Goal: Task Accomplishment & Management: Manage account settings

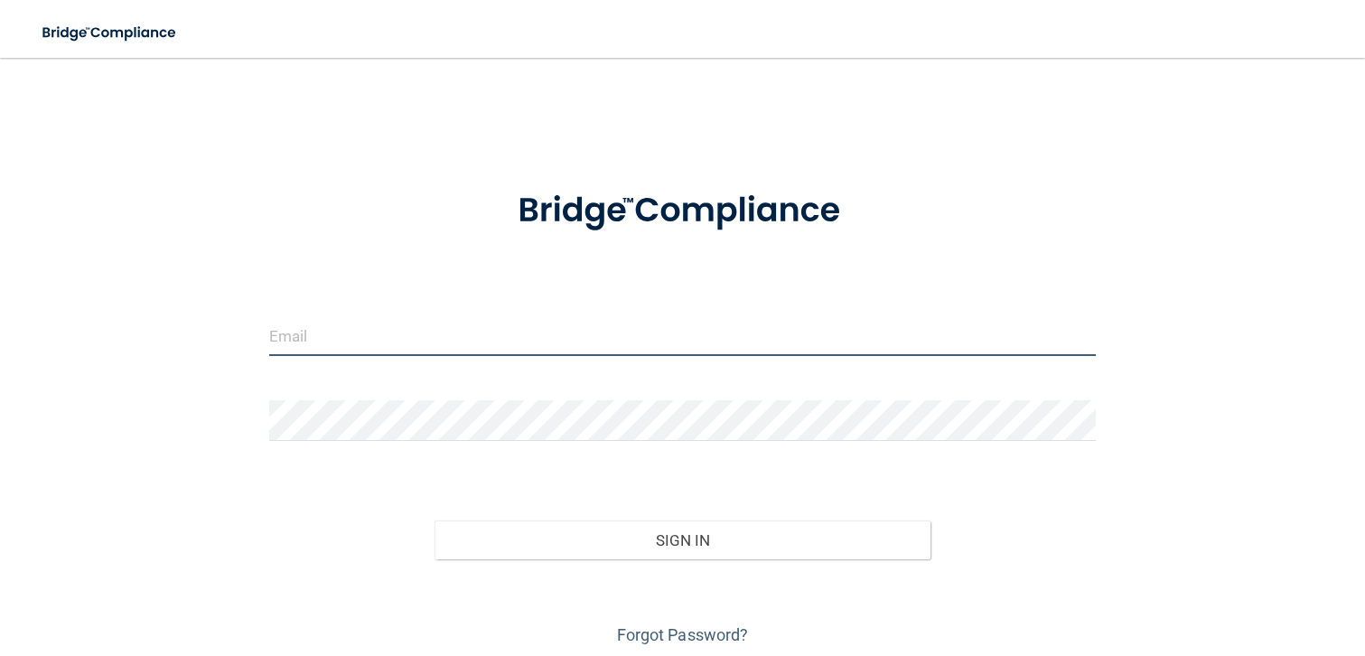
click at [306, 334] on input "email" at bounding box center [683, 335] width 828 height 41
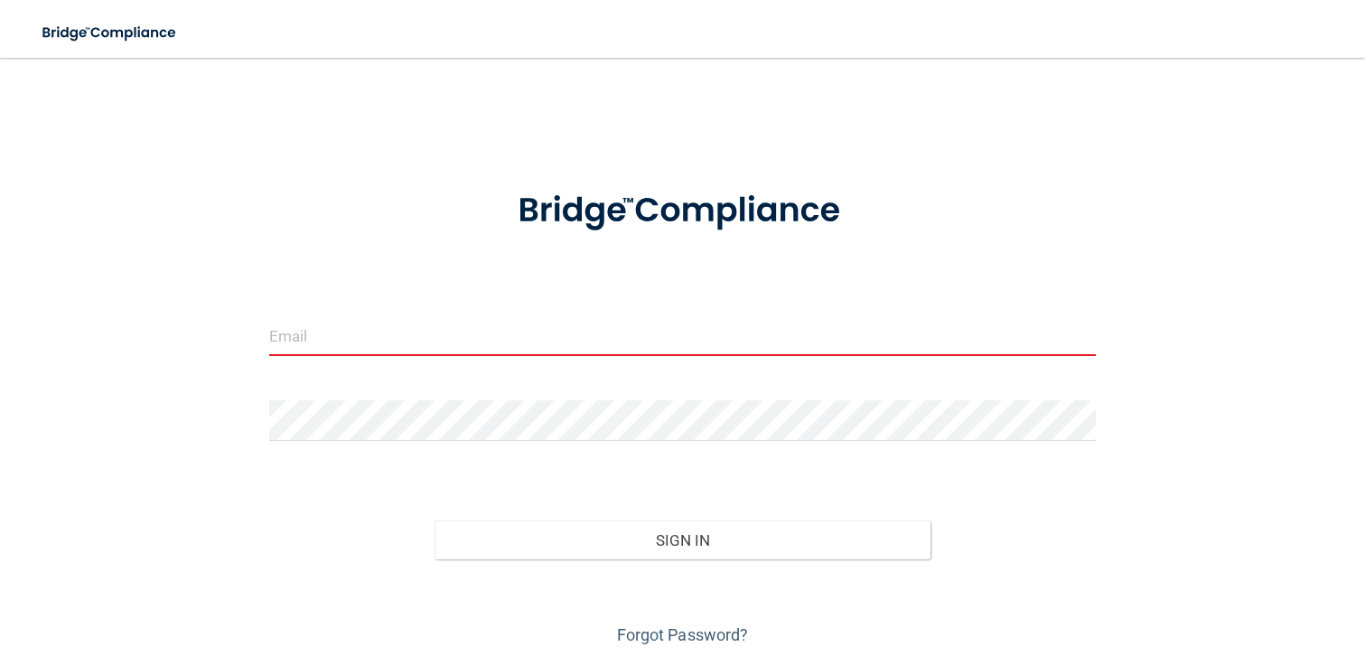
type input "[PERSON_NAME][EMAIL_ADDRESS][DOMAIN_NAME]"
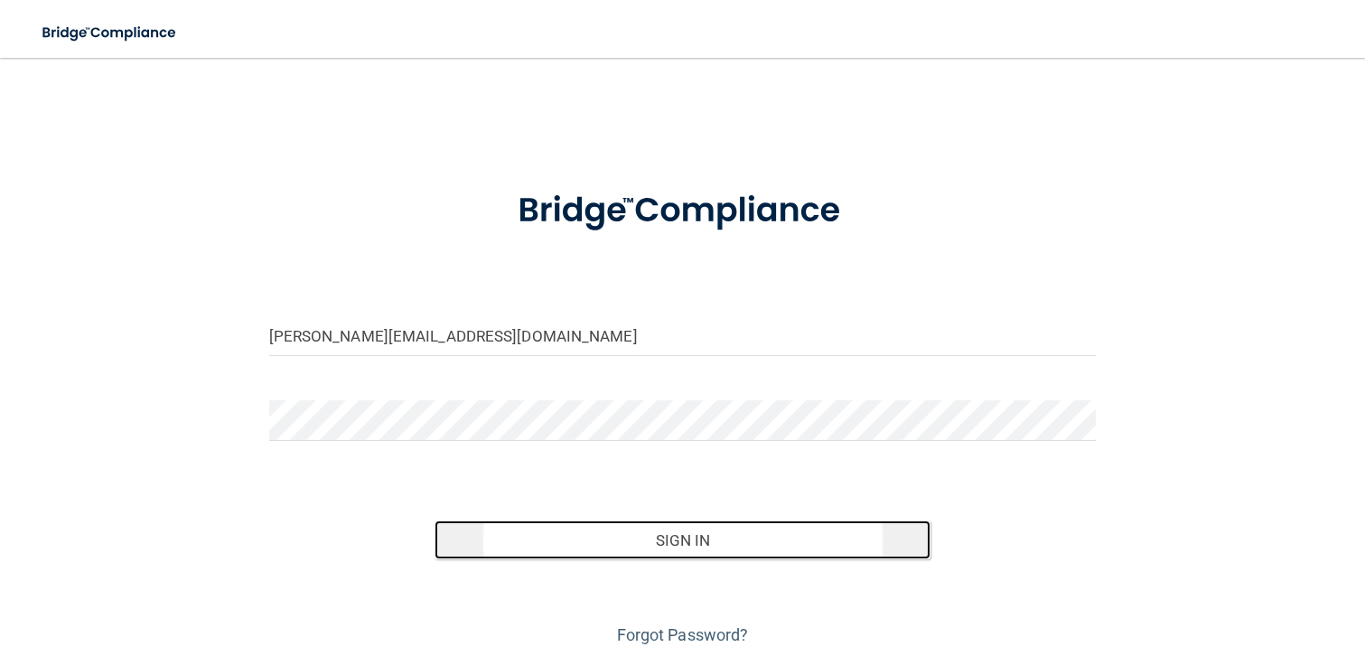
click at [659, 538] on button "Sign In" at bounding box center [683, 540] width 497 height 40
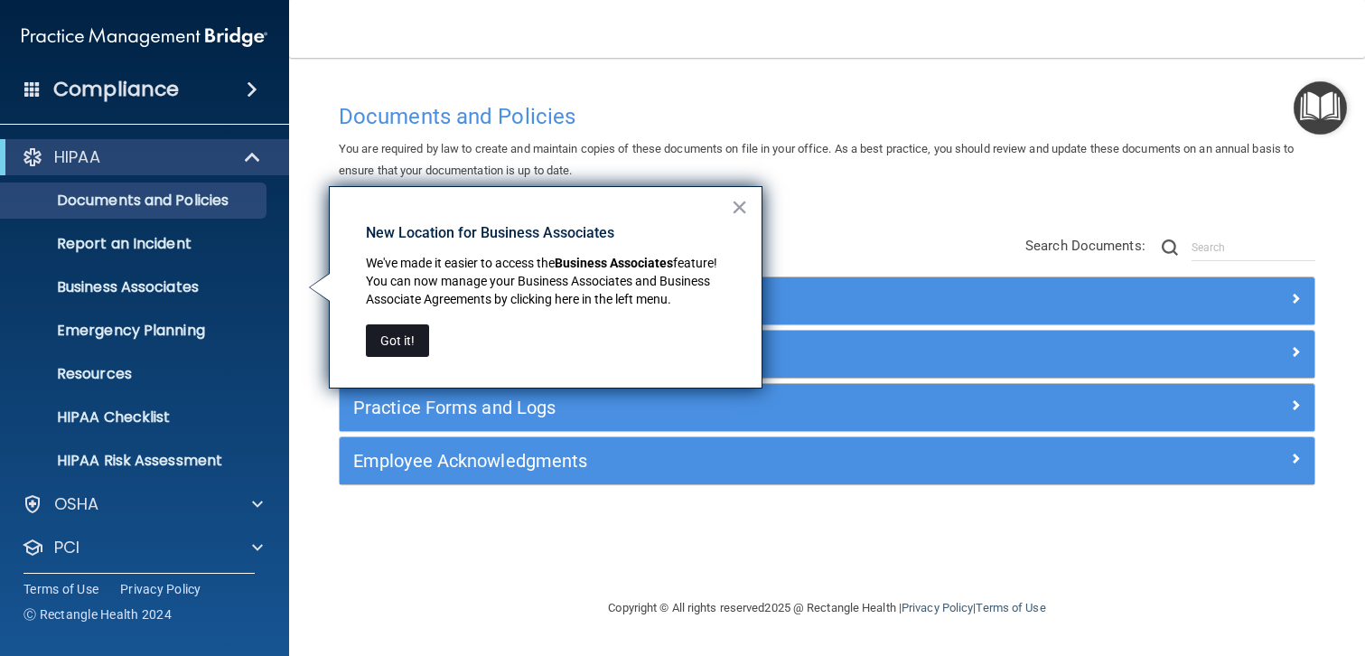
click at [401, 340] on button "Got it!" at bounding box center [397, 340] width 63 height 33
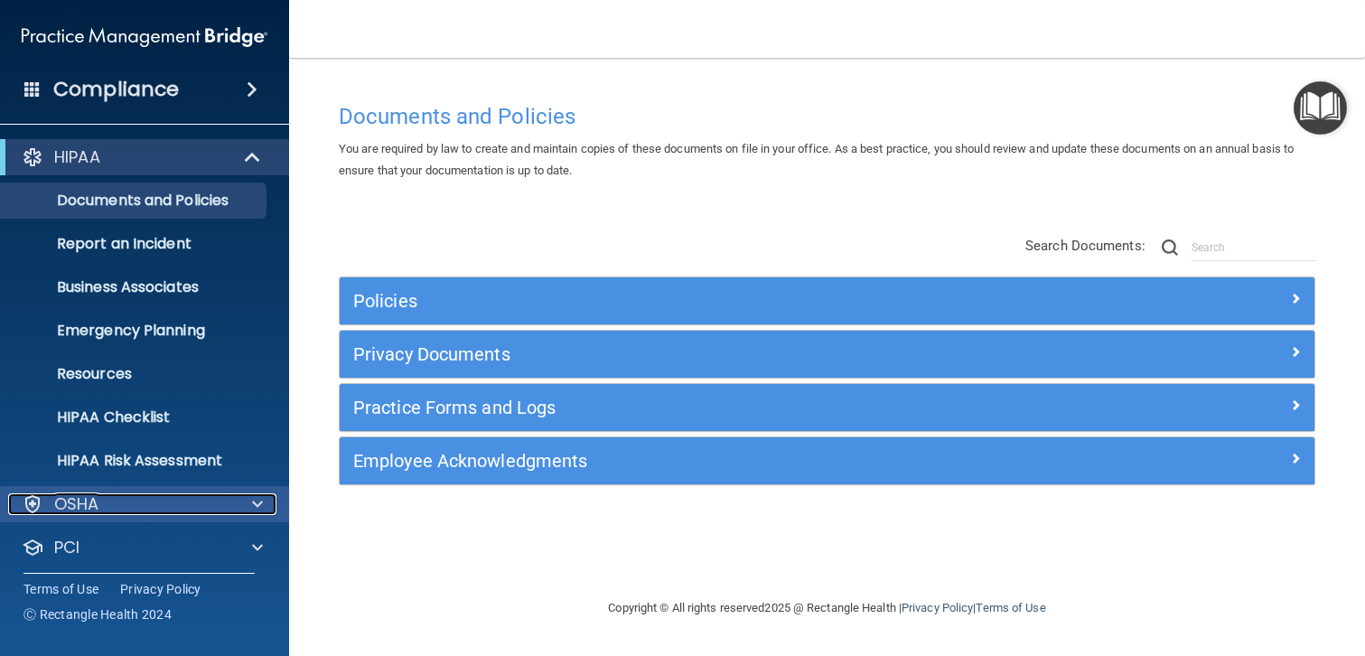
click at [116, 506] on div "OSHA" at bounding box center [120, 504] width 224 height 22
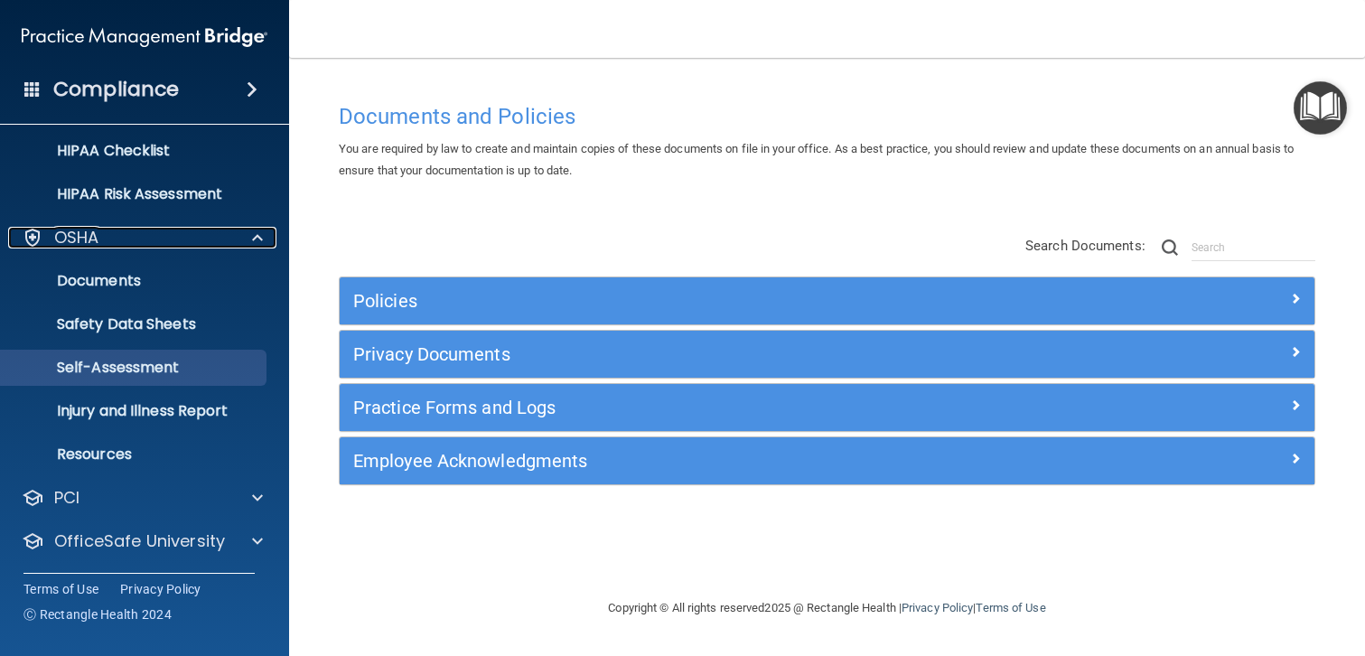
scroll to position [310, 0]
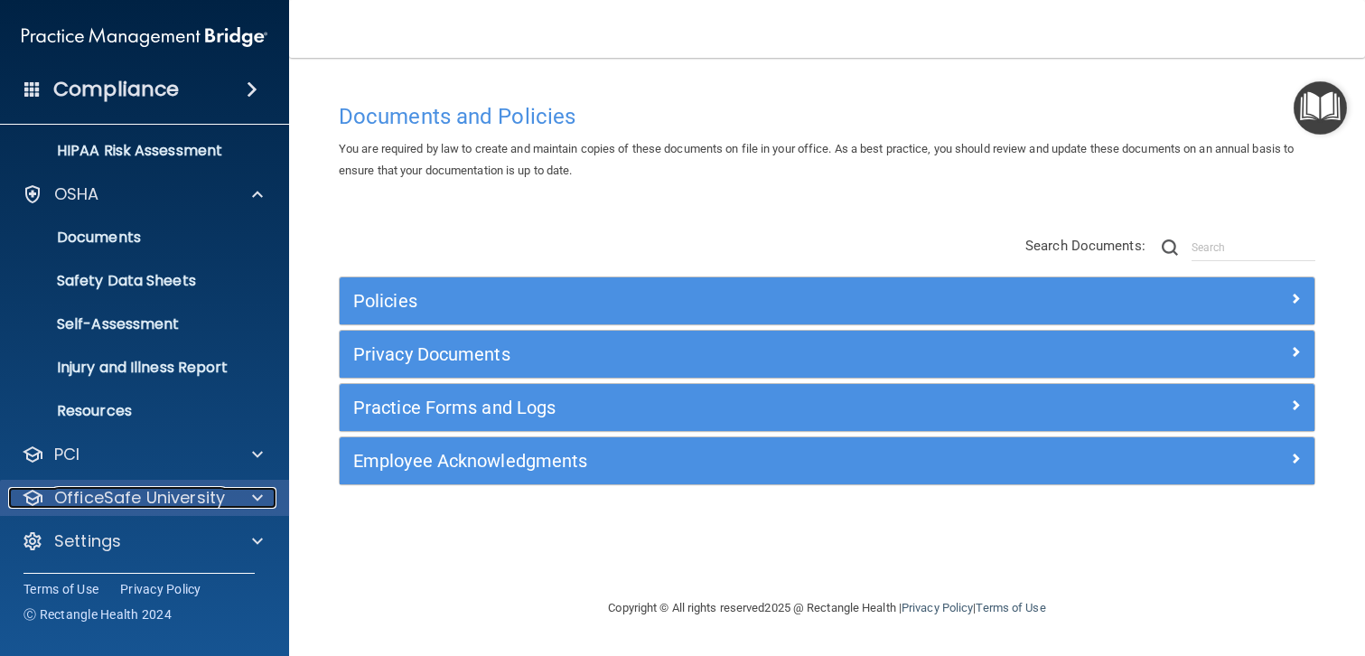
click at [154, 500] on p "OfficeSafe University" at bounding box center [139, 498] width 171 height 22
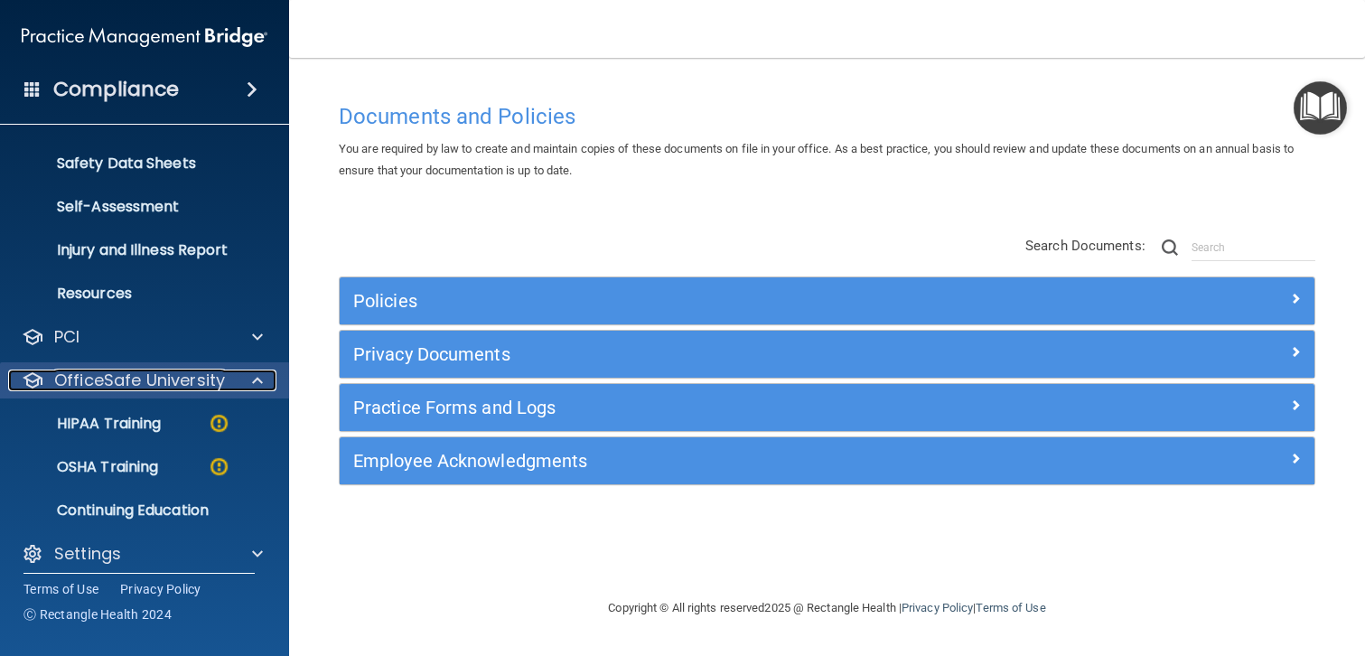
scroll to position [440, 0]
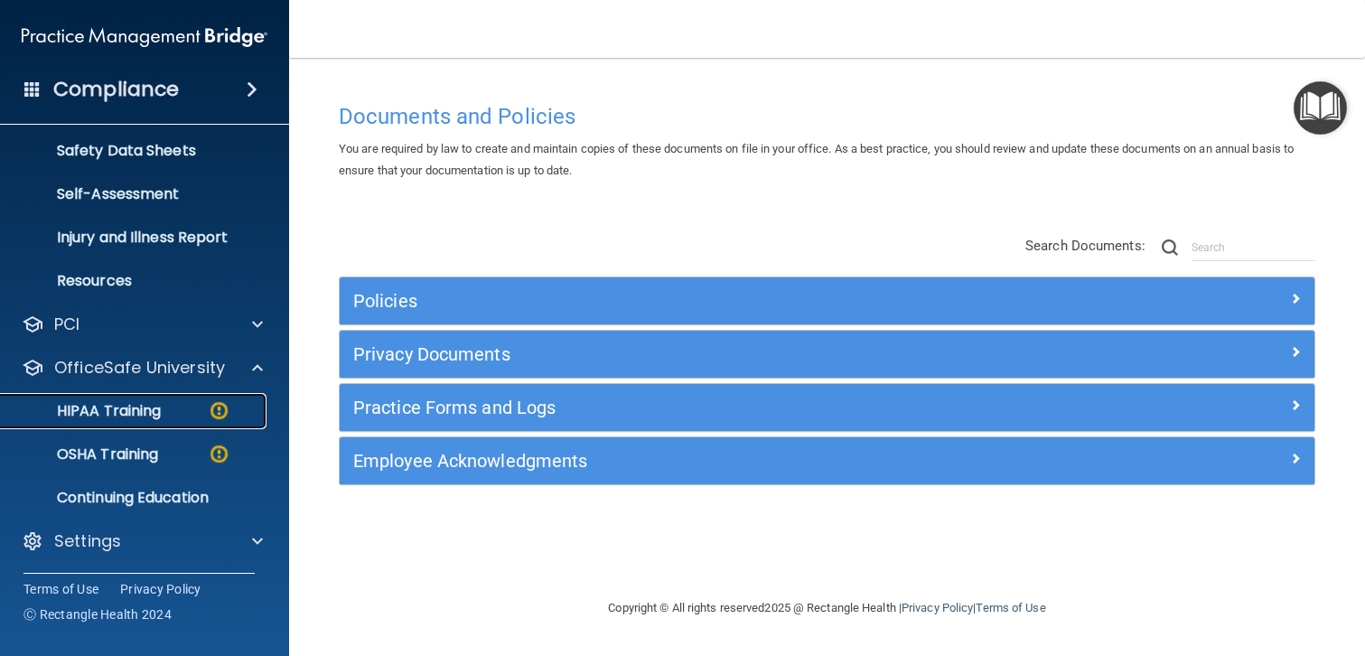
click at [133, 414] on p "HIPAA Training" at bounding box center [86, 411] width 149 height 18
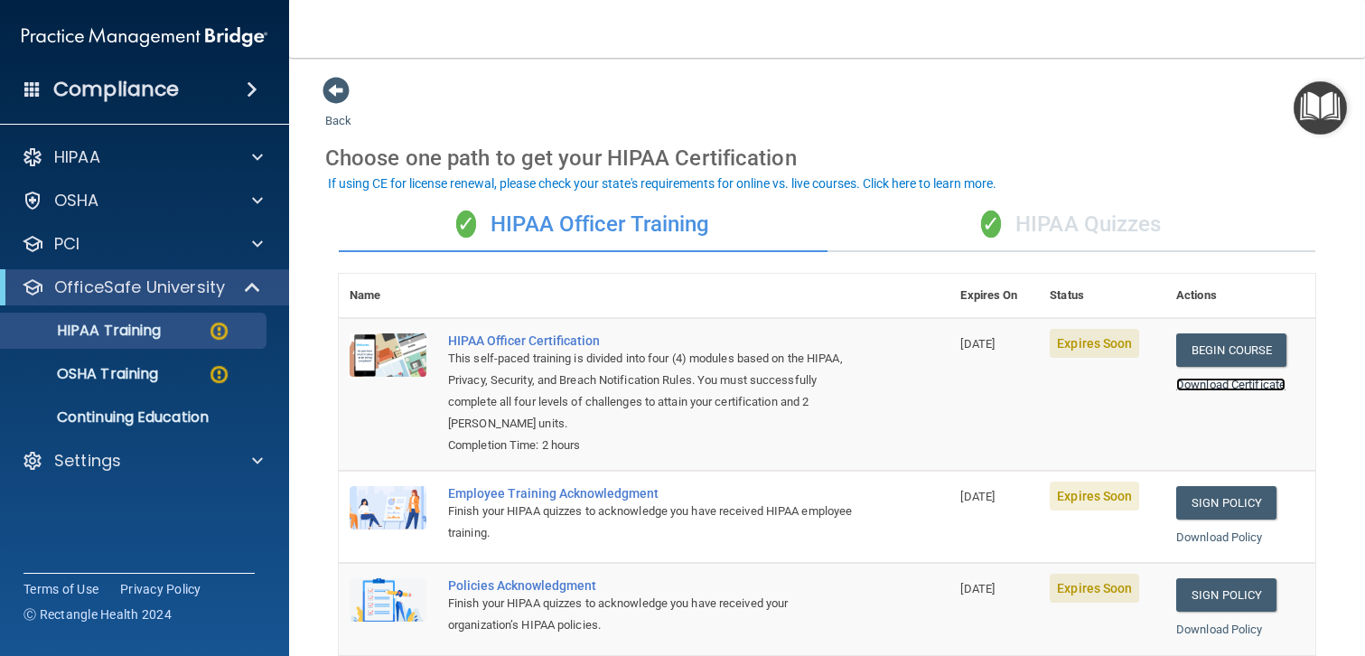
click at [1224, 382] on link "Download Certificate" at bounding box center [1230, 385] width 109 height 14
click at [1056, 225] on div "✓ HIPAA Quizzes" at bounding box center [1072, 225] width 489 height 54
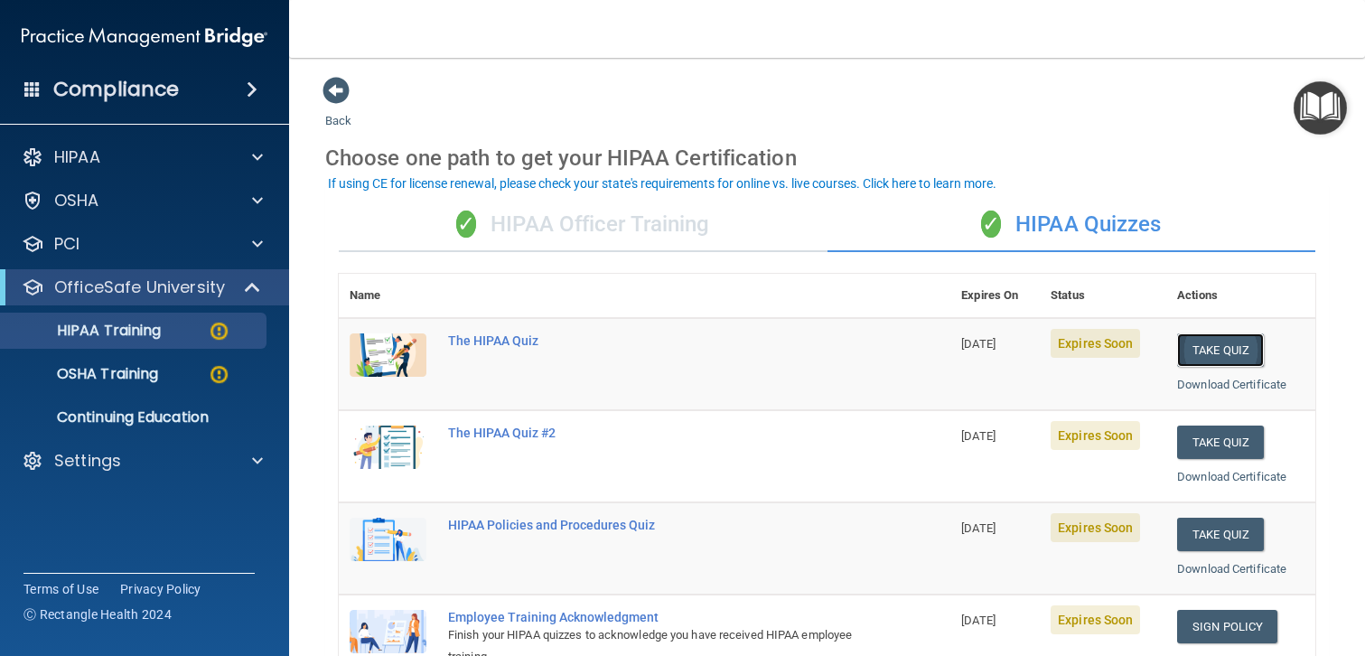
click at [1203, 345] on button "Take Quiz" at bounding box center [1220, 349] width 87 height 33
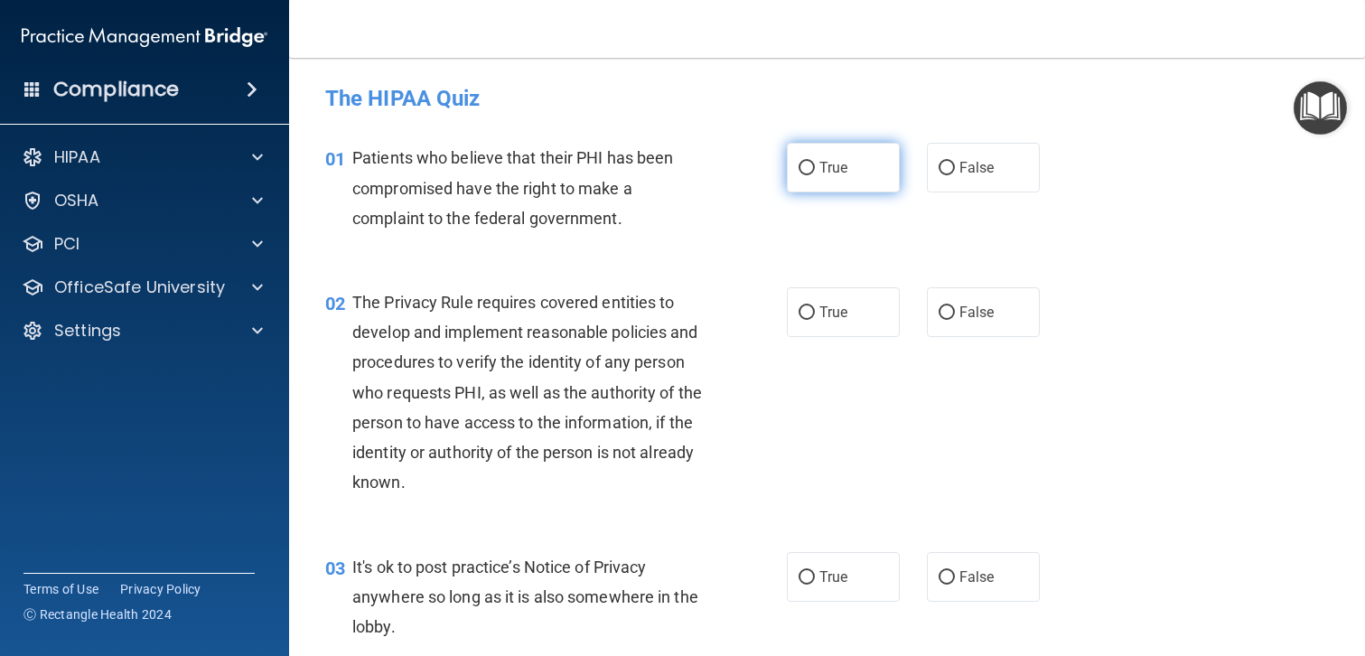
click at [802, 164] on input "True" at bounding box center [807, 169] width 16 height 14
radio input "true"
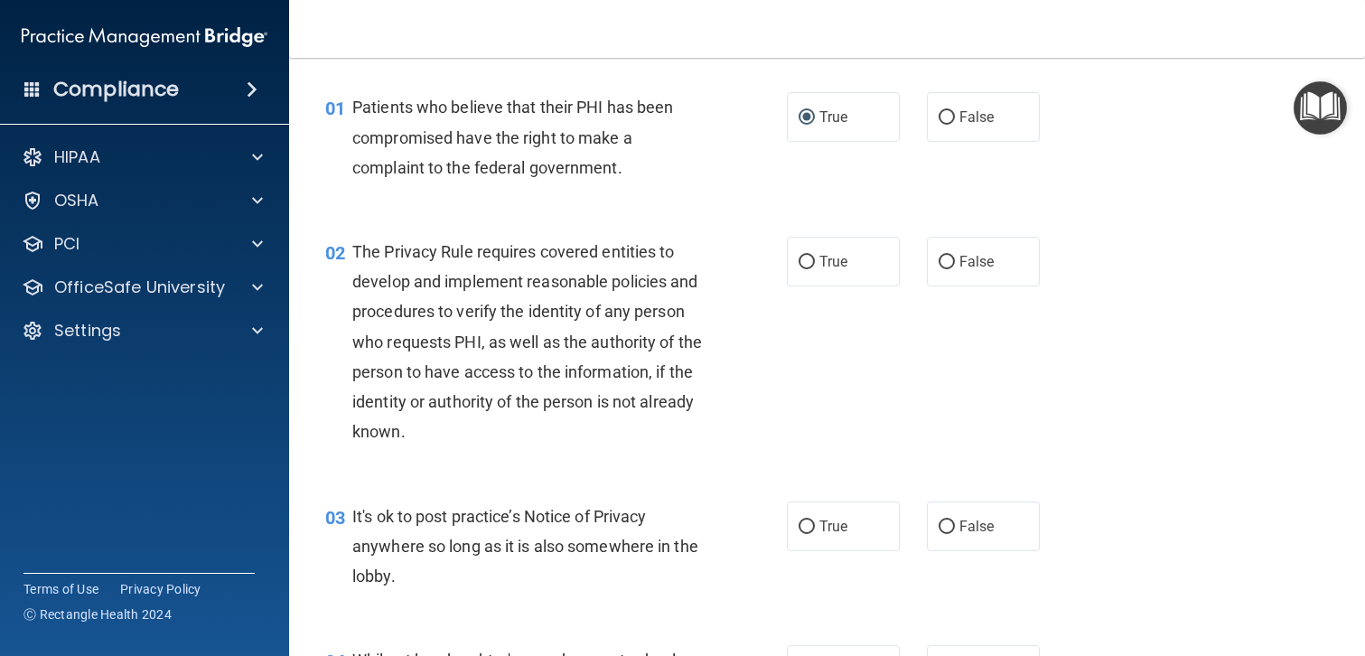
scroll to position [49, 0]
click at [806, 259] on input "True" at bounding box center [807, 264] width 16 height 14
radio input "true"
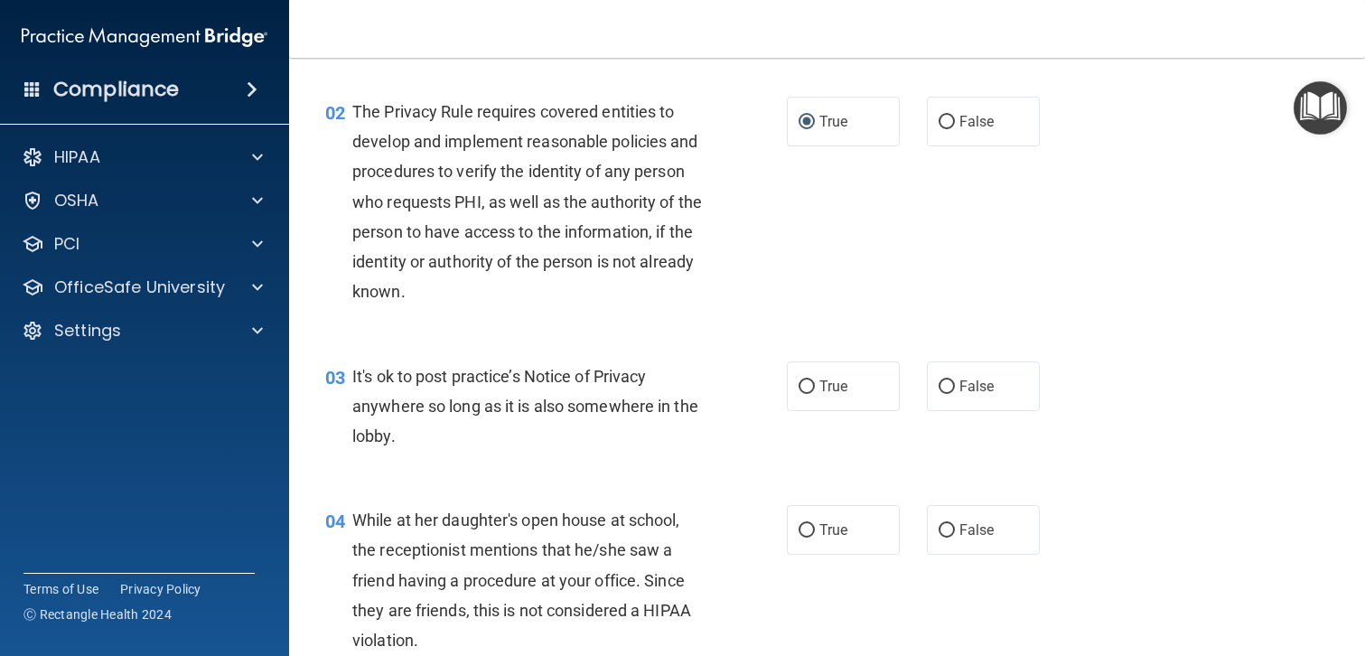
scroll to position [192, 0]
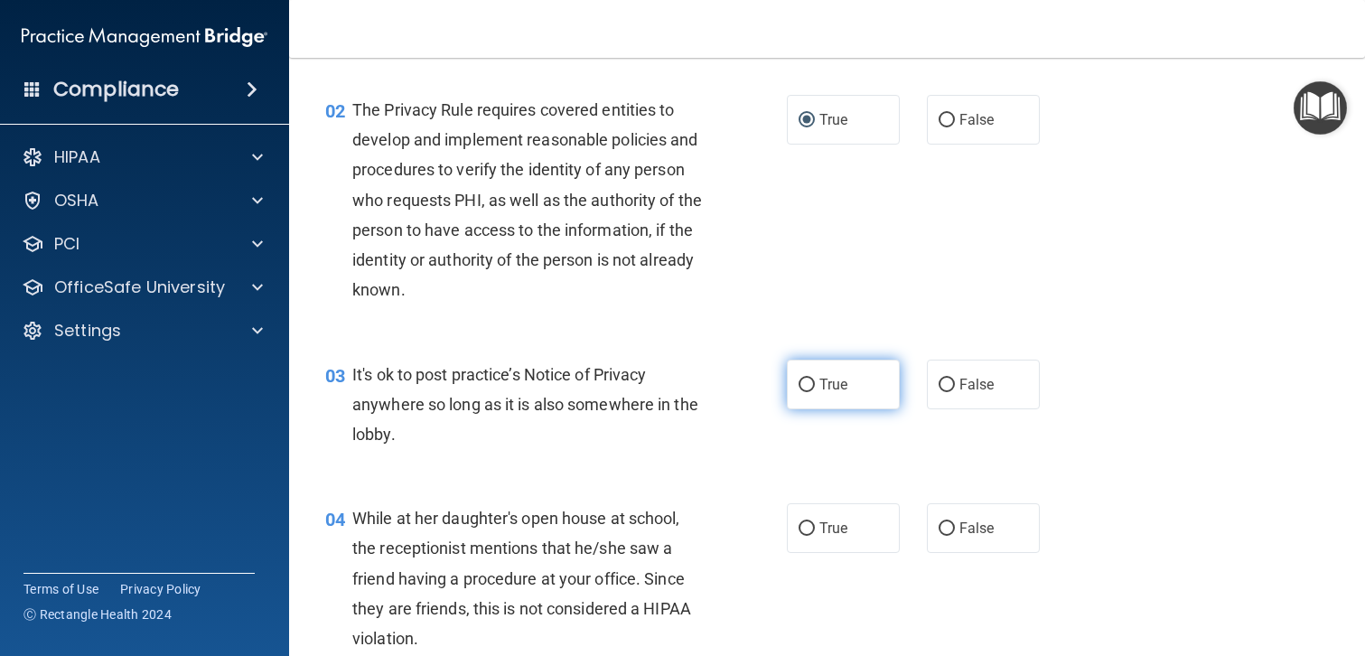
click at [808, 383] on input "True" at bounding box center [807, 386] width 16 height 14
radio input "true"
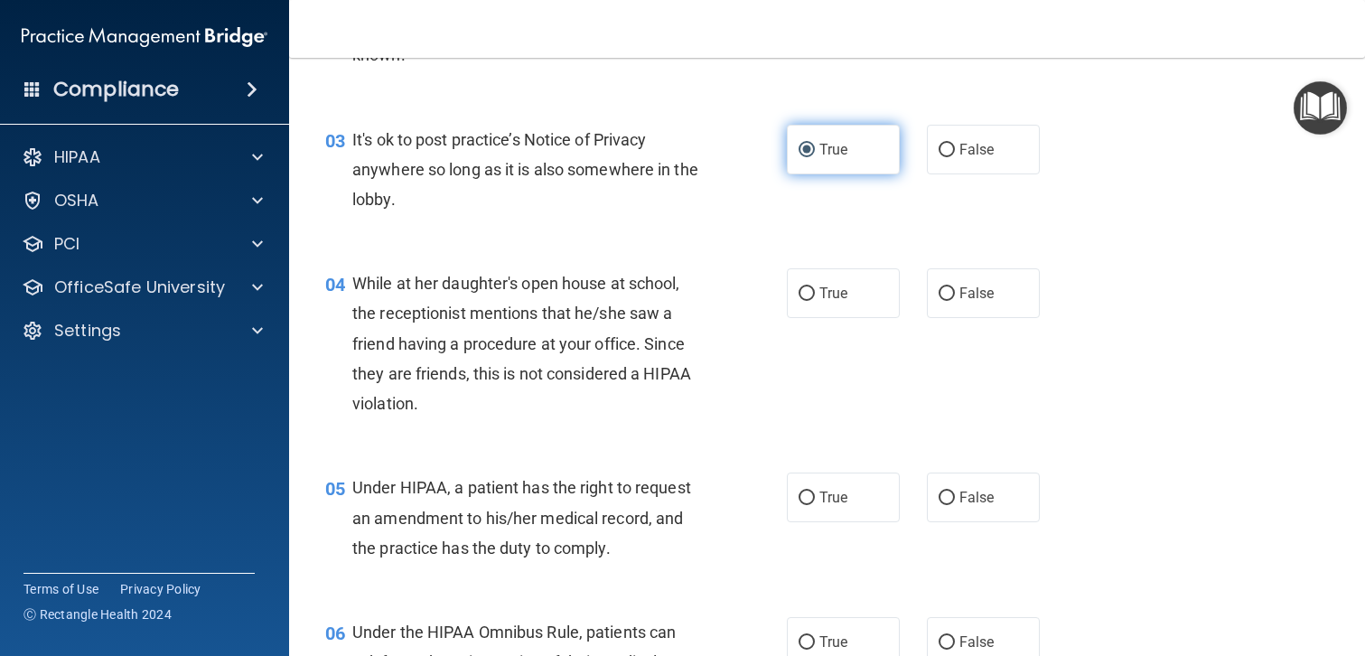
scroll to position [428, 0]
click at [949, 291] on input "False" at bounding box center [947, 293] width 16 height 14
radio input "true"
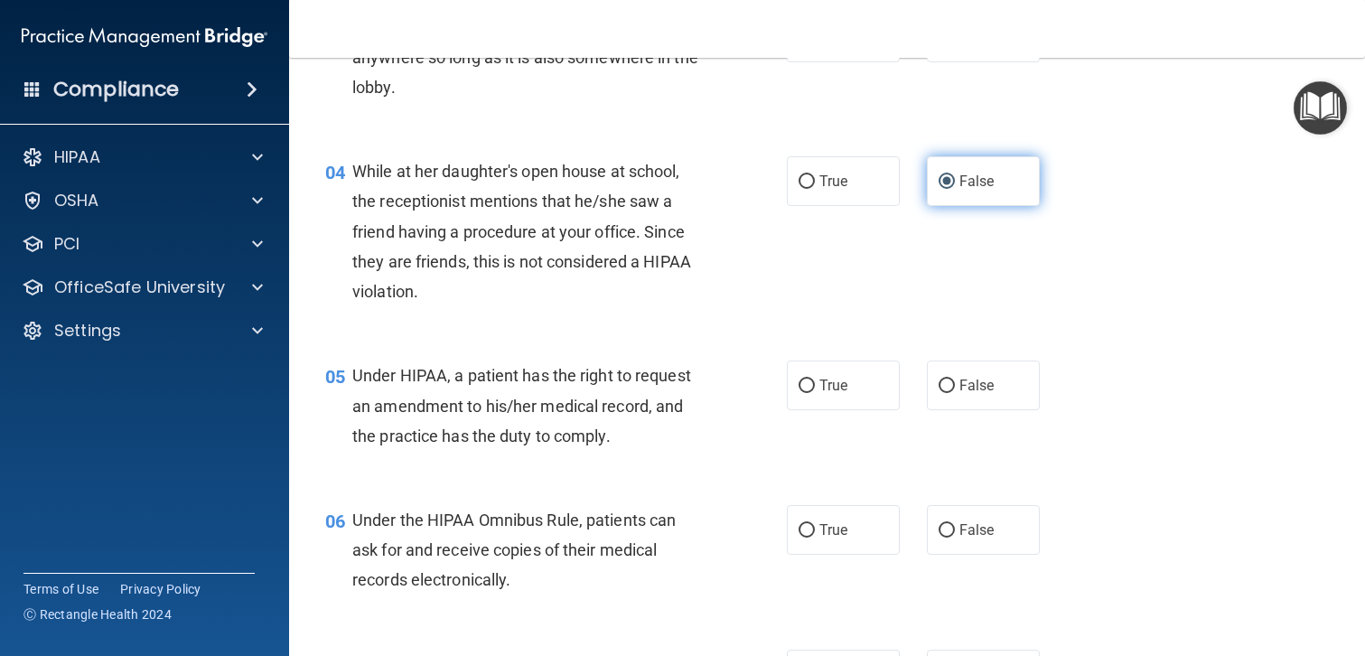
scroll to position [540, 0]
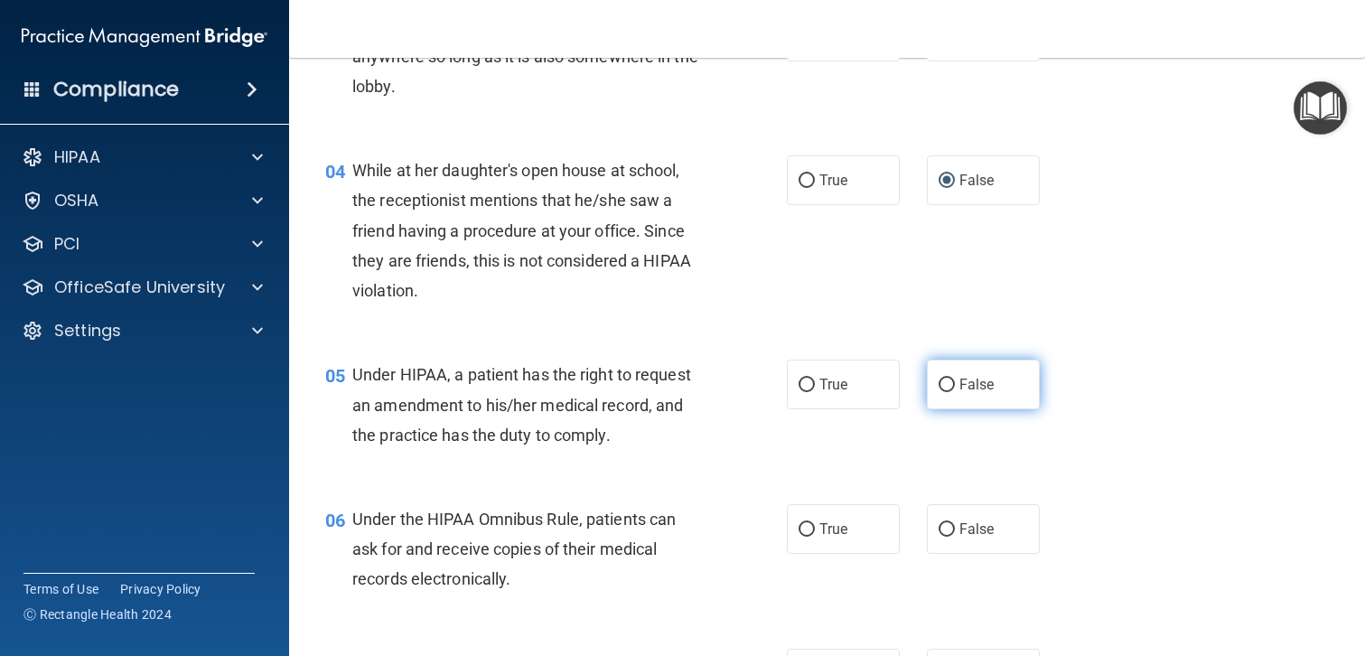
click at [947, 380] on input "False" at bounding box center [947, 386] width 16 height 14
radio input "true"
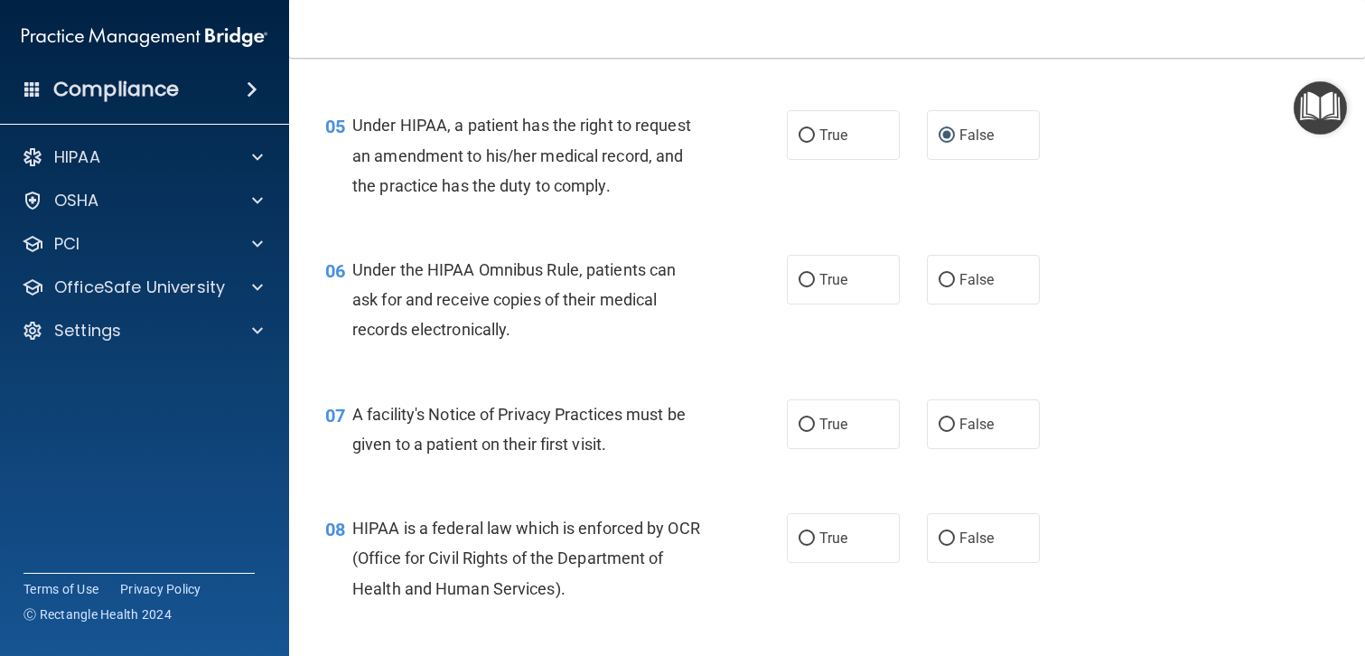
scroll to position [807, 0]
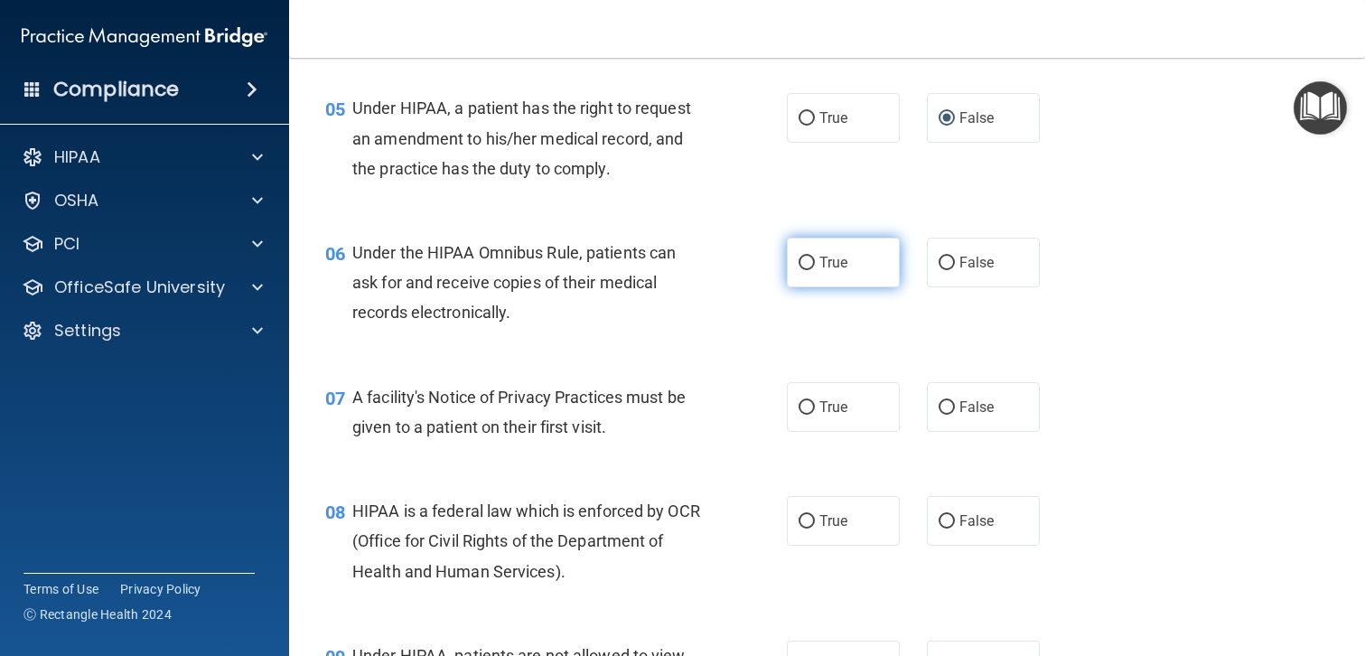
click at [799, 263] on input "True" at bounding box center [807, 264] width 16 height 14
radio input "true"
click at [808, 405] on input "True" at bounding box center [807, 408] width 16 height 14
radio input "true"
click at [809, 526] on input "True" at bounding box center [807, 522] width 16 height 14
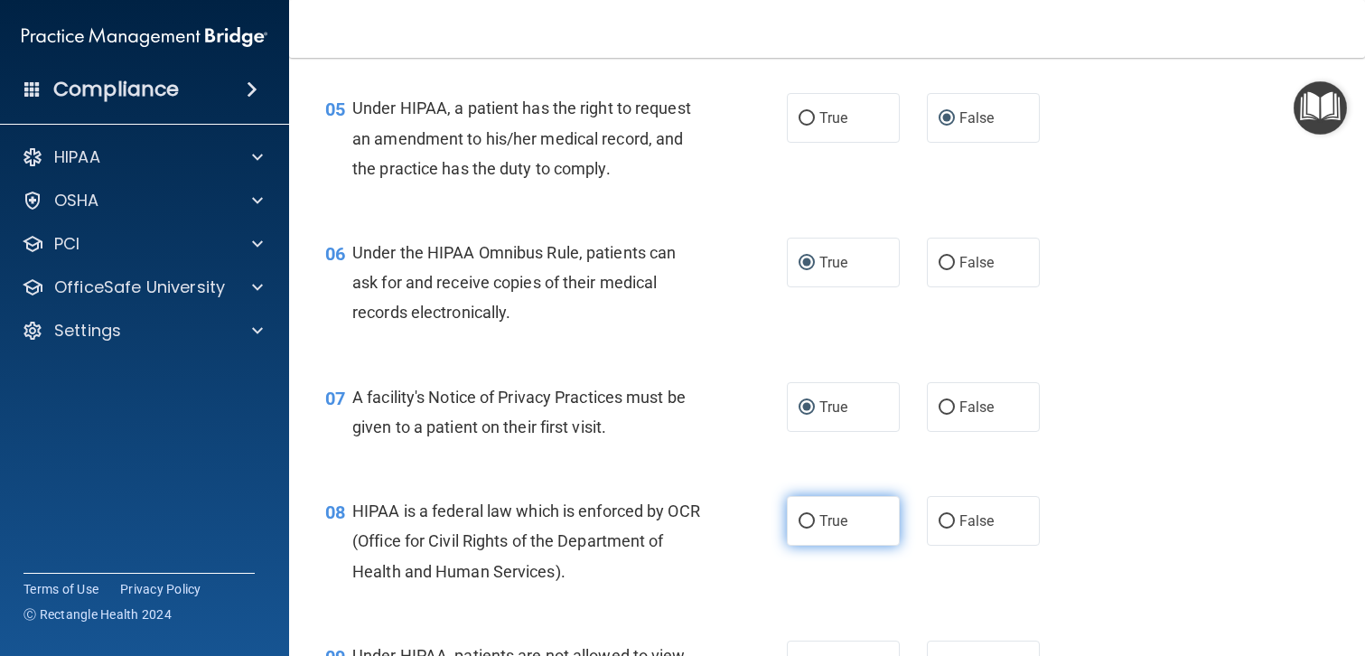
radio input "true"
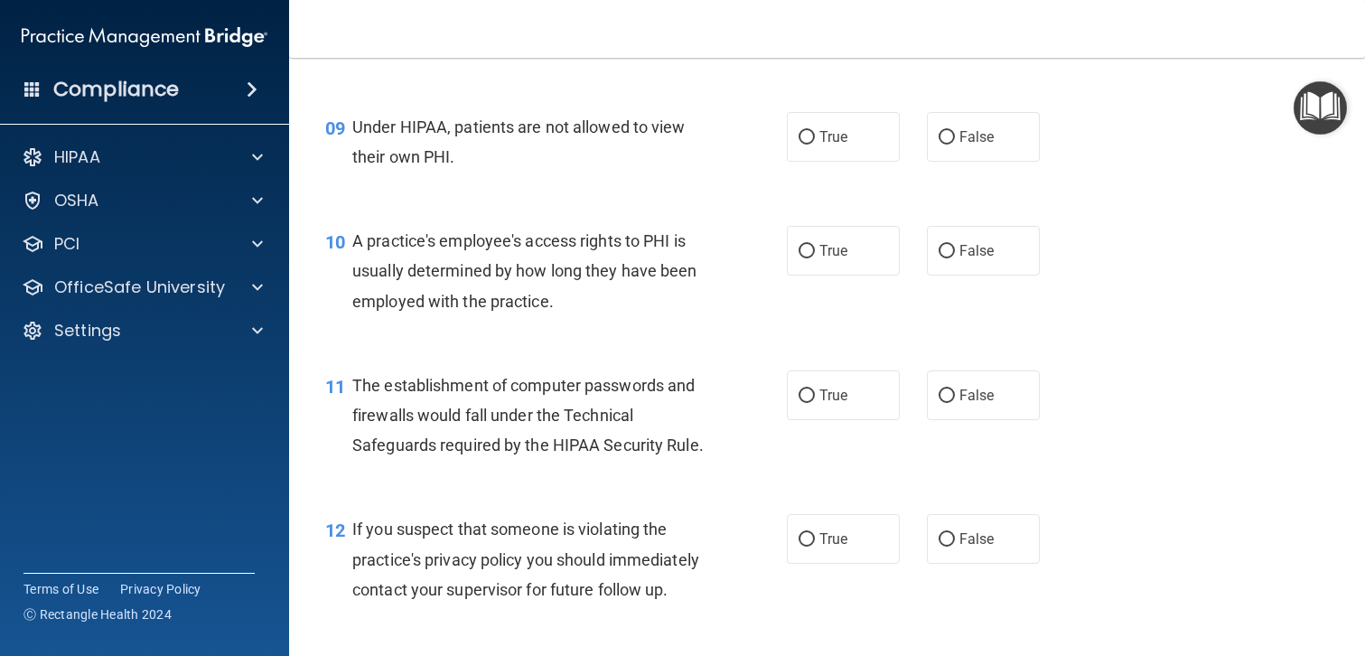
scroll to position [1341, 0]
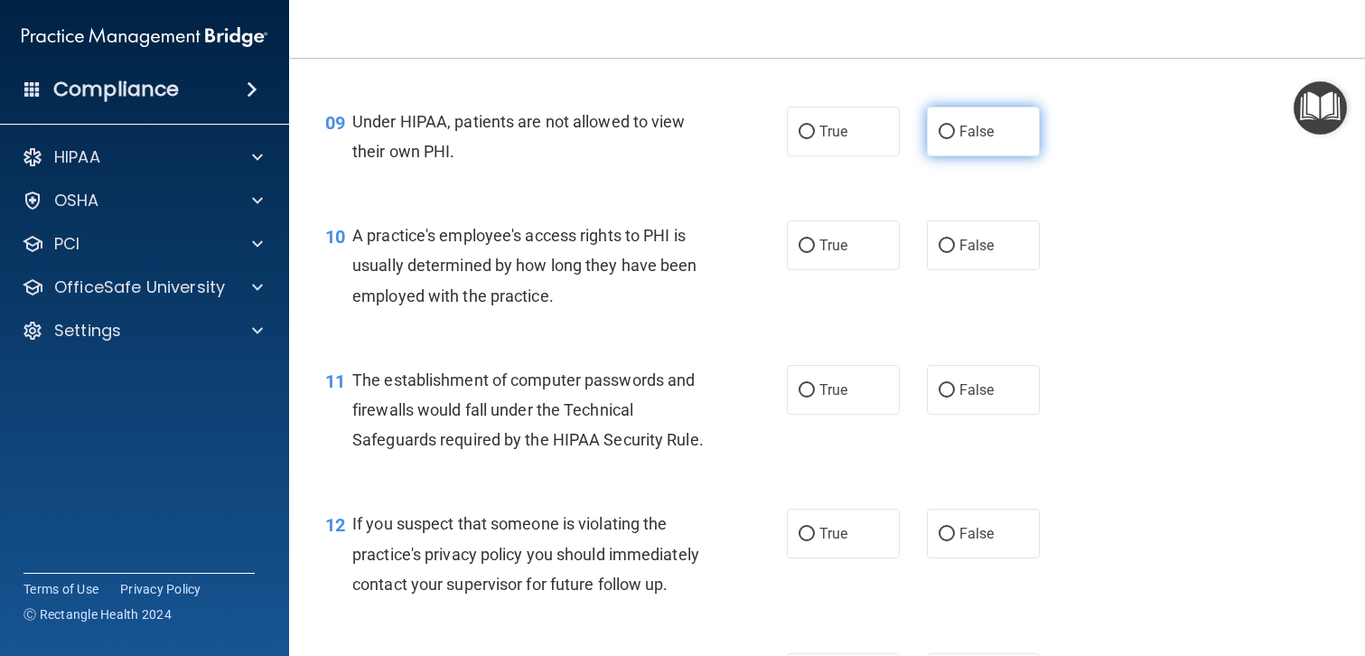
click at [953, 127] on input "False" at bounding box center [947, 133] width 16 height 14
radio input "true"
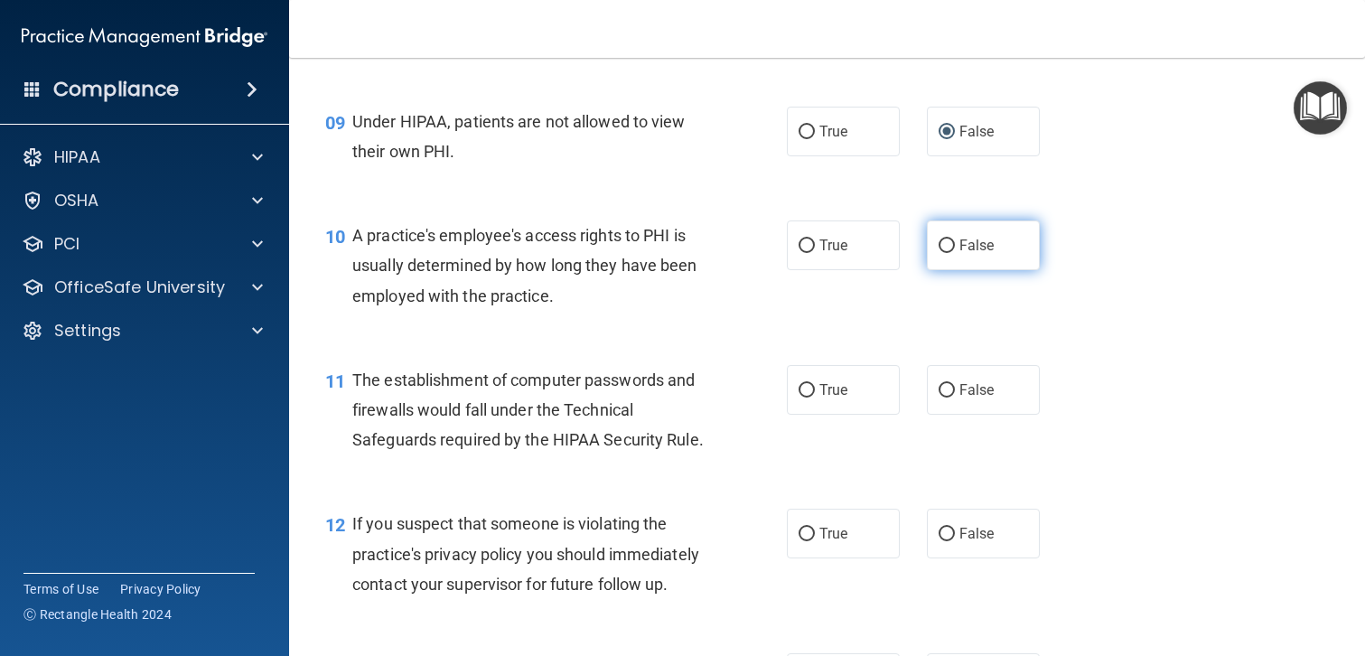
click at [951, 246] on input "False" at bounding box center [947, 246] width 16 height 14
radio input "true"
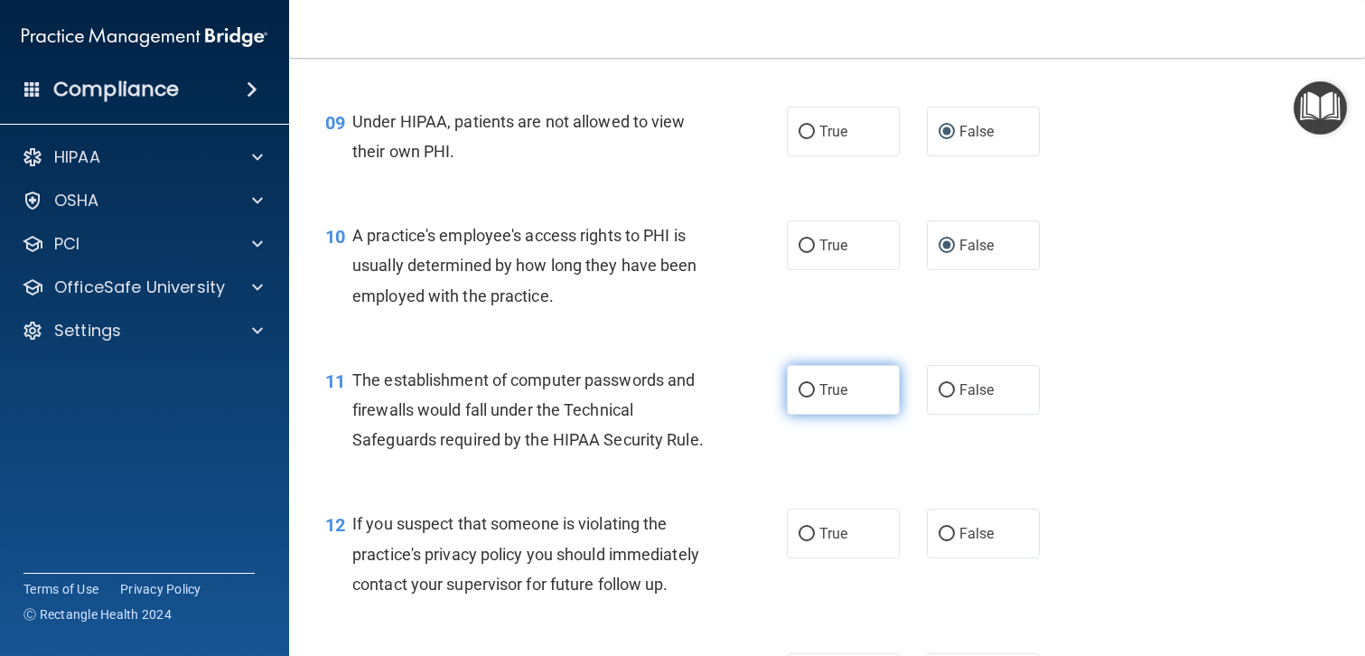
click at [807, 384] on input "True" at bounding box center [807, 391] width 16 height 14
radio input "true"
click at [809, 539] on input "True" at bounding box center [807, 535] width 16 height 14
radio input "true"
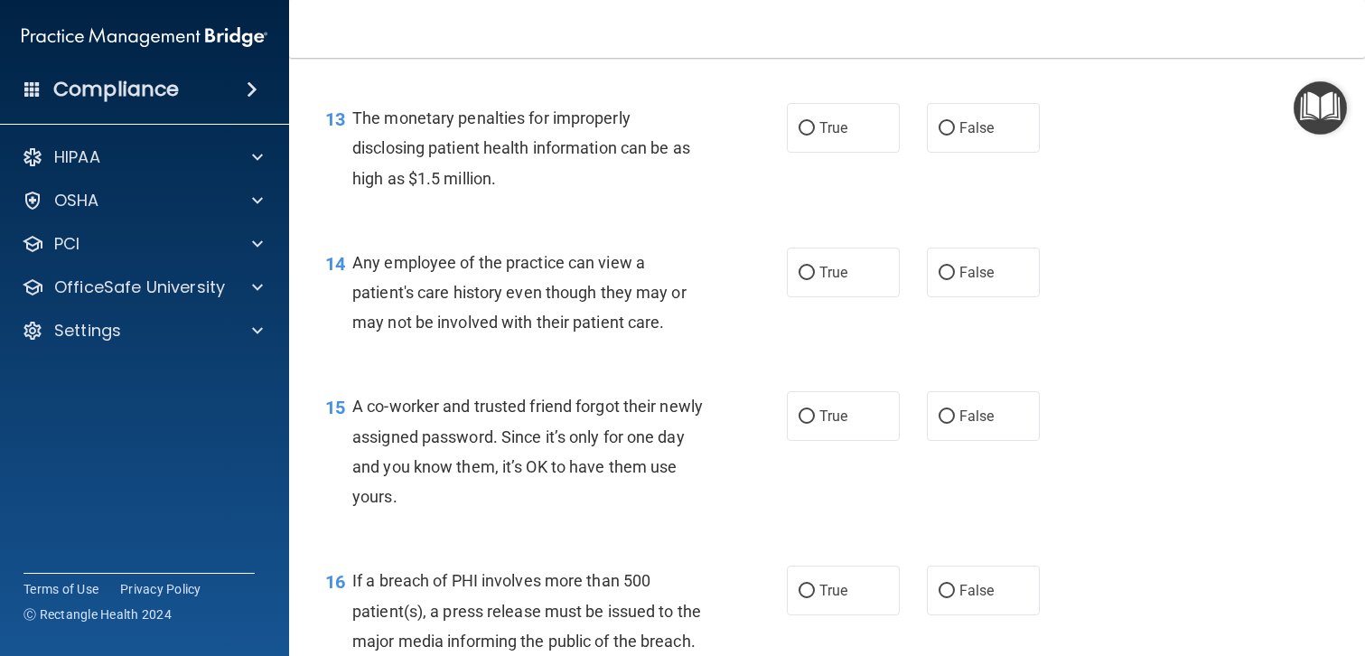
scroll to position [1898, 0]
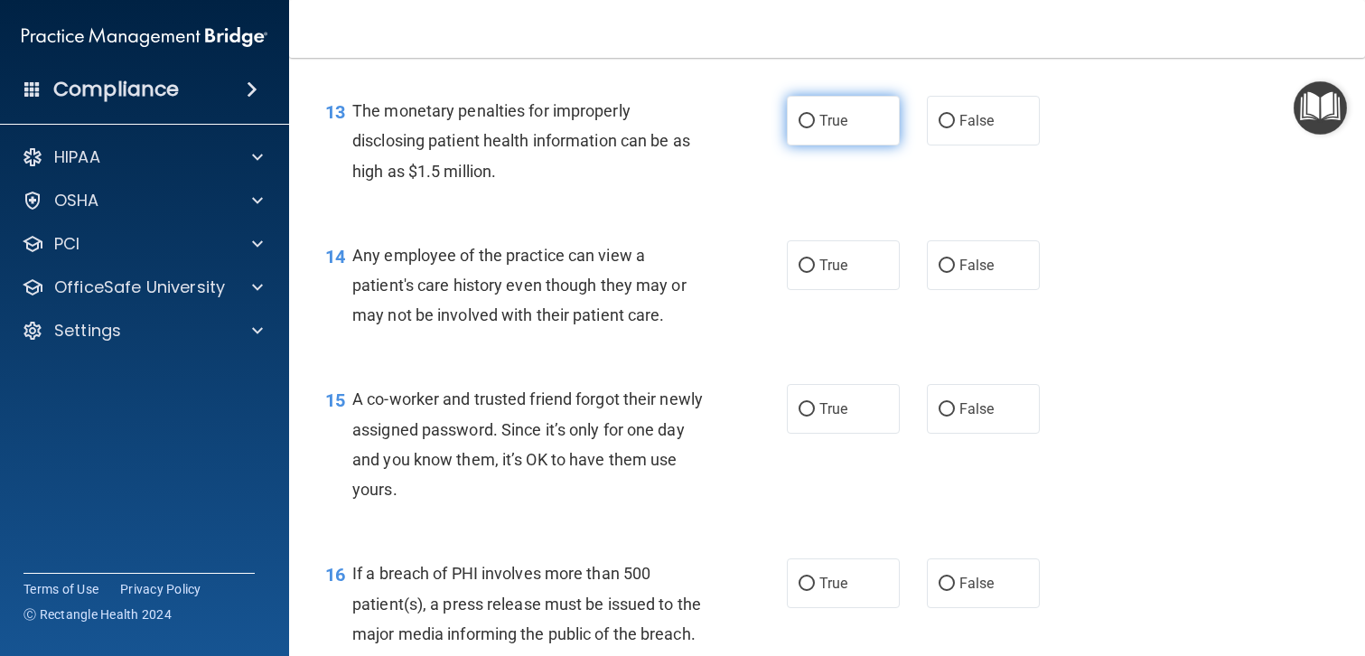
click at [809, 122] on input "True" at bounding box center [807, 122] width 16 height 14
radio input "true"
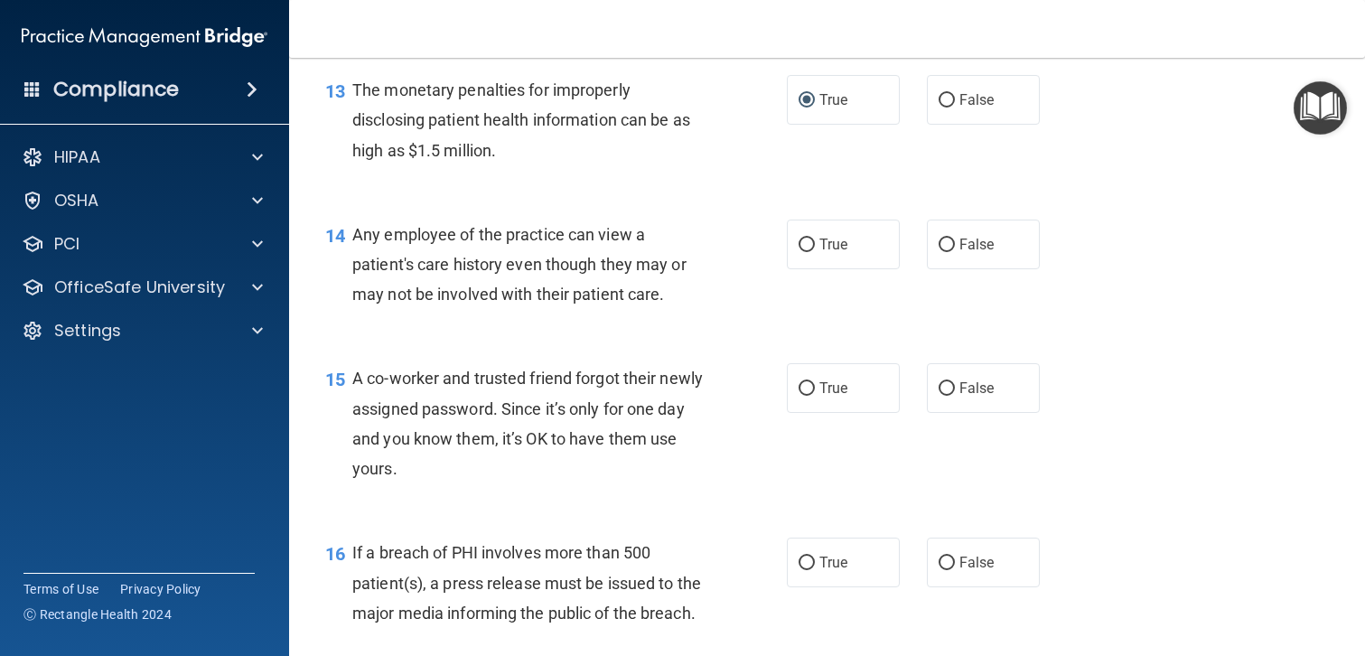
scroll to position [1923, 0]
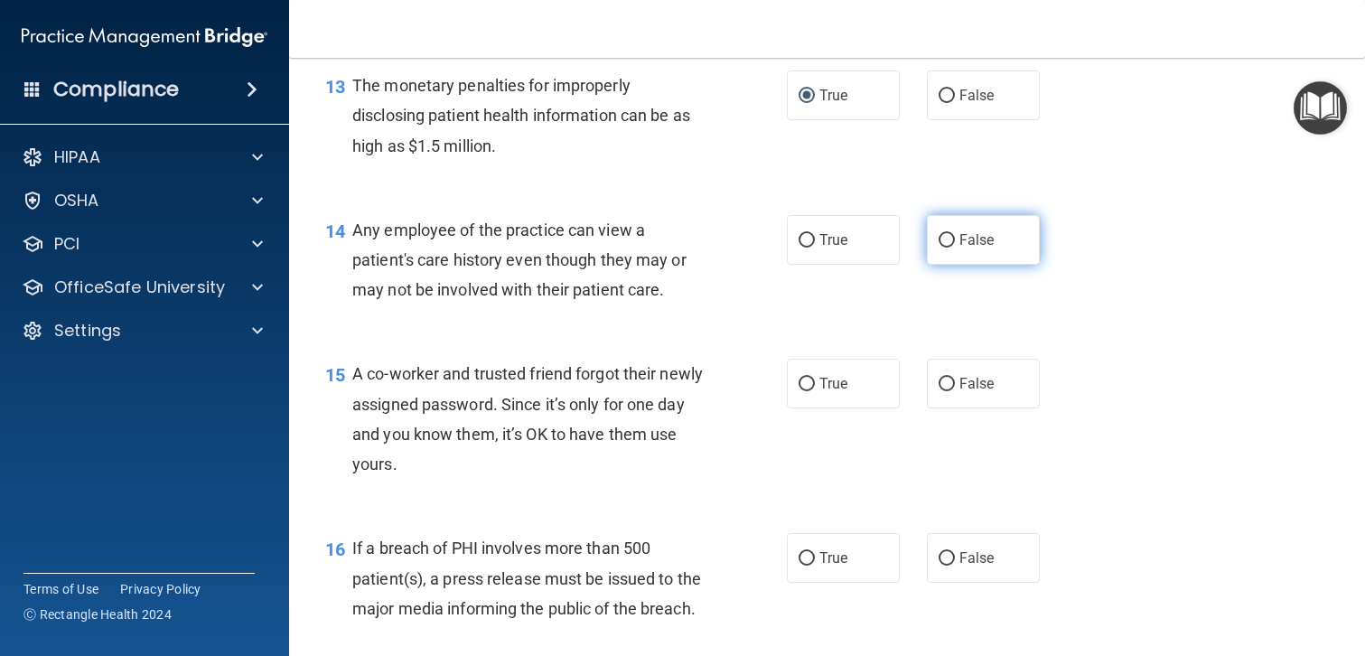
click at [939, 244] on input "False" at bounding box center [947, 241] width 16 height 14
radio input "true"
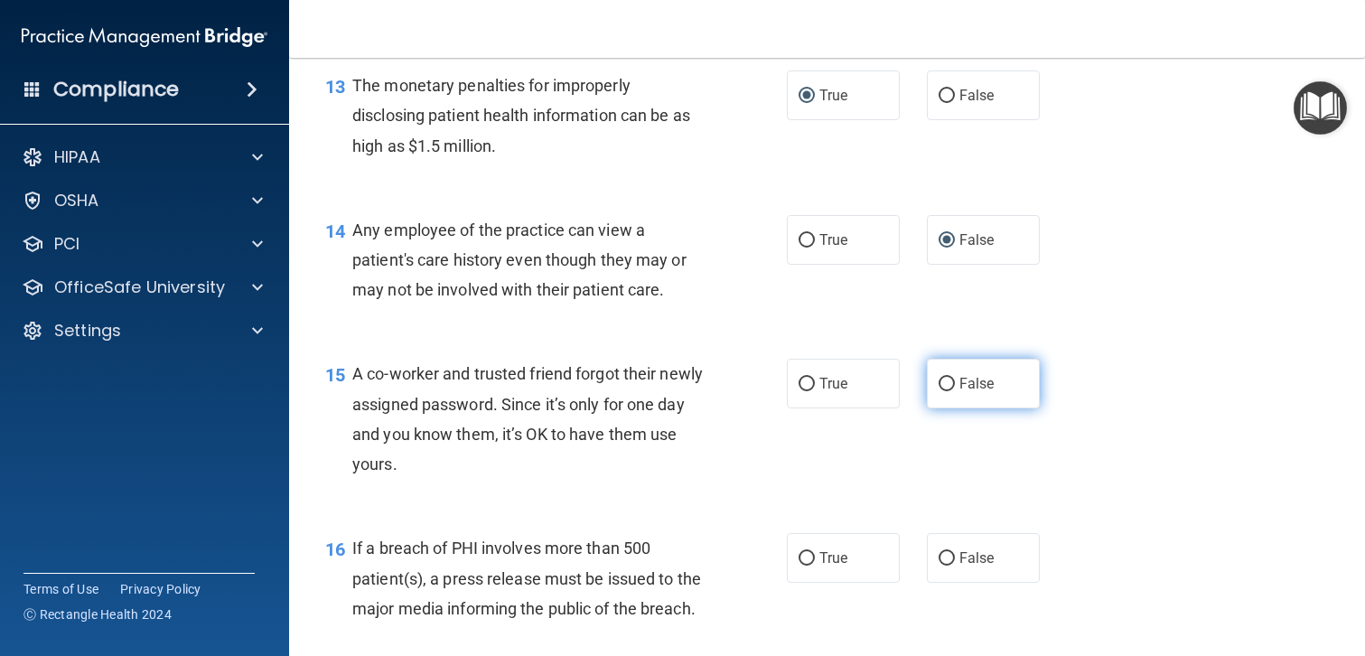
click at [942, 388] on input "False" at bounding box center [947, 385] width 16 height 14
radio input "true"
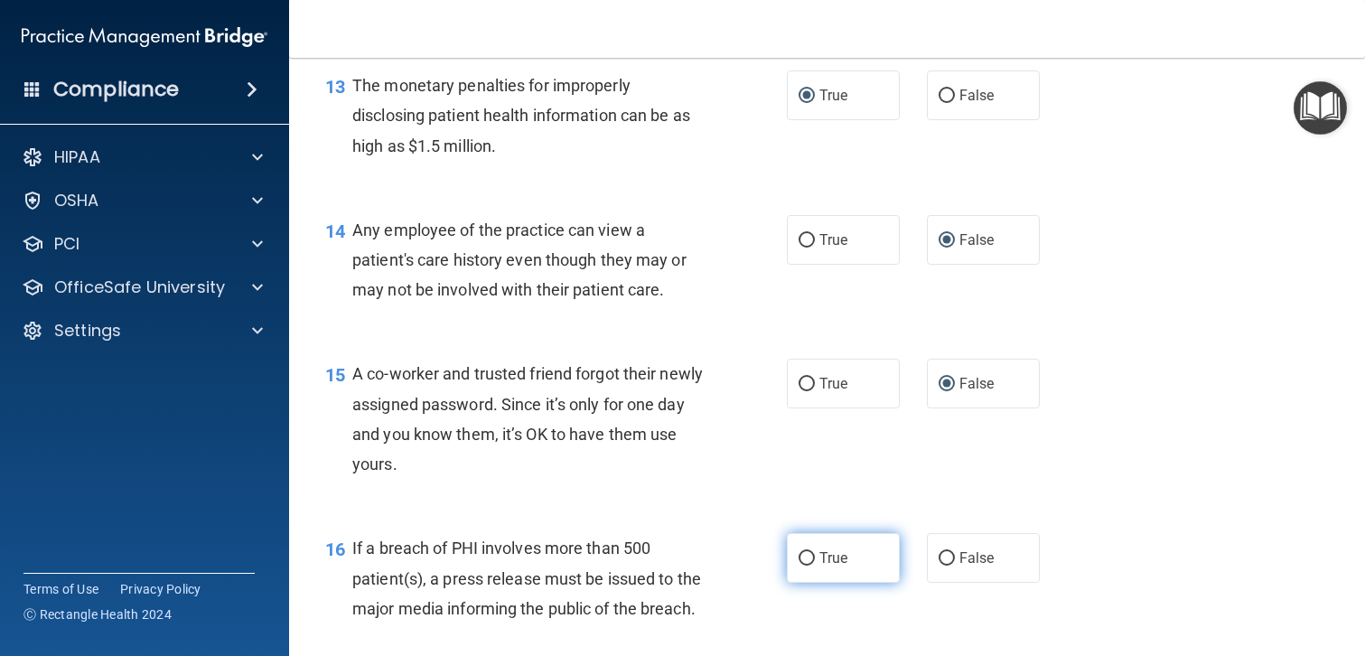
click at [826, 559] on span "True" at bounding box center [833, 557] width 28 height 17
click at [815, 559] on input "True" at bounding box center [807, 559] width 16 height 14
radio input "true"
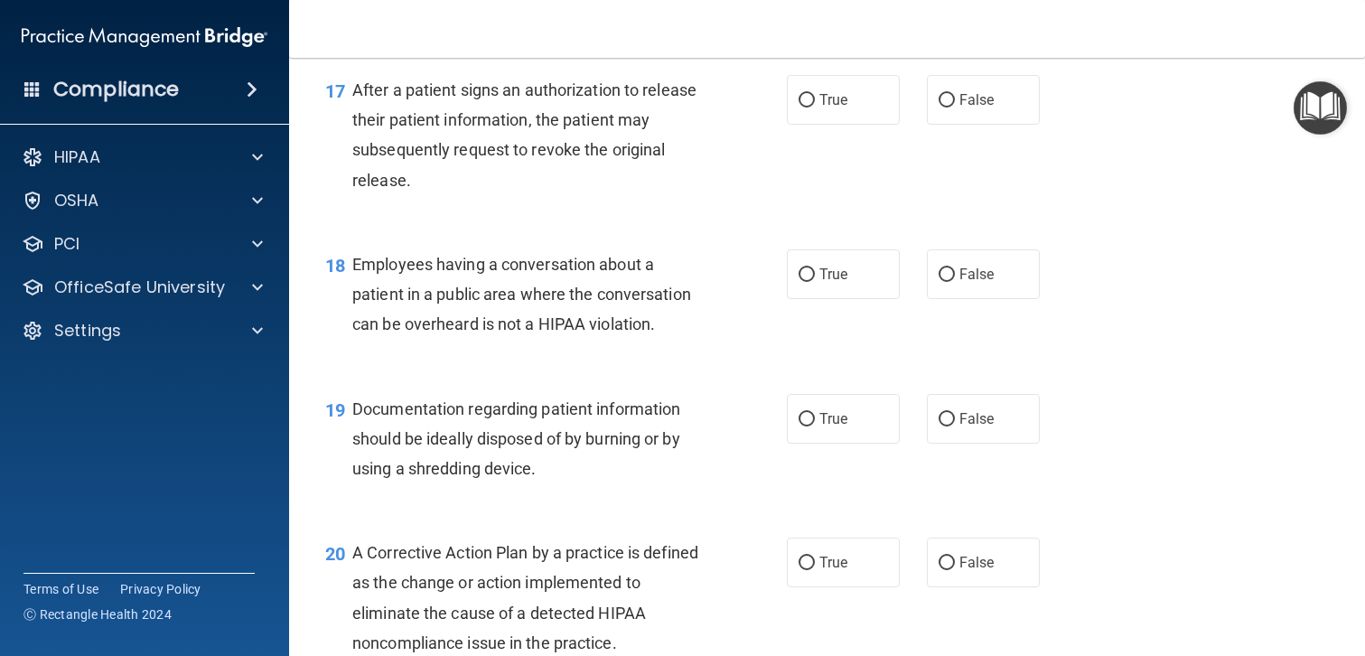
scroll to position [2527, 0]
click at [811, 93] on input "True" at bounding box center [807, 100] width 16 height 14
radio input "true"
click at [951, 270] on input "False" at bounding box center [947, 274] width 16 height 14
radio input "true"
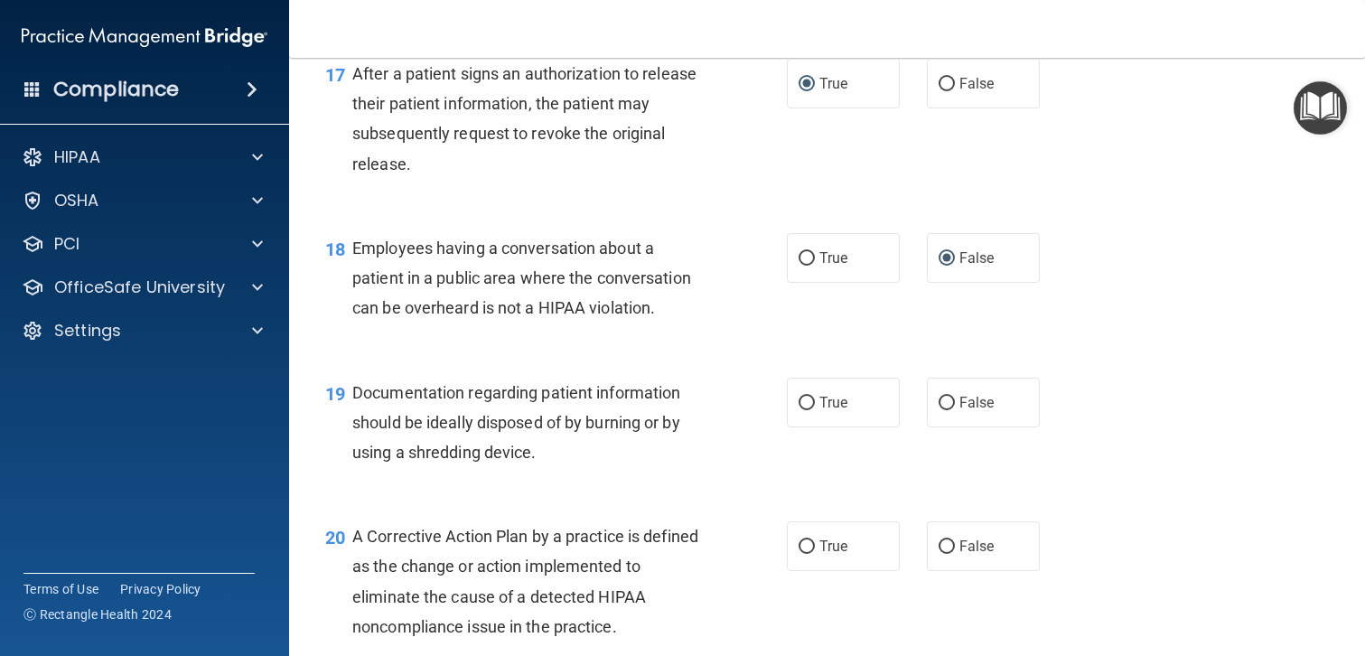
scroll to position [2539, 0]
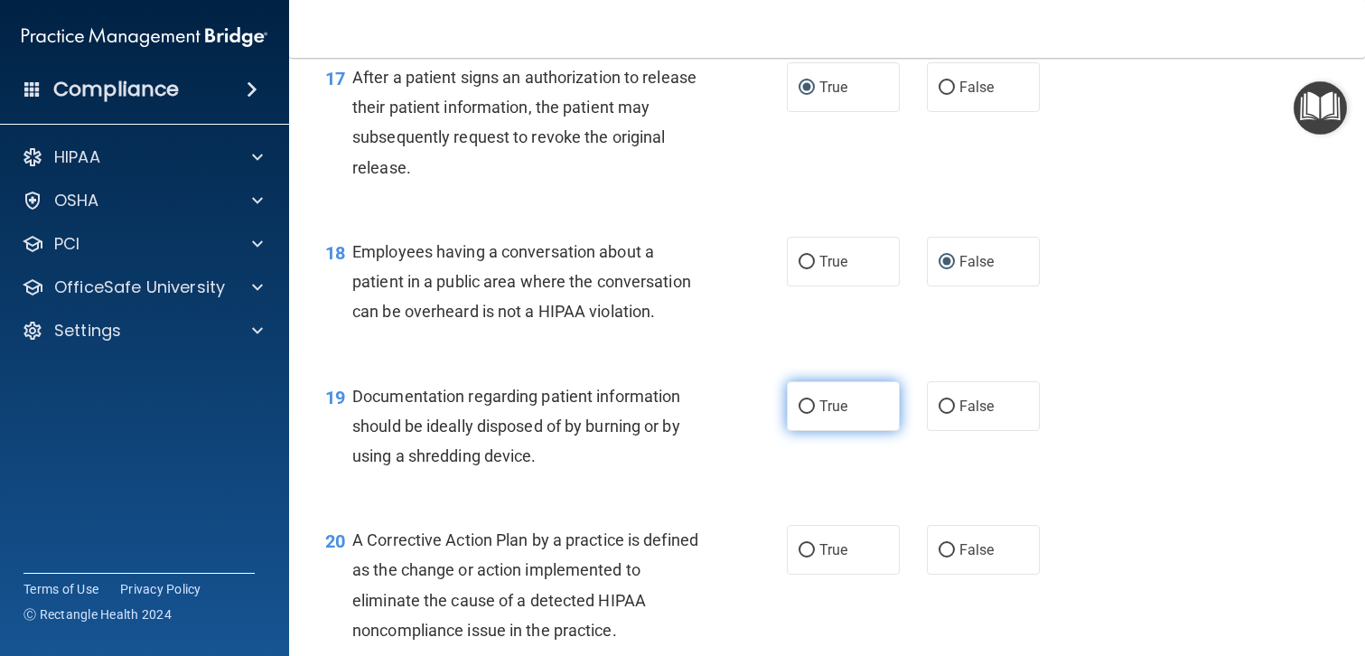
click at [804, 408] on input "True" at bounding box center [807, 407] width 16 height 14
radio input "true"
click at [838, 550] on span "True" at bounding box center [833, 549] width 28 height 17
click at [815, 550] on input "True" at bounding box center [807, 551] width 16 height 14
radio input "true"
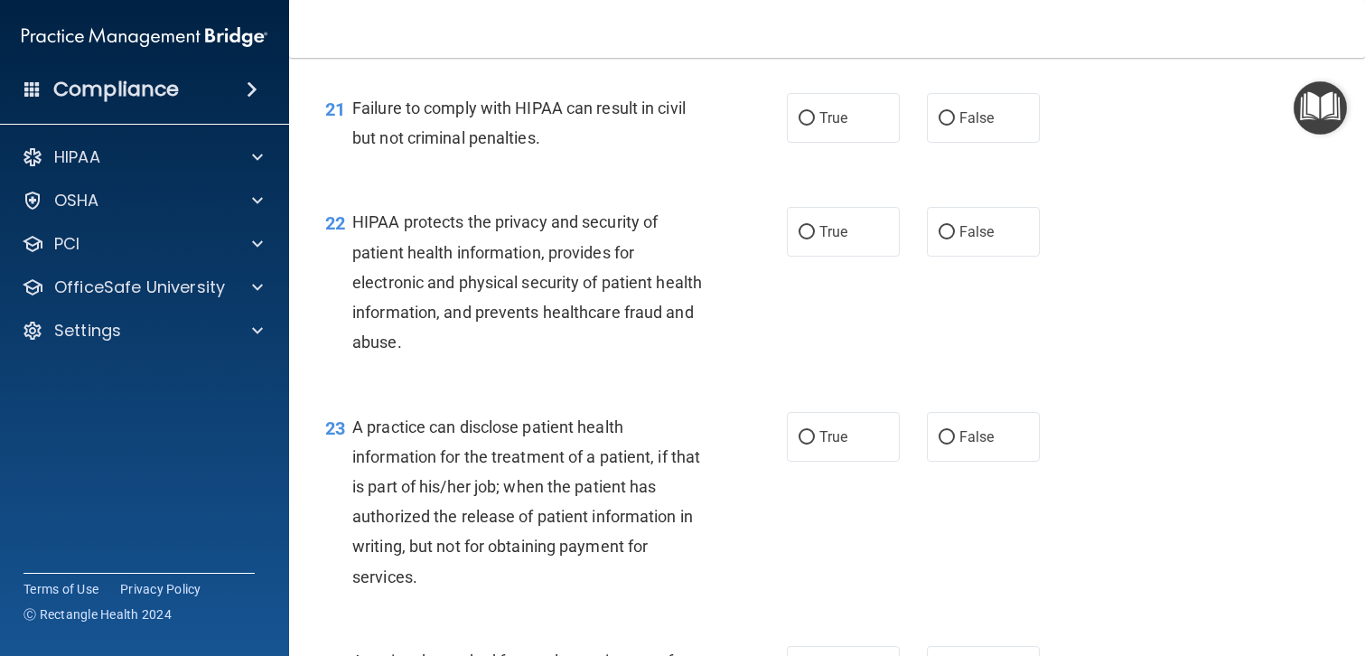
scroll to position [3167, 0]
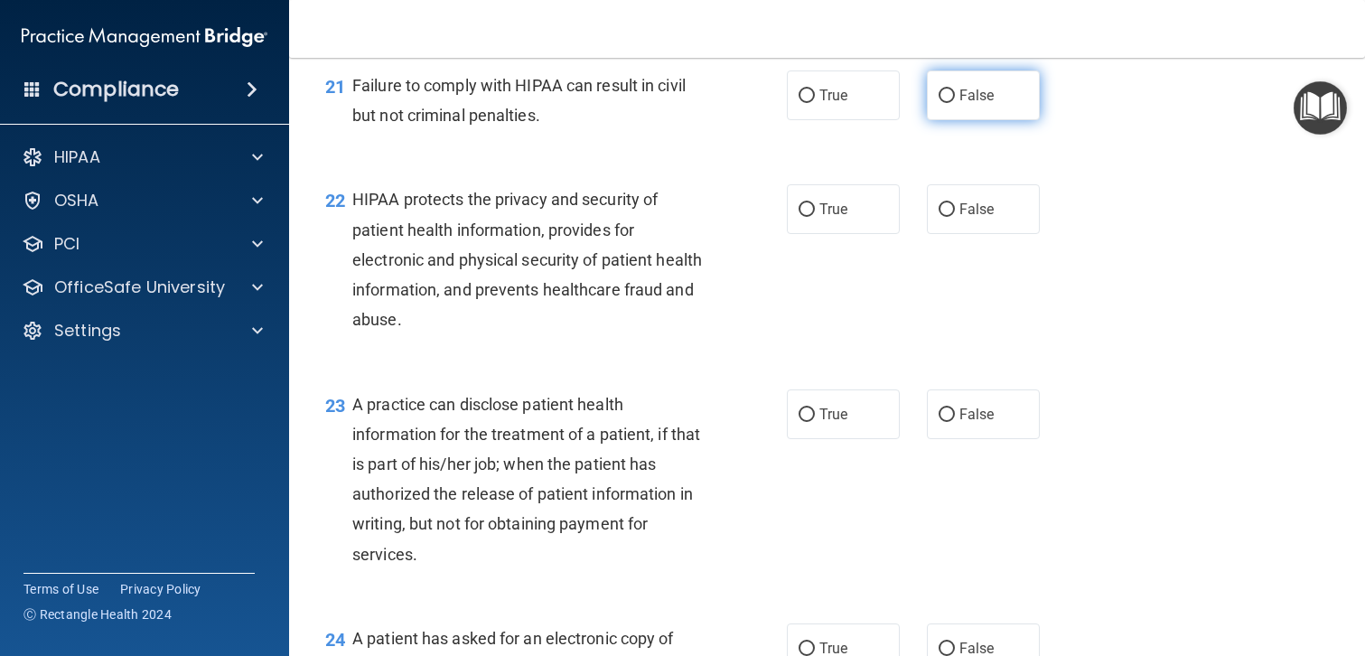
click at [949, 95] on input "False" at bounding box center [947, 96] width 16 height 14
radio input "true"
click at [808, 211] on input "True" at bounding box center [807, 210] width 16 height 14
radio input "true"
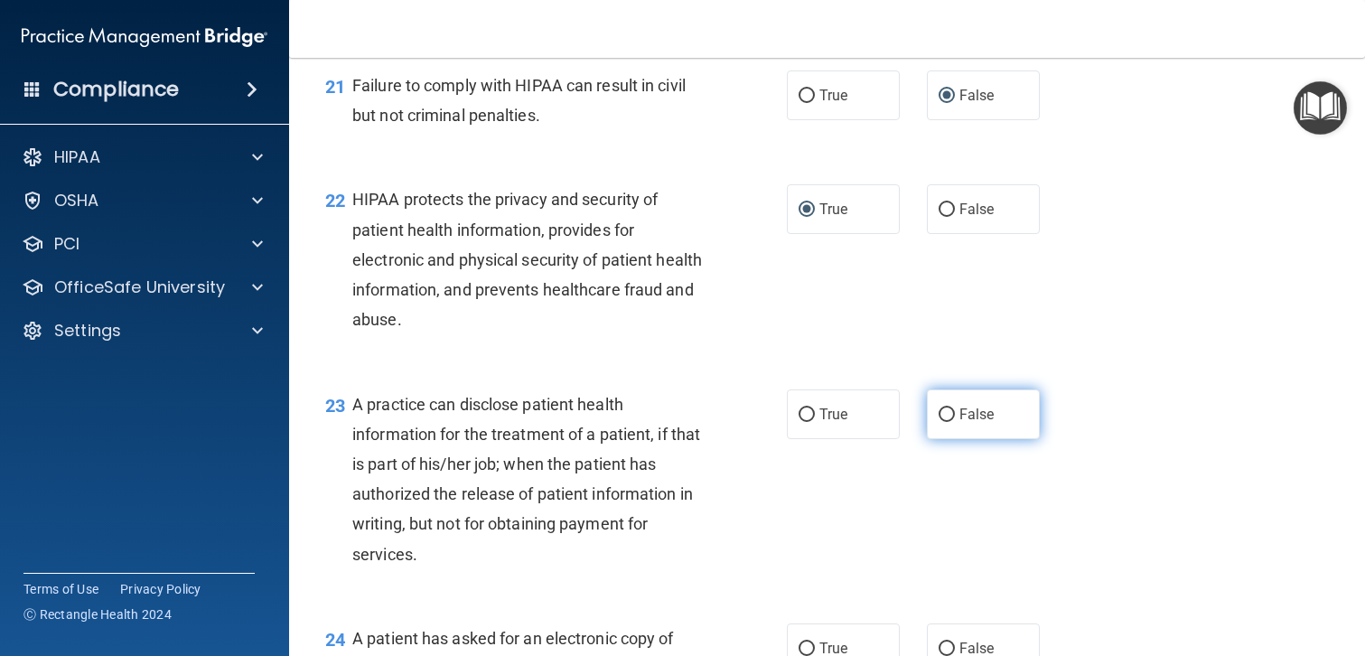
click at [953, 413] on input "False" at bounding box center [947, 415] width 16 height 14
radio input "true"
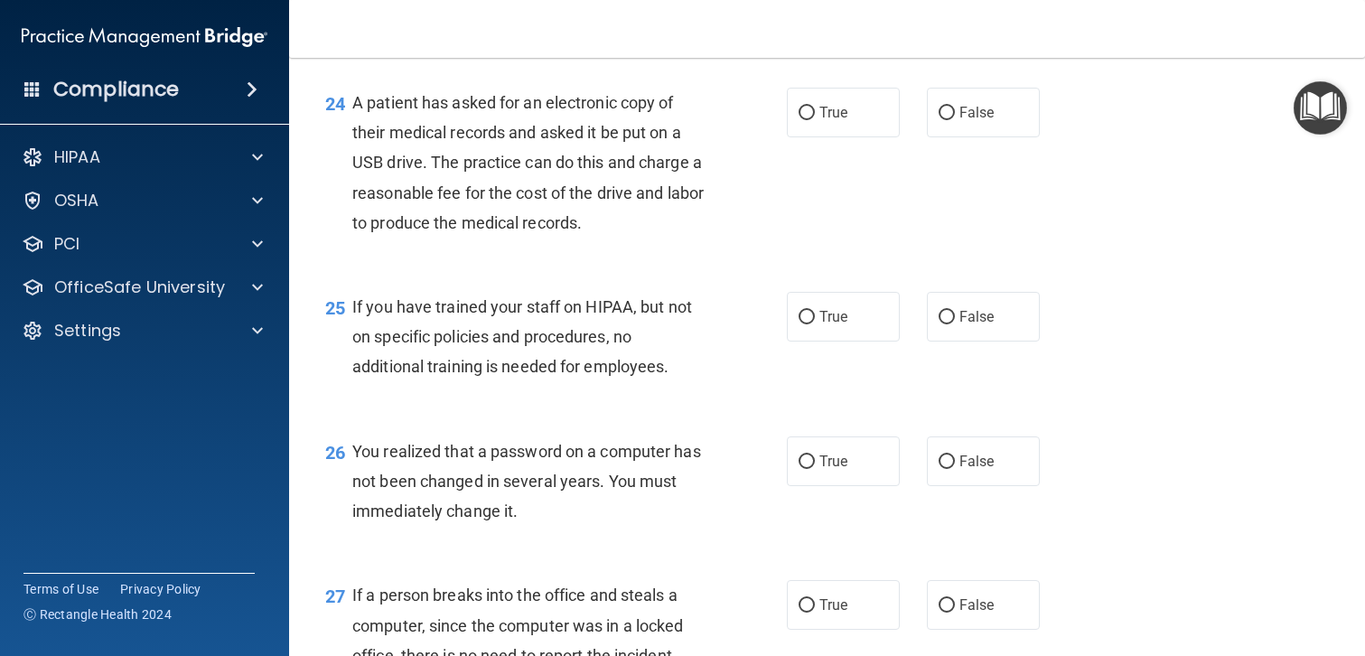
scroll to position [3698, 0]
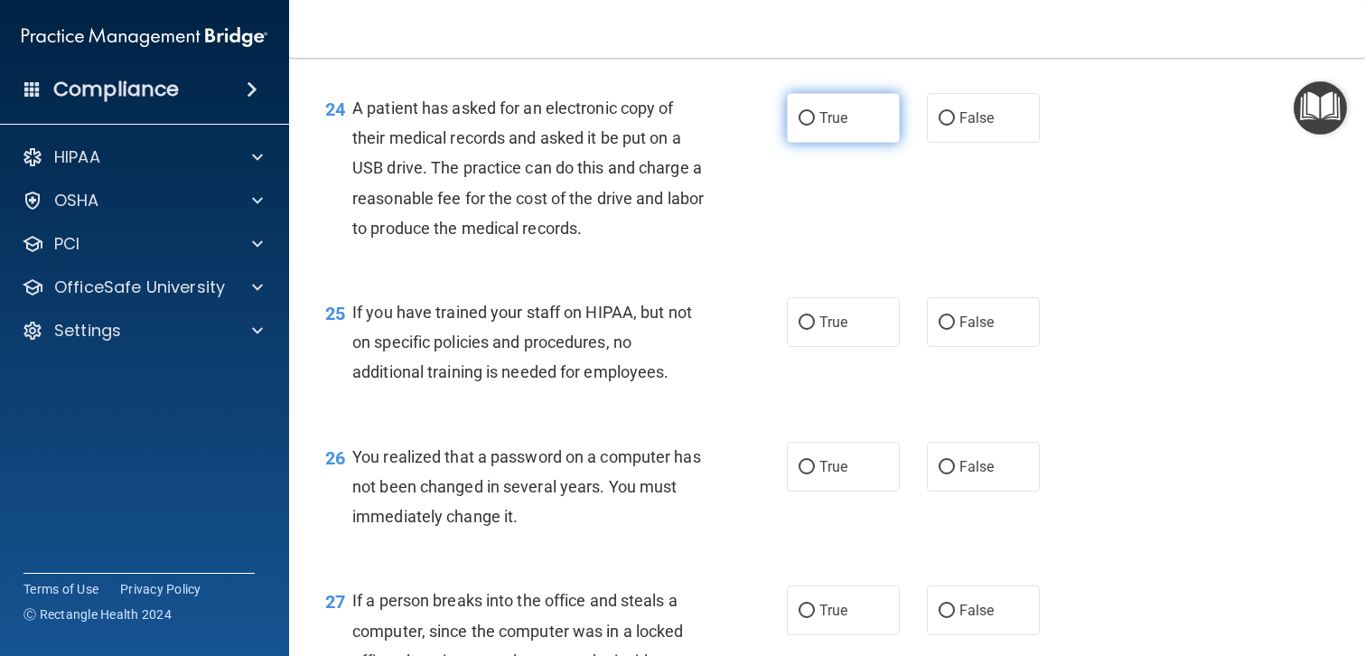
click at [833, 117] on span "True" at bounding box center [833, 117] width 28 height 17
click at [815, 117] on input "True" at bounding box center [807, 119] width 16 height 14
radio input "true"
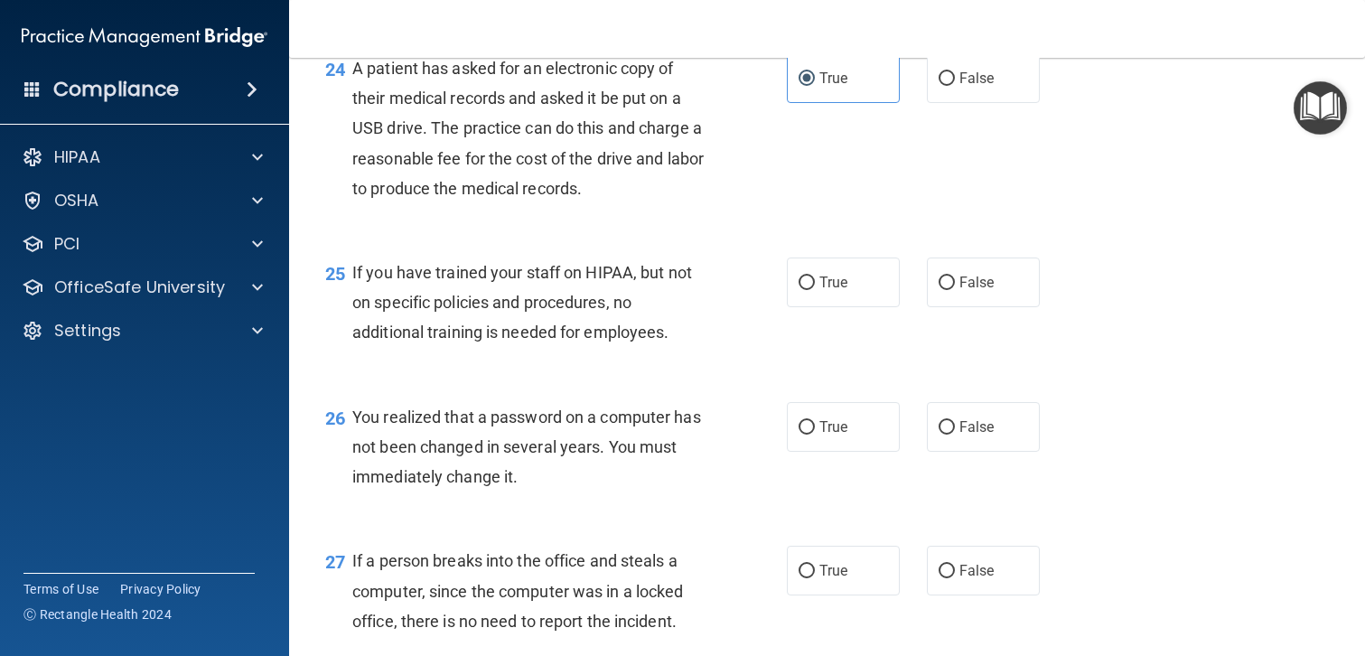
scroll to position [3738, 0]
click at [947, 280] on input "False" at bounding box center [947, 283] width 16 height 14
radio input "true"
click at [829, 424] on span "True" at bounding box center [833, 425] width 28 height 17
click at [815, 424] on input "True" at bounding box center [807, 427] width 16 height 14
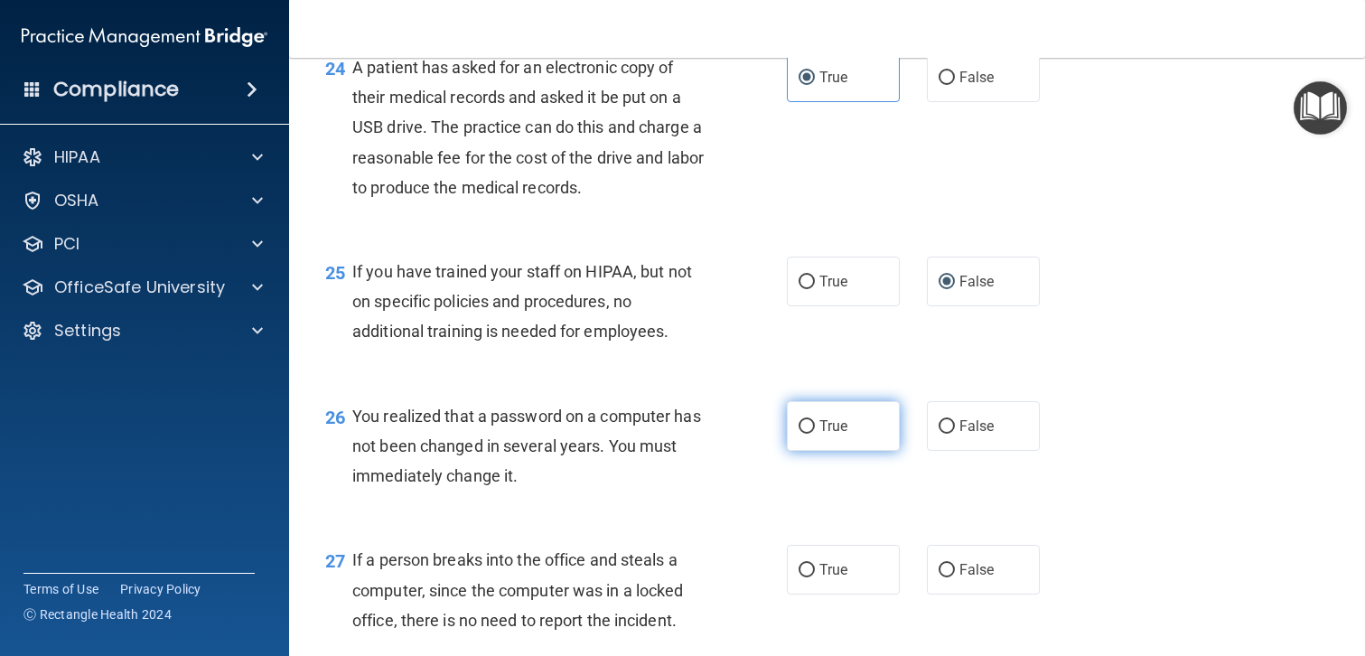
radio input "true"
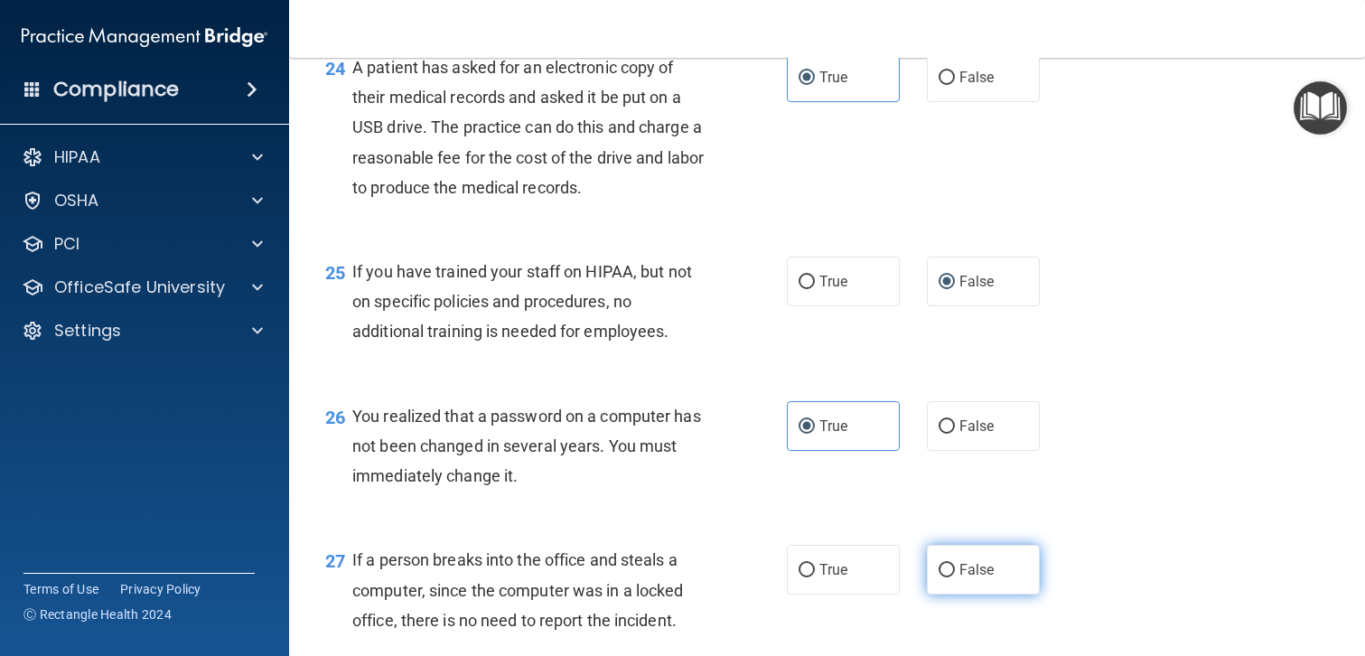
click at [942, 570] on input "False" at bounding box center [947, 571] width 16 height 14
radio input "true"
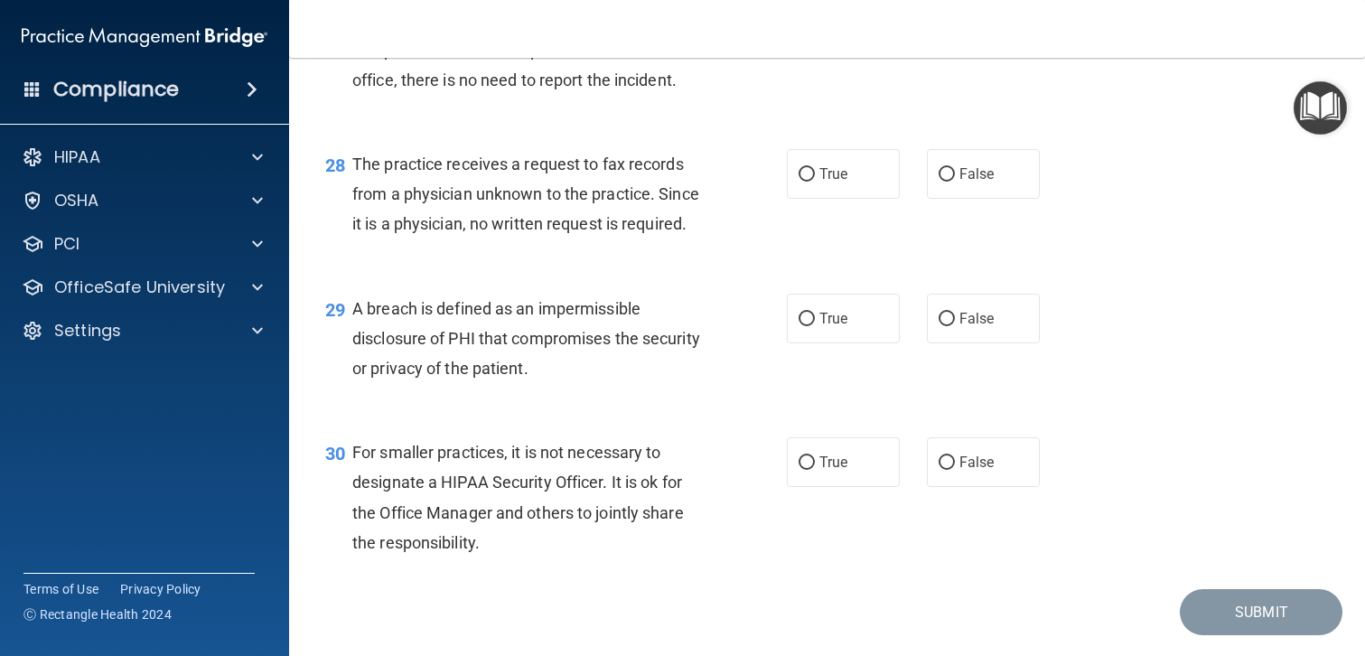
scroll to position [4330, 0]
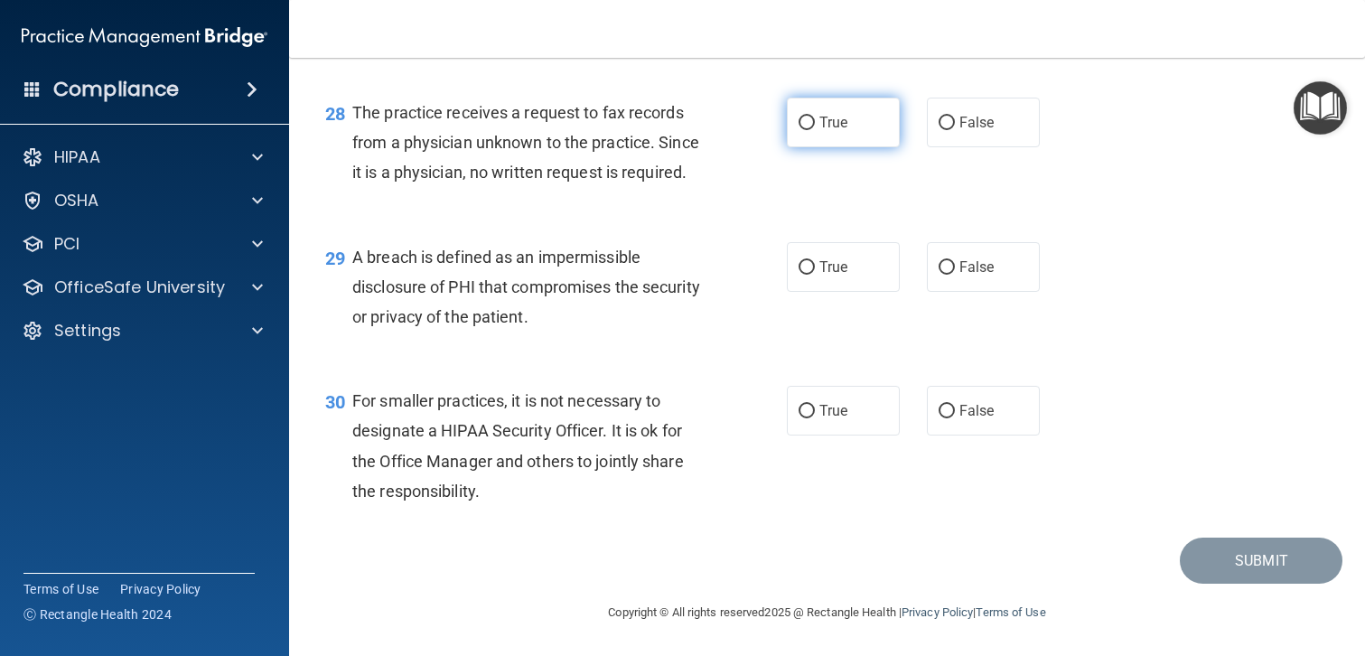
click at [818, 122] on label "True" at bounding box center [843, 123] width 113 height 50
click at [815, 122] on input "True" at bounding box center [807, 124] width 16 height 14
radio input "true"
click at [841, 273] on span "True" at bounding box center [833, 266] width 28 height 17
click at [815, 273] on input "True" at bounding box center [807, 268] width 16 height 14
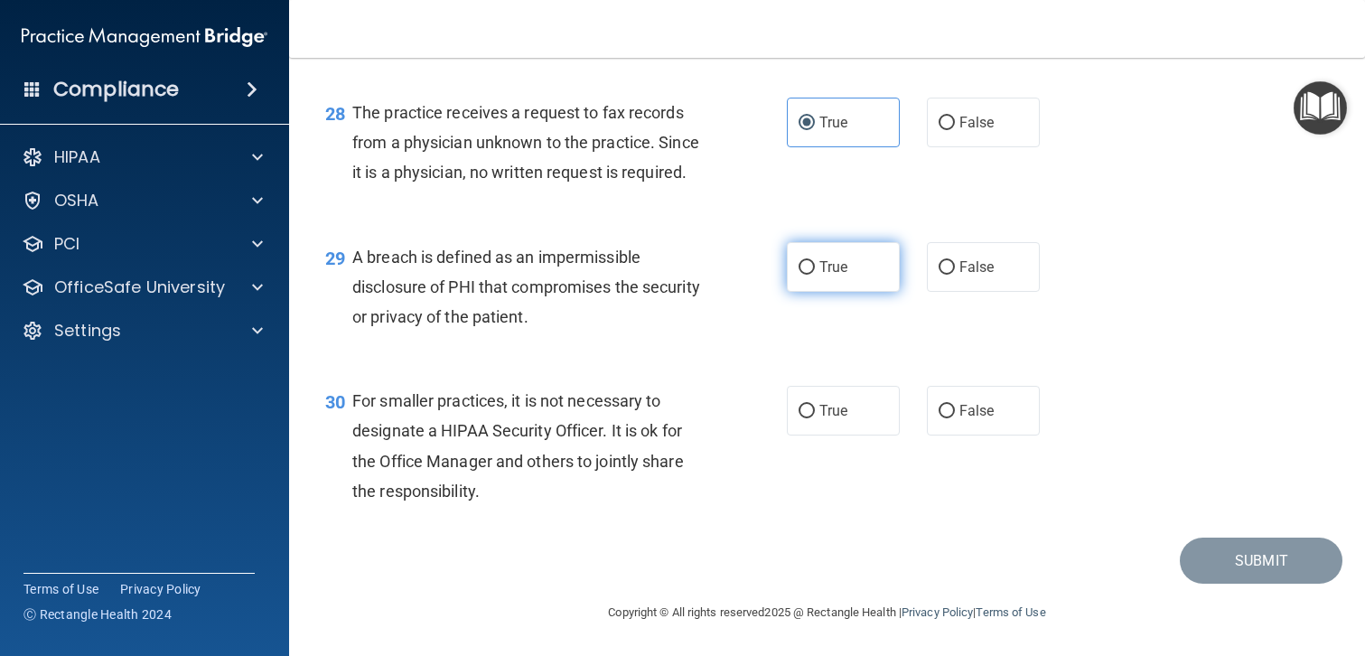
radio input "true"
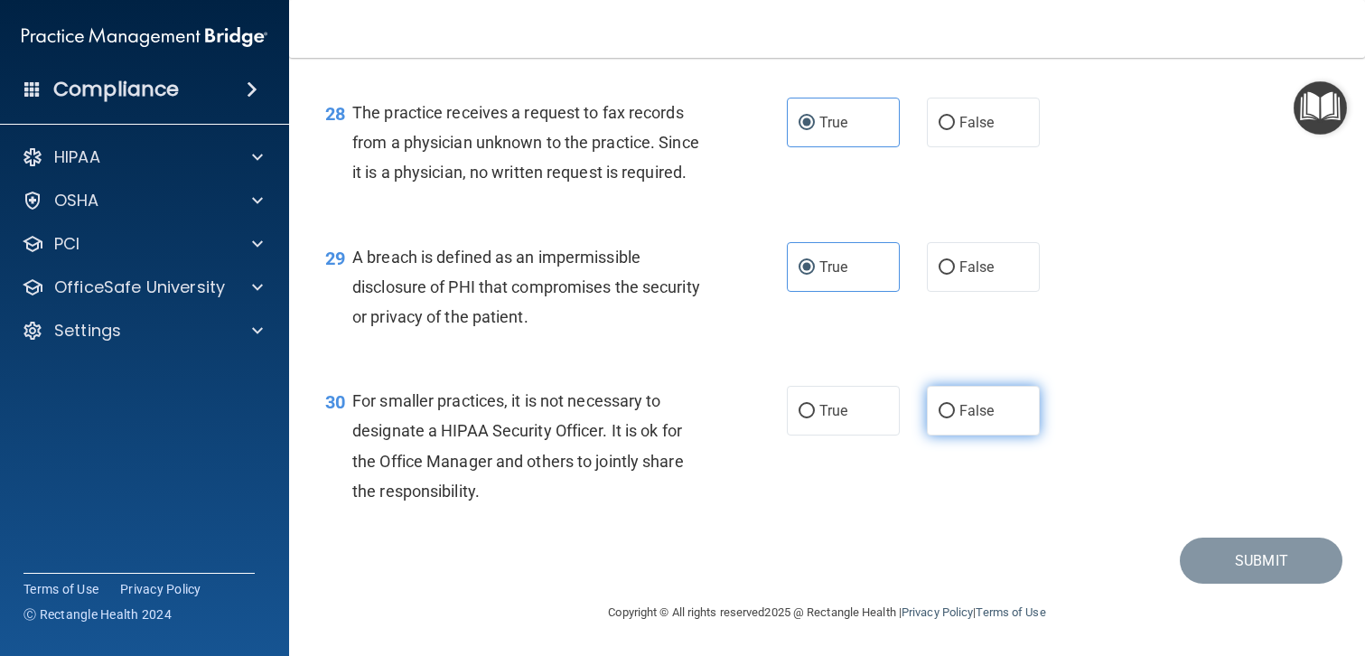
click at [953, 412] on input "False" at bounding box center [947, 412] width 16 height 14
radio input "true"
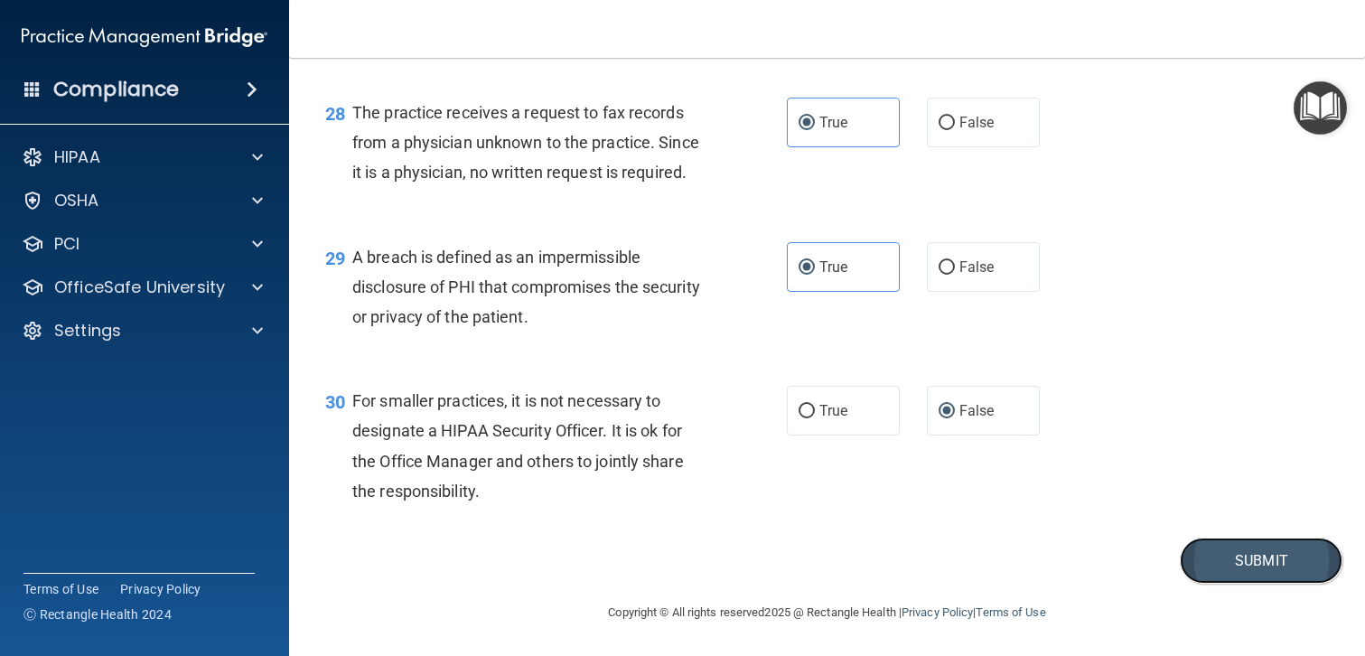
click at [1237, 560] on button "Submit" at bounding box center [1261, 561] width 163 height 46
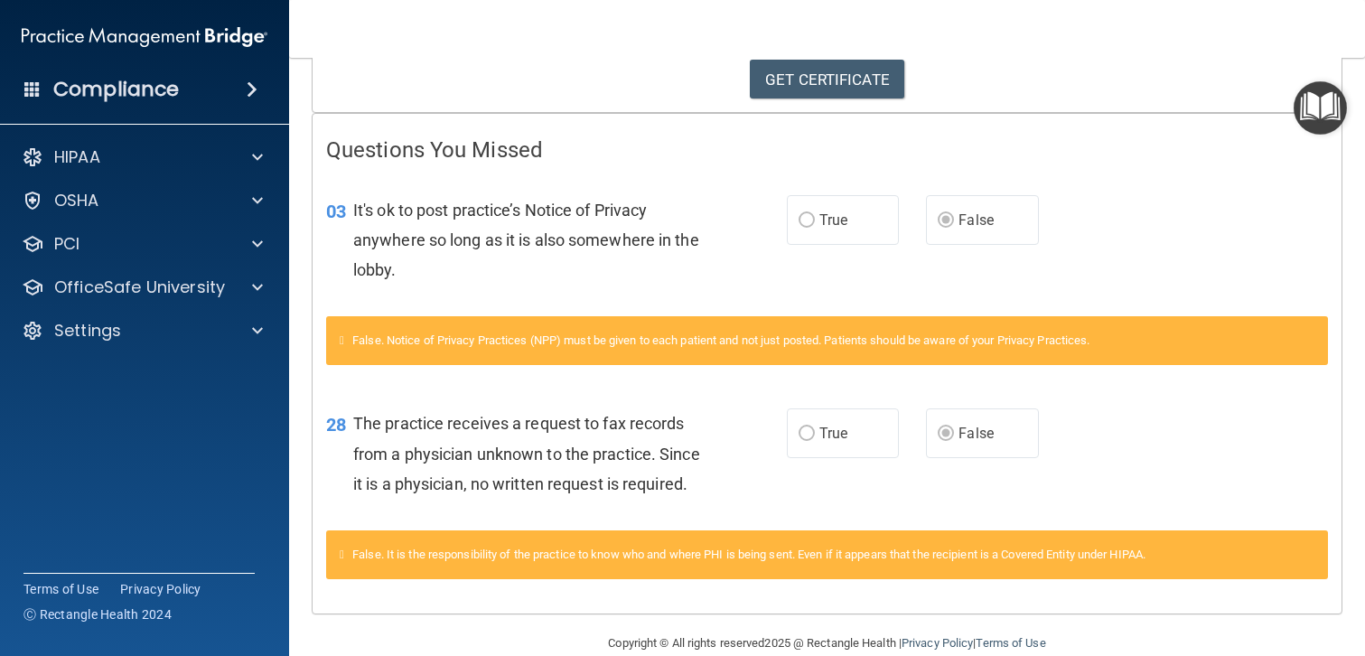
scroll to position [315, 0]
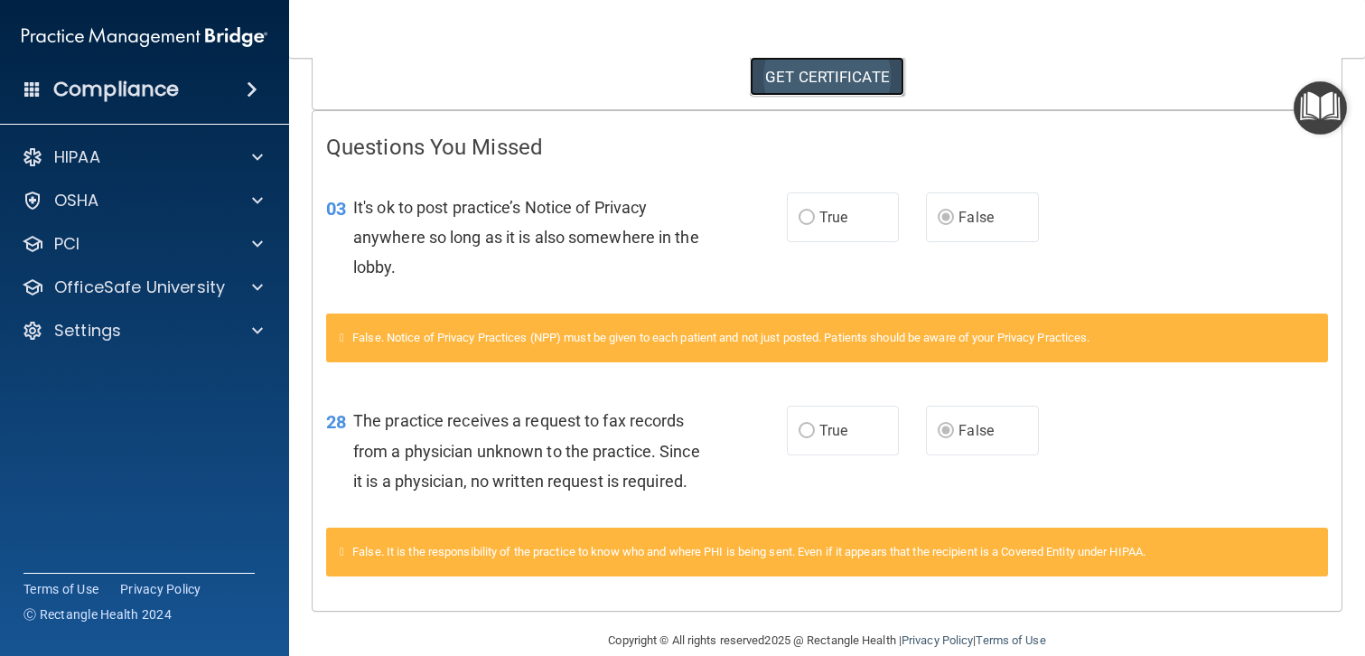
click at [799, 73] on link "GET CERTIFICATE" at bounding box center [827, 77] width 154 height 40
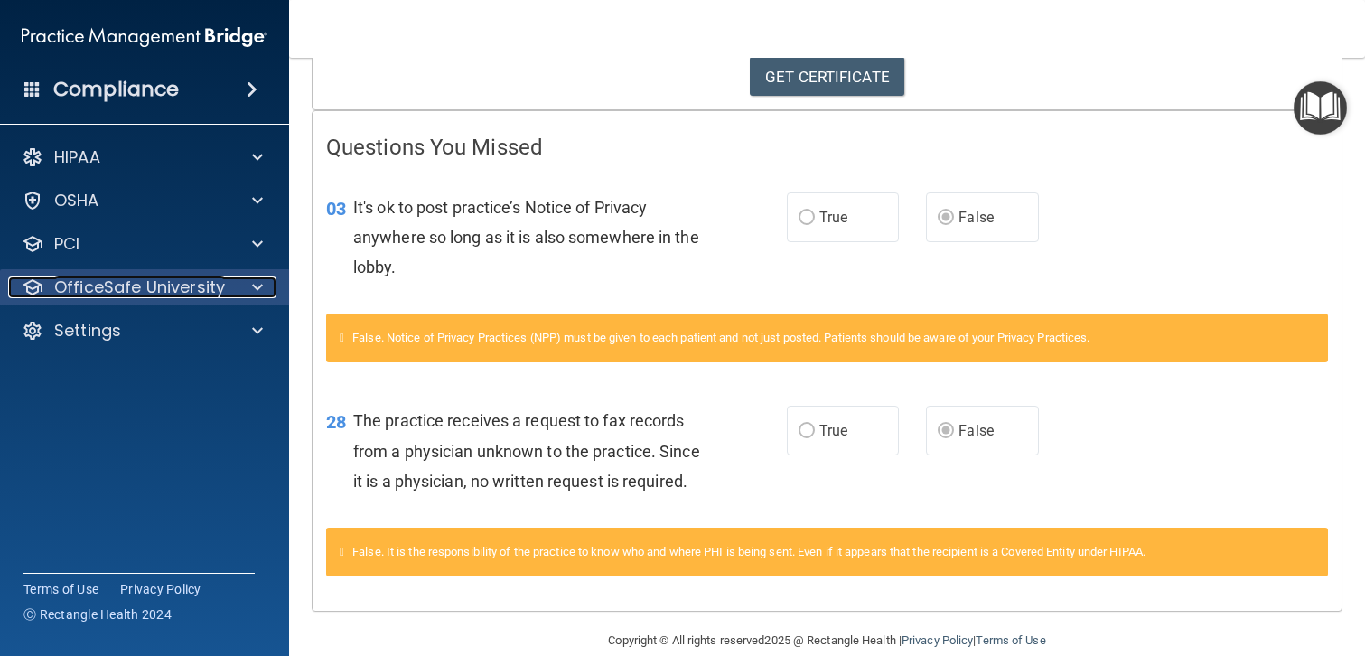
click at [162, 289] on p "OfficeSafe University" at bounding box center [139, 287] width 171 height 22
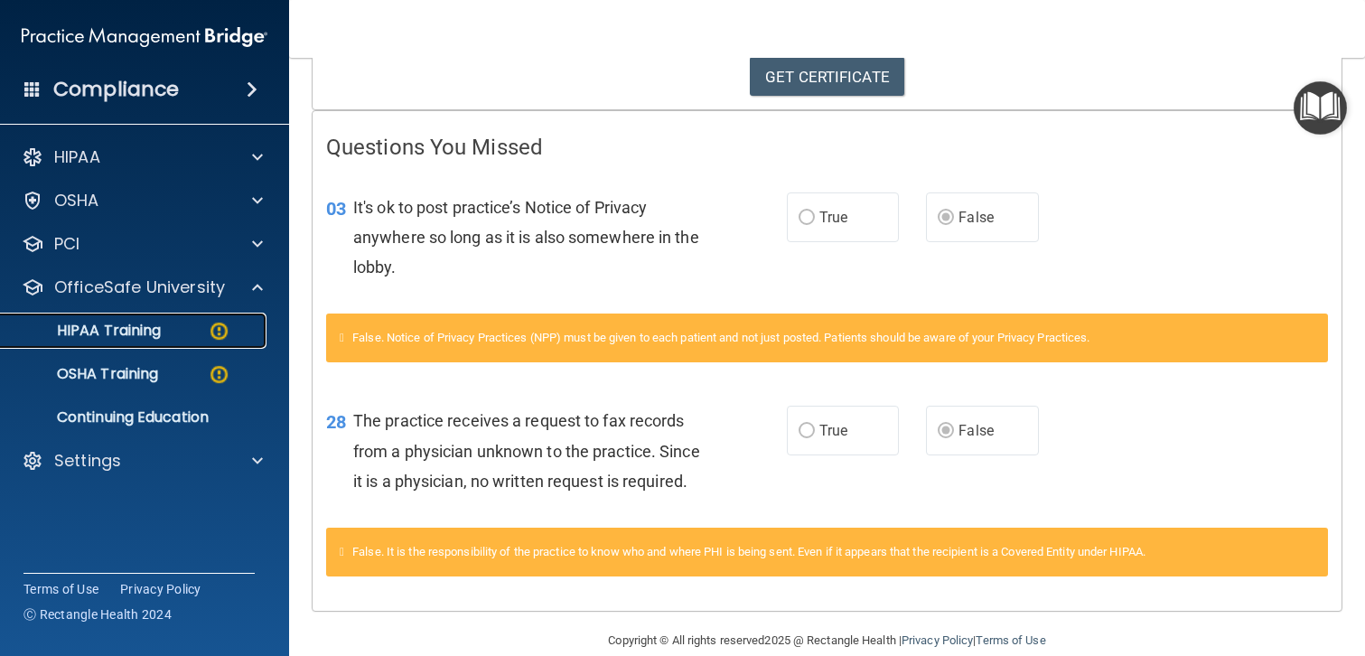
click at [142, 323] on p "HIPAA Training" at bounding box center [86, 331] width 149 height 18
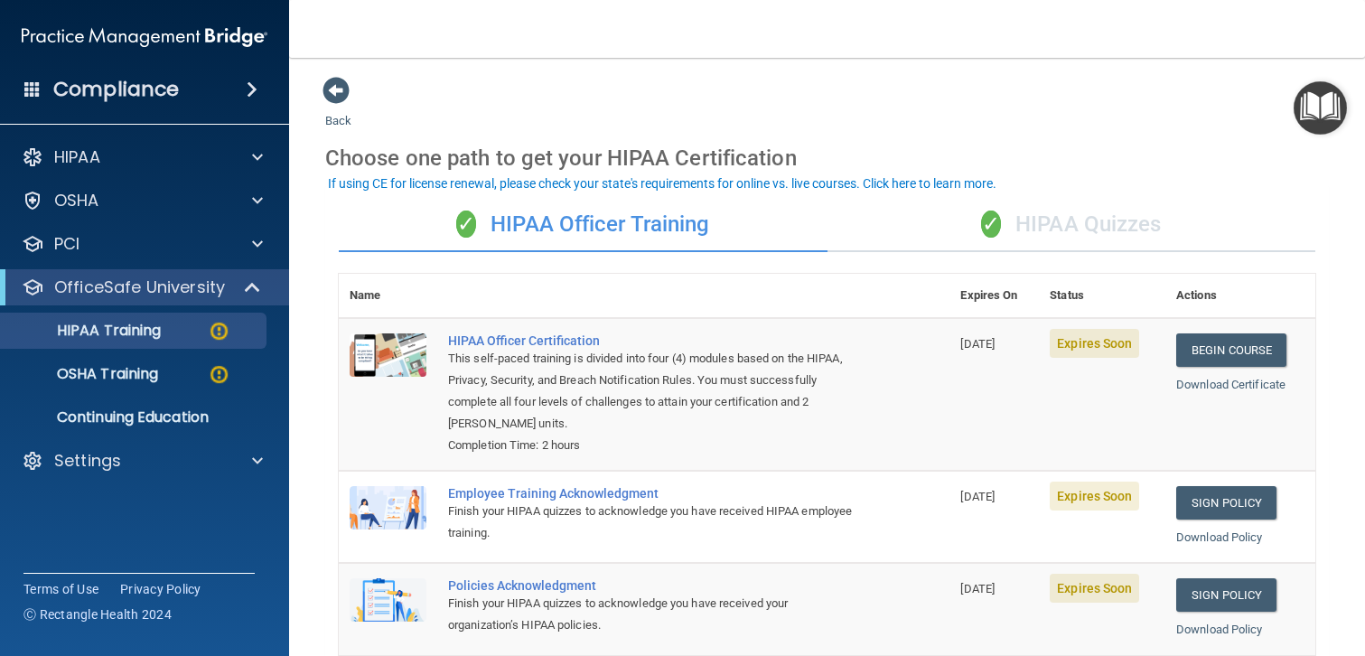
click at [1082, 219] on div "✓ HIPAA Quizzes" at bounding box center [1072, 225] width 489 height 54
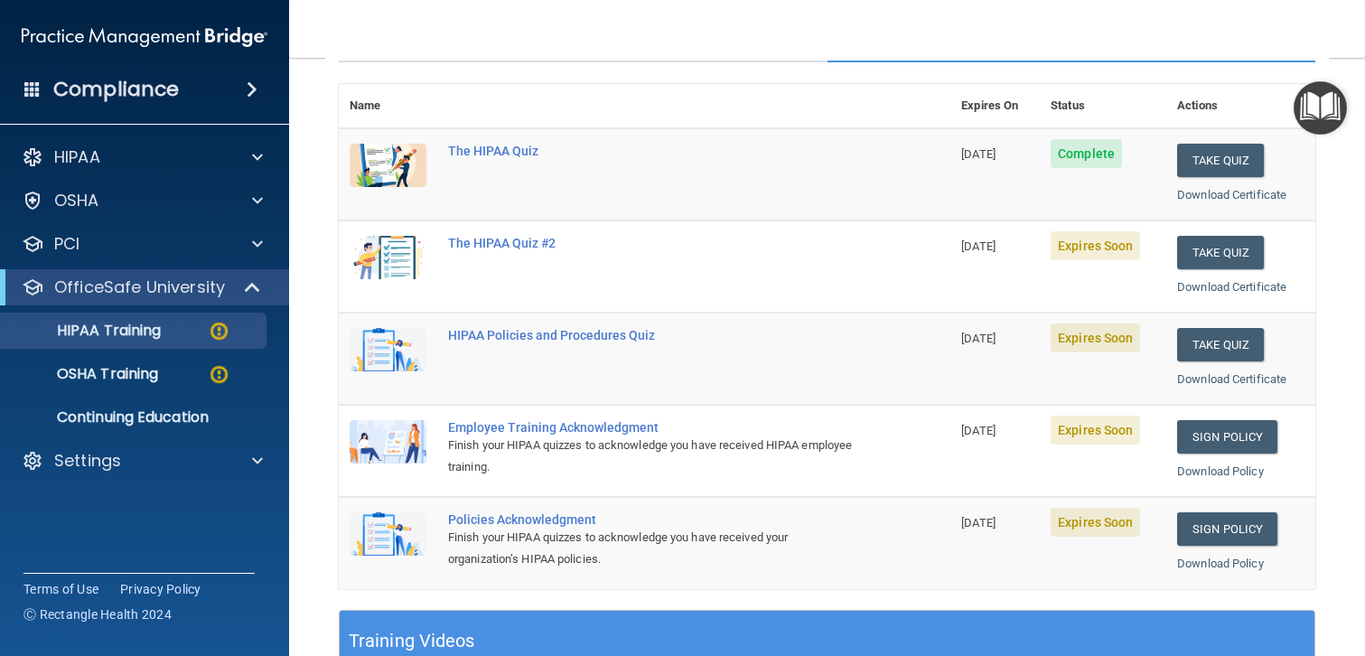
scroll to position [191, 0]
click at [1213, 247] on button "Take Quiz" at bounding box center [1220, 251] width 87 height 33
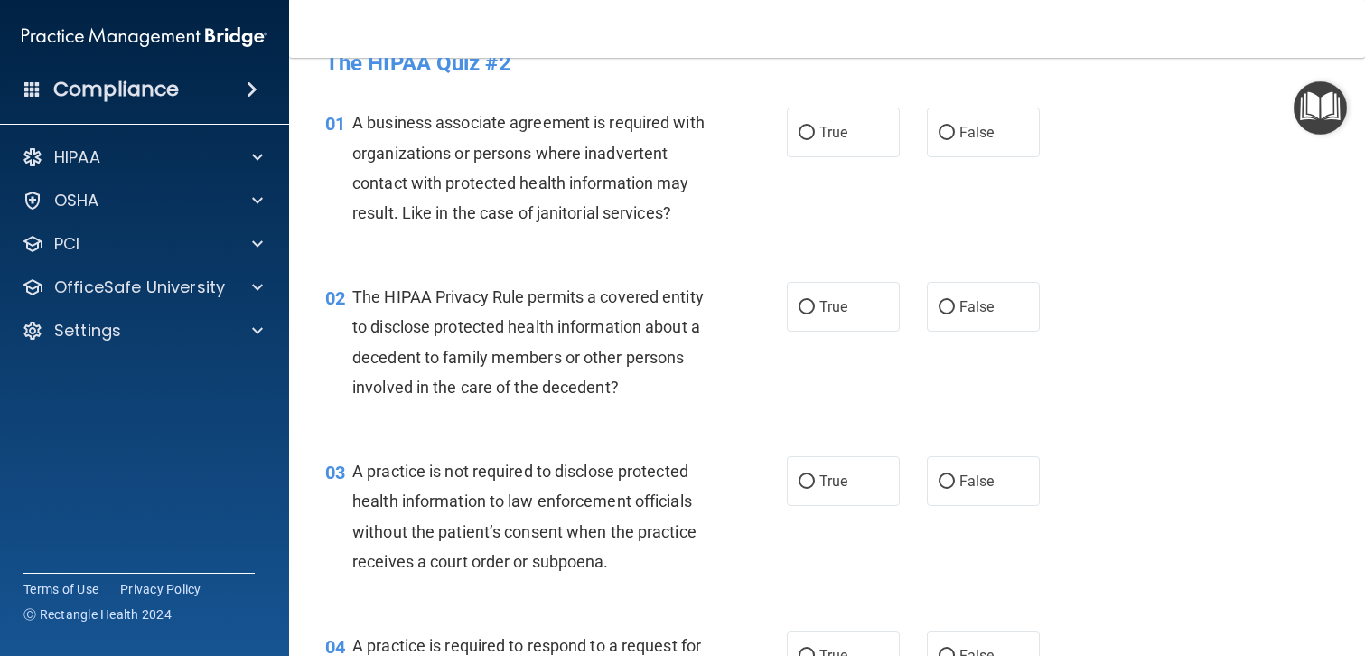
scroll to position [22, 0]
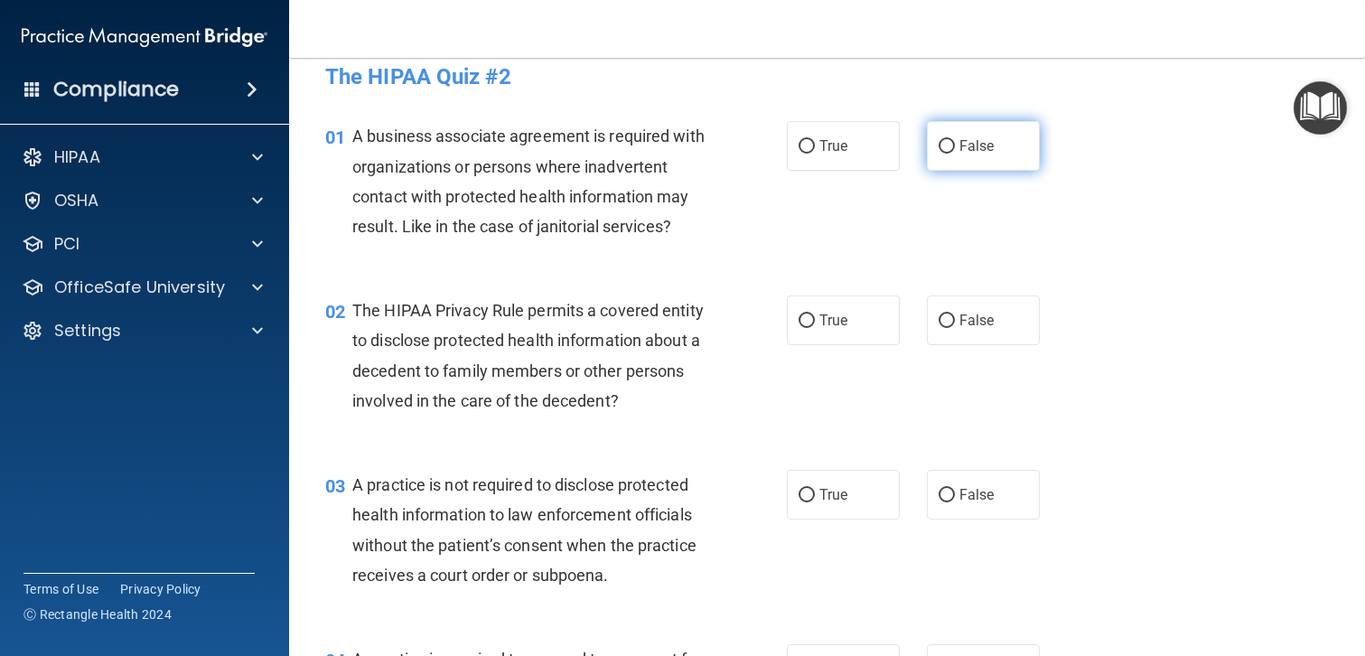
click at [949, 145] on input "False" at bounding box center [947, 147] width 16 height 14
radio input "true"
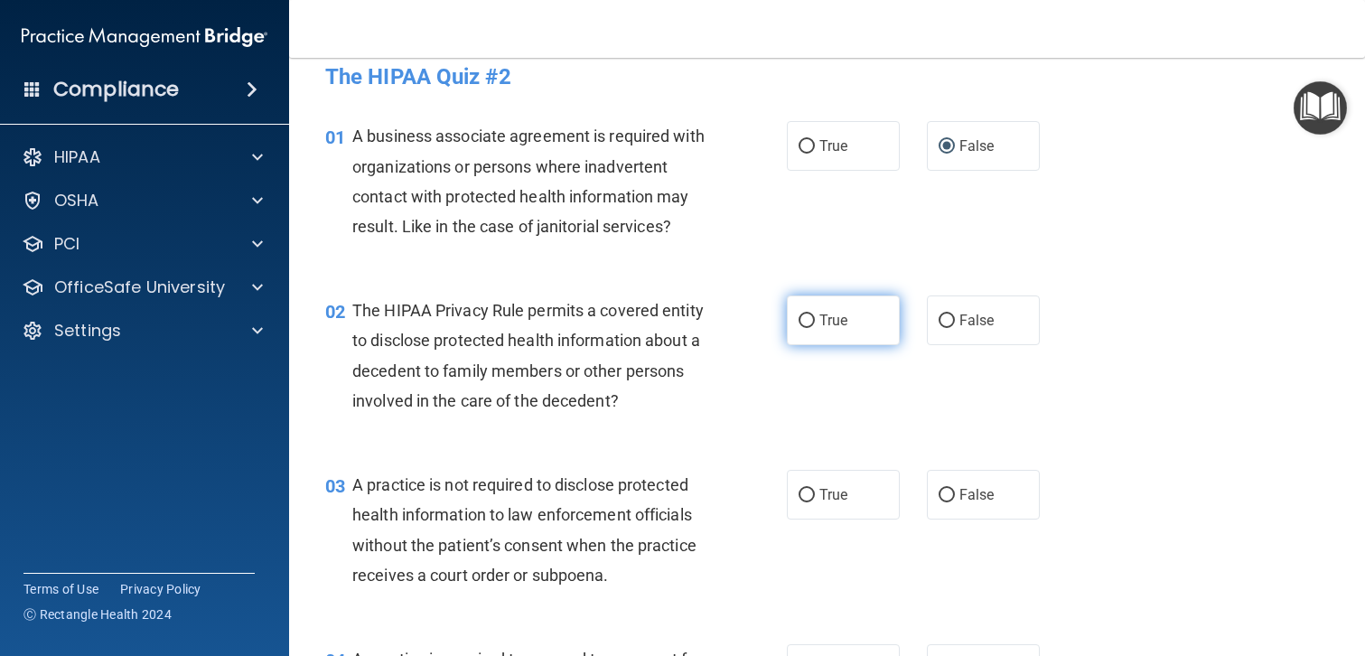
click at [838, 315] on span "True" at bounding box center [833, 320] width 28 height 17
click at [815, 315] on input "True" at bounding box center [807, 321] width 16 height 14
radio input "true"
click at [944, 493] on input "False" at bounding box center [947, 496] width 16 height 14
radio input "true"
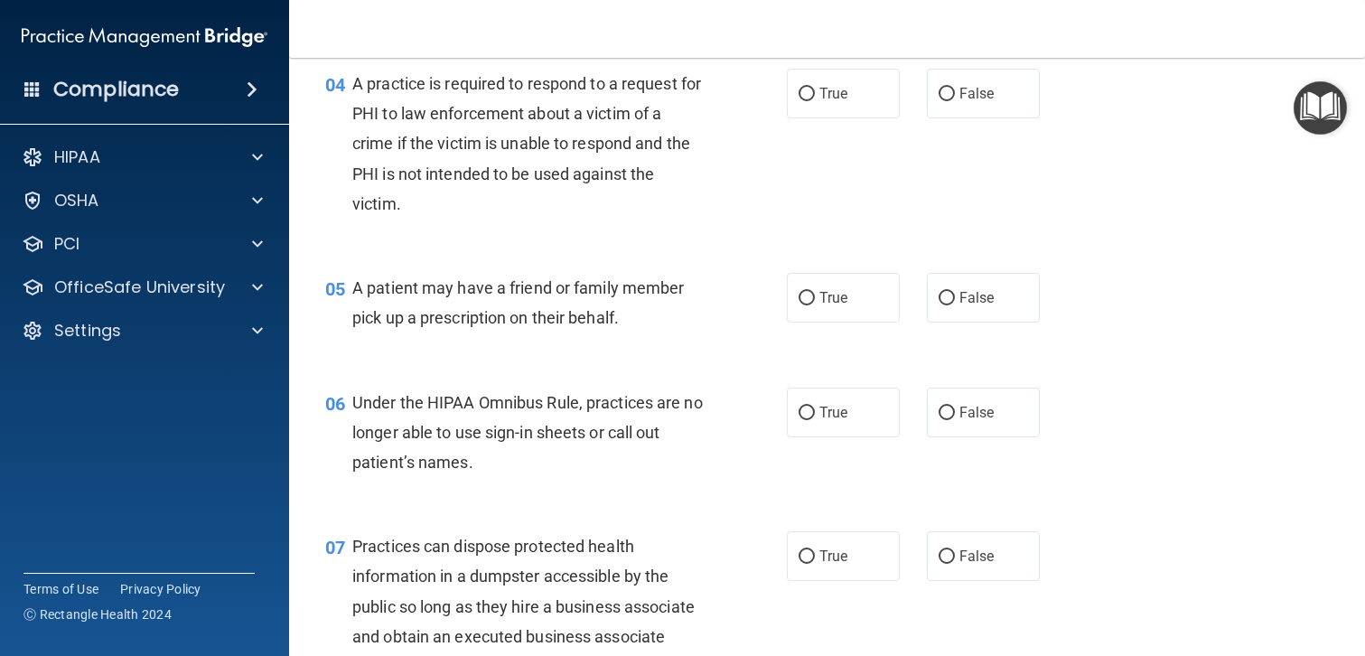
scroll to position [599, 0]
click at [805, 93] on input "True" at bounding box center [807, 93] width 16 height 14
radio input "true"
click at [809, 294] on input "True" at bounding box center [807, 297] width 16 height 14
radio input "true"
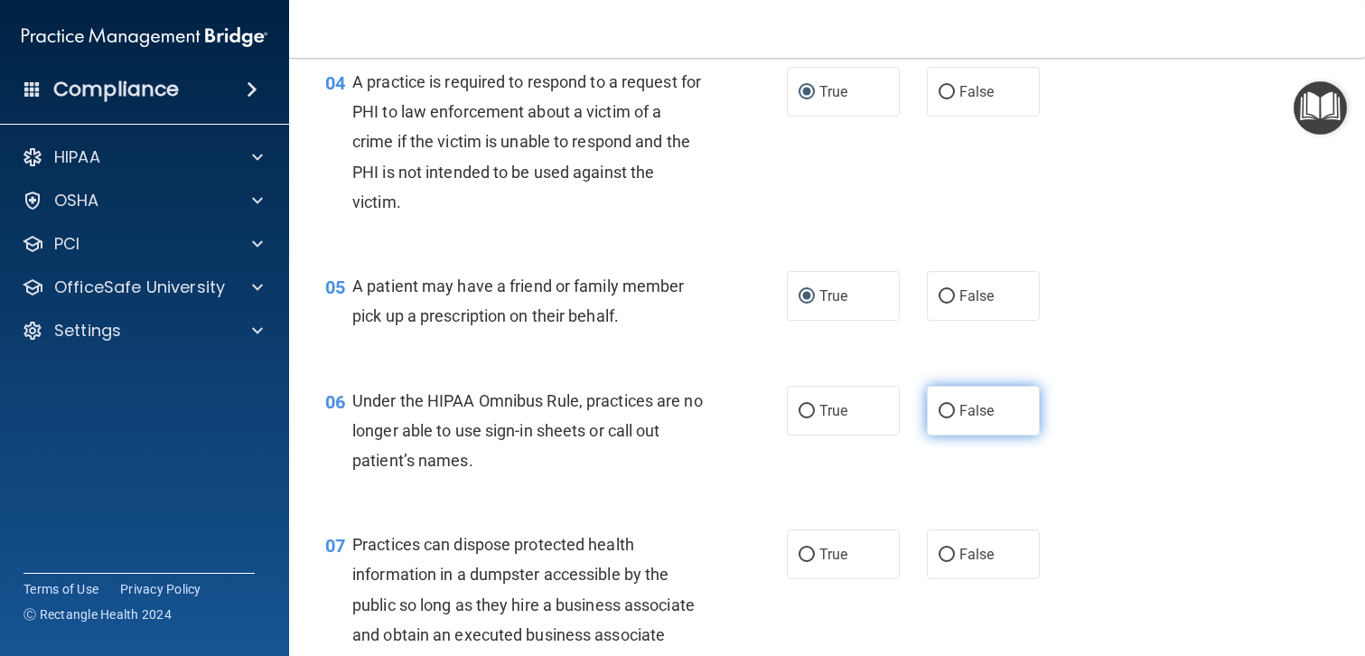
click at [949, 409] on input "False" at bounding box center [947, 412] width 16 height 14
radio input "true"
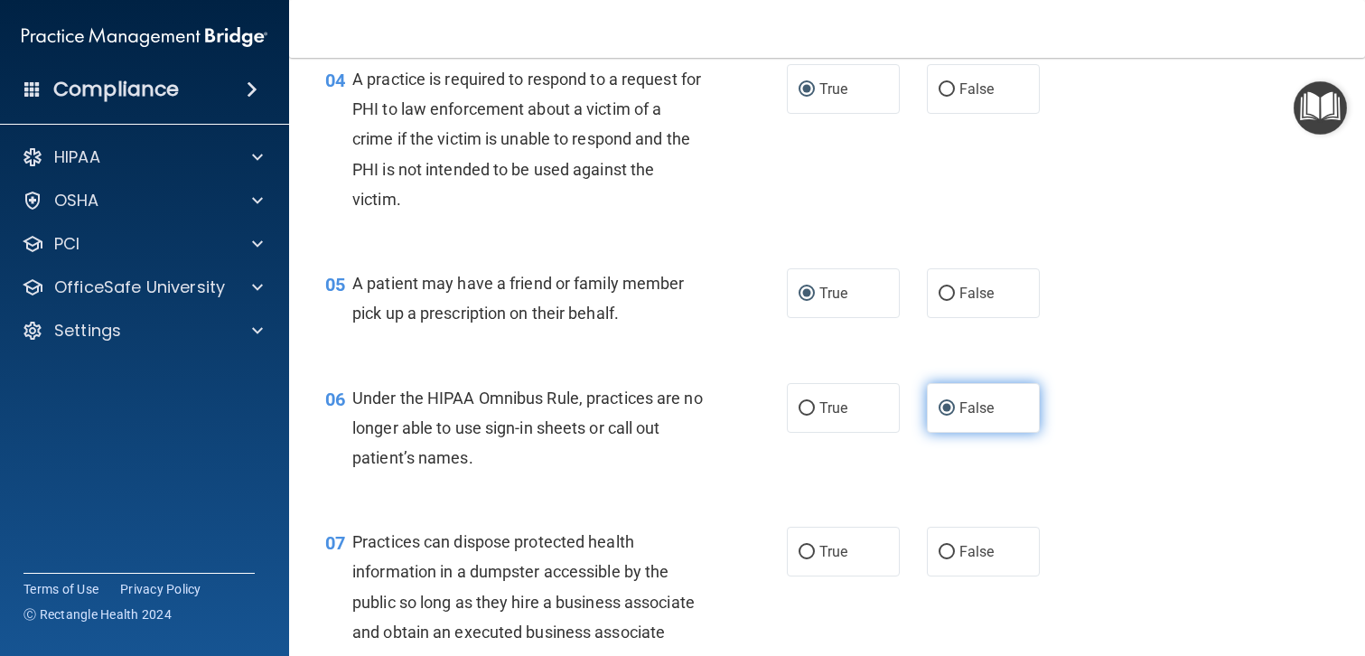
scroll to position [596, 0]
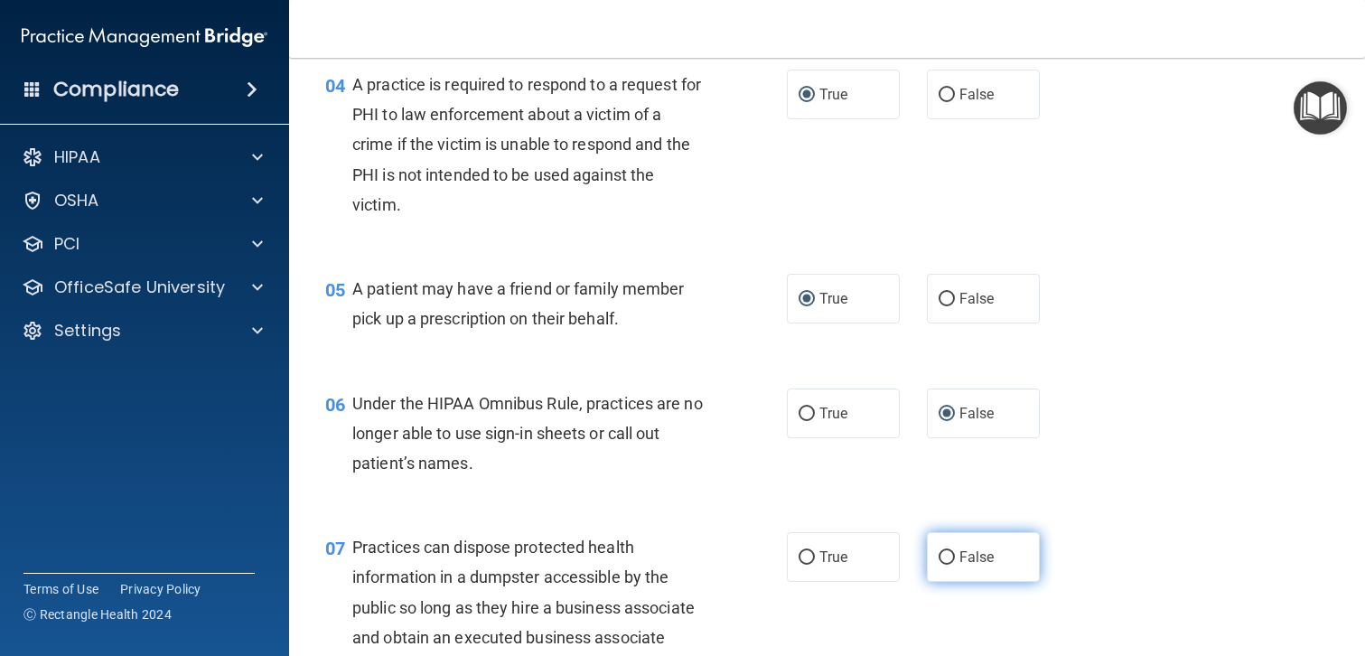
click at [956, 541] on label "False" at bounding box center [983, 557] width 113 height 50
click at [955, 551] on input "False" at bounding box center [947, 558] width 16 height 14
radio input "true"
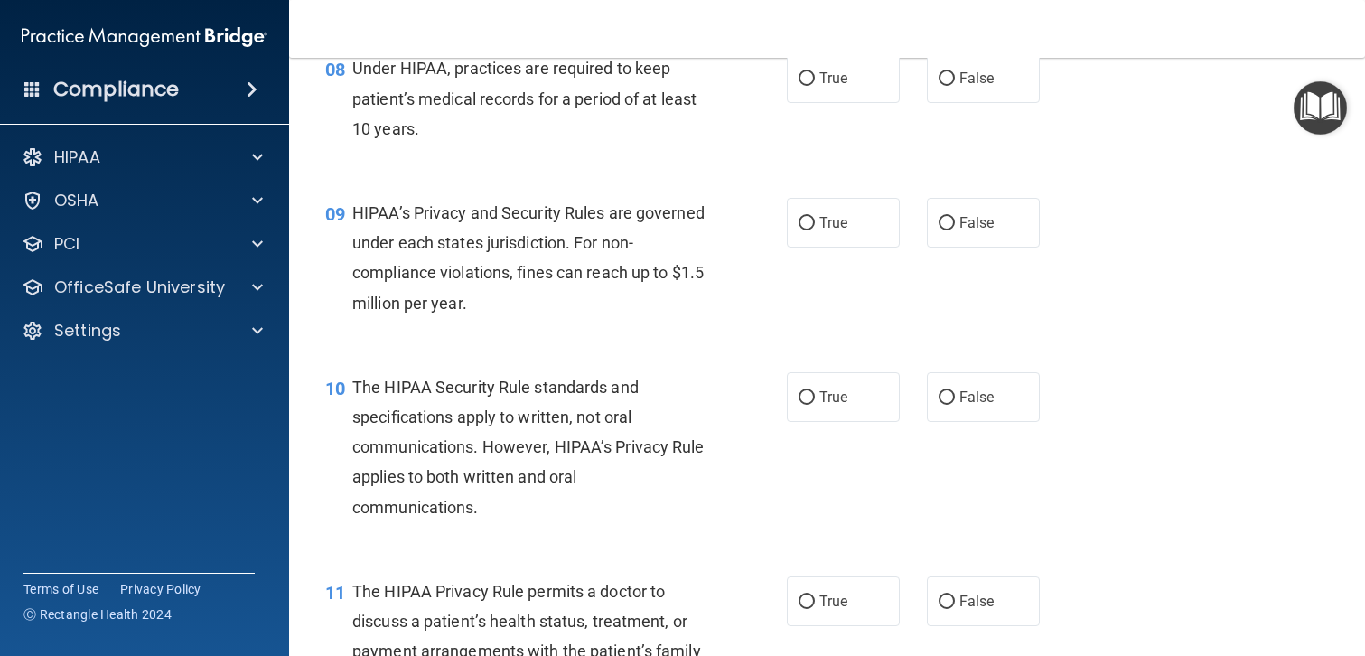
scroll to position [1256, 0]
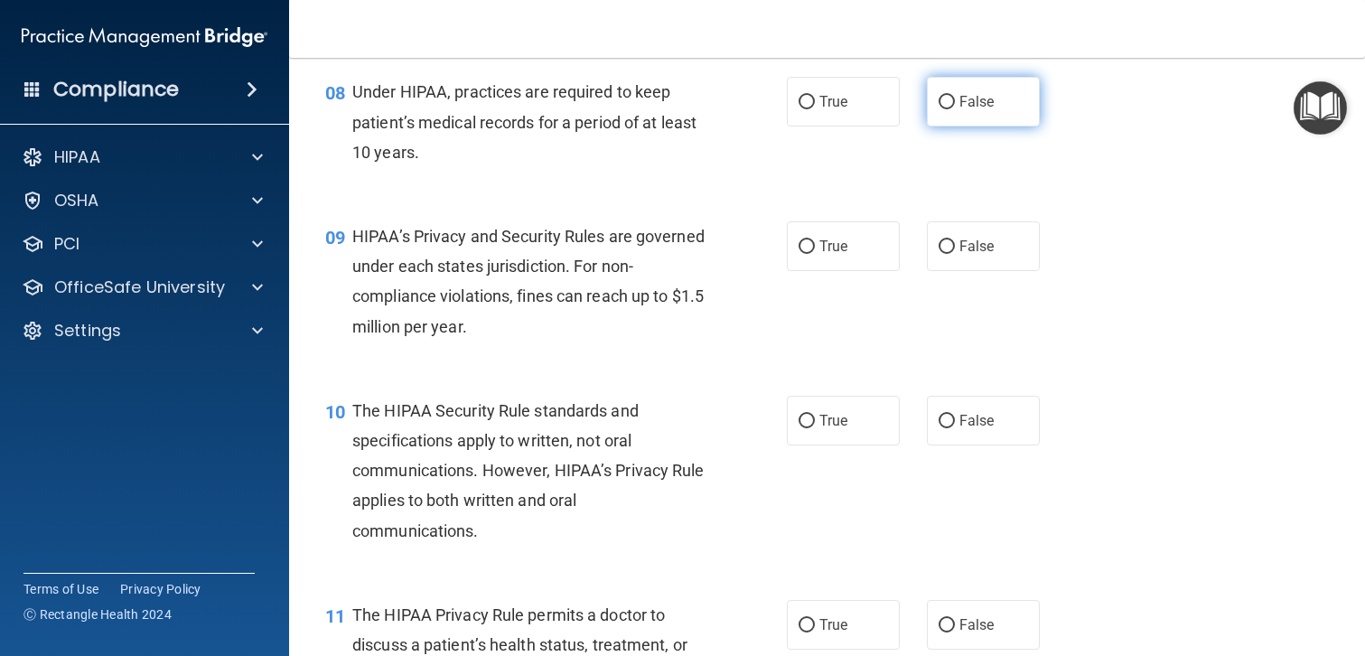
click at [947, 105] on input "False" at bounding box center [947, 103] width 16 height 14
radio input "true"
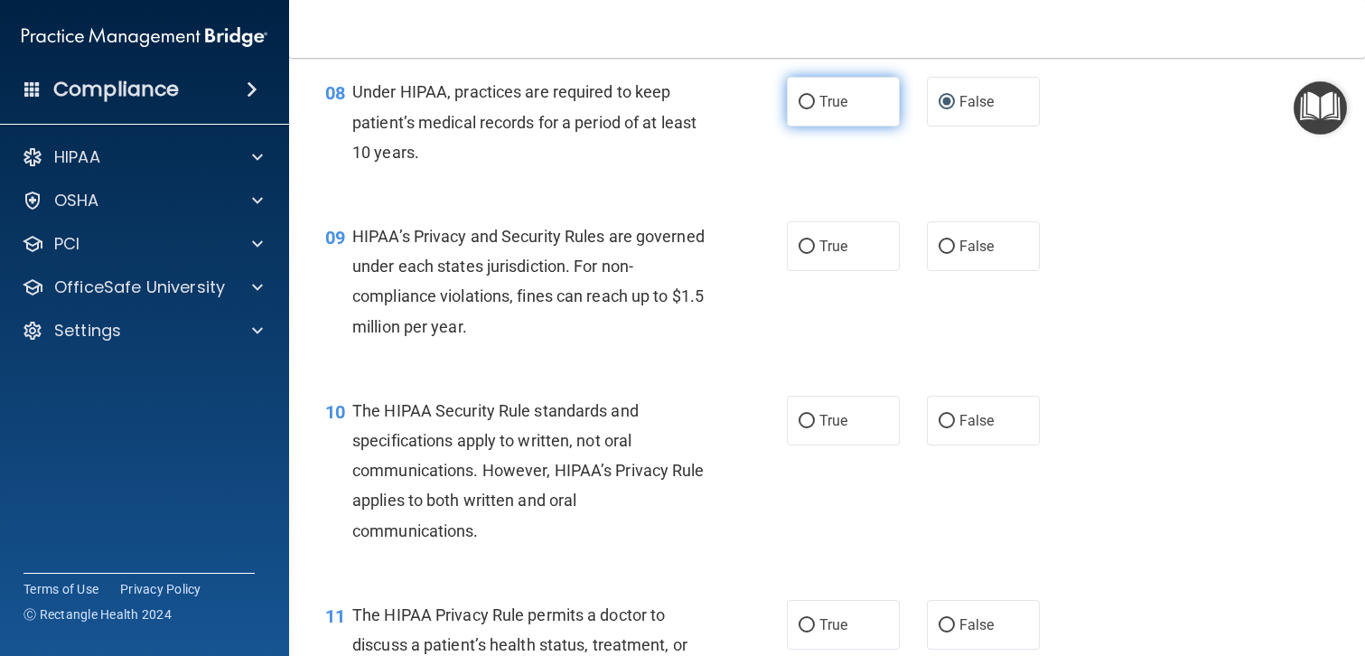
click at [802, 100] on input "True" at bounding box center [807, 103] width 16 height 14
radio input "true"
radio input "false"
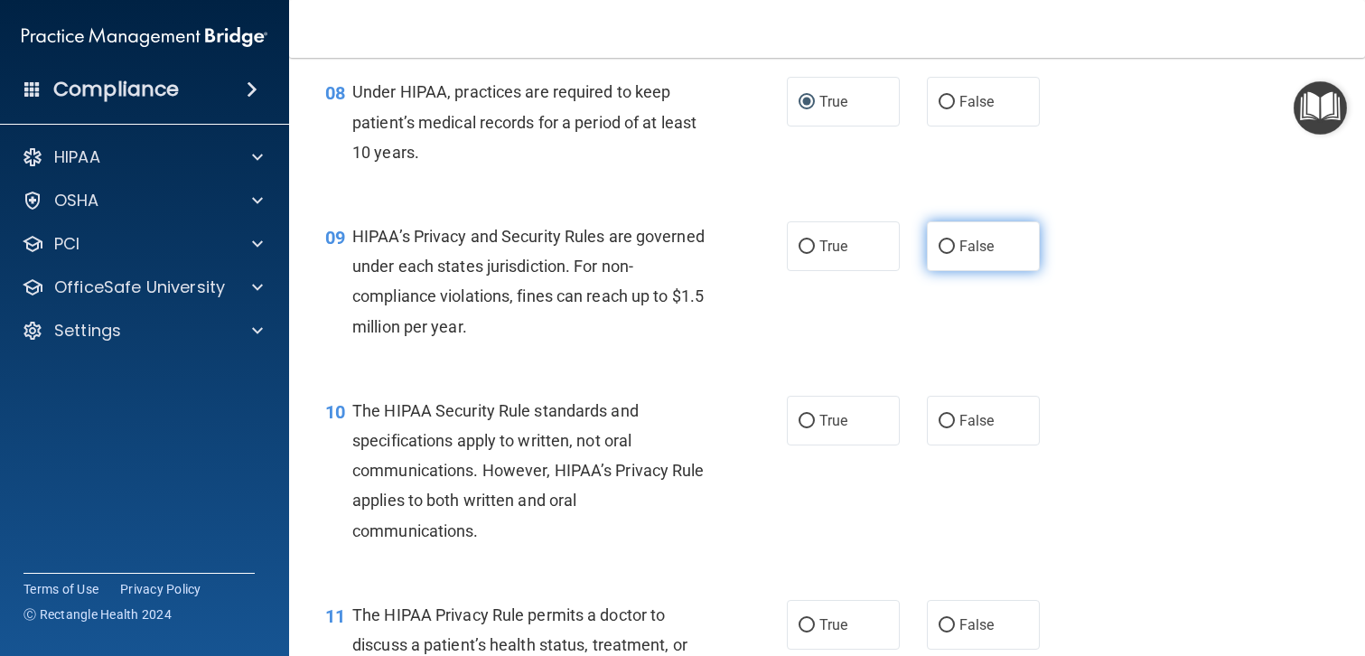
click at [952, 246] on input "False" at bounding box center [947, 247] width 16 height 14
radio input "true"
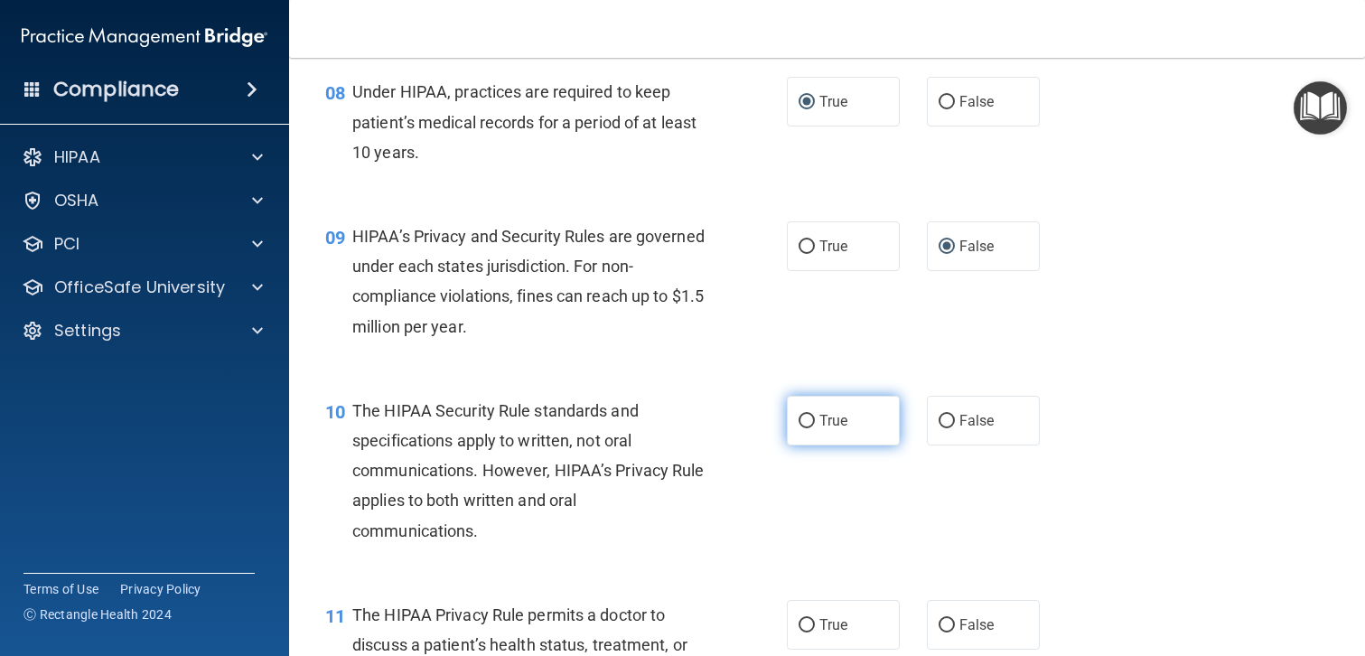
click at [817, 417] on label "True" at bounding box center [843, 421] width 113 height 50
click at [815, 417] on input "True" at bounding box center [807, 422] width 16 height 14
radio input "true"
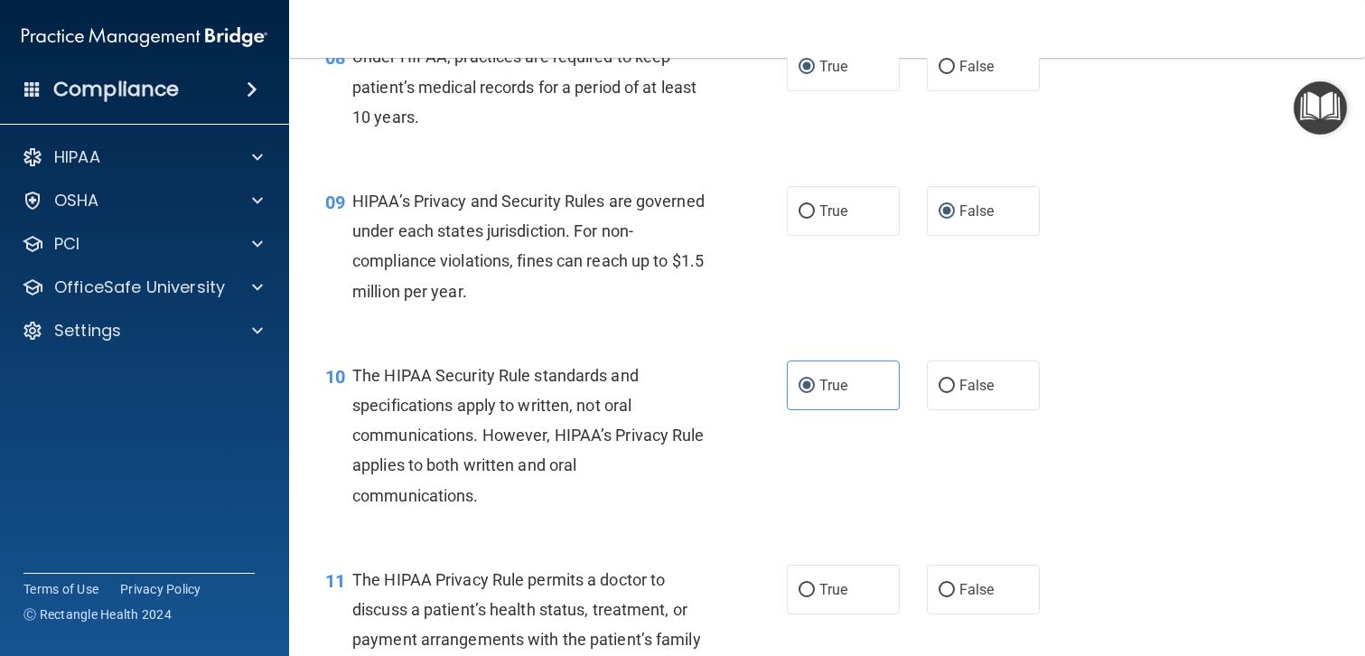
scroll to position [1283, 0]
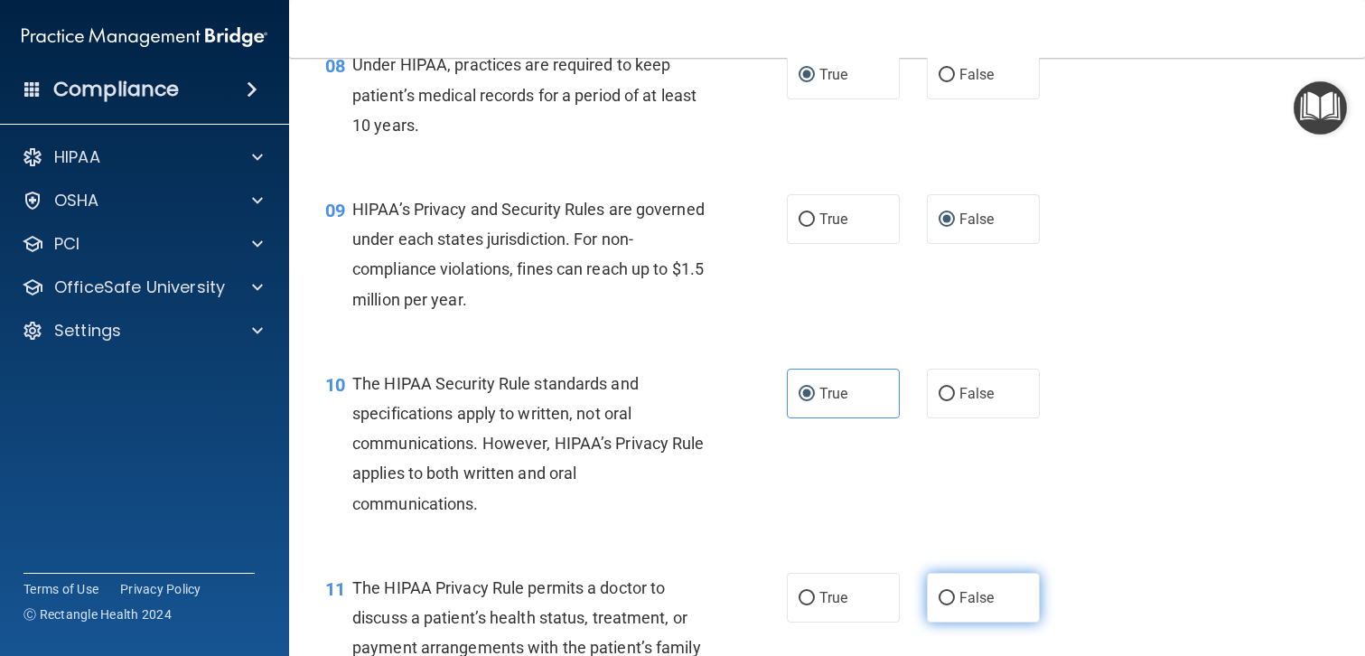
click at [949, 600] on input "False" at bounding box center [947, 599] width 16 height 14
radio input "true"
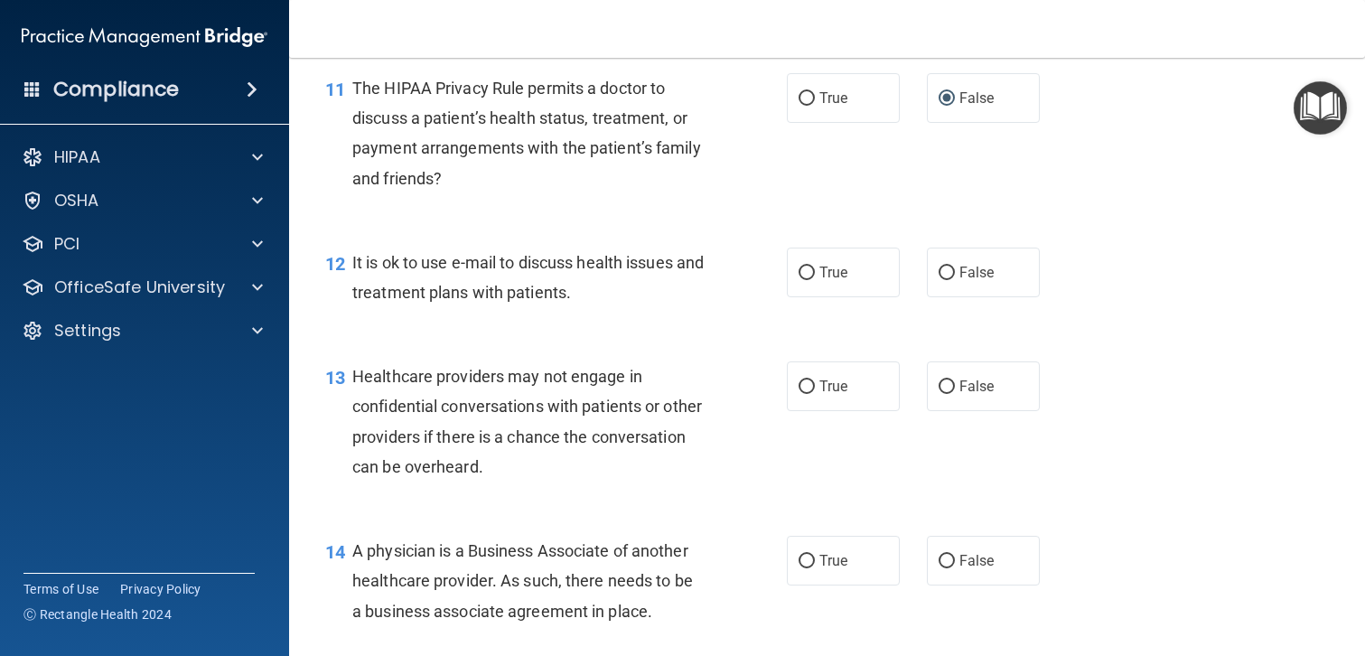
scroll to position [1783, 0]
click at [838, 273] on span "True" at bounding box center [833, 271] width 28 height 17
click at [815, 273] on input "True" at bounding box center [807, 273] width 16 height 14
radio input "true"
click at [813, 388] on input "True" at bounding box center [807, 386] width 16 height 14
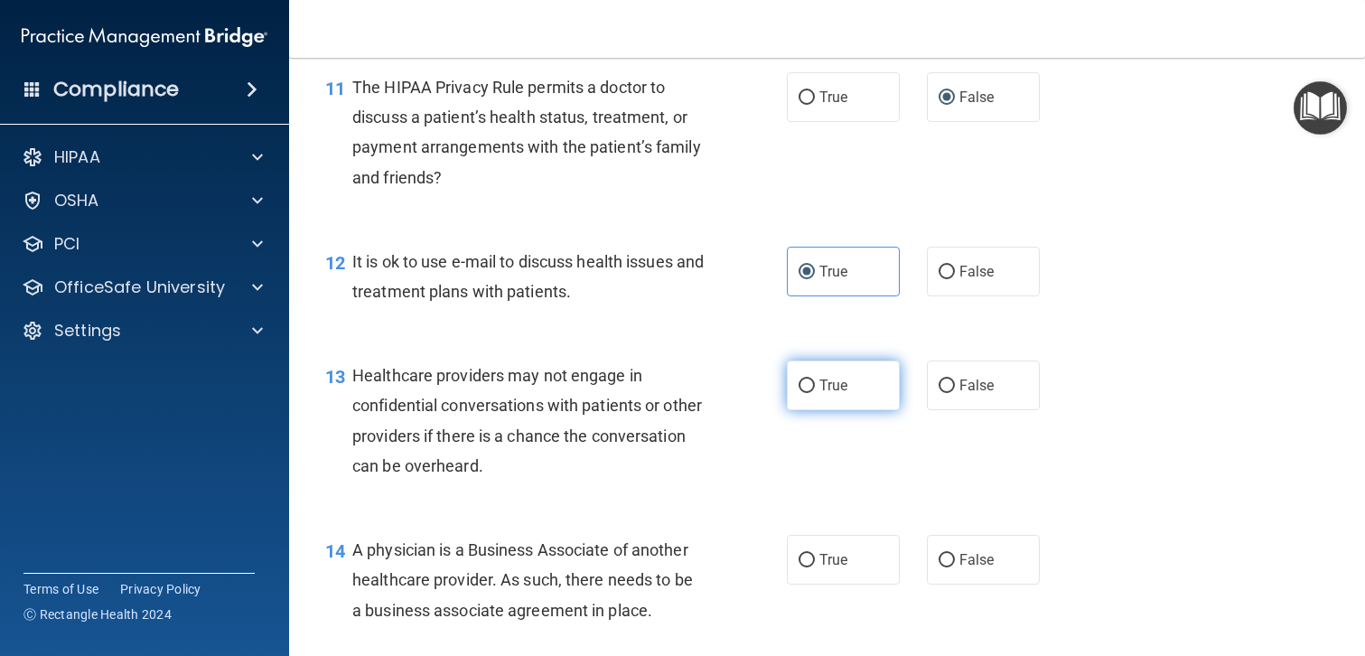
radio input "true"
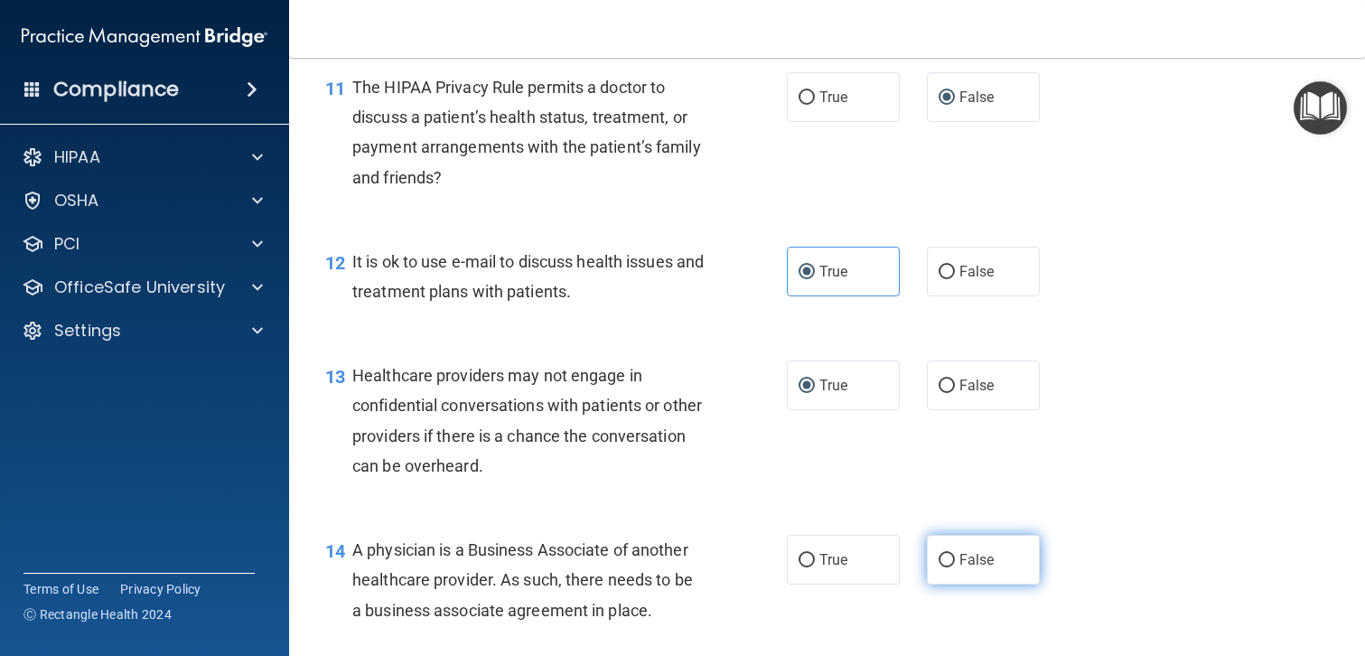
click at [954, 564] on label "False" at bounding box center [983, 560] width 113 height 50
click at [954, 564] on input "False" at bounding box center [947, 561] width 16 height 14
radio input "true"
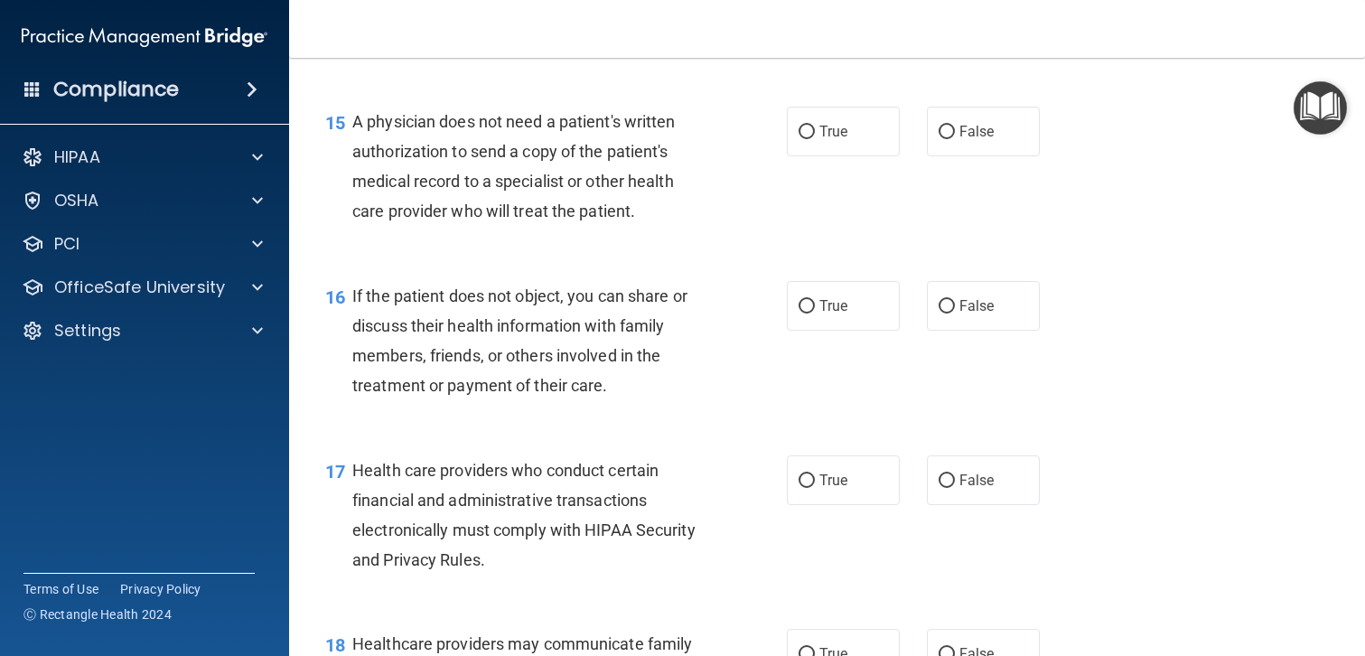
scroll to position [2381, 0]
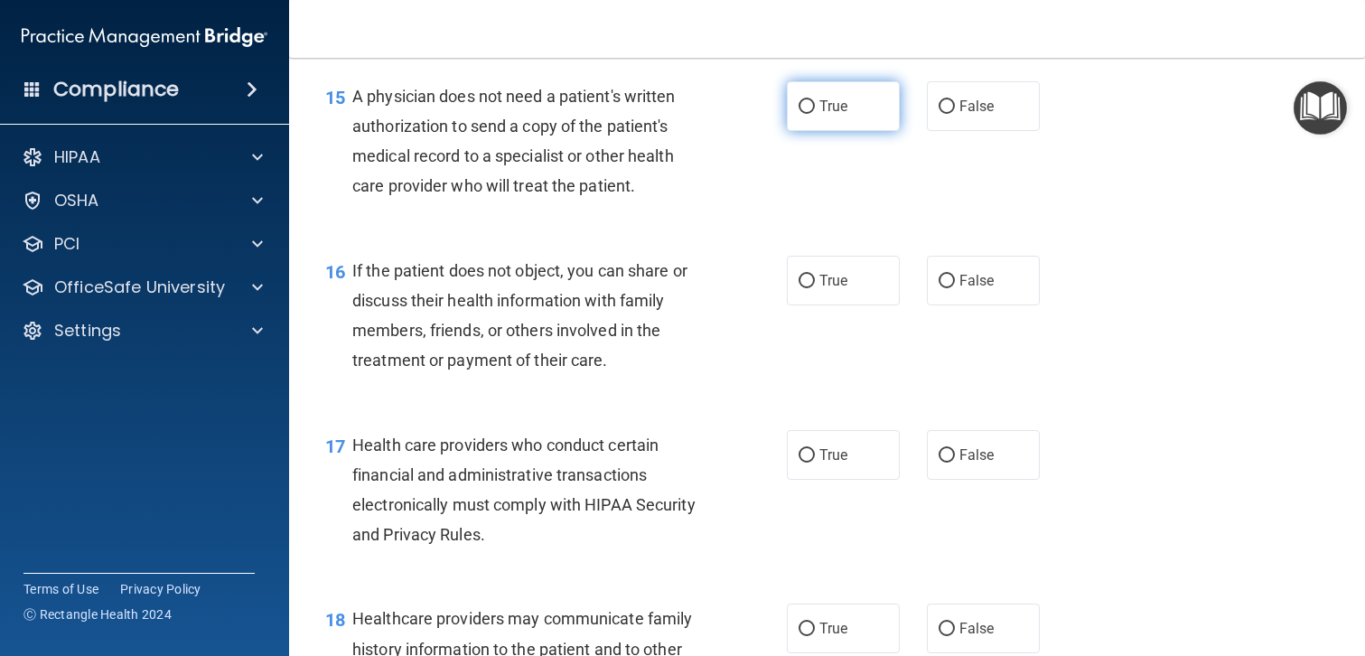
click at [843, 108] on span "True" at bounding box center [833, 106] width 28 height 17
click at [815, 108] on input "True" at bounding box center [807, 107] width 16 height 14
radio input "true"
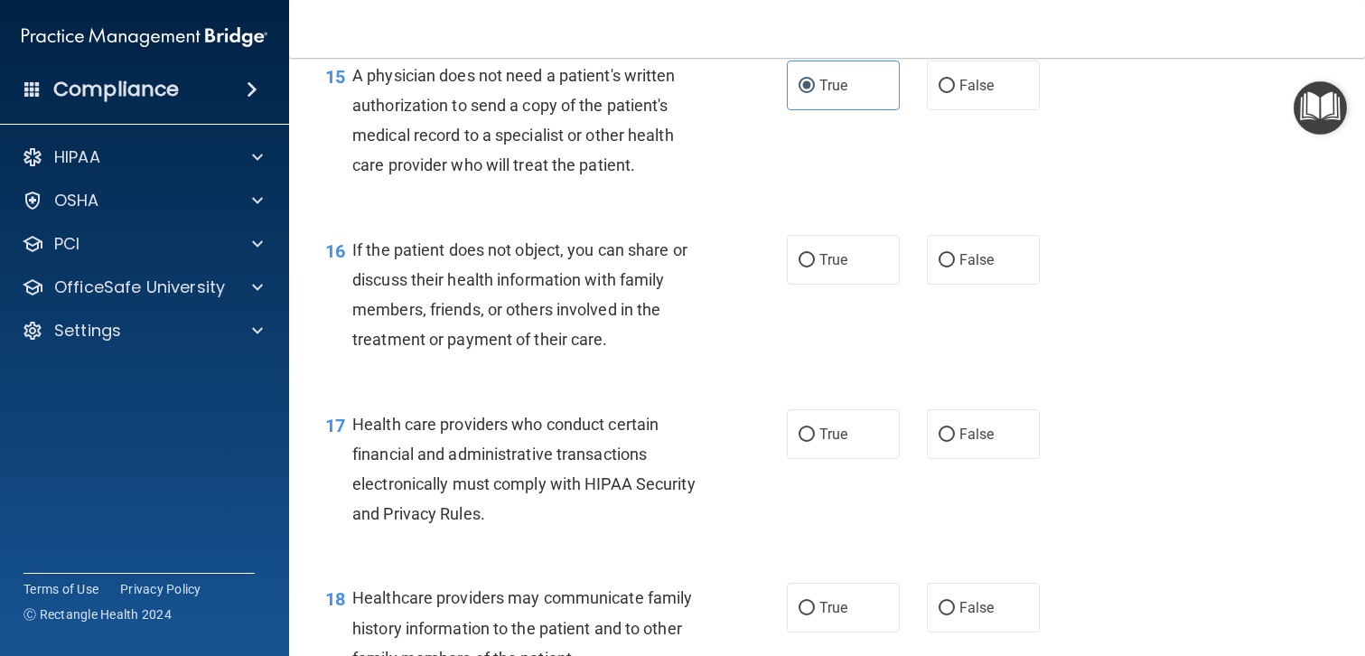
scroll to position [2404, 0]
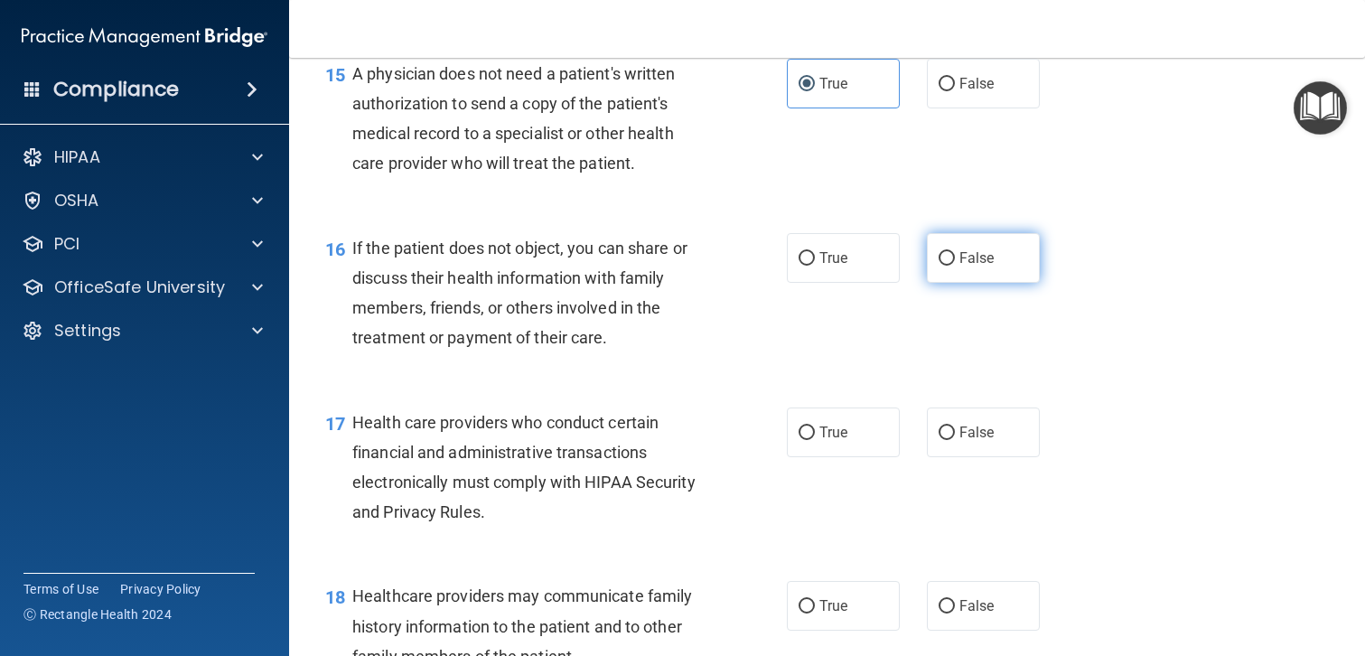
click at [952, 263] on input "False" at bounding box center [947, 259] width 16 height 14
radio input "true"
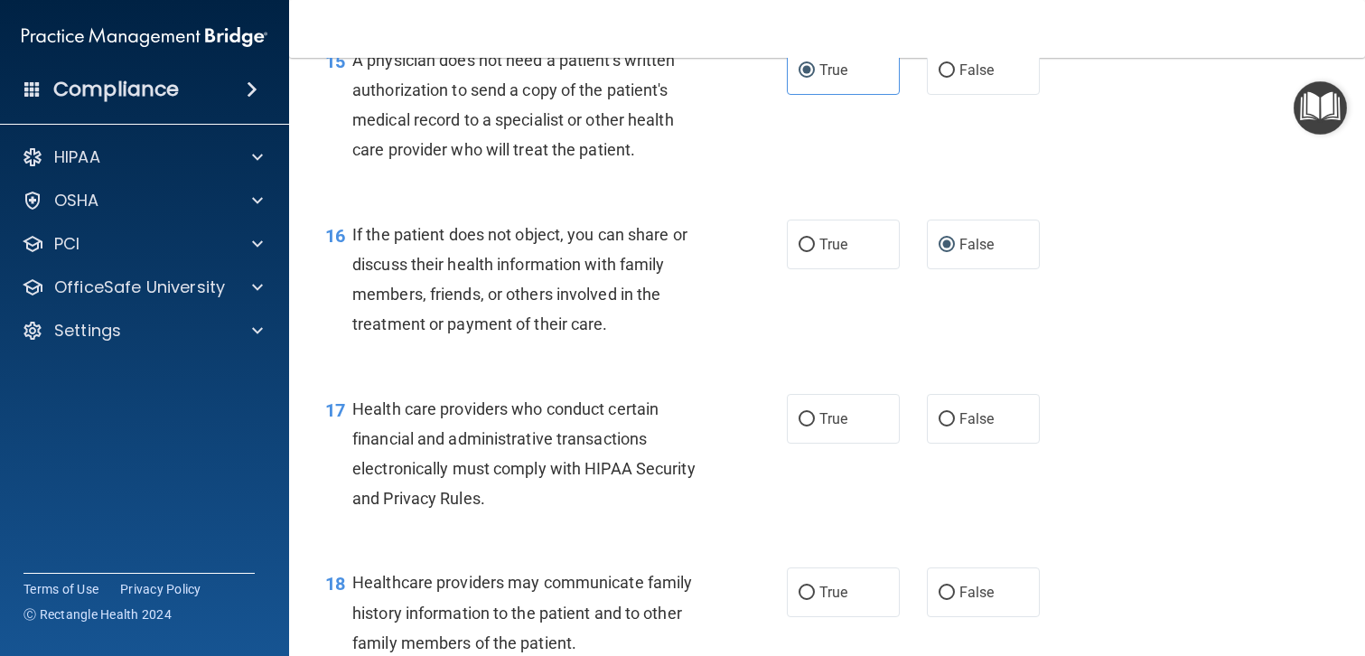
scroll to position [2422, 0]
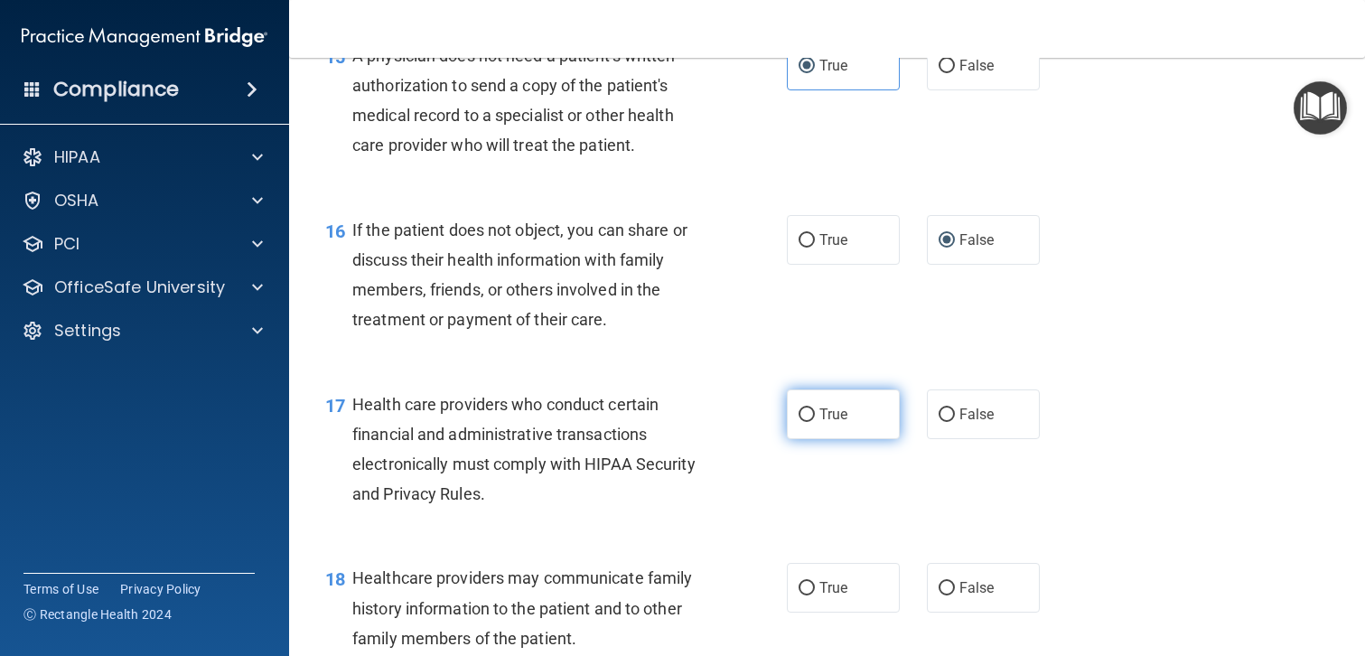
click at [822, 409] on span "True" at bounding box center [833, 414] width 28 height 17
click at [815, 409] on input "True" at bounding box center [807, 415] width 16 height 14
radio input "true"
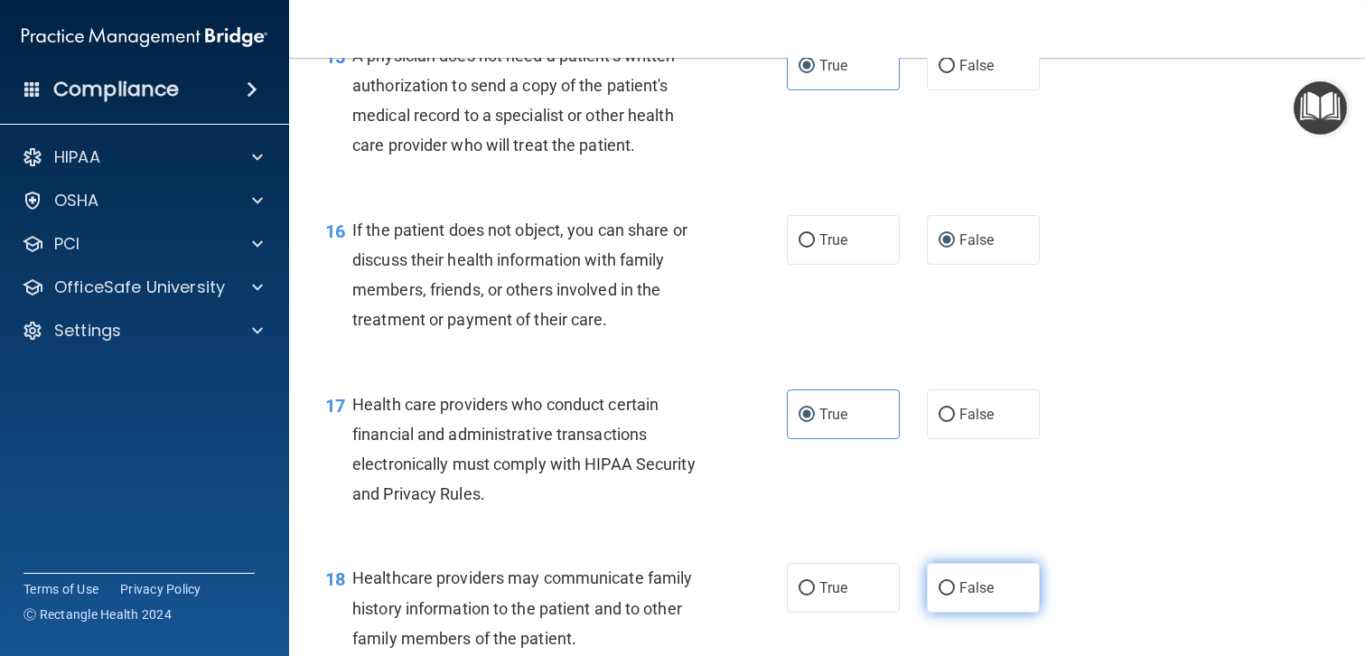
click at [966, 590] on span "False" at bounding box center [976, 587] width 35 height 17
click at [955, 590] on input "False" at bounding box center [947, 589] width 16 height 14
radio input "true"
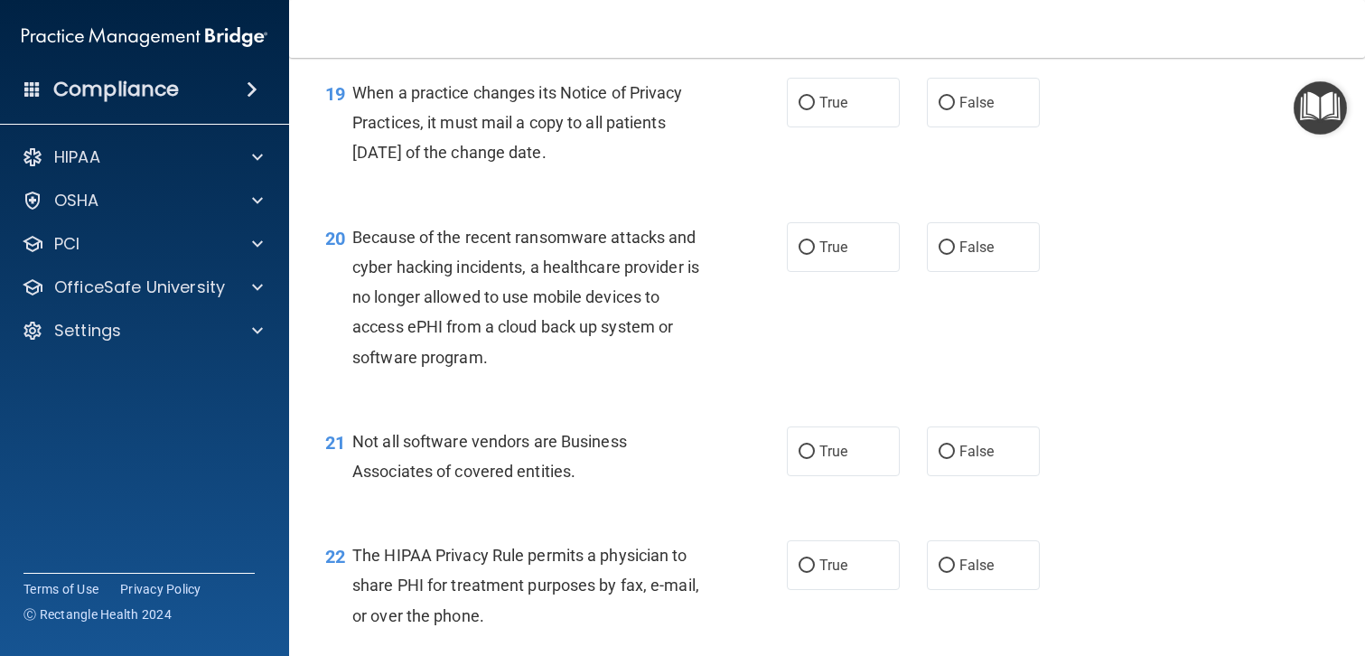
scroll to position [3076, 0]
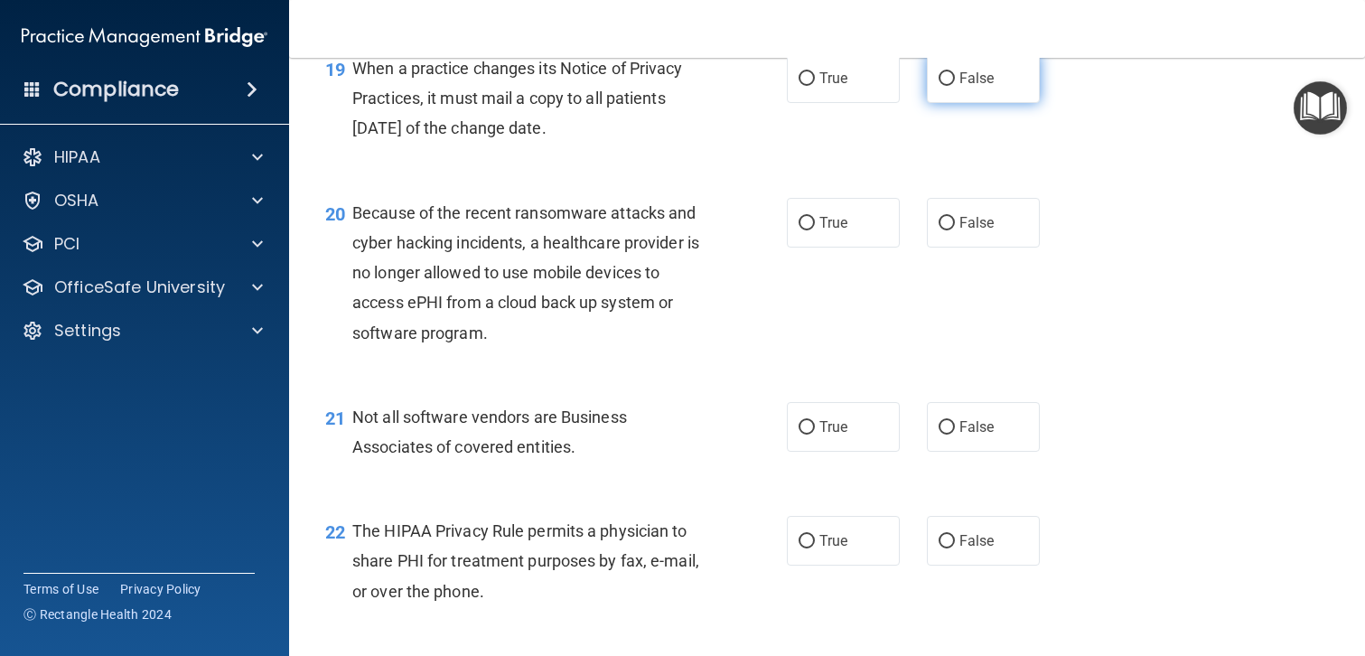
click at [950, 85] on input "False" at bounding box center [947, 79] width 16 height 14
radio input "true"
click at [949, 229] on input "False" at bounding box center [947, 224] width 16 height 14
radio input "true"
click at [978, 427] on span "False" at bounding box center [976, 426] width 35 height 17
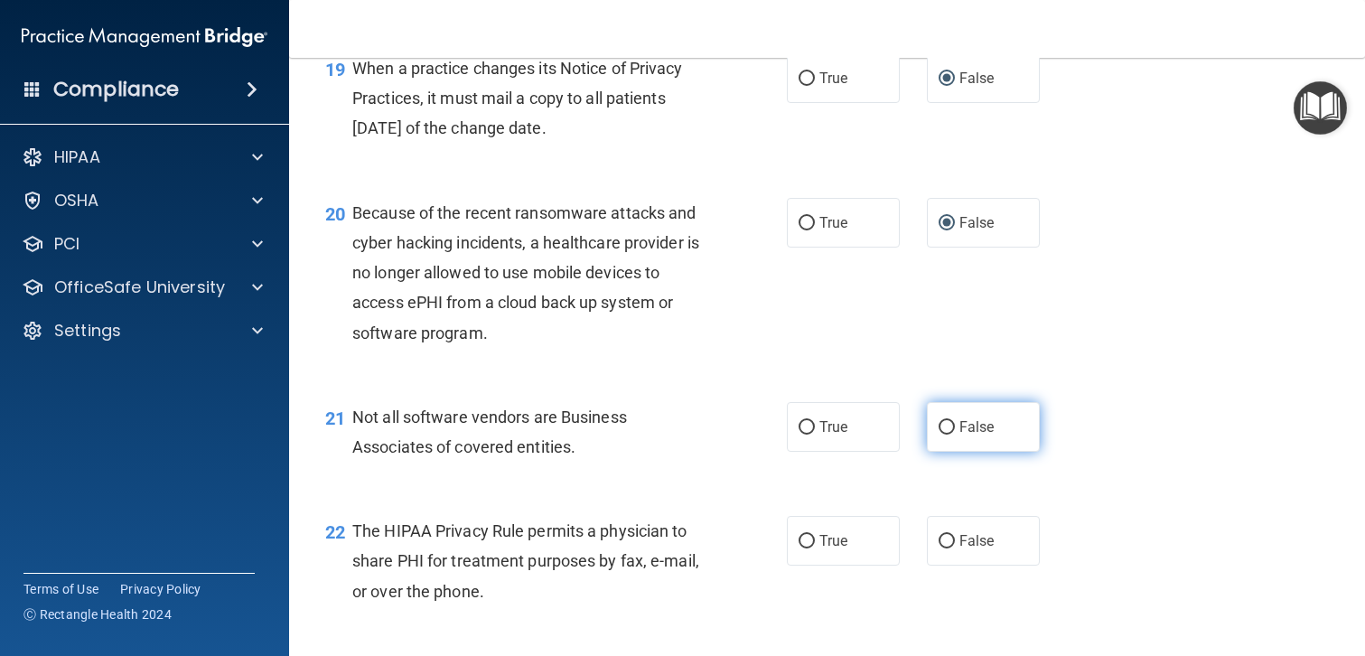
click at [955, 427] on input "False" at bounding box center [947, 428] width 16 height 14
radio input "true"
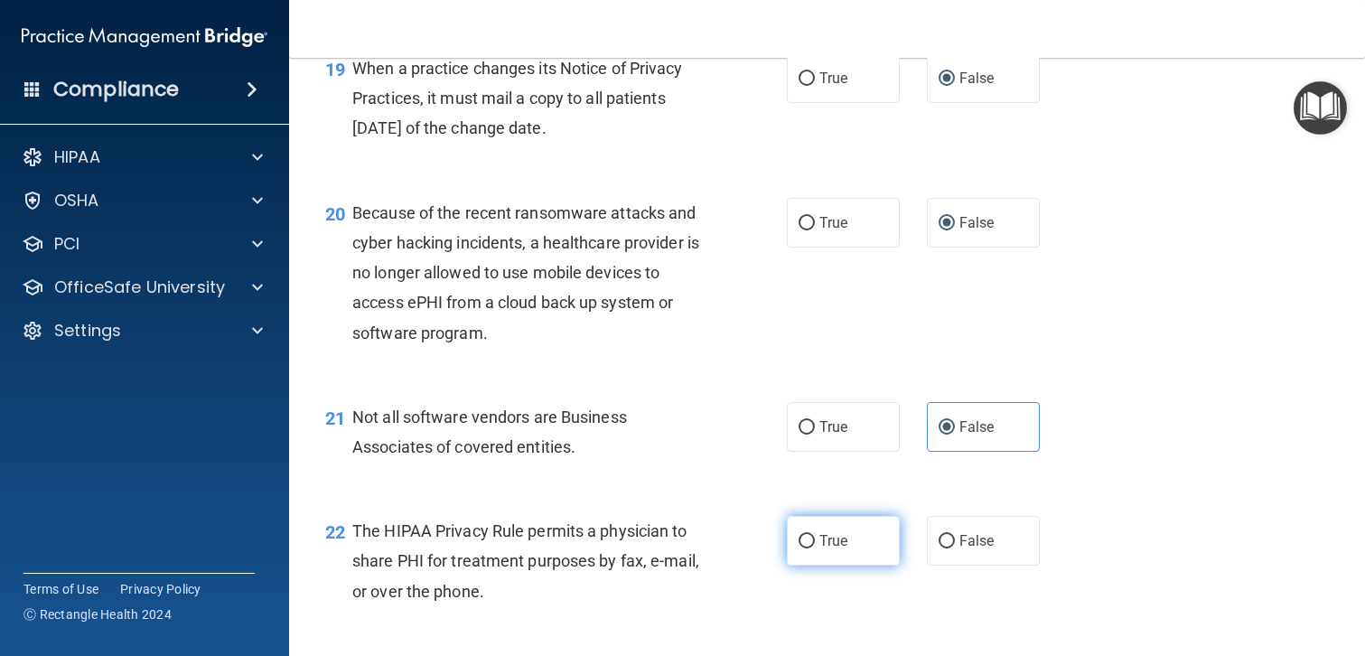
click at [839, 543] on span "True" at bounding box center [833, 540] width 28 height 17
click at [815, 543] on input "True" at bounding box center [807, 542] width 16 height 14
radio input "true"
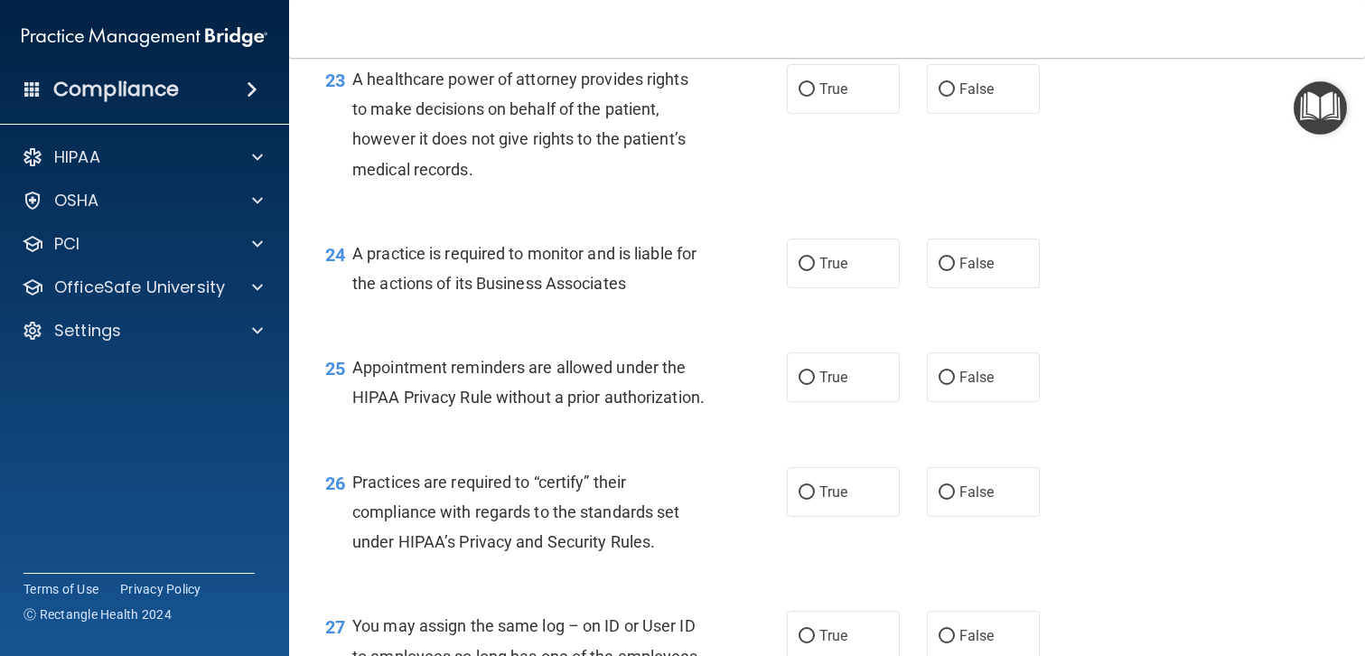
scroll to position [3678, 0]
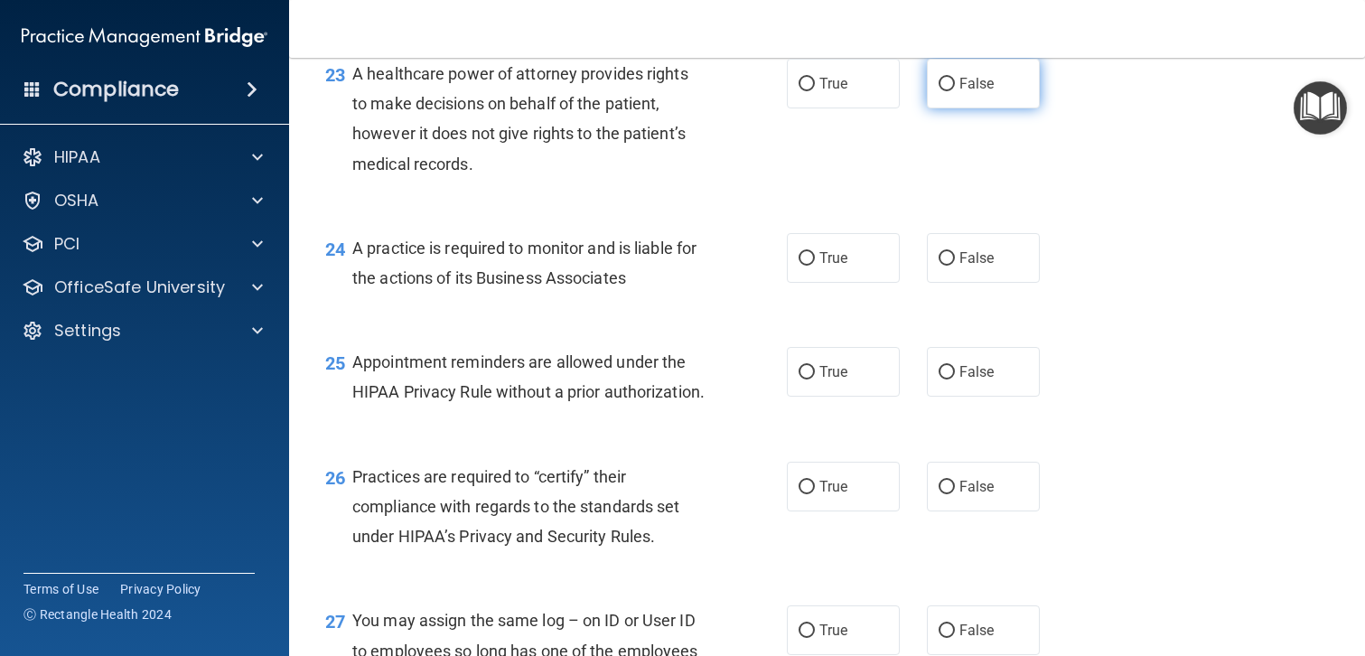
click at [975, 79] on span "False" at bounding box center [976, 83] width 35 height 17
click at [955, 79] on input "False" at bounding box center [947, 85] width 16 height 14
radio input "true"
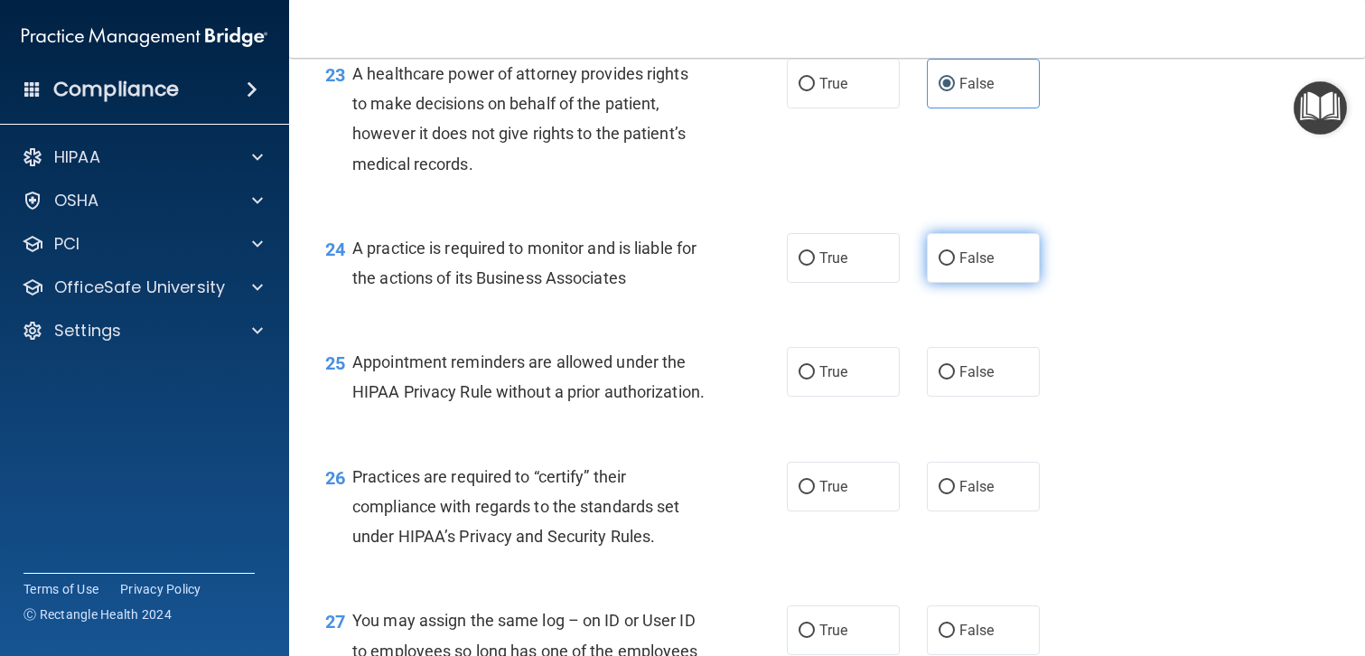
click at [973, 262] on span "False" at bounding box center [976, 257] width 35 height 17
click at [955, 262] on input "False" at bounding box center [947, 259] width 16 height 14
radio input "true"
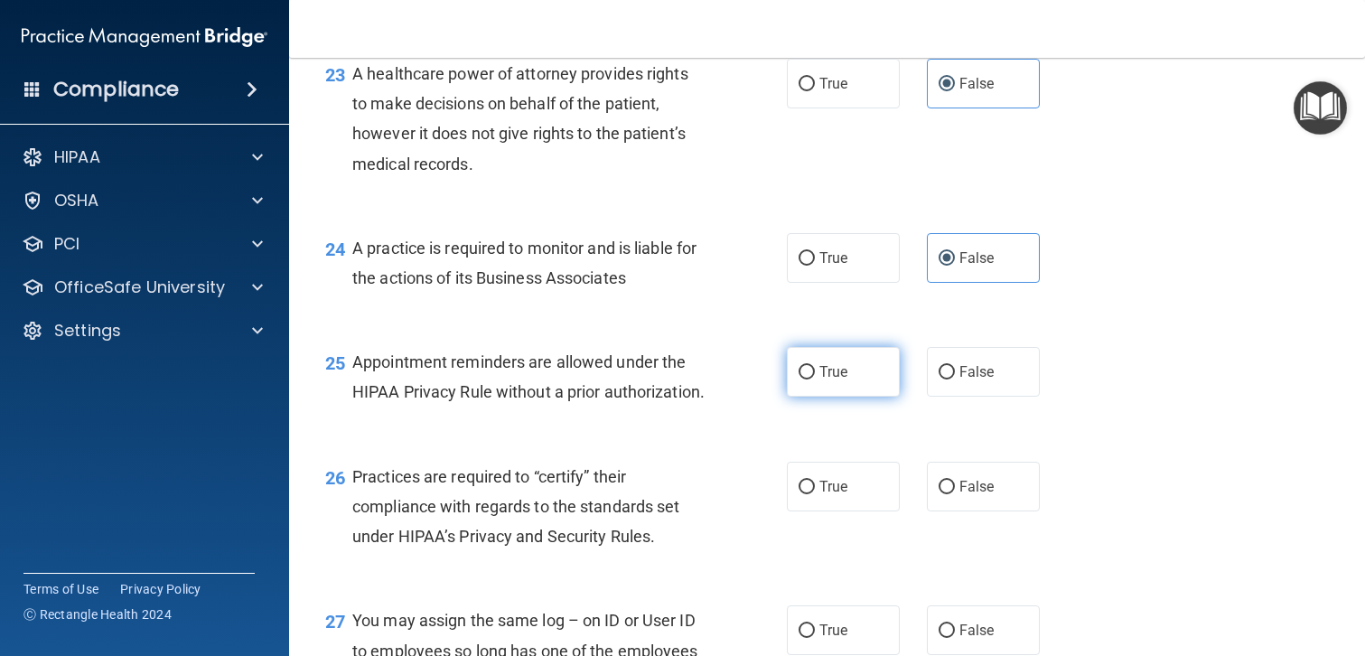
click at [850, 379] on label "True" at bounding box center [843, 372] width 113 height 50
click at [815, 379] on input "True" at bounding box center [807, 373] width 16 height 14
radio input "true"
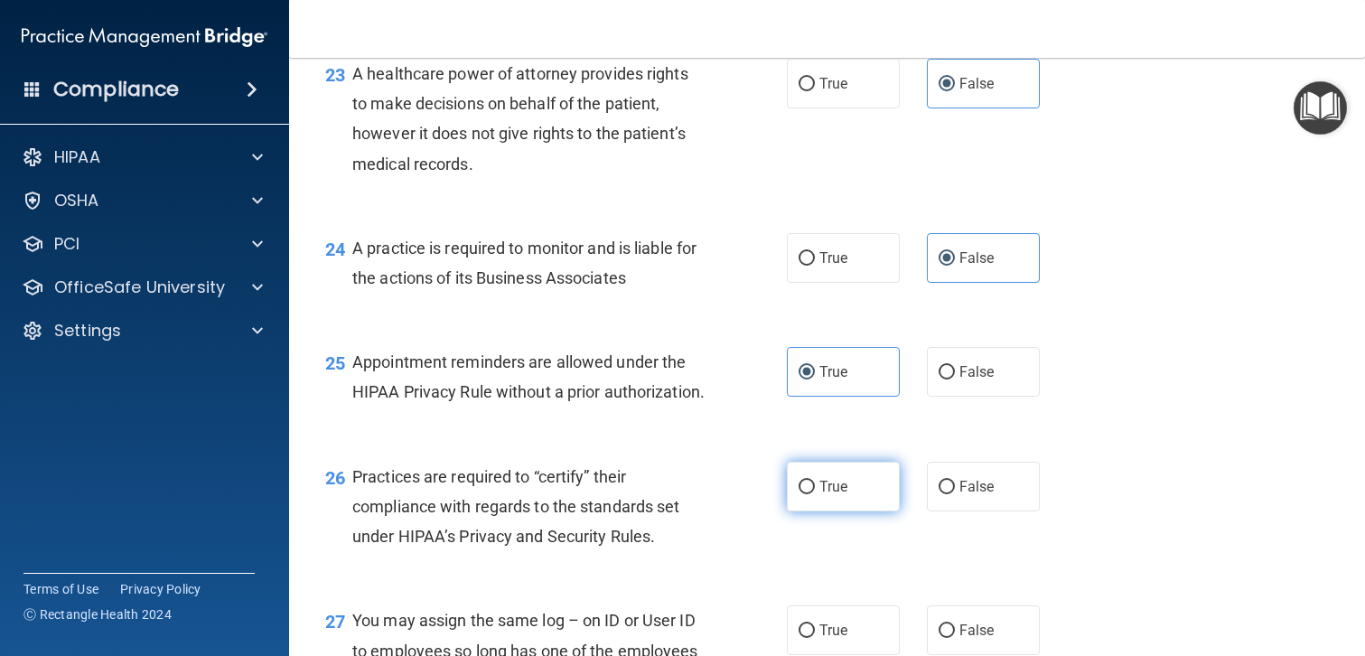
click at [824, 495] on span "True" at bounding box center [833, 486] width 28 height 17
click at [815, 494] on input "True" at bounding box center [807, 488] width 16 height 14
radio input "true"
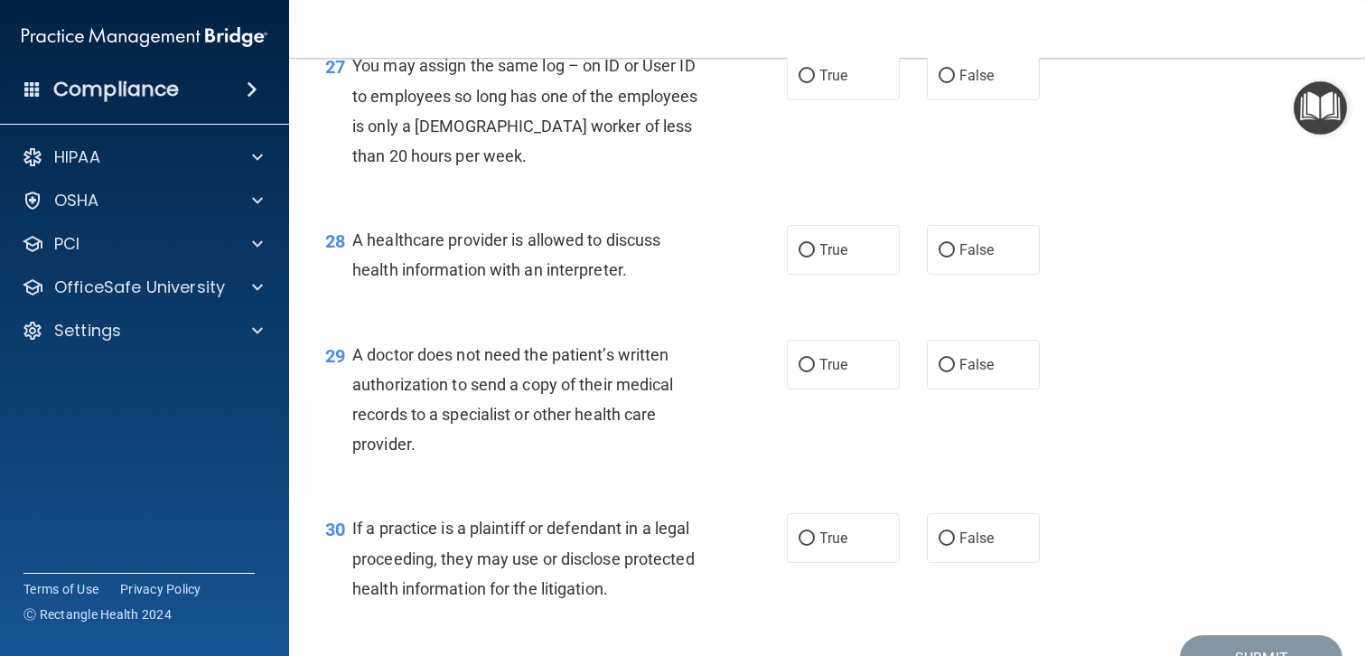
scroll to position [4239, 0]
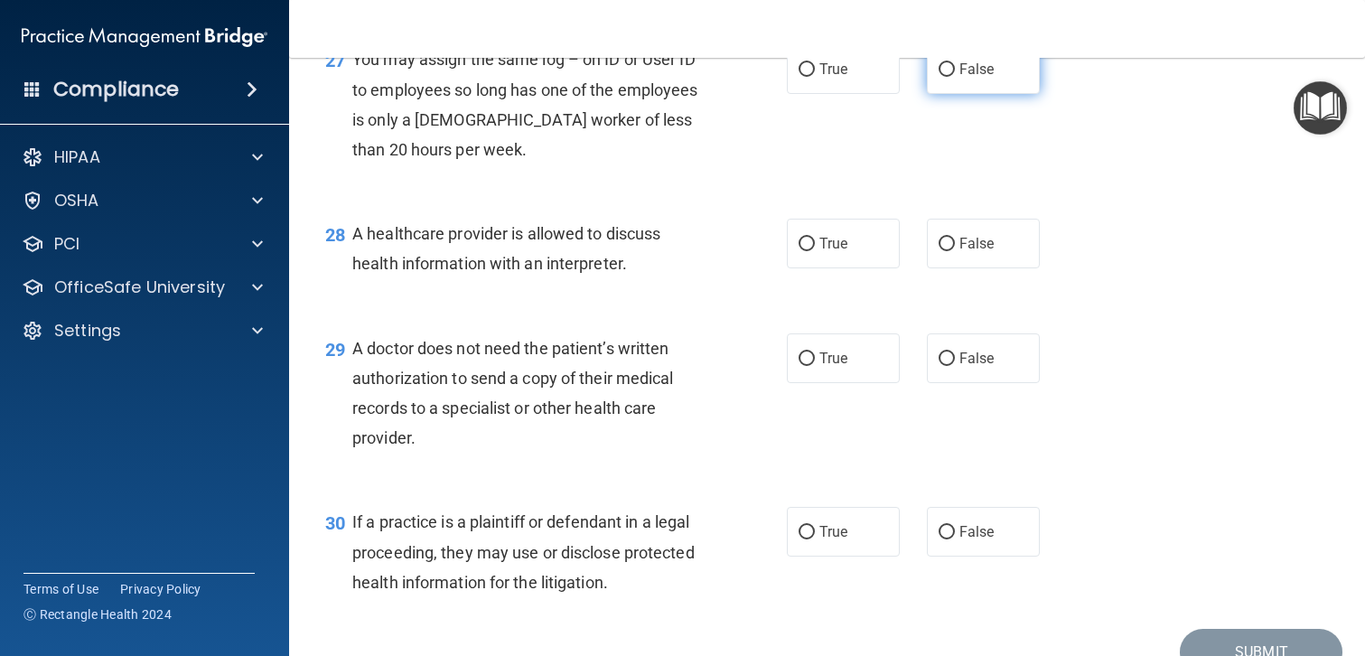
click at [955, 94] on label "False" at bounding box center [983, 69] width 113 height 50
click at [955, 77] on input "False" at bounding box center [947, 70] width 16 height 14
radio input "true"
click at [828, 252] on span "True" at bounding box center [833, 243] width 28 height 17
click at [815, 251] on input "True" at bounding box center [807, 245] width 16 height 14
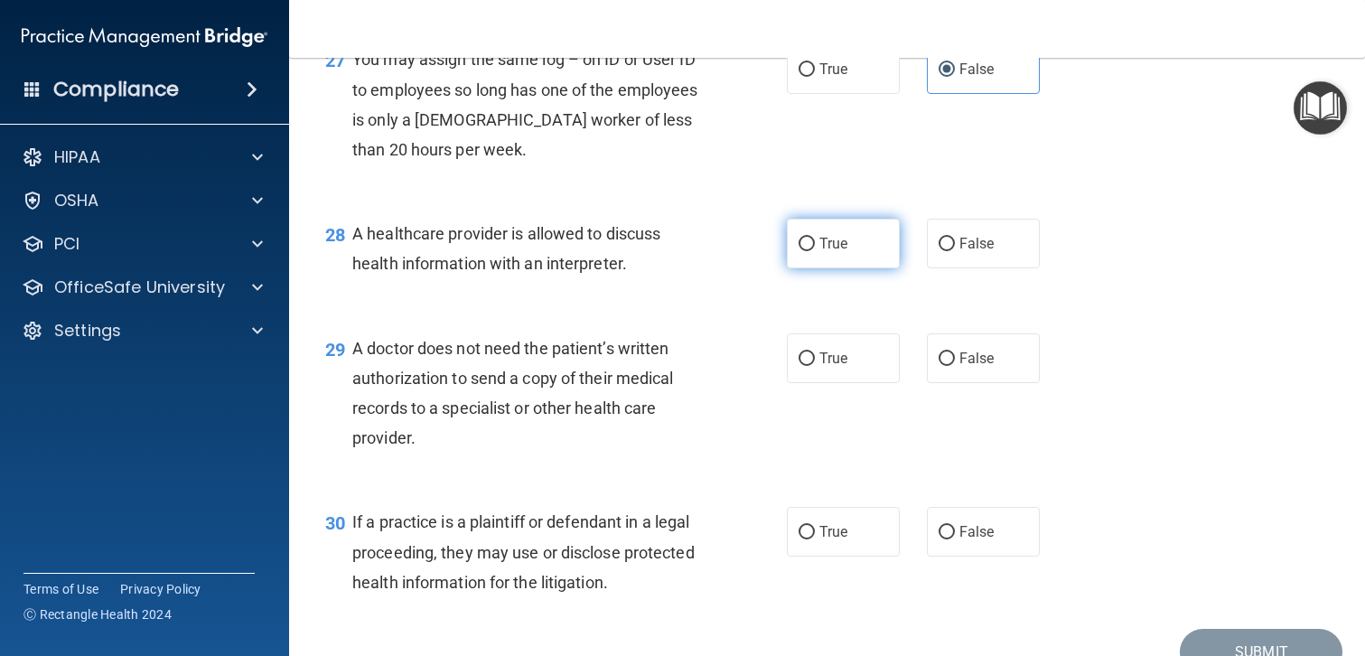
radio input "true"
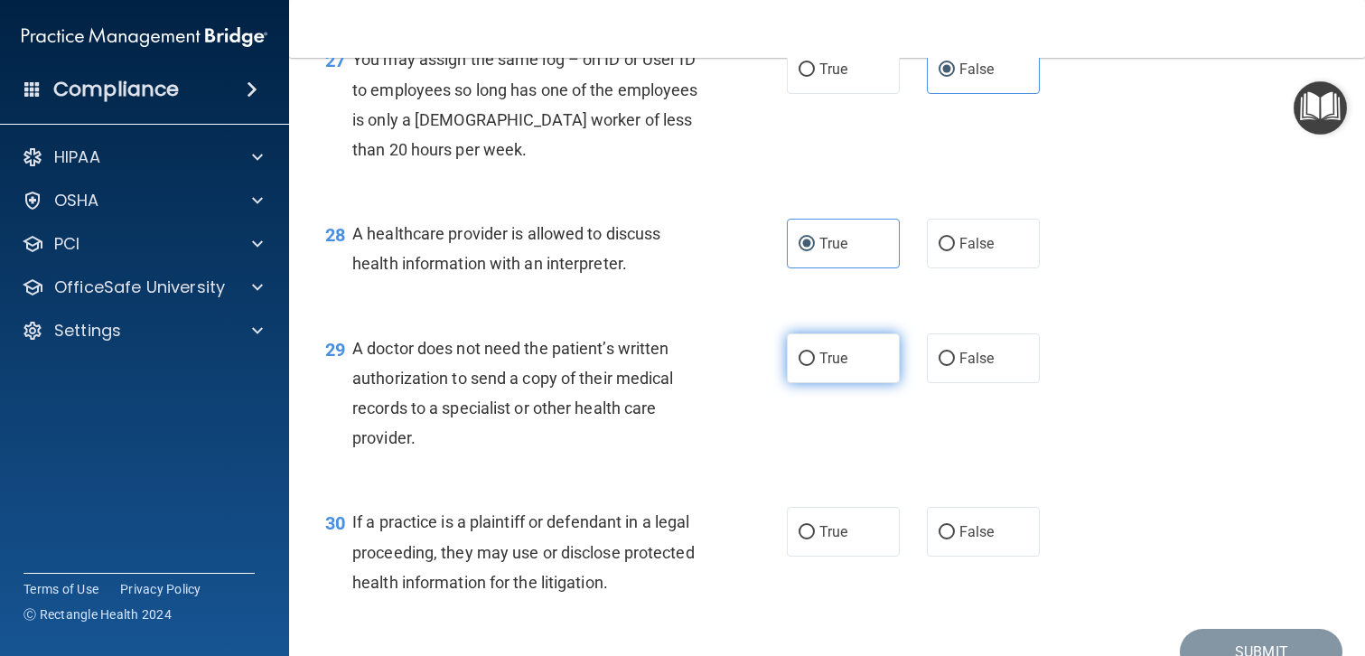
click at [805, 366] on input "True" at bounding box center [807, 359] width 16 height 14
radio input "true"
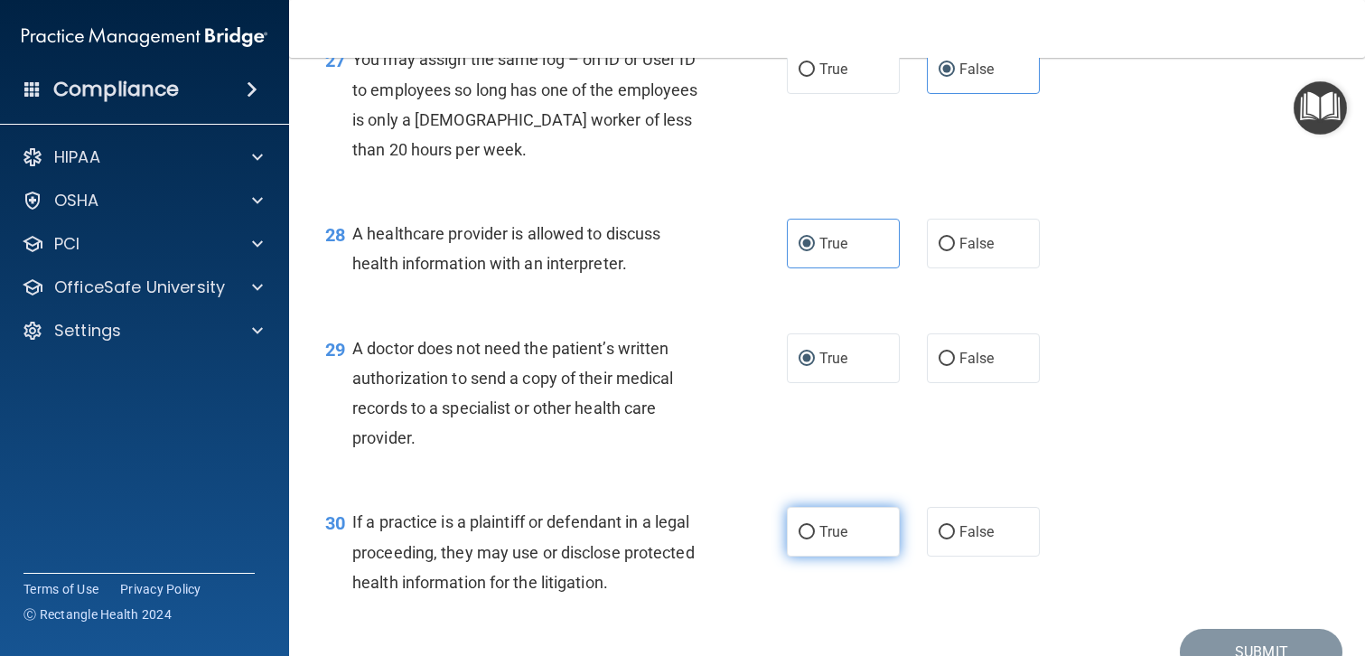
click at [878, 556] on label "True" at bounding box center [843, 532] width 113 height 50
click at [815, 539] on input "True" at bounding box center [807, 533] width 16 height 14
radio input "true"
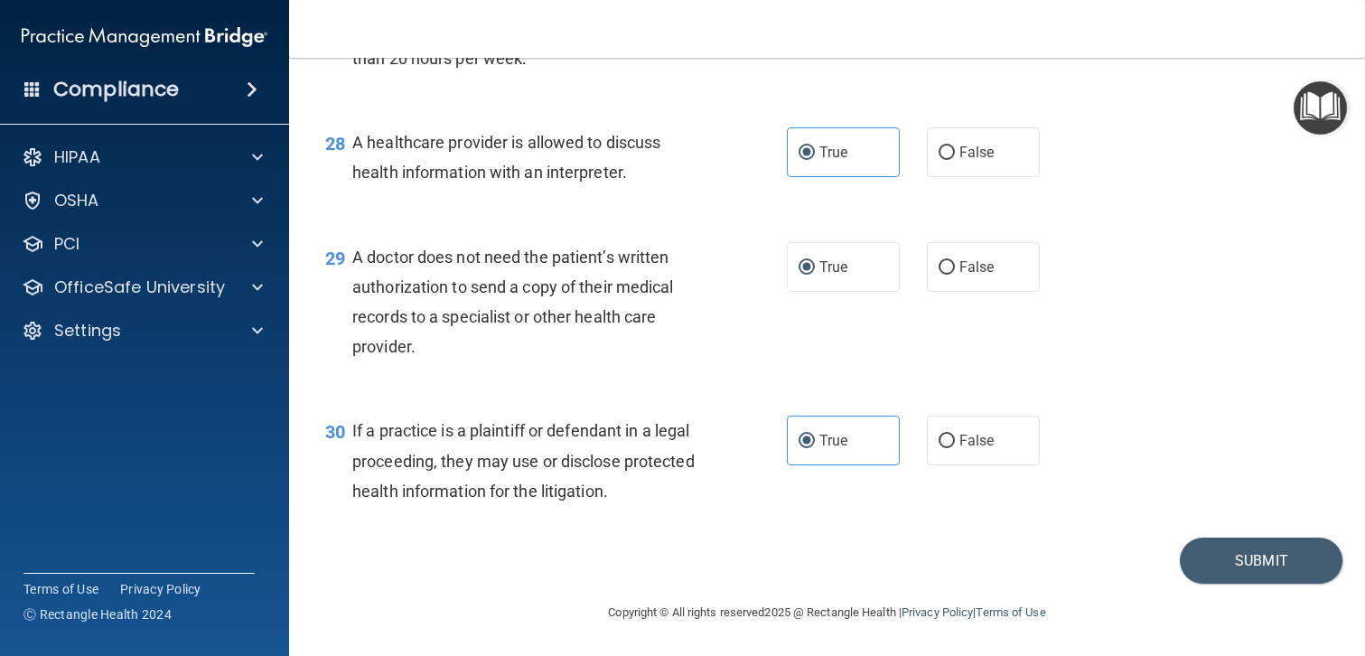
scroll to position [4360, 0]
click at [1238, 554] on button "Submit" at bounding box center [1261, 561] width 163 height 46
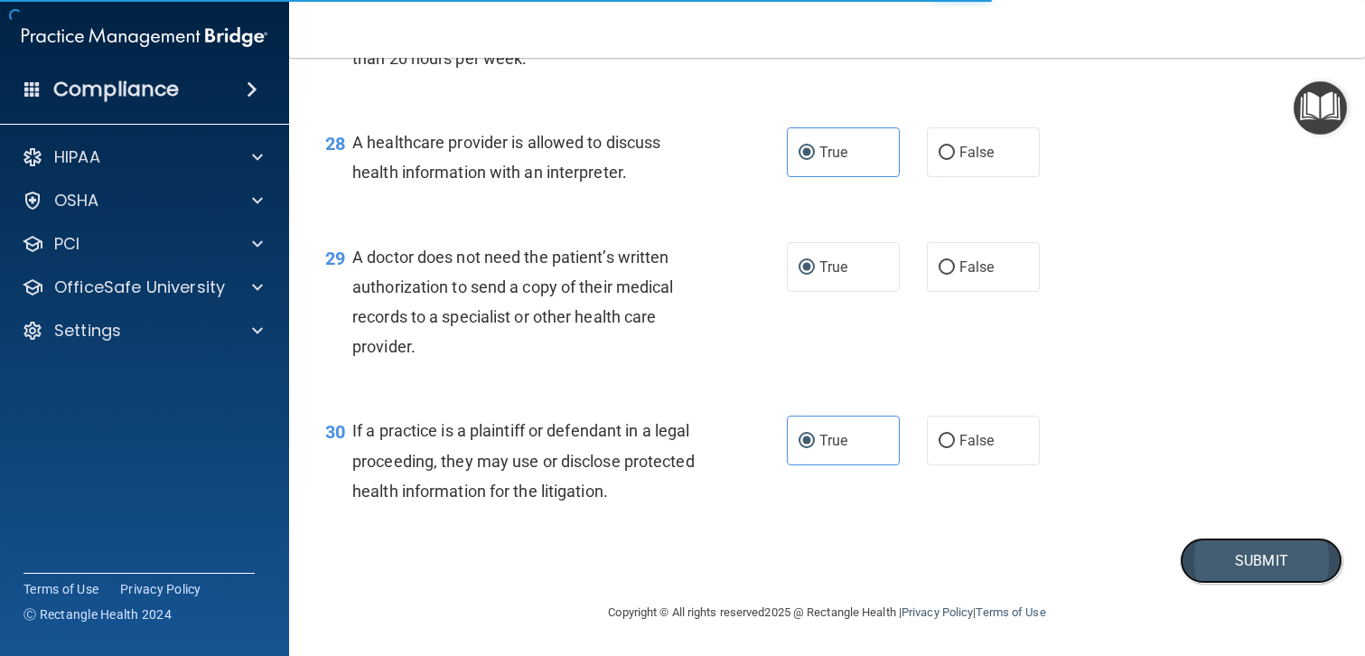
click at [1234, 565] on button "Submit" at bounding box center [1261, 561] width 163 height 46
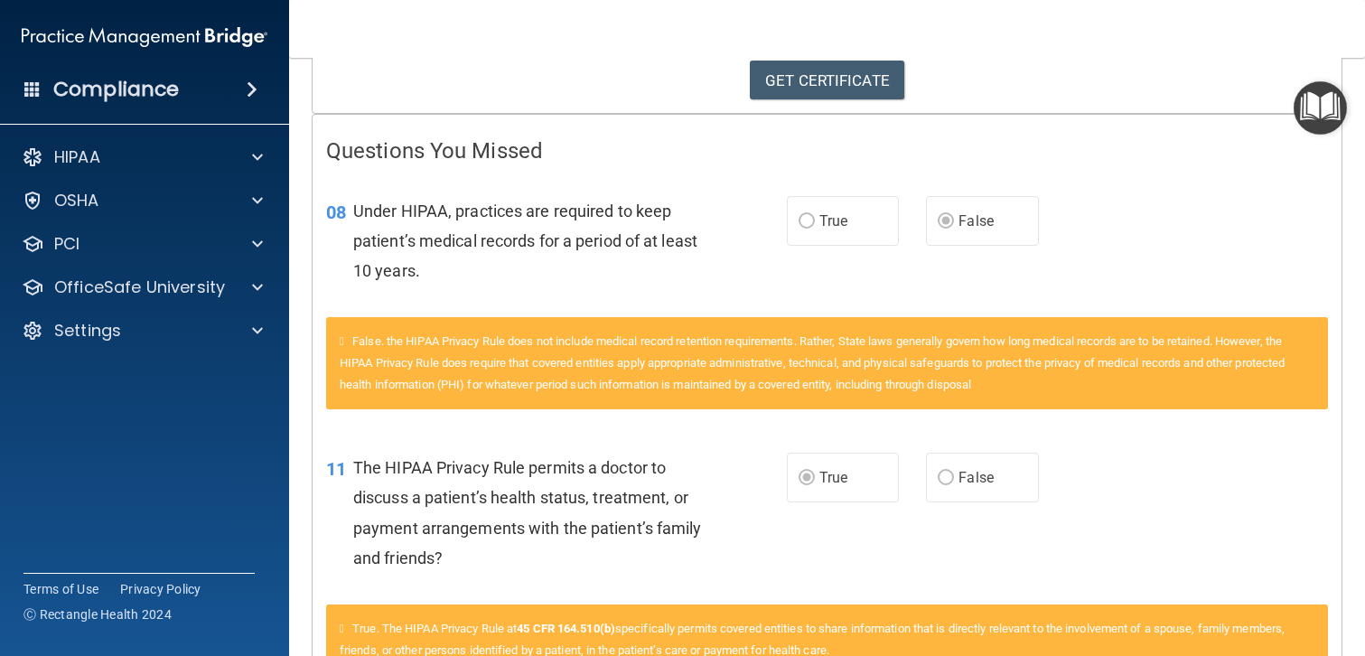
scroll to position [321, 0]
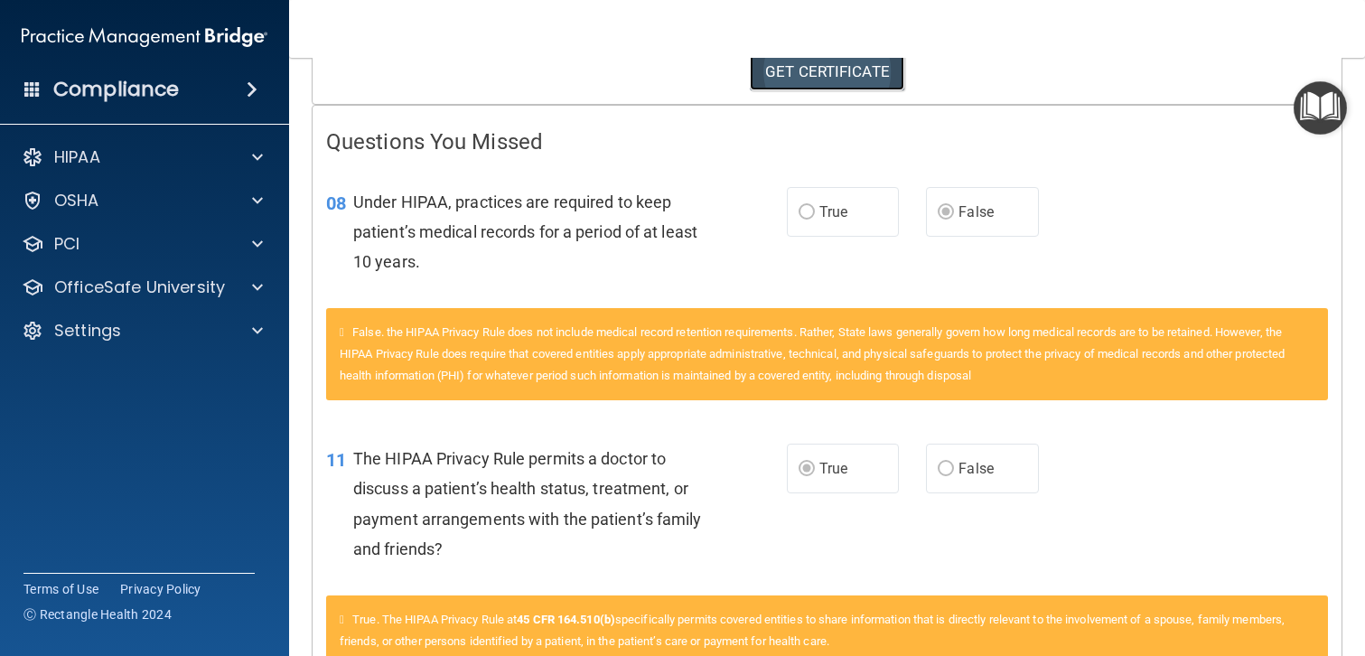
click at [828, 69] on link "GET CERTIFICATE" at bounding box center [827, 71] width 154 height 40
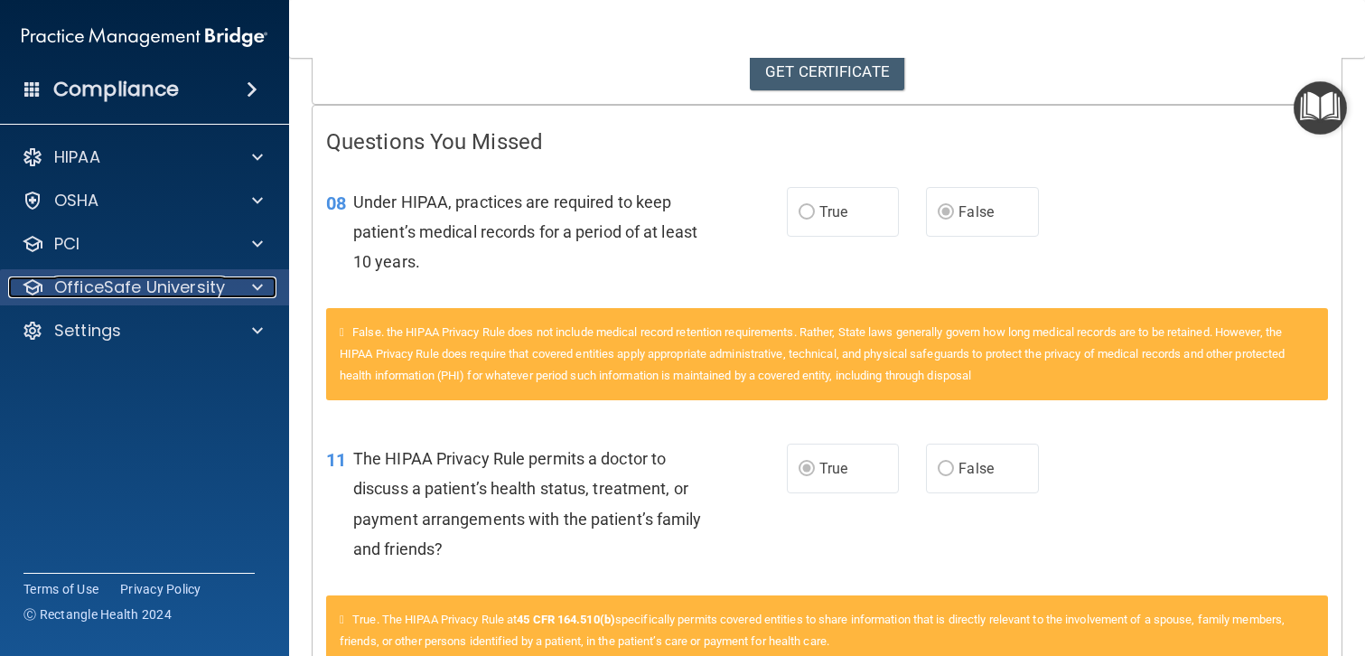
click at [198, 285] on p "OfficeSafe University" at bounding box center [139, 287] width 171 height 22
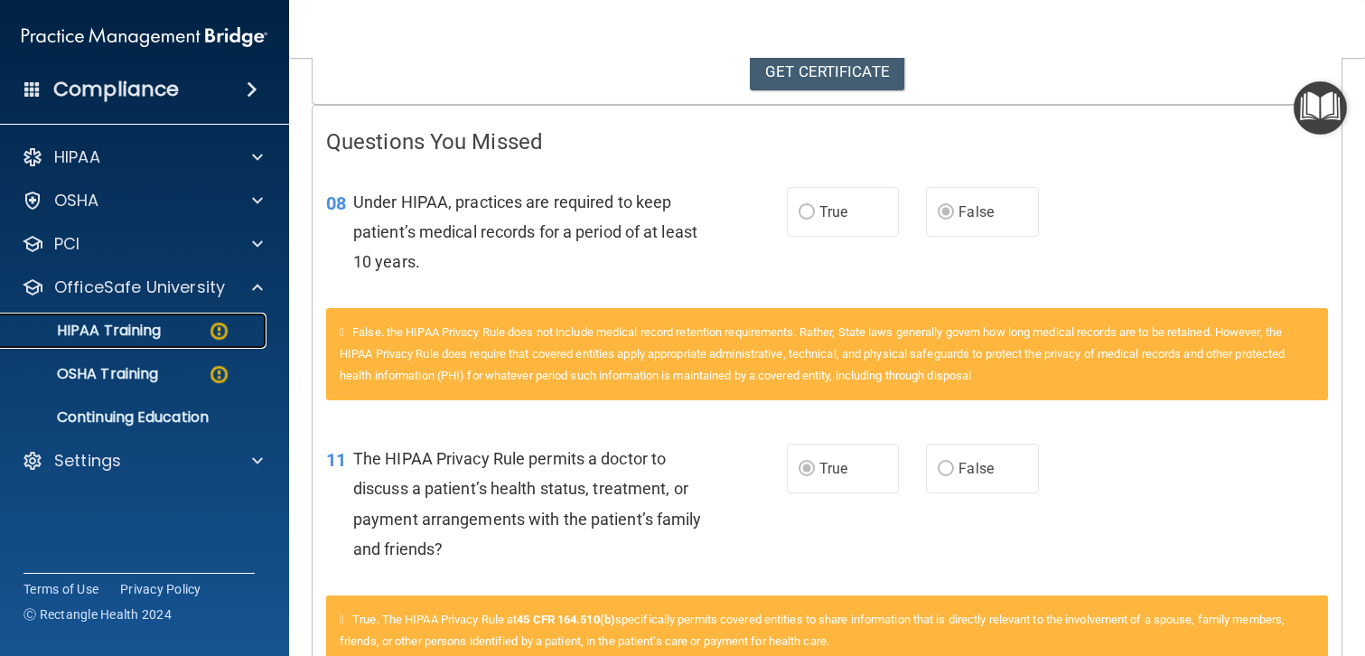
click at [130, 324] on p "HIPAA Training" at bounding box center [86, 331] width 149 height 18
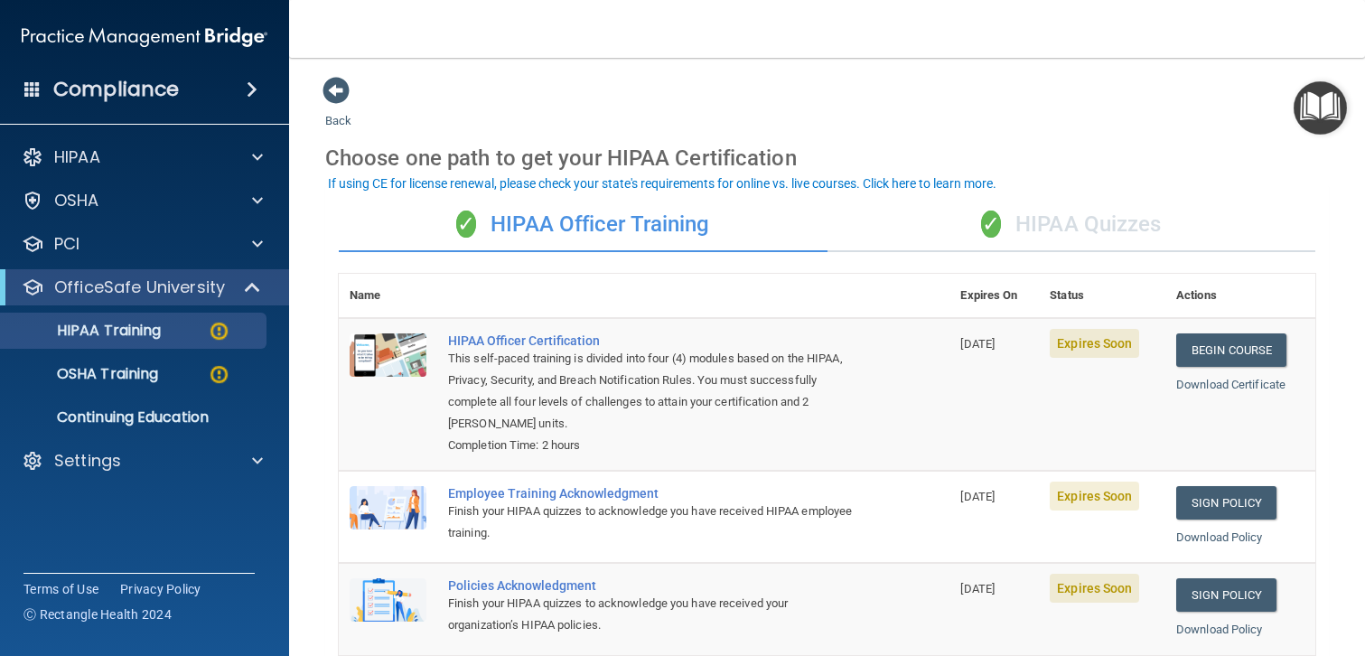
click at [1086, 218] on div "✓ HIPAA Quizzes" at bounding box center [1072, 225] width 489 height 54
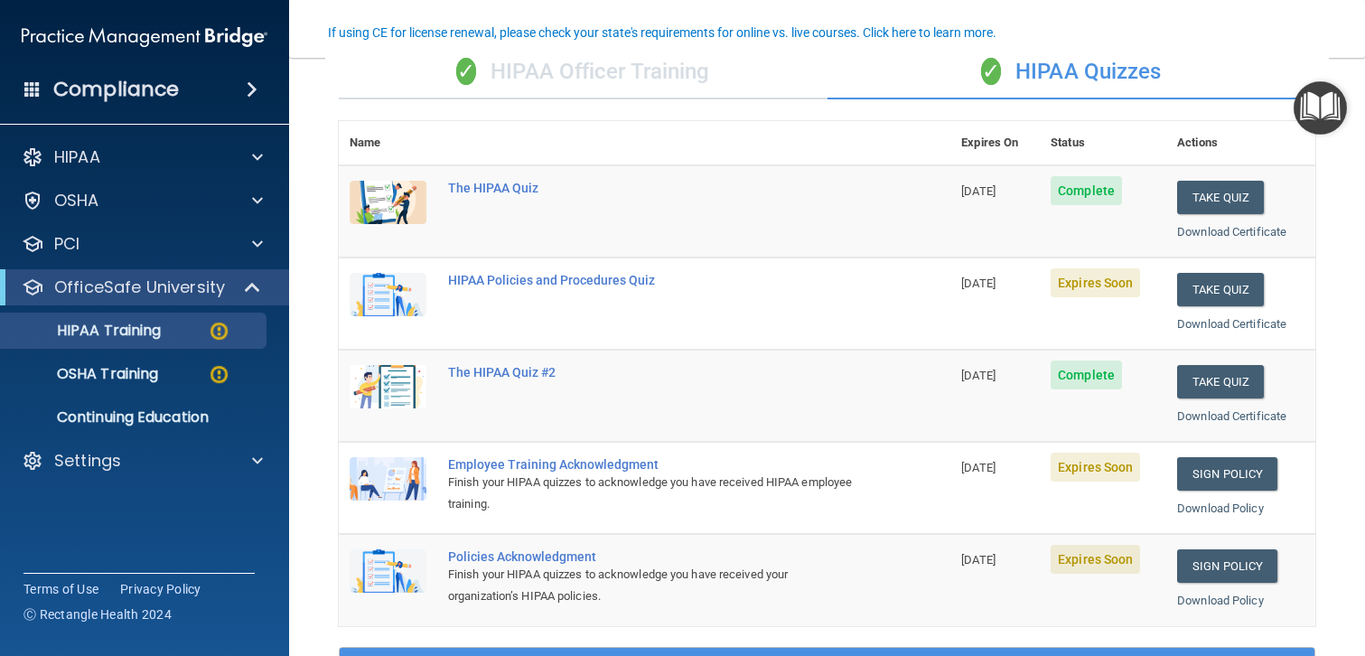
scroll to position [154, 0]
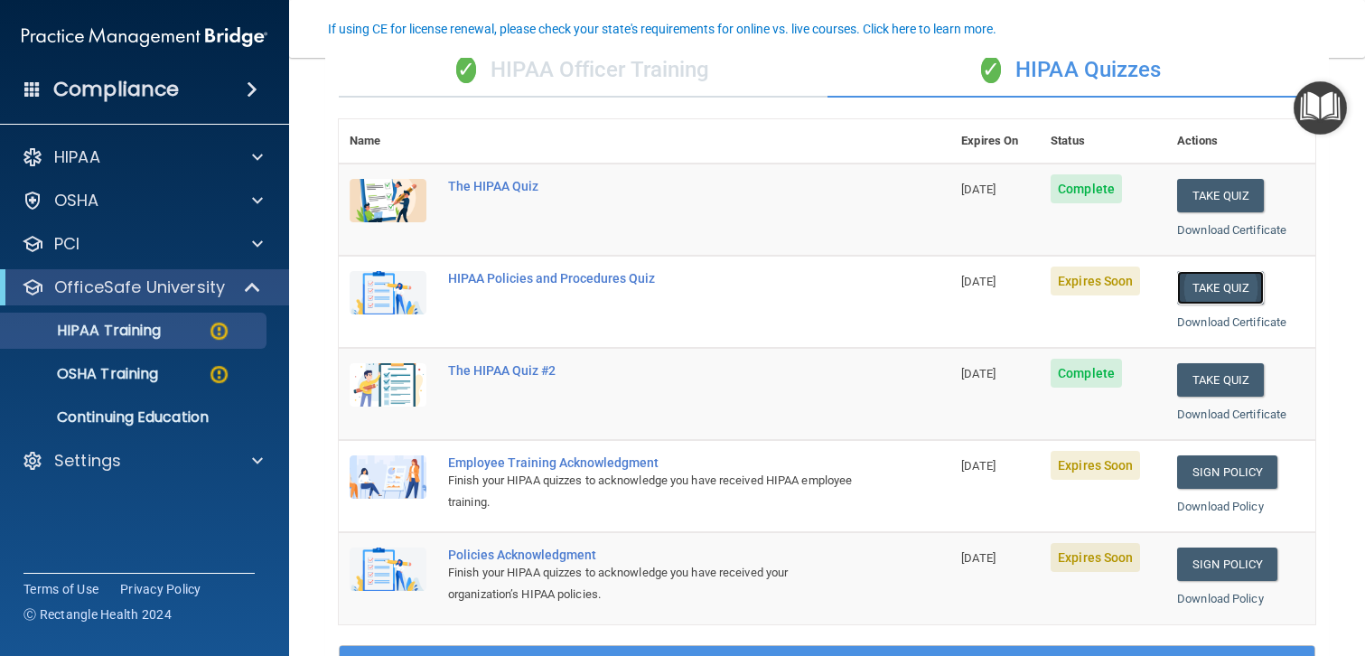
click at [1218, 284] on button "Take Quiz" at bounding box center [1220, 287] width 87 height 33
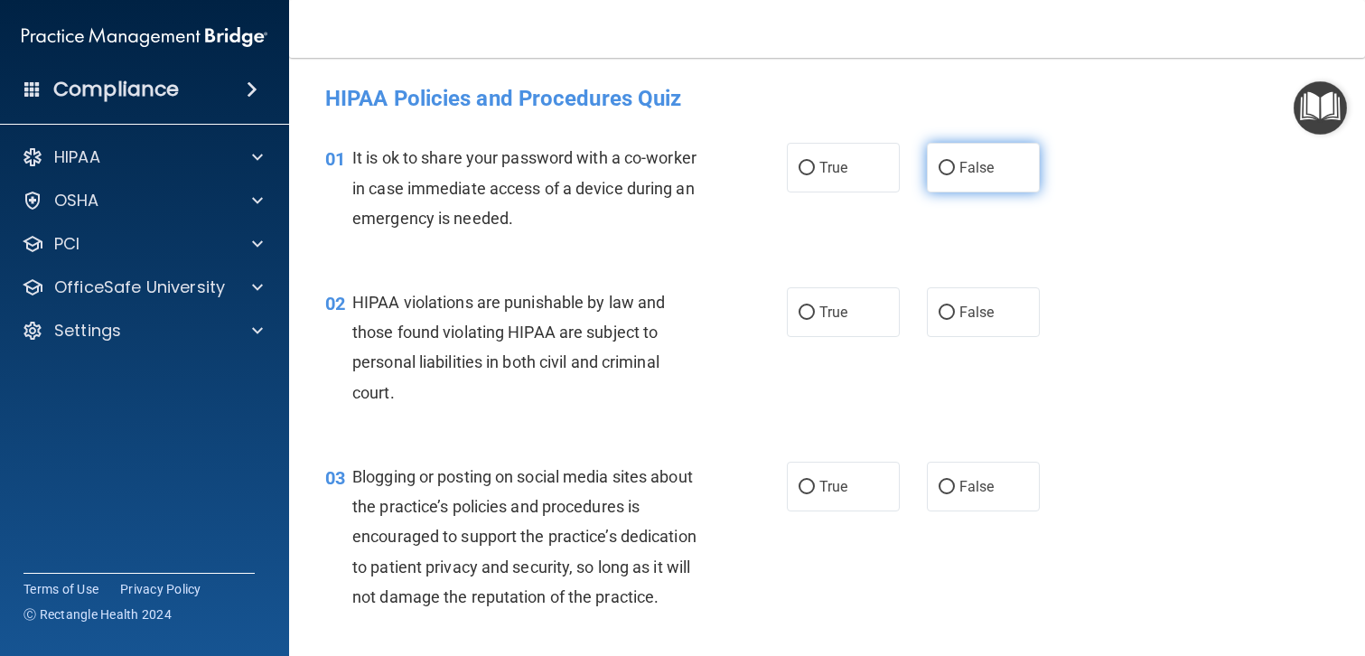
click at [948, 162] on input "False" at bounding box center [947, 169] width 16 height 14
radio input "true"
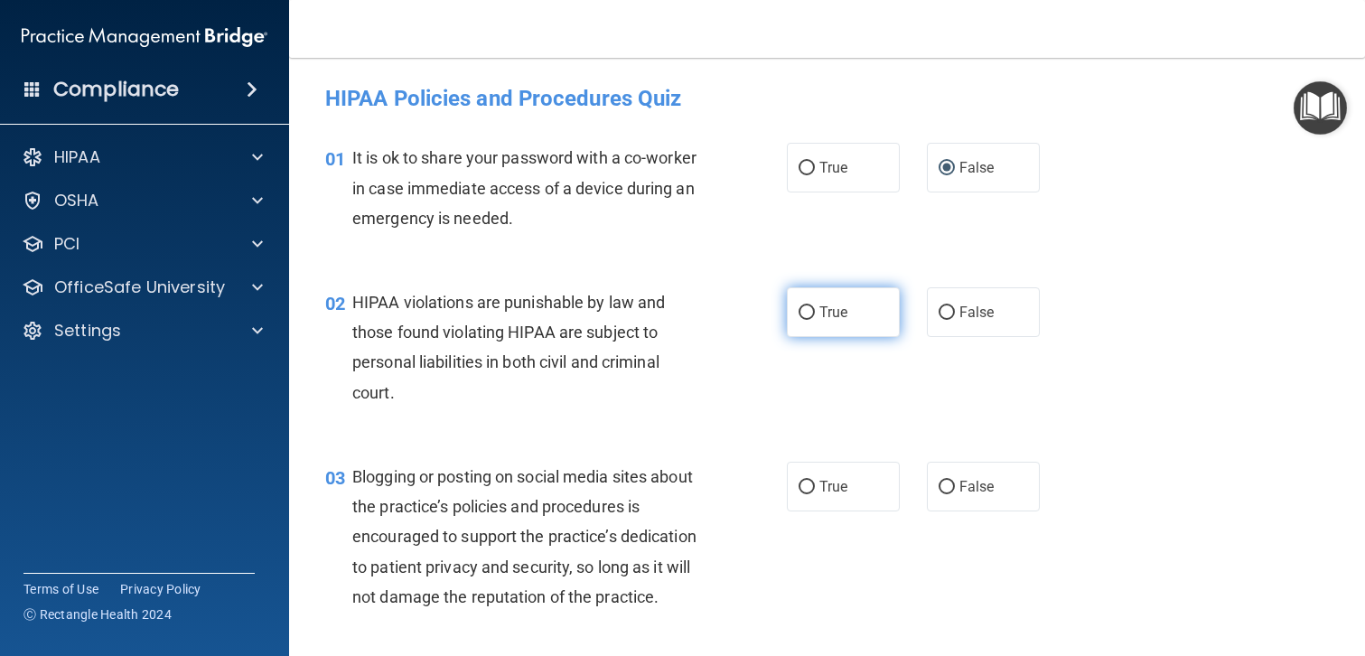
click at [811, 312] on input "True" at bounding box center [807, 313] width 16 height 14
radio input "true"
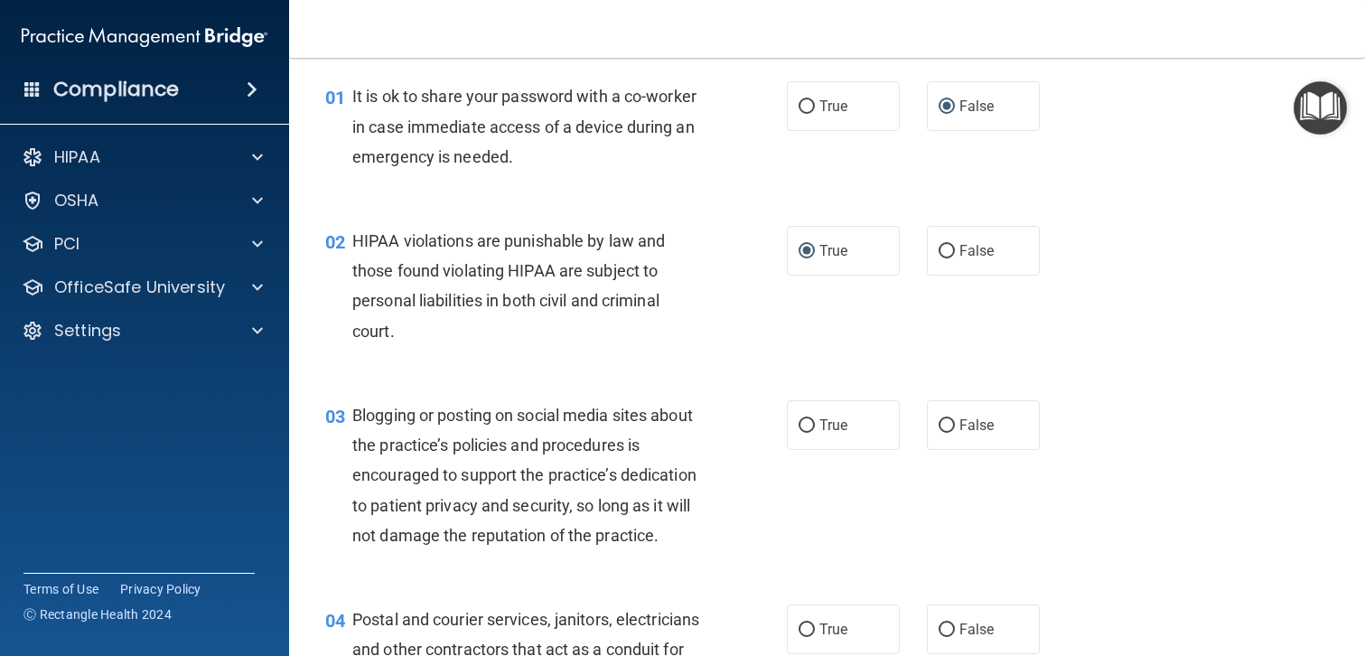
scroll to position [85, 0]
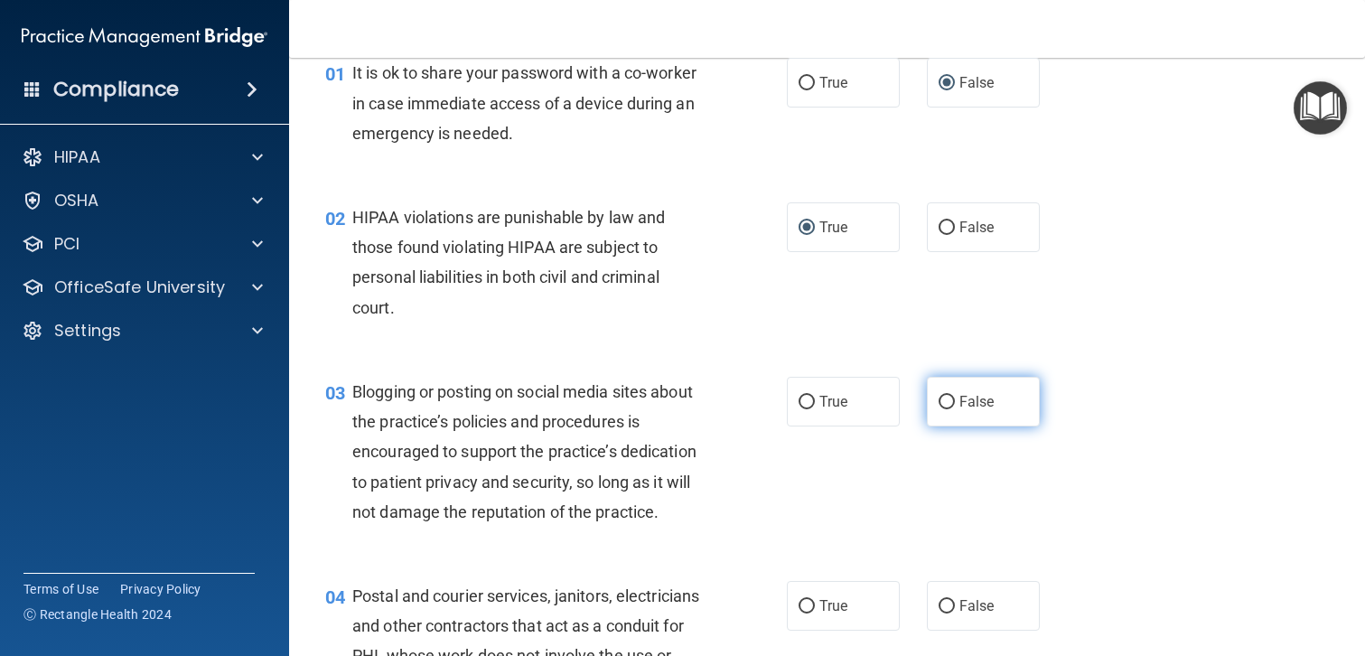
click at [949, 404] on input "False" at bounding box center [947, 403] width 16 height 14
radio input "true"
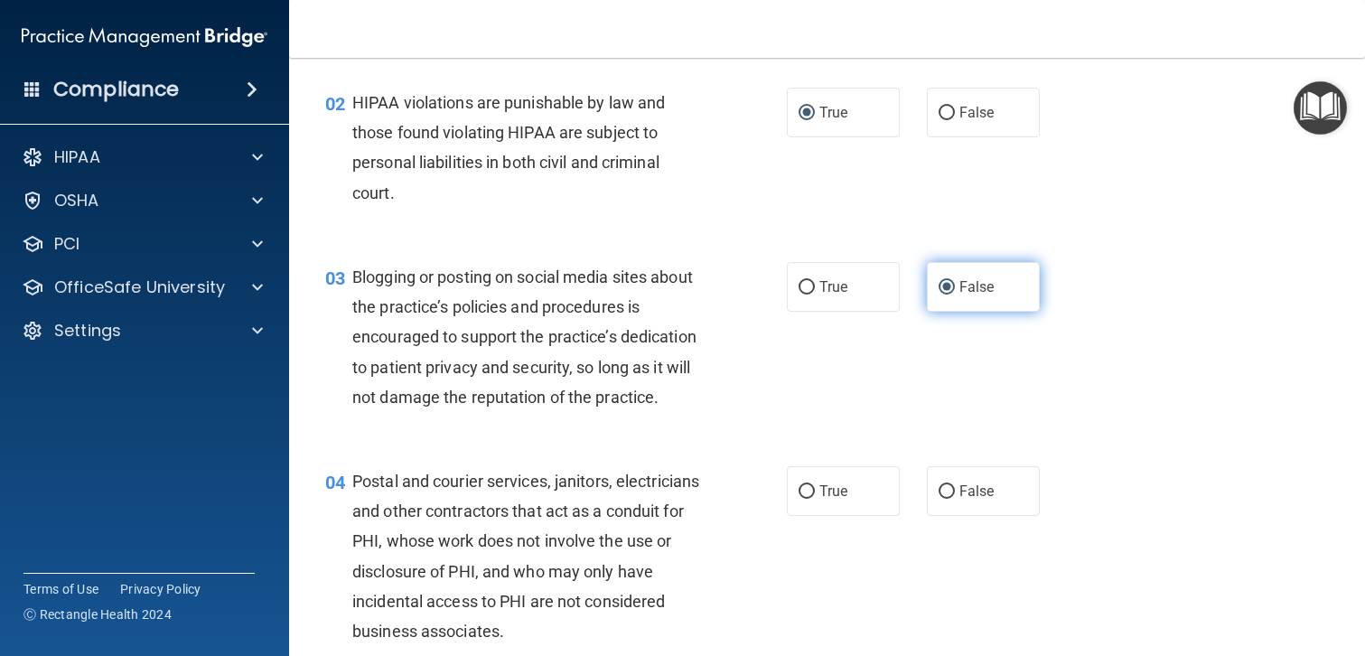
scroll to position [183, 0]
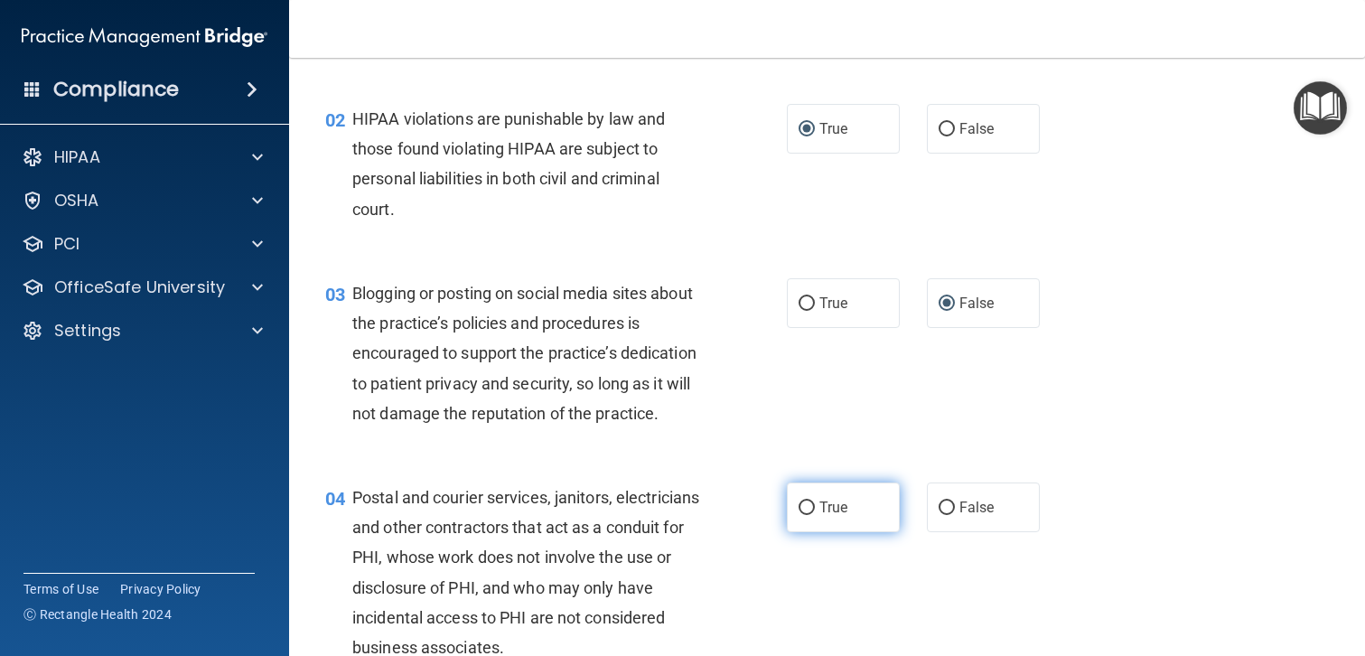
click at [821, 500] on span "True" at bounding box center [833, 507] width 28 height 17
click at [815, 501] on input "True" at bounding box center [807, 508] width 16 height 14
radio input "true"
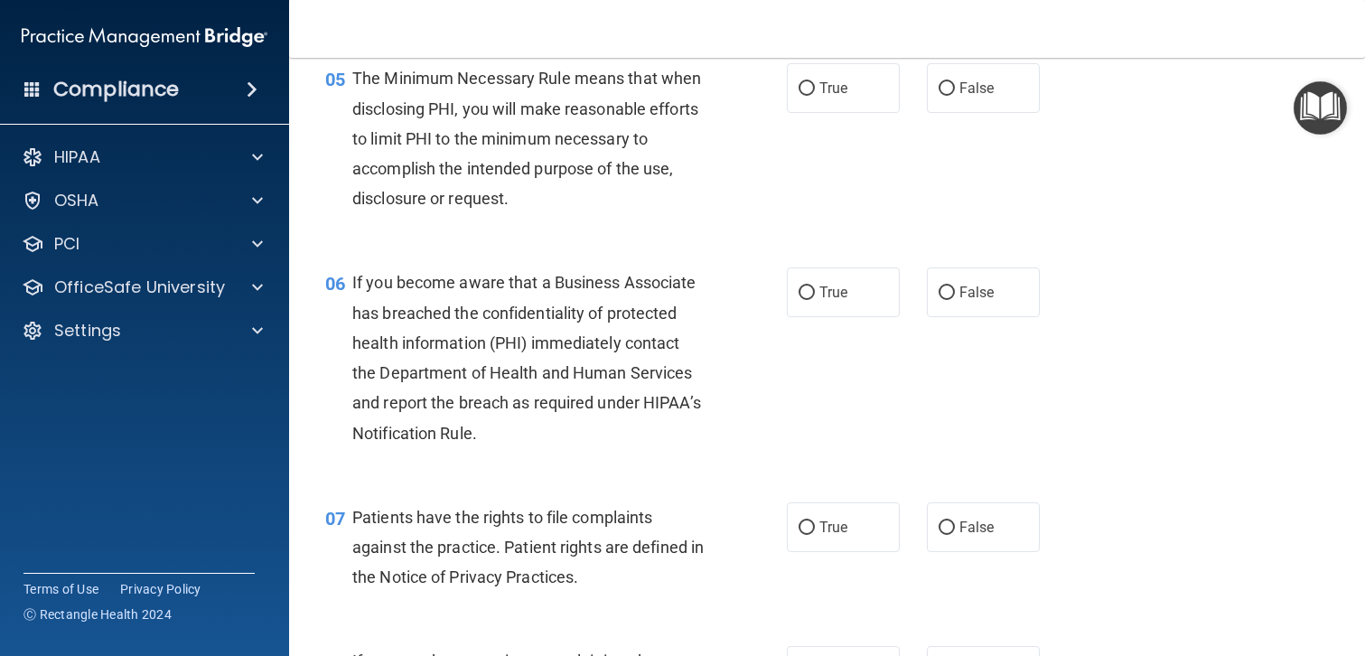
scroll to position [841, 0]
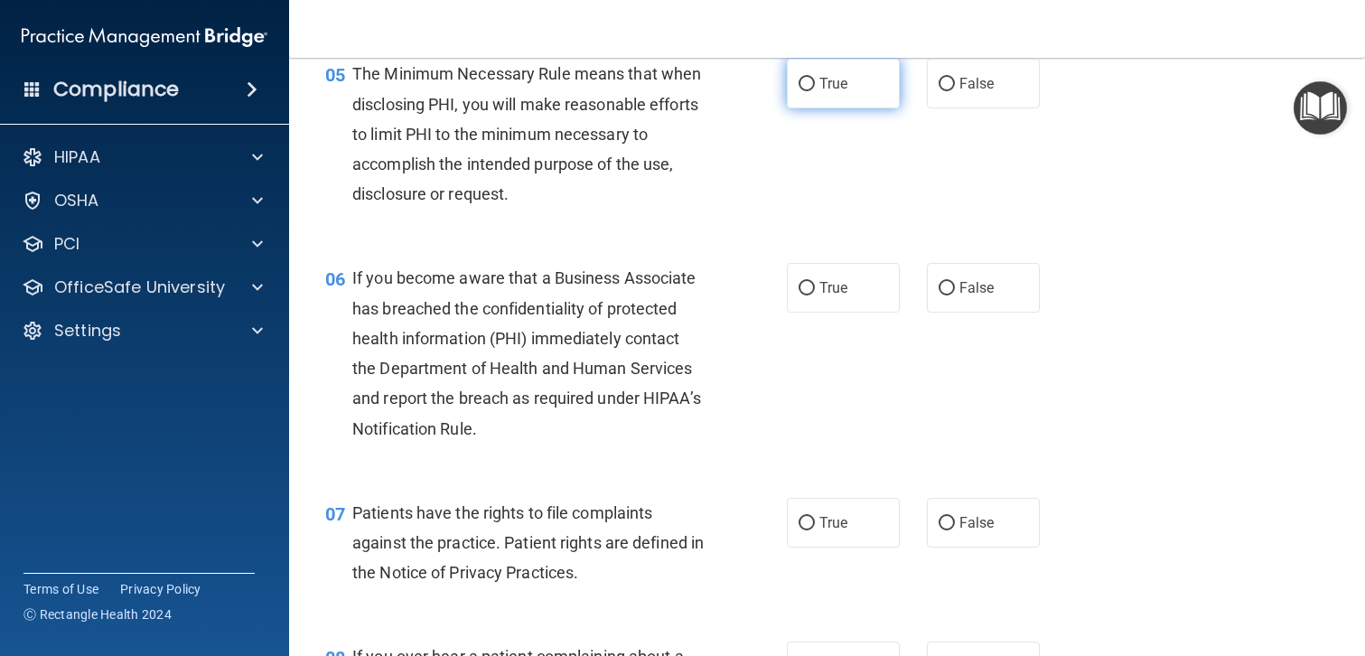
click at [816, 78] on label "True" at bounding box center [843, 84] width 113 height 50
click at [815, 78] on input "True" at bounding box center [807, 85] width 16 height 14
radio input "true"
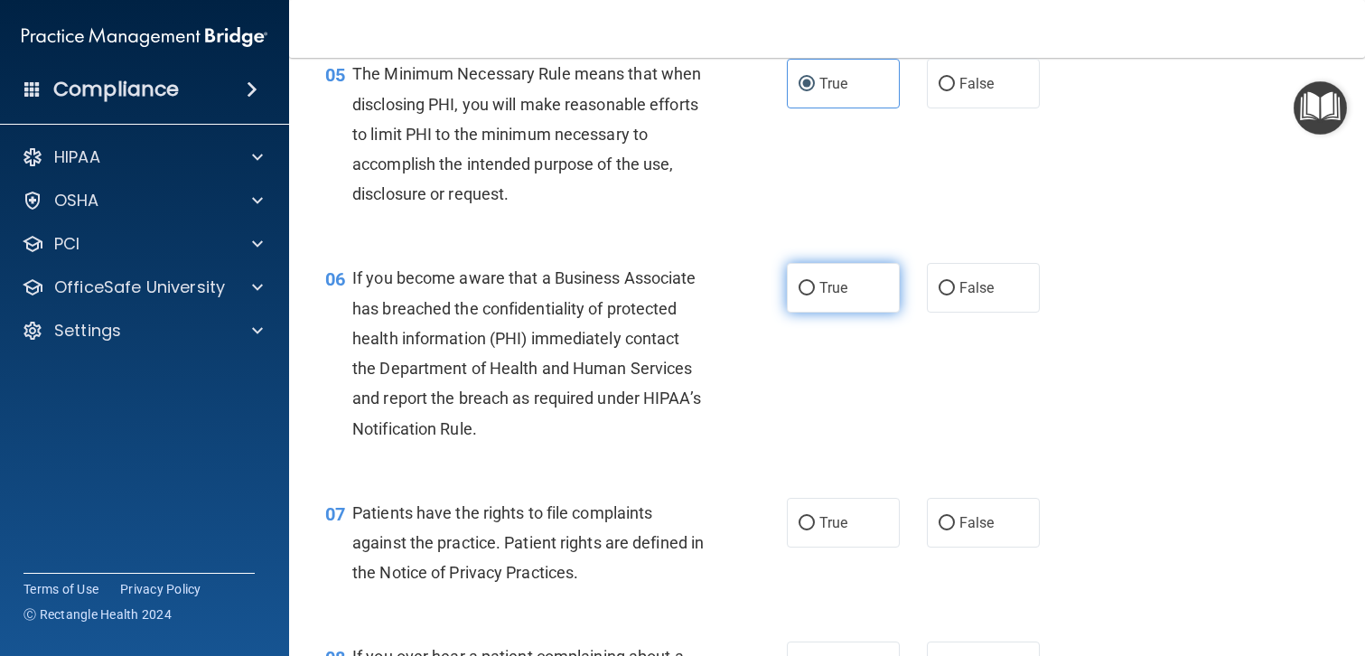
click at [817, 289] on label "True" at bounding box center [843, 288] width 113 height 50
click at [815, 289] on input "True" at bounding box center [807, 289] width 16 height 14
radio input "true"
click at [837, 529] on span "True" at bounding box center [833, 522] width 28 height 17
click at [815, 529] on input "True" at bounding box center [807, 524] width 16 height 14
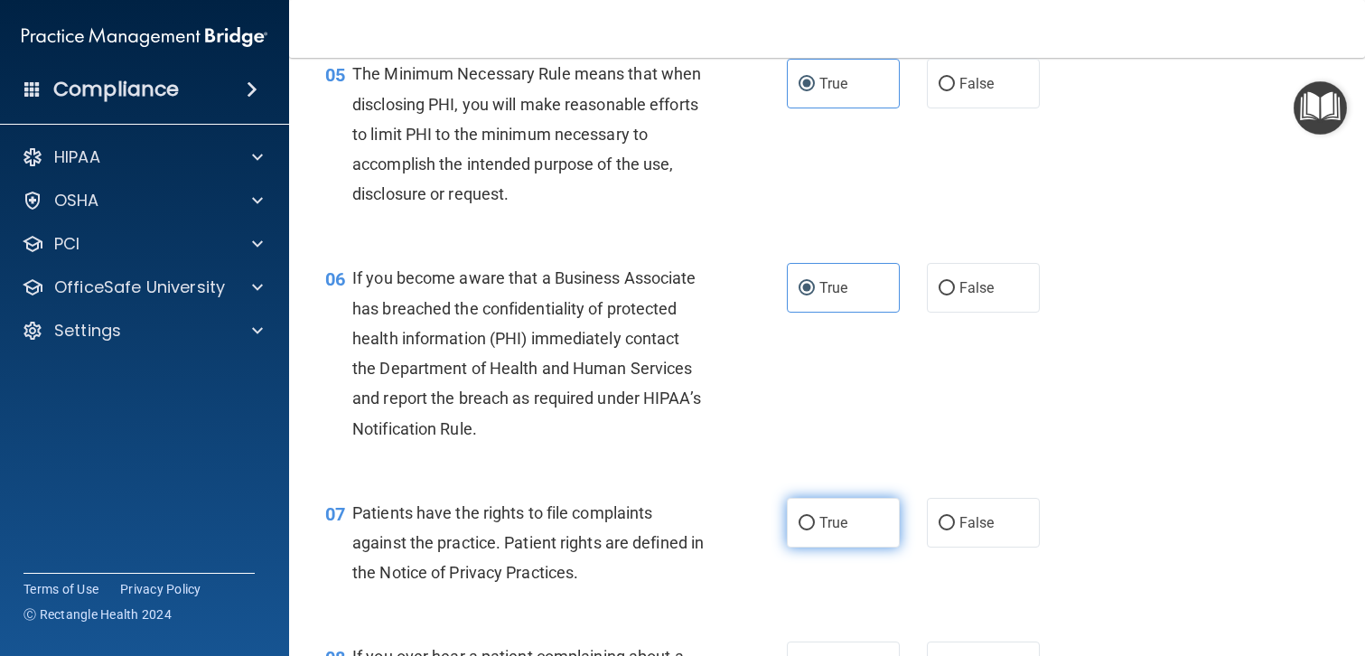
radio input "true"
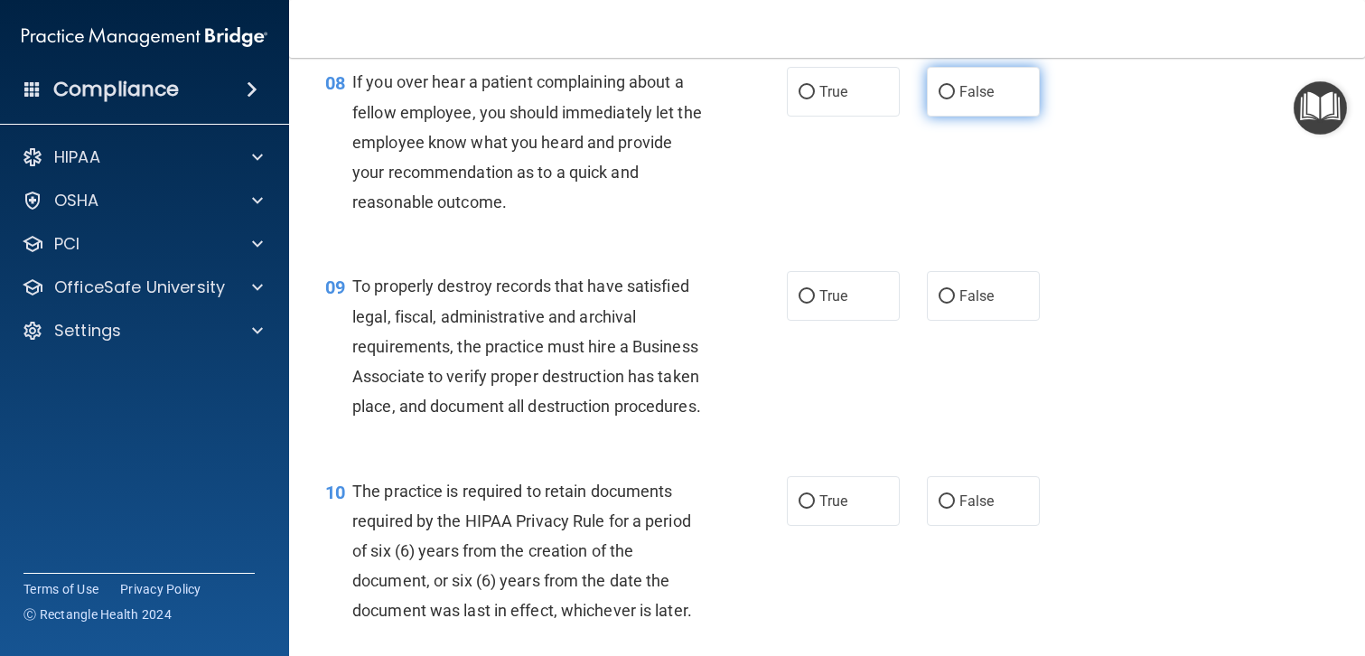
scroll to position [1406, 0]
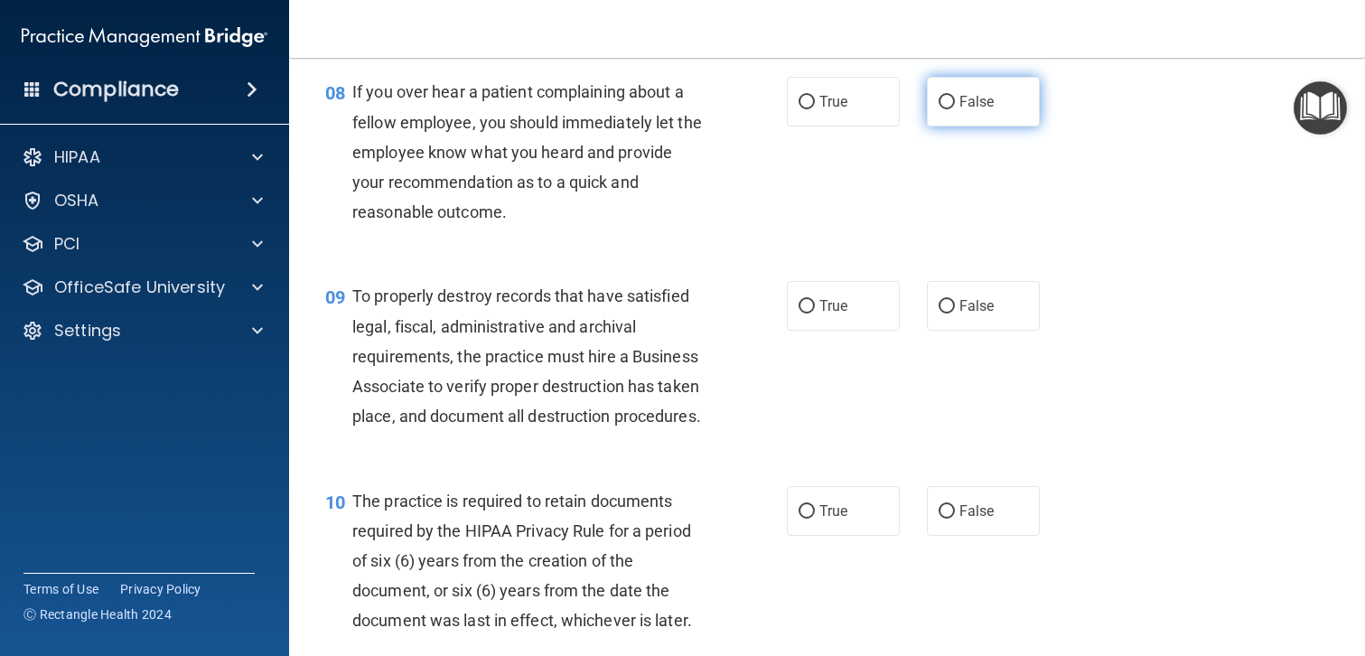
click at [945, 101] on input "False" at bounding box center [947, 103] width 16 height 14
radio input "true"
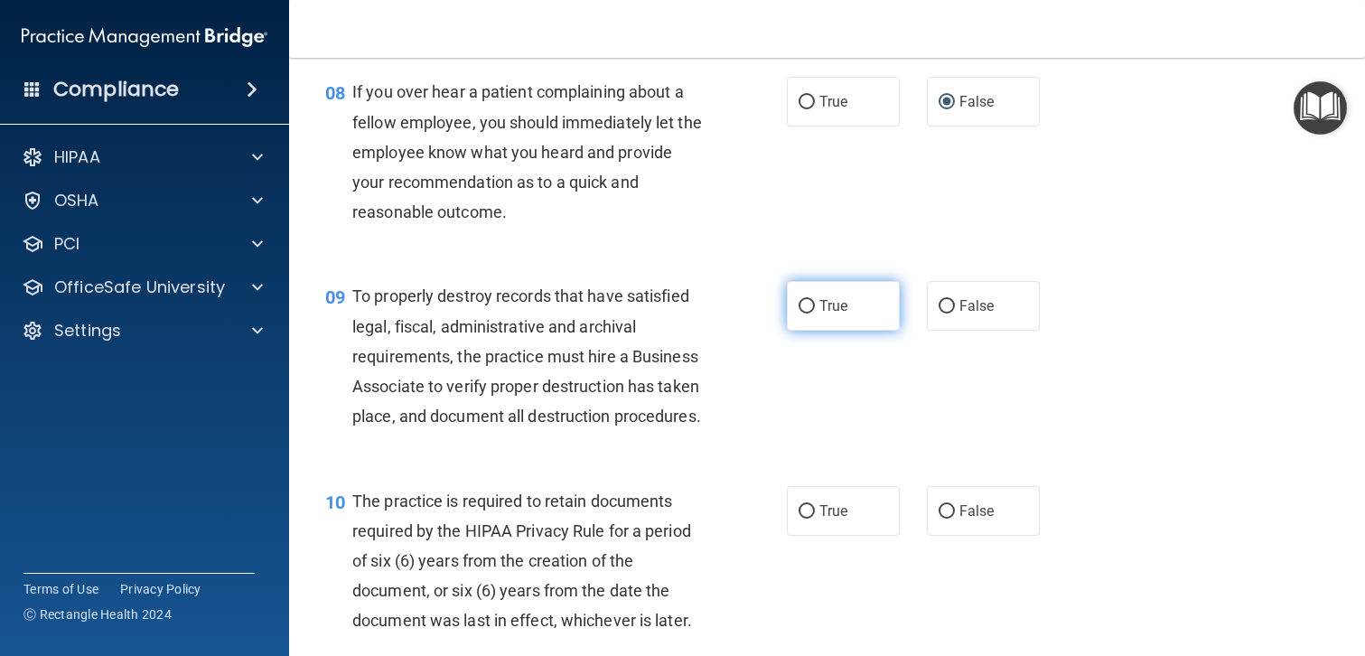
click at [836, 308] on span "True" at bounding box center [833, 305] width 28 height 17
click at [815, 308] on input "True" at bounding box center [807, 307] width 16 height 14
radio input "true"
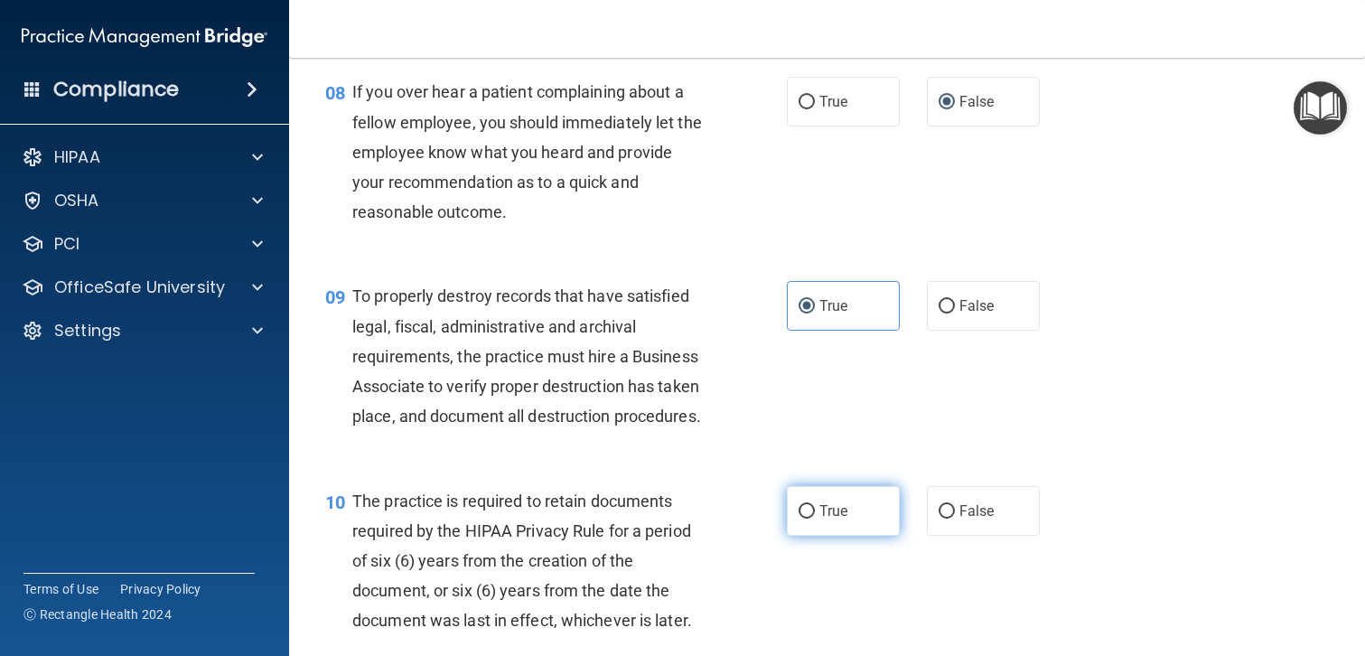
click at [838, 510] on span "True" at bounding box center [833, 510] width 28 height 17
click at [815, 510] on input "True" at bounding box center [807, 512] width 16 height 14
radio input "true"
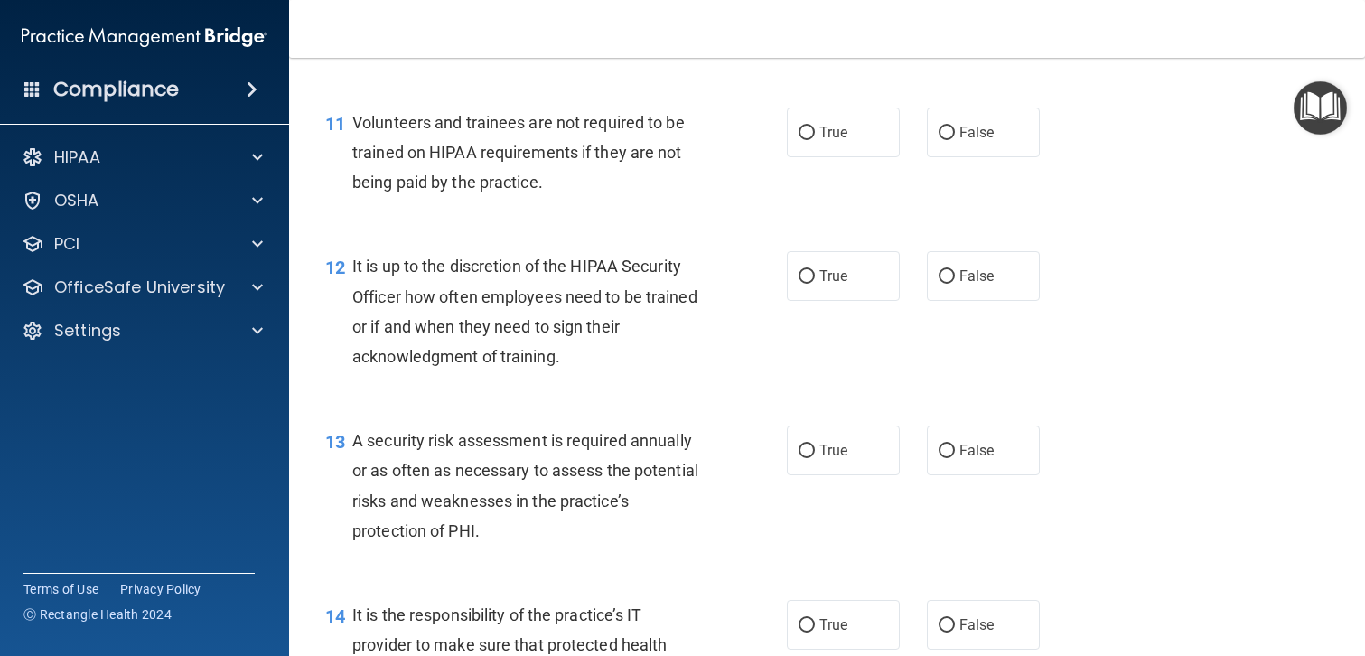
scroll to position [2017, 0]
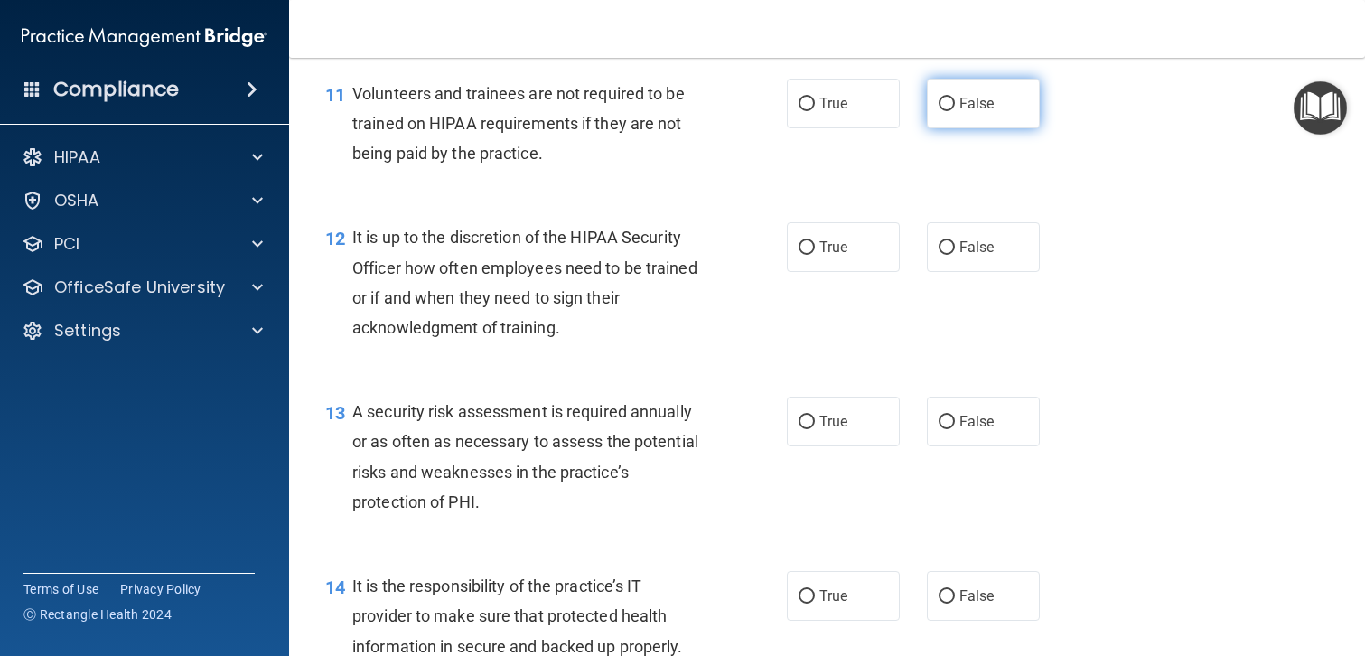
click at [963, 108] on span "False" at bounding box center [976, 103] width 35 height 17
click at [955, 108] on input "False" at bounding box center [947, 105] width 16 height 14
radio input "true"
click at [951, 244] on input "False" at bounding box center [947, 248] width 16 height 14
radio input "true"
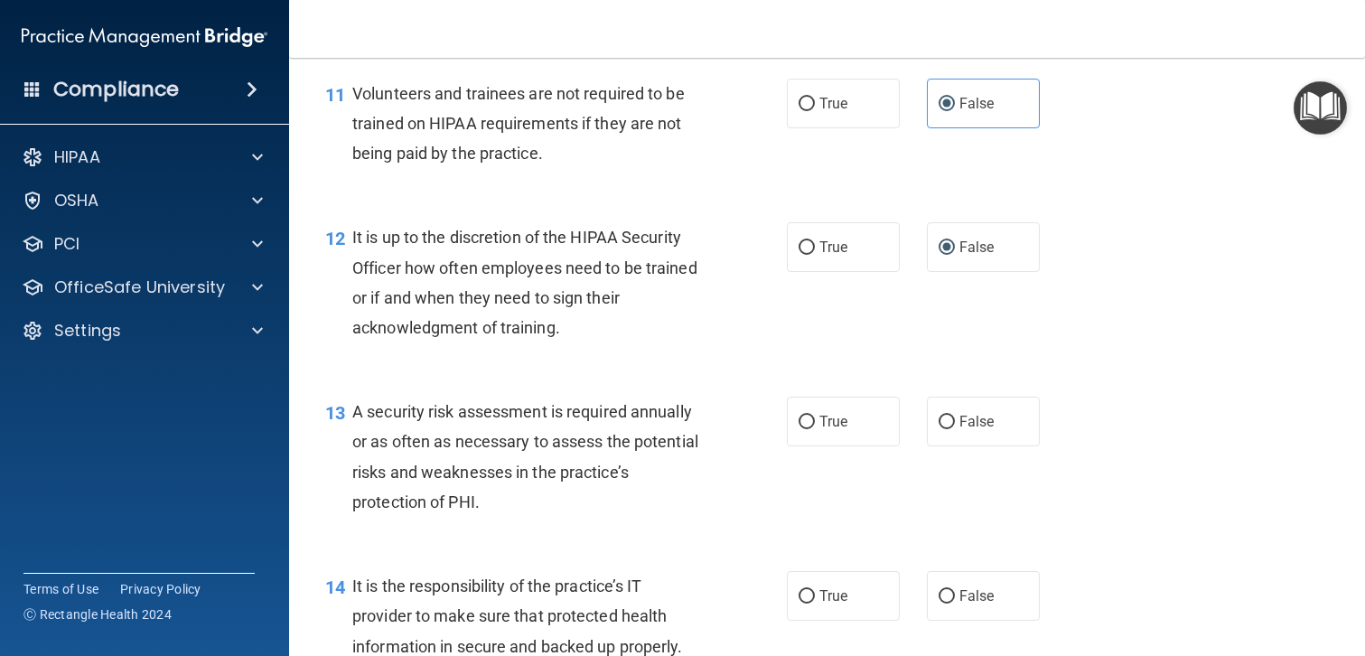
scroll to position [2034, 0]
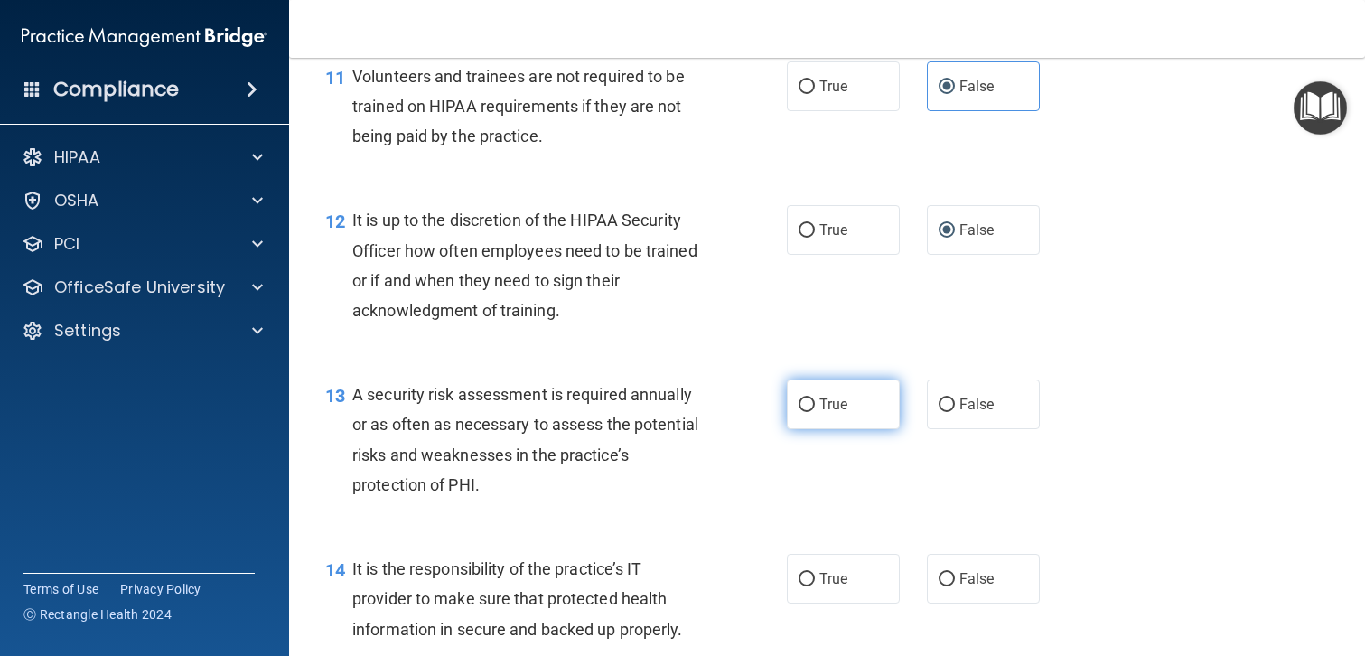
click at [842, 403] on span "True" at bounding box center [833, 404] width 28 height 17
click at [815, 403] on input "True" at bounding box center [807, 405] width 16 height 14
radio input "true"
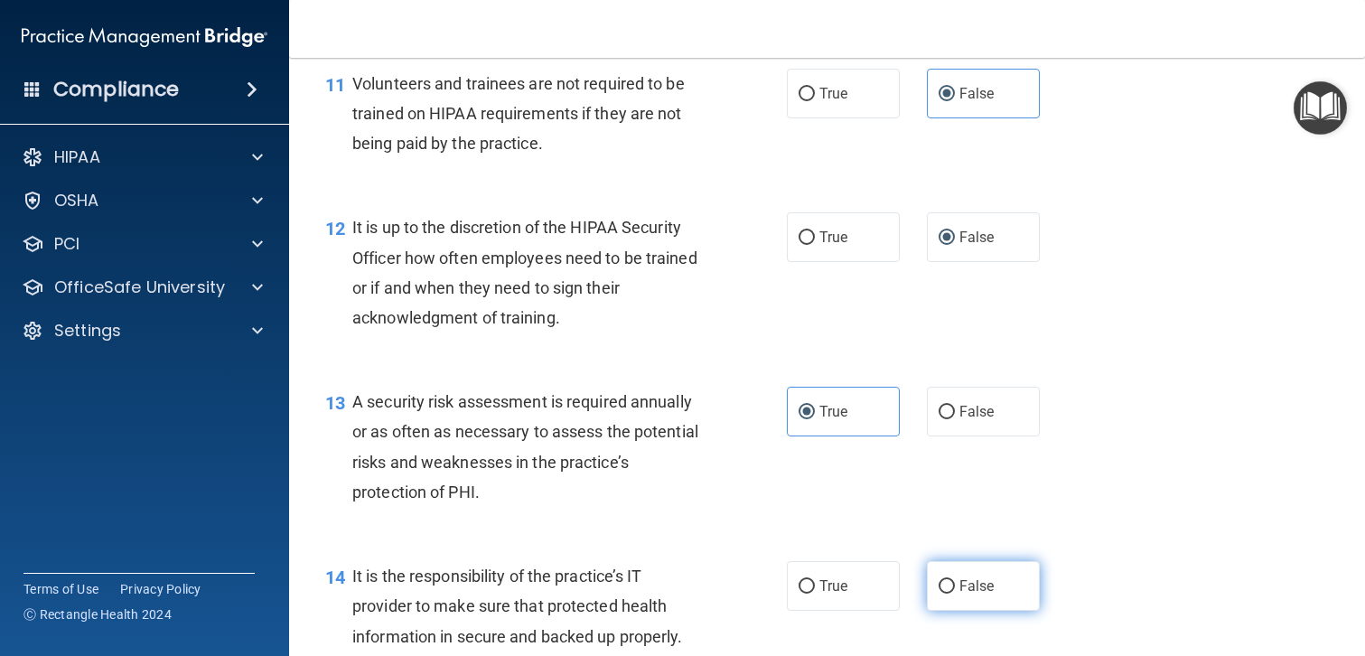
click at [968, 579] on span "False" at bounding box center [976, 585] width 35 height 17
click at [955, 580] on input "False" at bounding box center [947, 587] width 16 height 14
radio input "true"
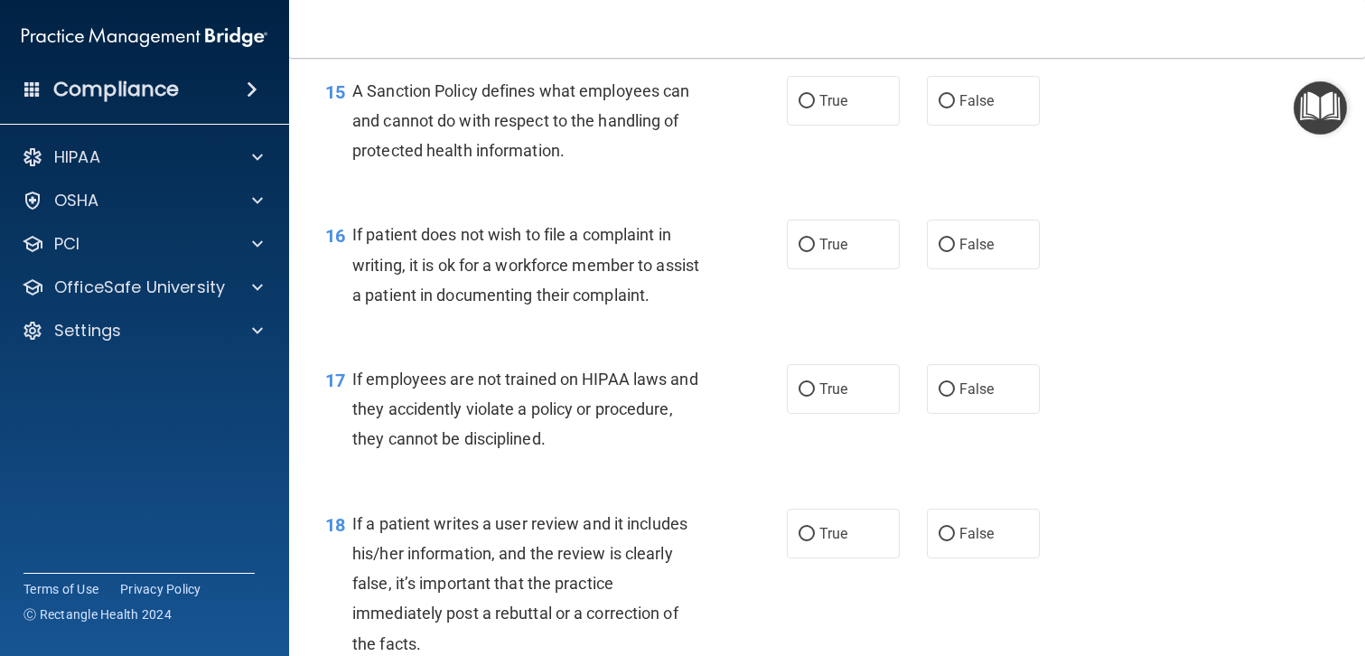
scroll to position [2658, 0]
click at [853, 102] on label "True" at bounding box center [843, 100] width 113 height 50
click at [815, 102] on input "True" at bounding box center [807, 101] width 16 height 14
radio input "true"
click at [846, 247] on span "True" at bounding box center [833, 243] width 28 height 17
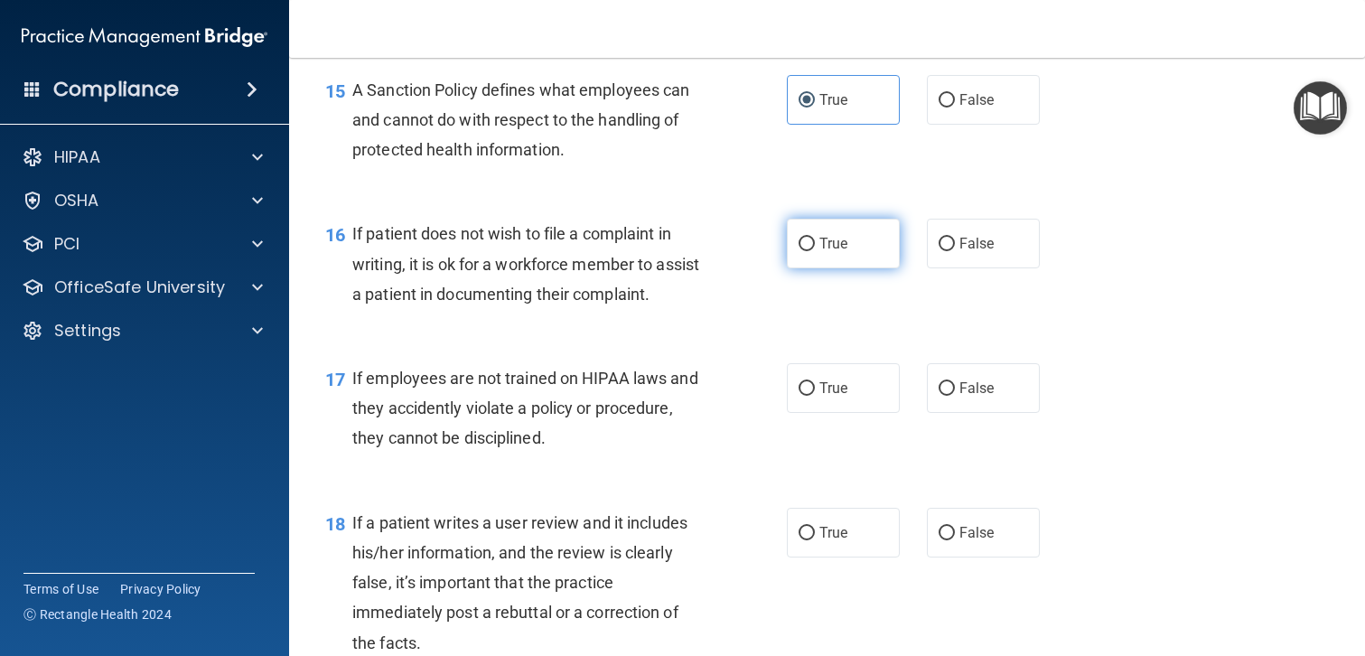
click at [815, 247] on input "True" at bounding box center [807, 245] width 16 height 14
radio input "true"
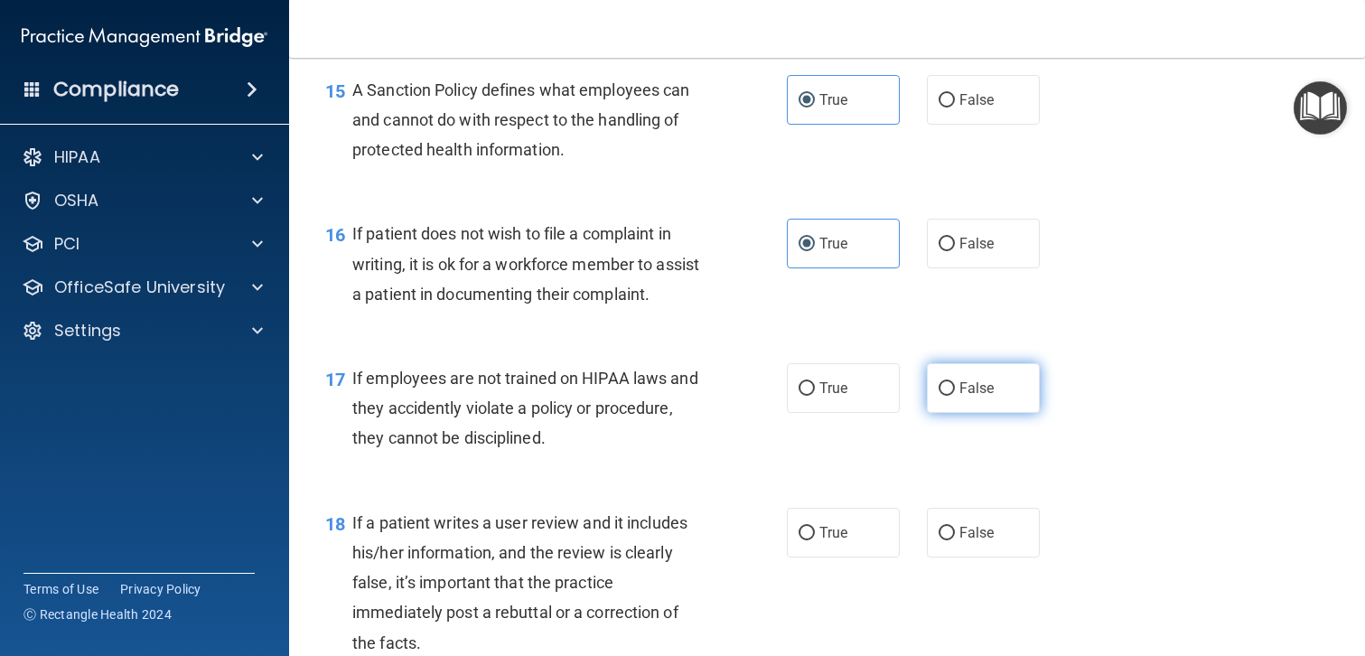
click at [968, 387] on span "False" at bounding box center [976, 387] width 35 height 17
click at [955, 387] on input "False" at bounding box center [947, 389] width 16 height 14
radio input "true"
click at [971, 534] on span "False" at bounding box center [976, 532] width 35 height 17
click at [955, 534] on input "False" at bounding box center [947, 534] width 16 height 14
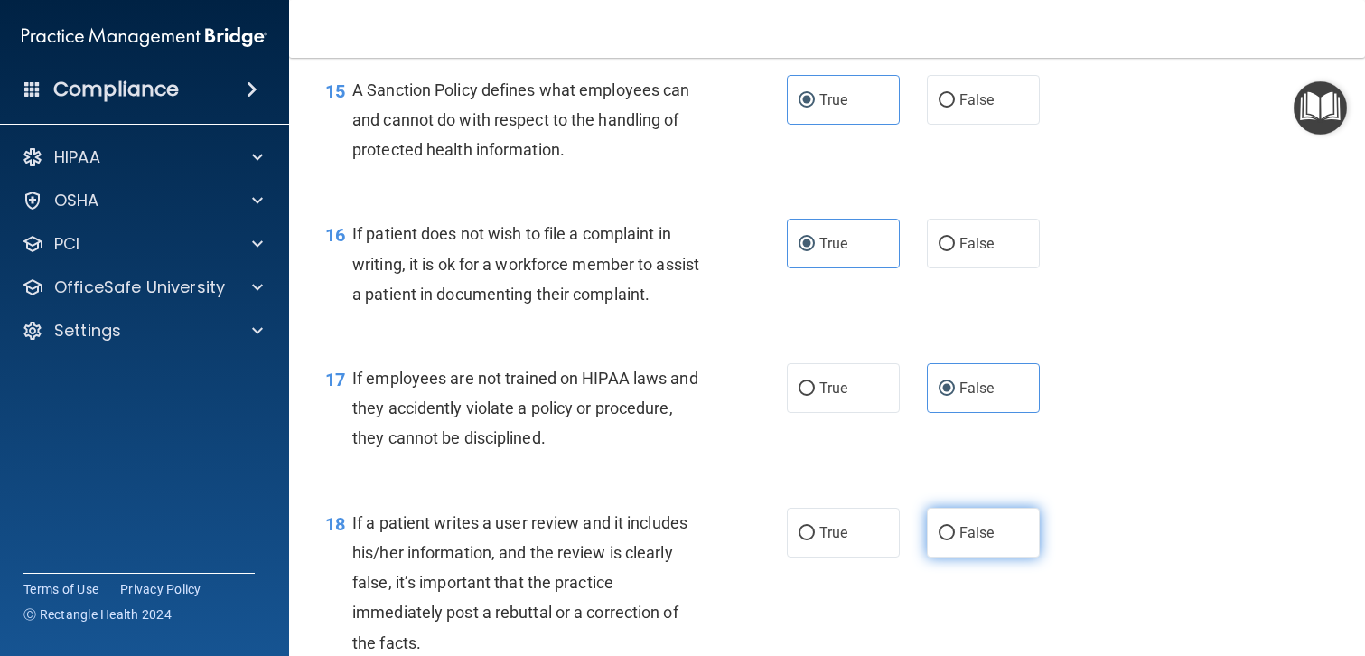
radio input "true"
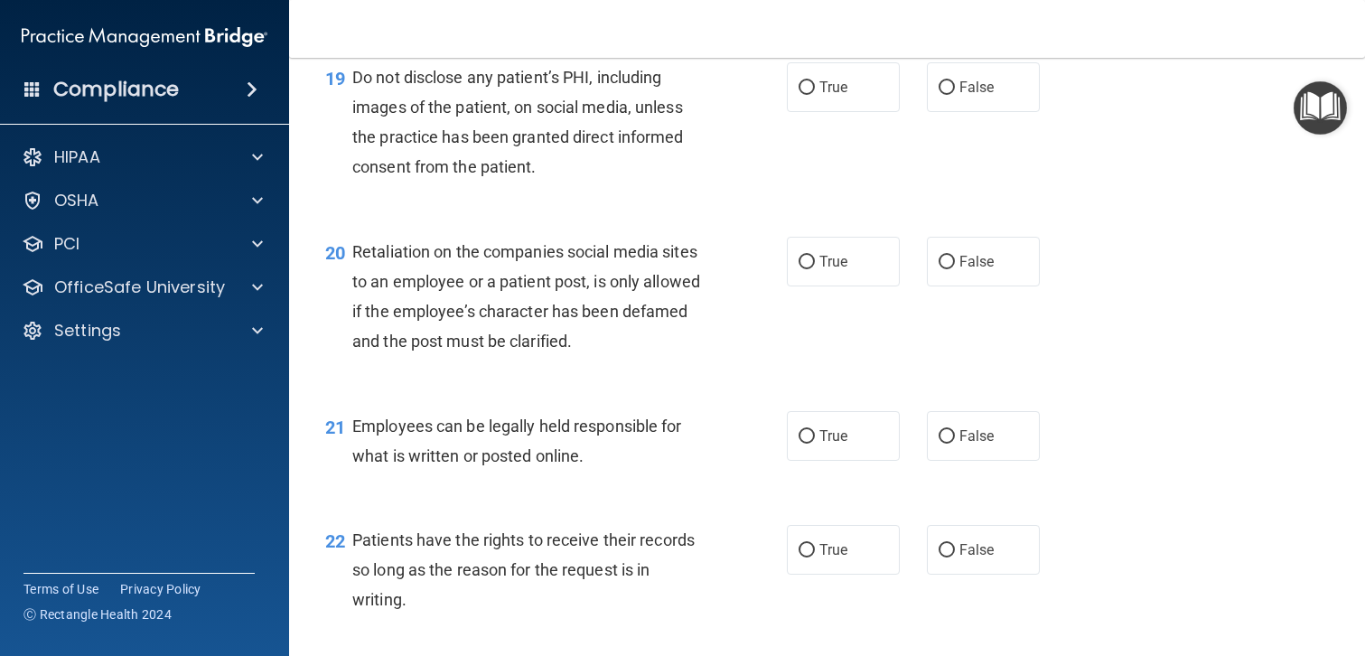
scroll to position [3310, 0]
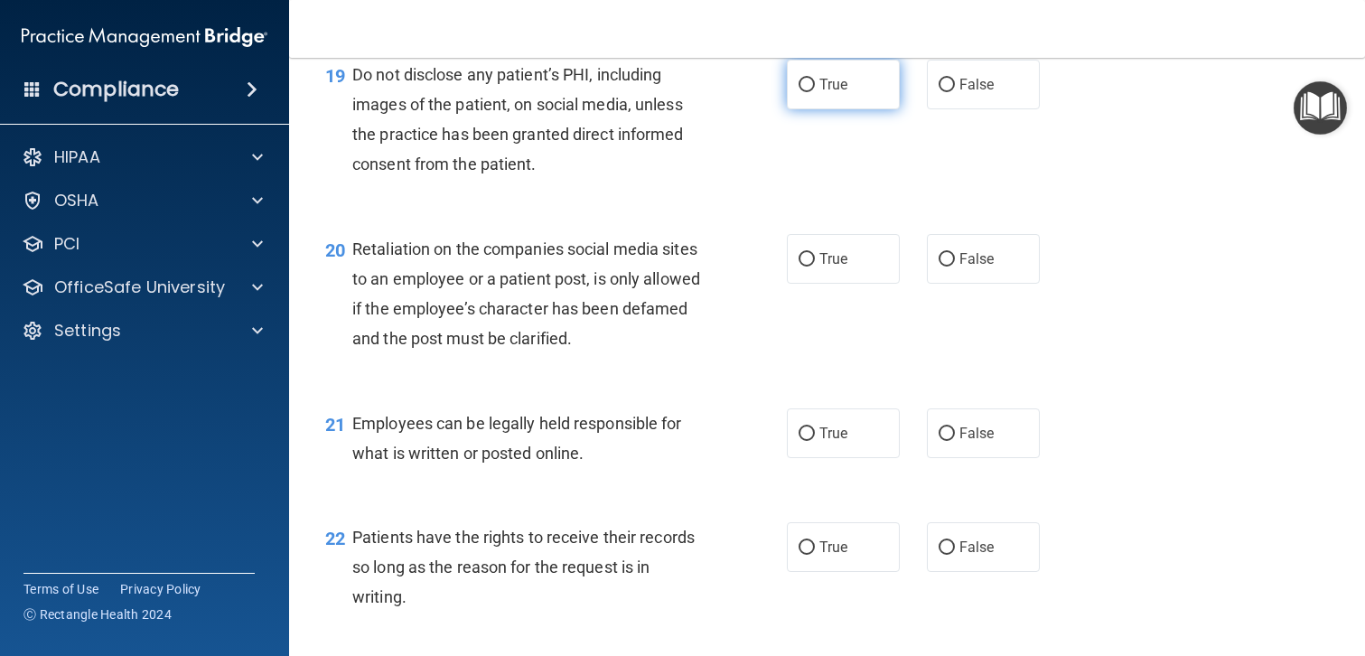
click at [846, 88] on span "True" at bounding box center [833, 84] width 28 height 17
click at [815, 88] on input "True" at bounding box center [807, 86] width 16 height 14
radio input "true"
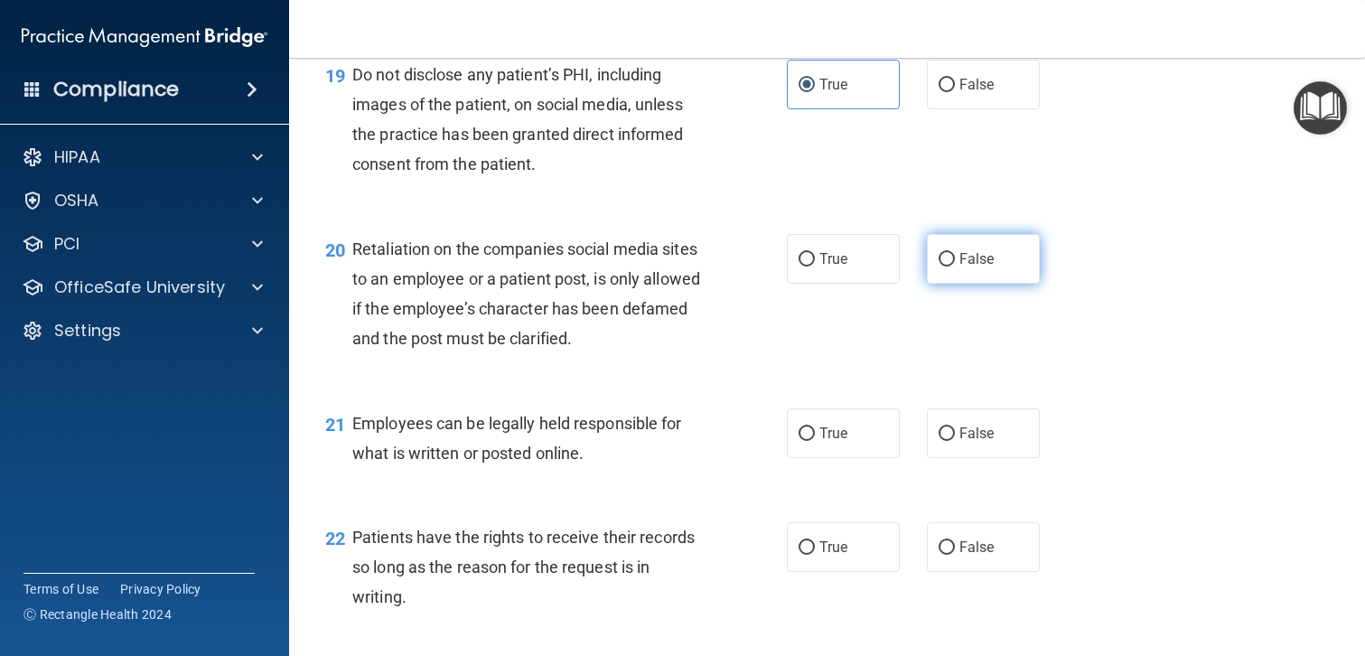
click at [969, 264] on span "False" at bounding box center [976, 258] width 35 height 17
click at [955, 264] on input "False" at bounding box center [947, 260] width 16 height 14
radio input "true"
click at [849, 433] on label "True" at bounding box center [843, 433] width 113 height 50
click at [815, 433] on input "True" at bounding box center [807, 434] width 16 height 14
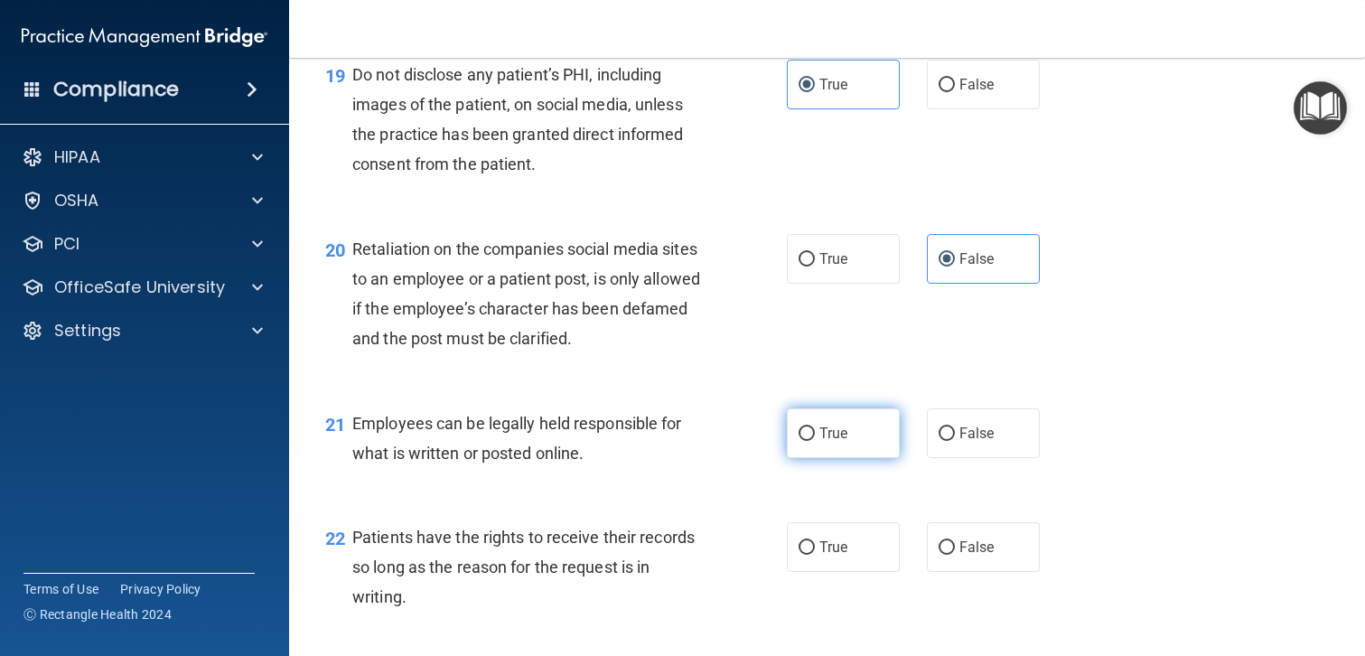
radio input "true"
click at [1001, 423] on label "False" at bounding box center [983, 433] width 113 height 50
click at [955, 427] on input "False" at bounding box center [947, 434] width 16 height 14
radio input "true"
radio input "false"
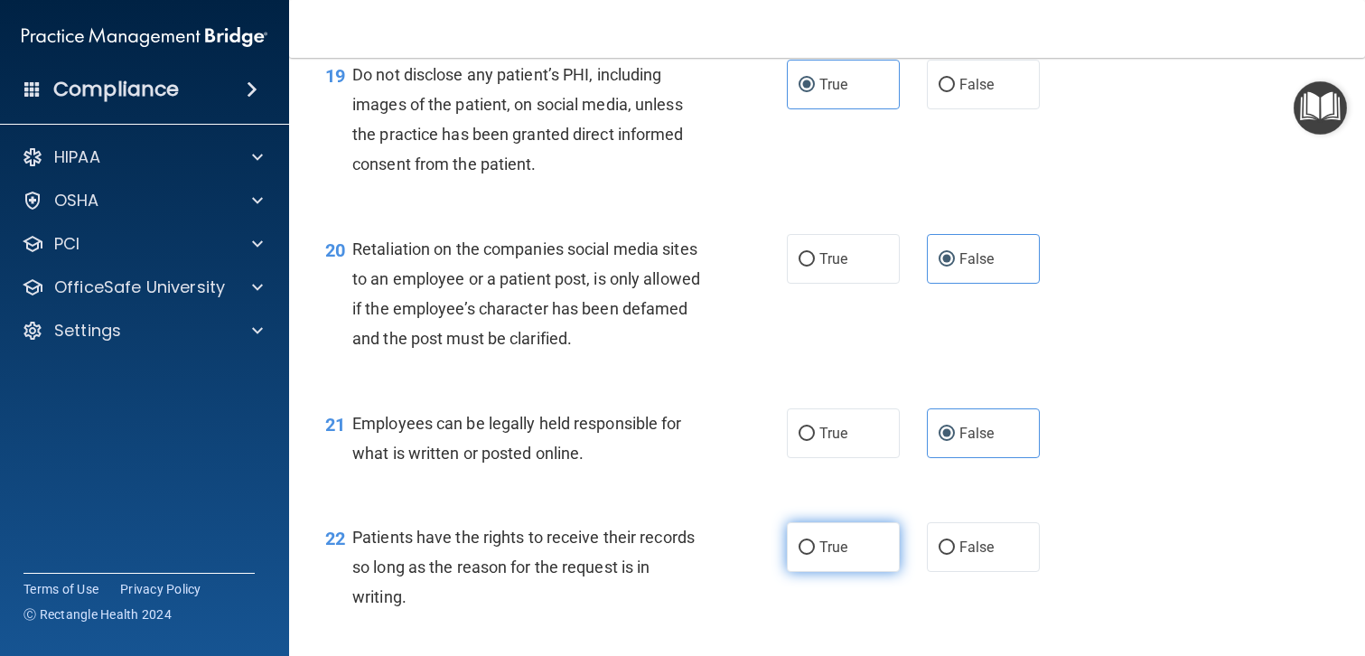
click at [827, 553] on span "True" at bounding box center [833, 546] width 28 height 17
click at [815, 553] on input "True" at bounding box center [807, 548] width 16 height 14
radio input "true"
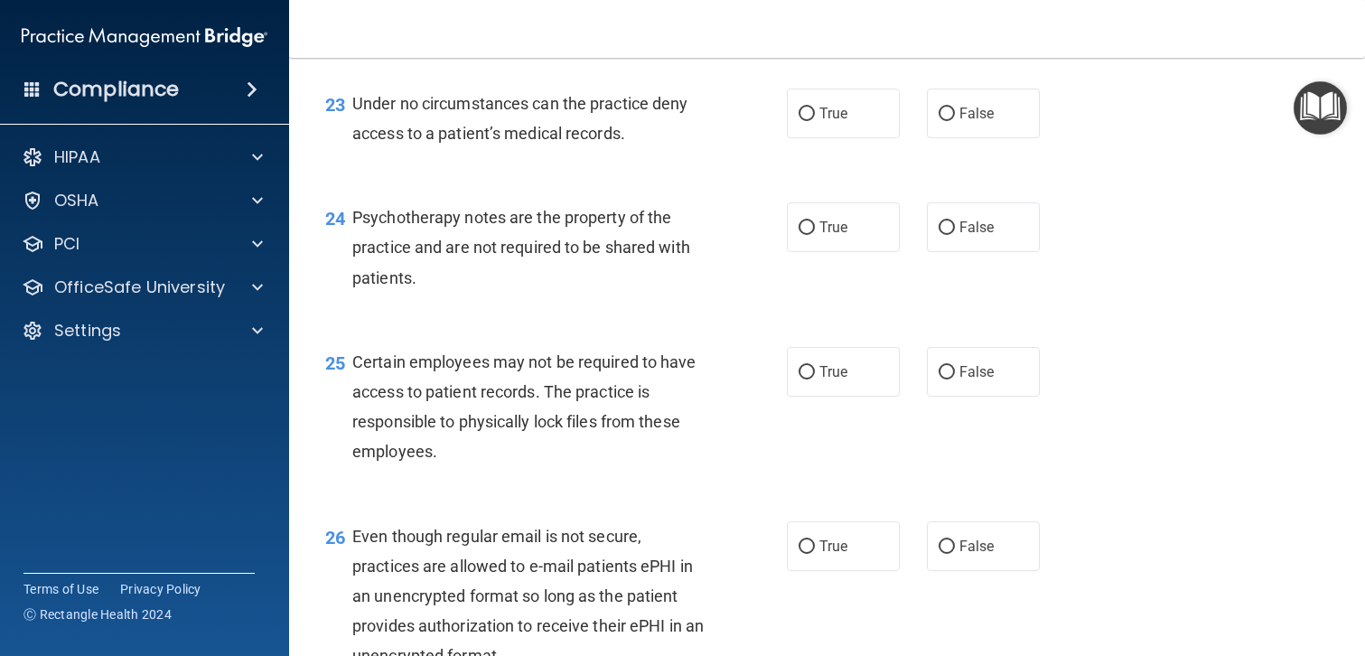
scroll to position [3889, 0]
click at [834, 115] on span "True" at bounding box center [833, 112] width 28 height 17
click at [815, 115] on input "True" at bounding box center [807, 114] width 16 height 14
radio input "true"
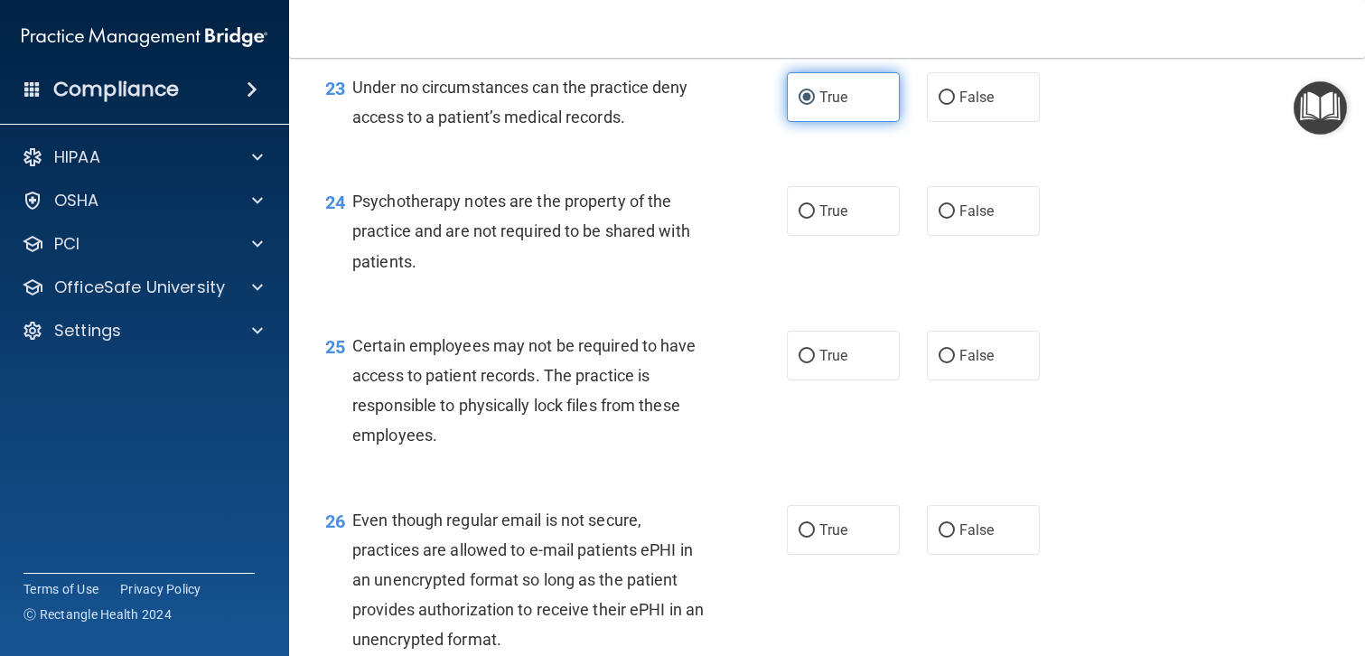
scroll to position [3914, 0]
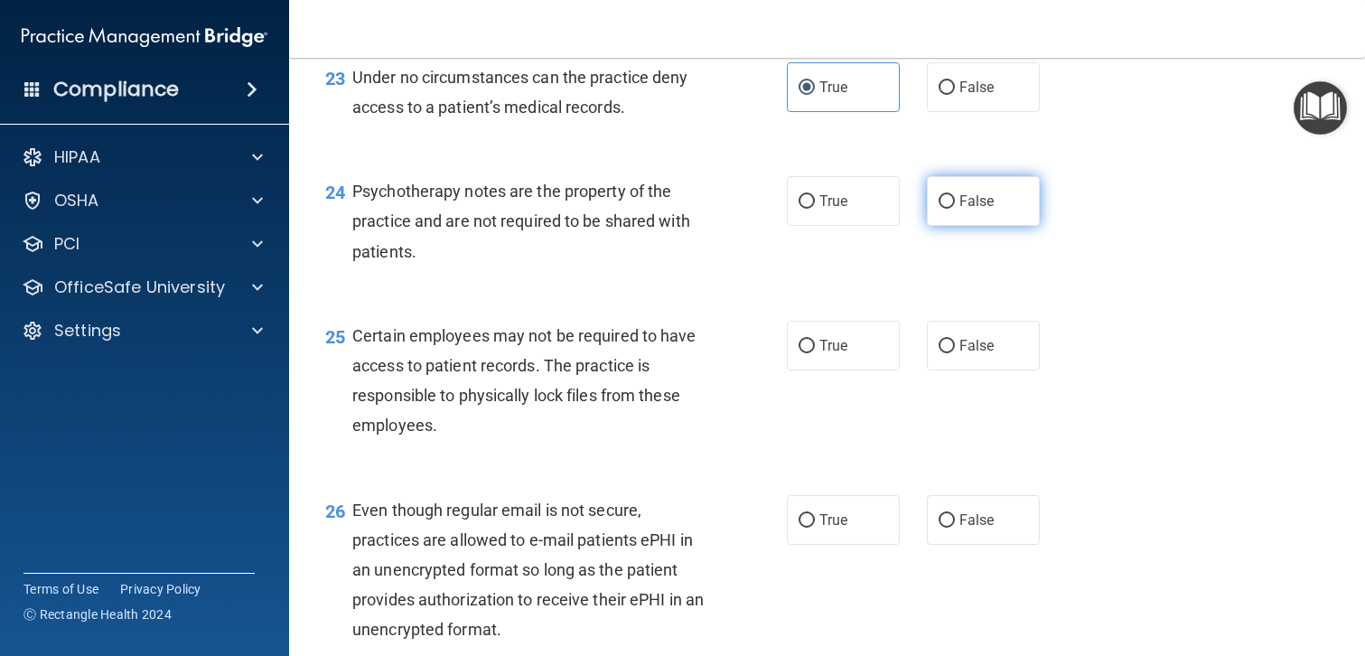
click at [965, 204] on span "False" at bounding box center [976, 200] width 35 height 17
click at [955, 204] on input "False" at bounding box center [947, 202] width 16 height 14
radio input "true"
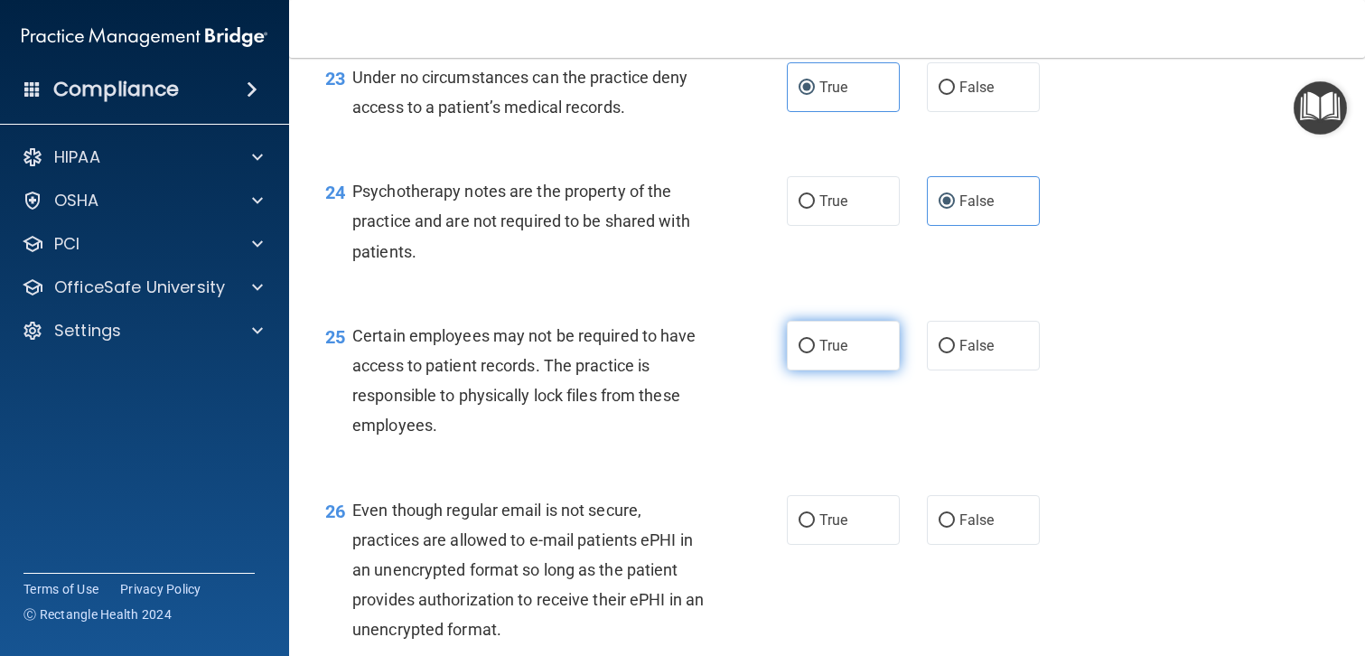
click at [843, 354] on label "True" at bounding box center [843, 346] width 113 height 50
click at [815, 353] on input "True" at bounding box center [807, 347] width 16 height 14
radio input "true"
click at [842, 530] on label "True" at bounding box center [843, 520] width 113 height 50
click at [815, 528] on input "True" at bounding box center [807, 521] width 16 height 14
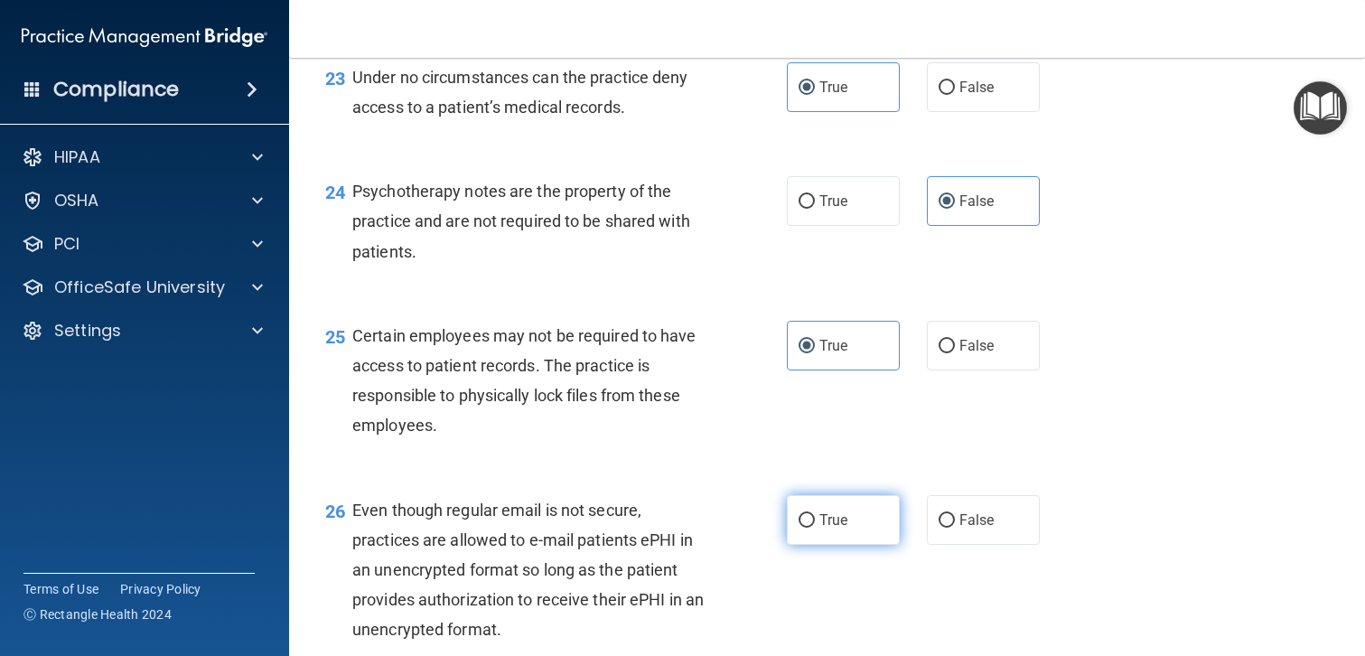
radio input "true"
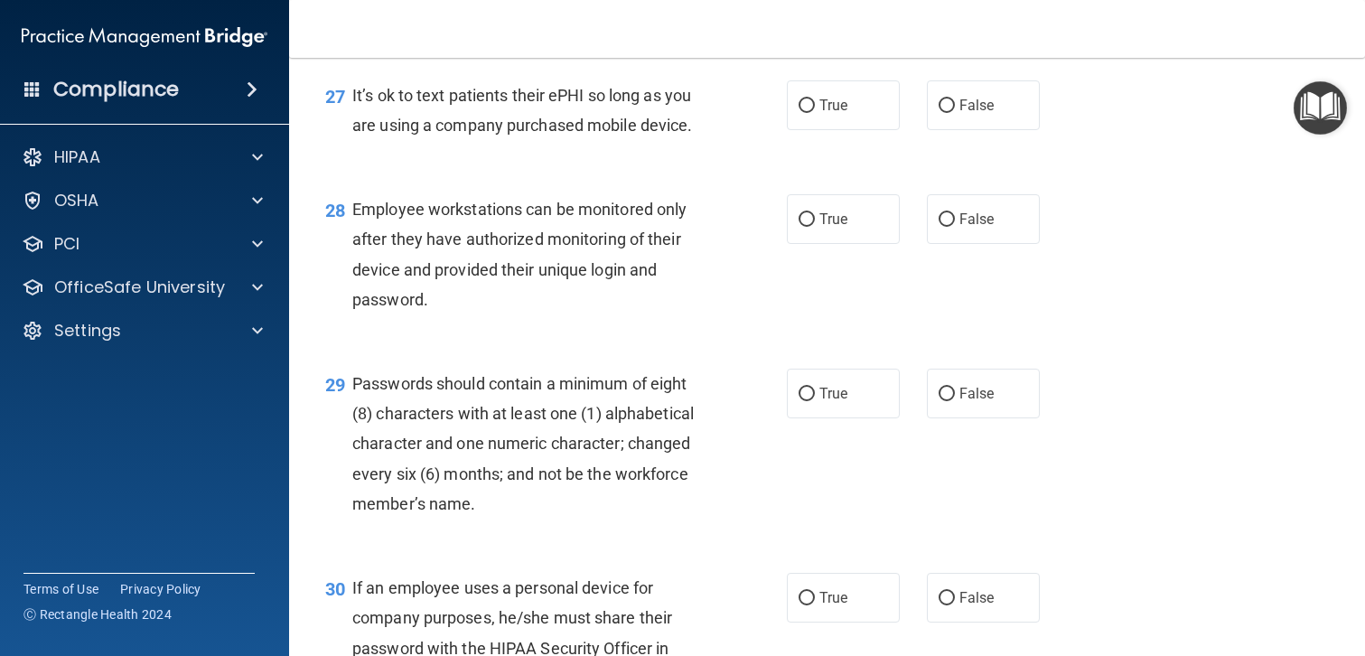
scroll to position [4534, 0]
click at [948, 110] on input "False" at bounding box center [947, 105] width 16 height 14
radio input "true"
click at [966, 220] on span "False" at bounding box center [976, 218] width 35 height 17
click at [955, 220] on input "False" at bounding box center [947, 219] width 16 height 14
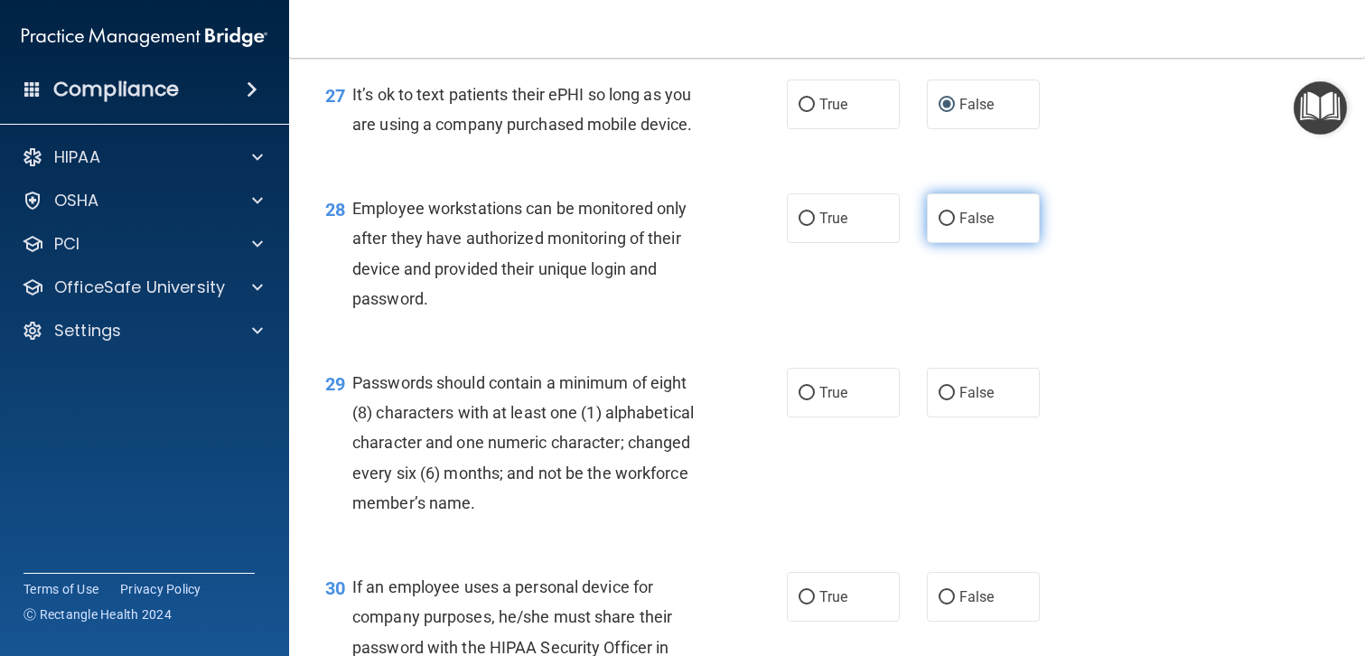
radio input "true"
click at [839, 398] on span "True" at bounding box center [833, 392] width 28 height 17
click at [815, 398] on input "True" at bounding box center [807, 394] width 16 height 14
radio input "true"
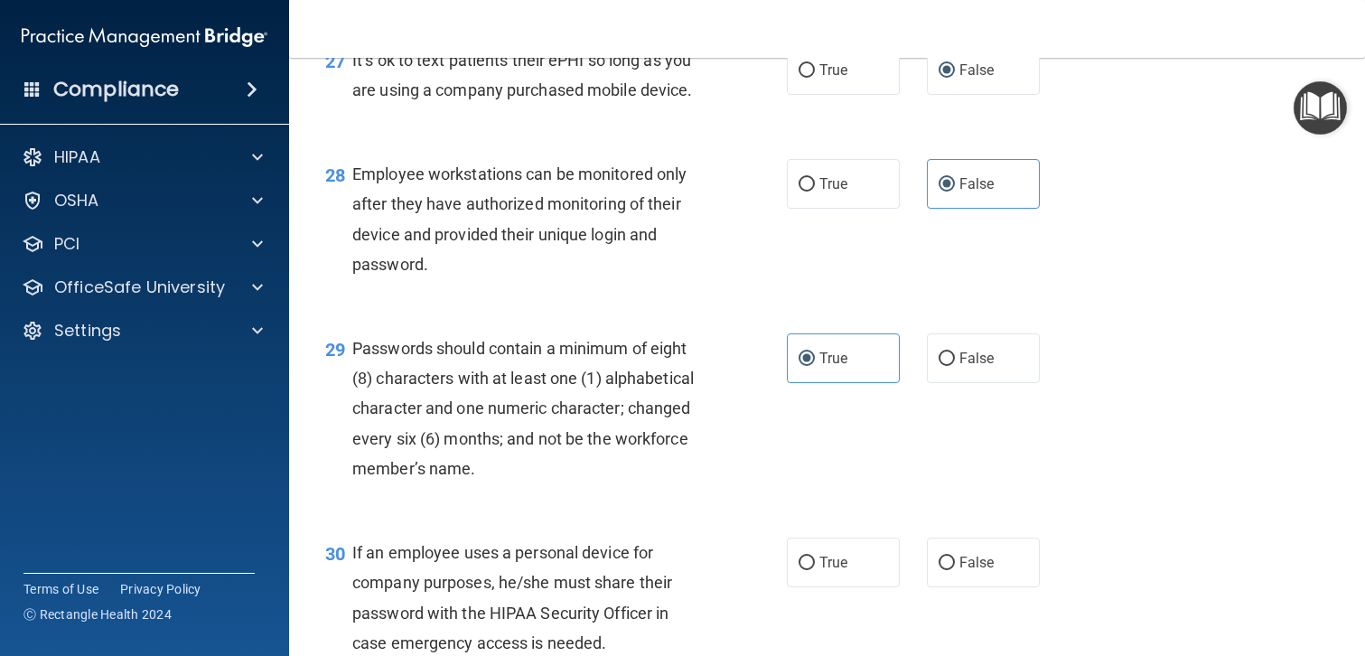
scroll to position [4569, 0]
click at [958, 576] on label "False" at bounding box center [983, 562] width 113 height 50
click at [955, 569] on input "False" at bounding box center [947, 563] width 16 height 14
radio input "true"
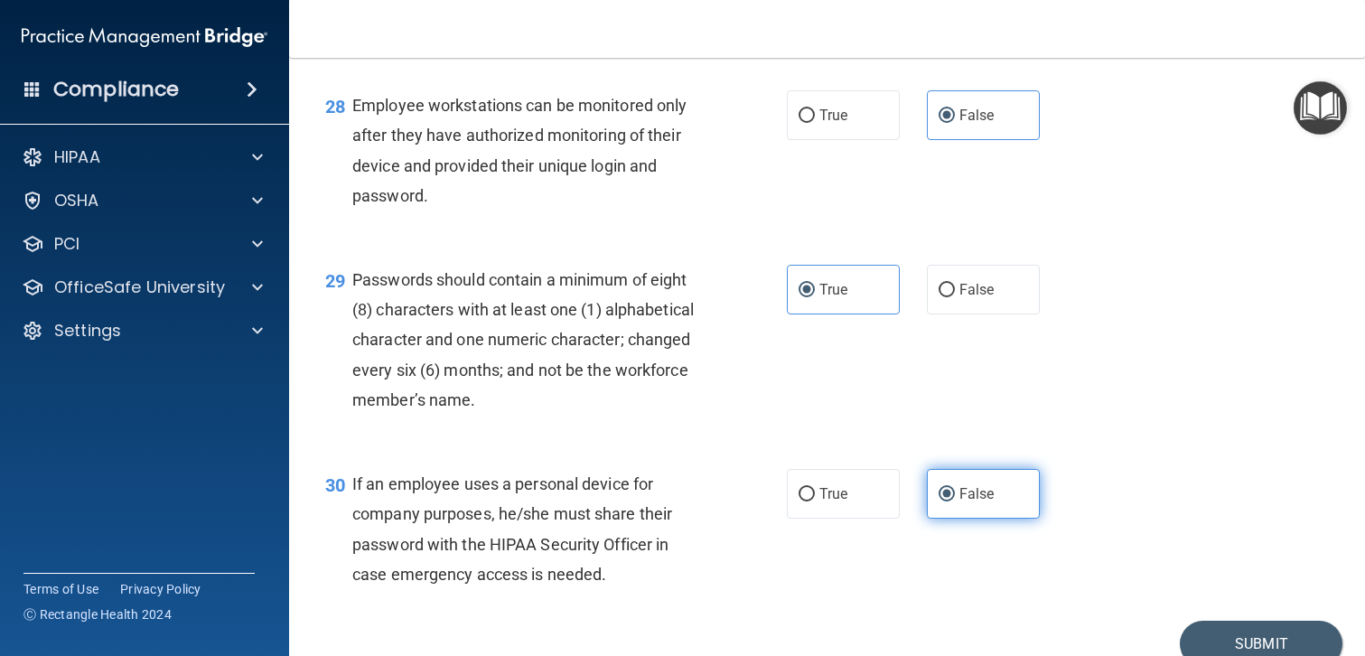
scroll to position [4720, 0]
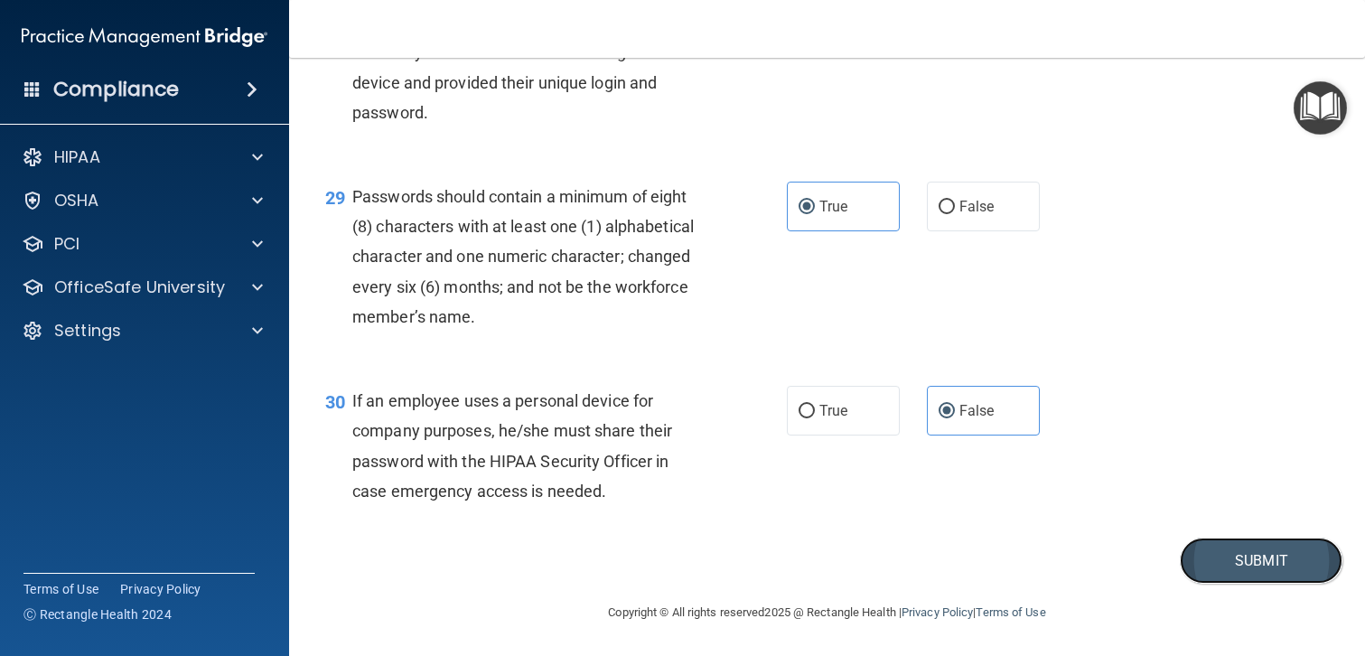
click at [1259, 552] on button "Submit" at bounding box center [1261, 561] width 163 height 46
click at [1244, 565] on button "Submit" at bounding box center [1261, 561] width 163 height 46
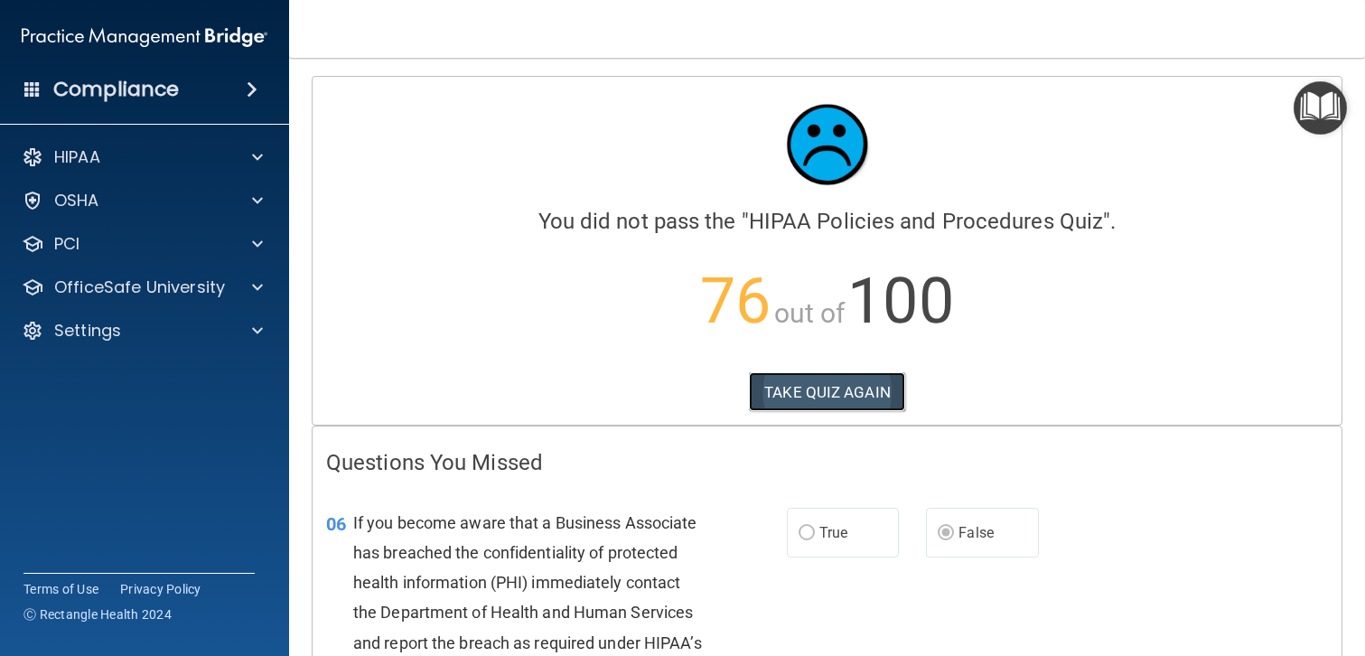
click at [809, 388] on button "TAKE QUIZ AGAIN" at bounding box center [827, 392] width 156 height 40
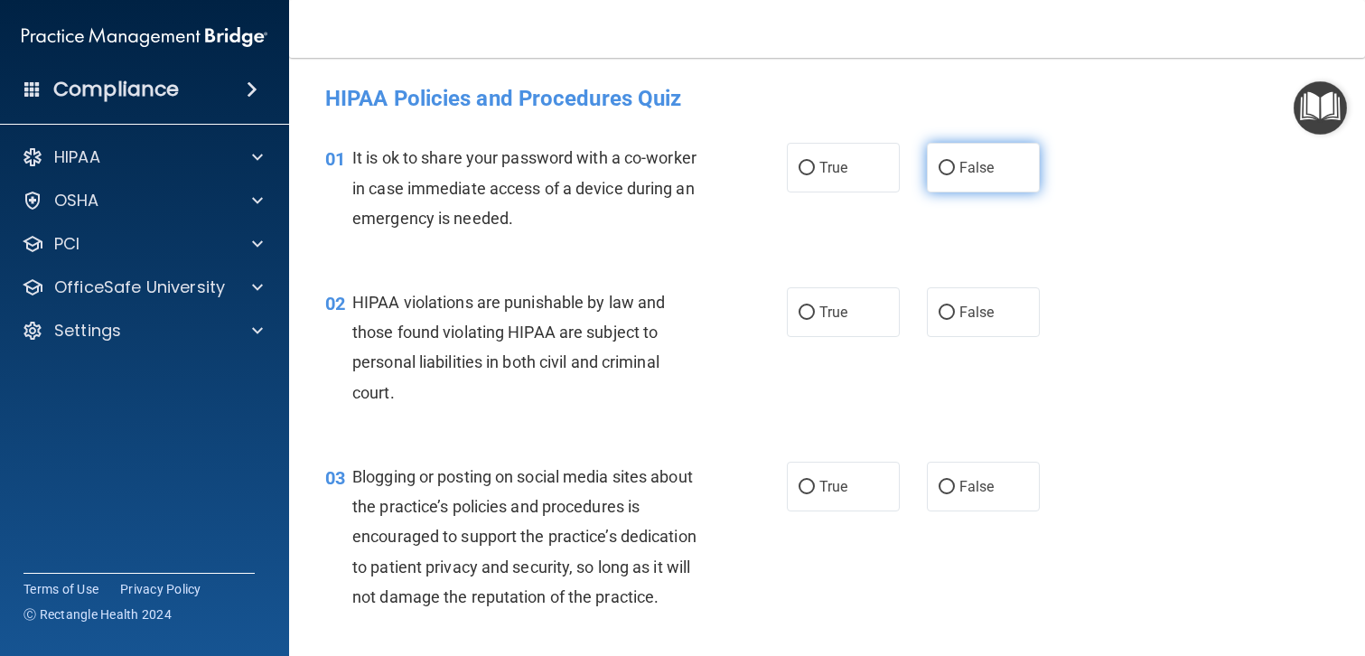
click at [949, 167] on input "False" at bounding box center [947, 169] width 16 height 14
radio input "true"
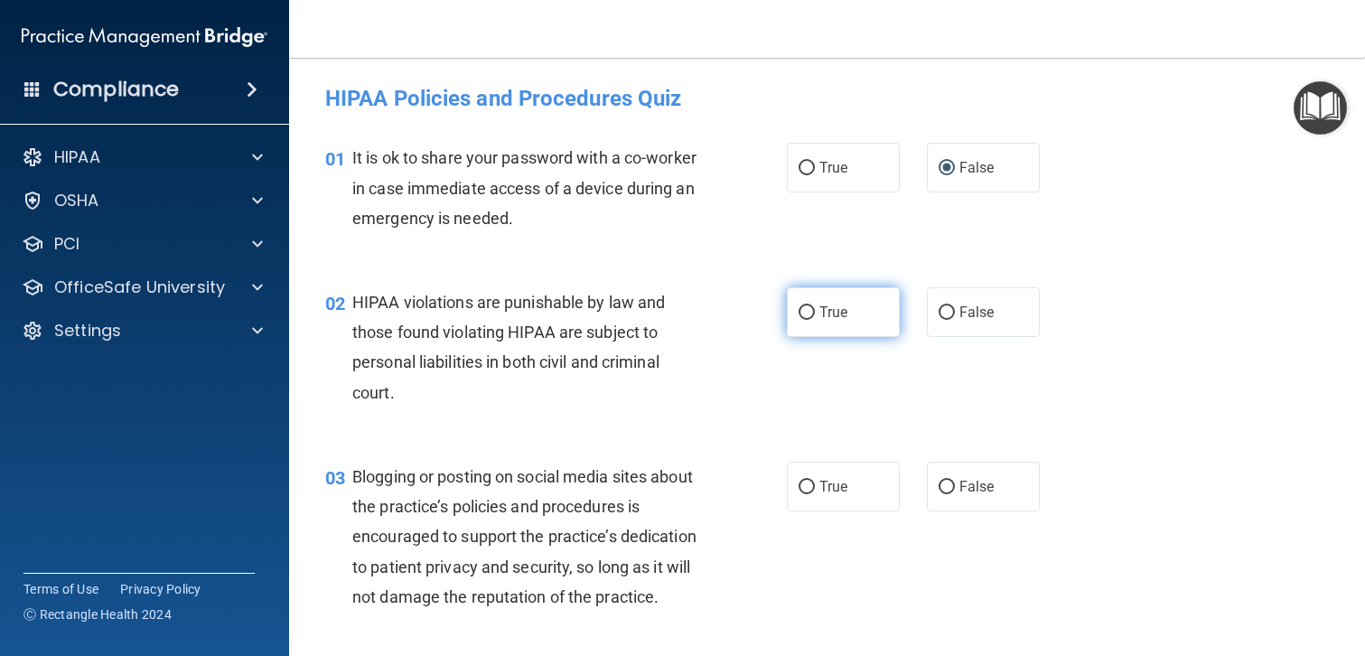
click at [802, 315] on input "True" at bounding box center [807, 313] width 16 height 14
radio input "true"
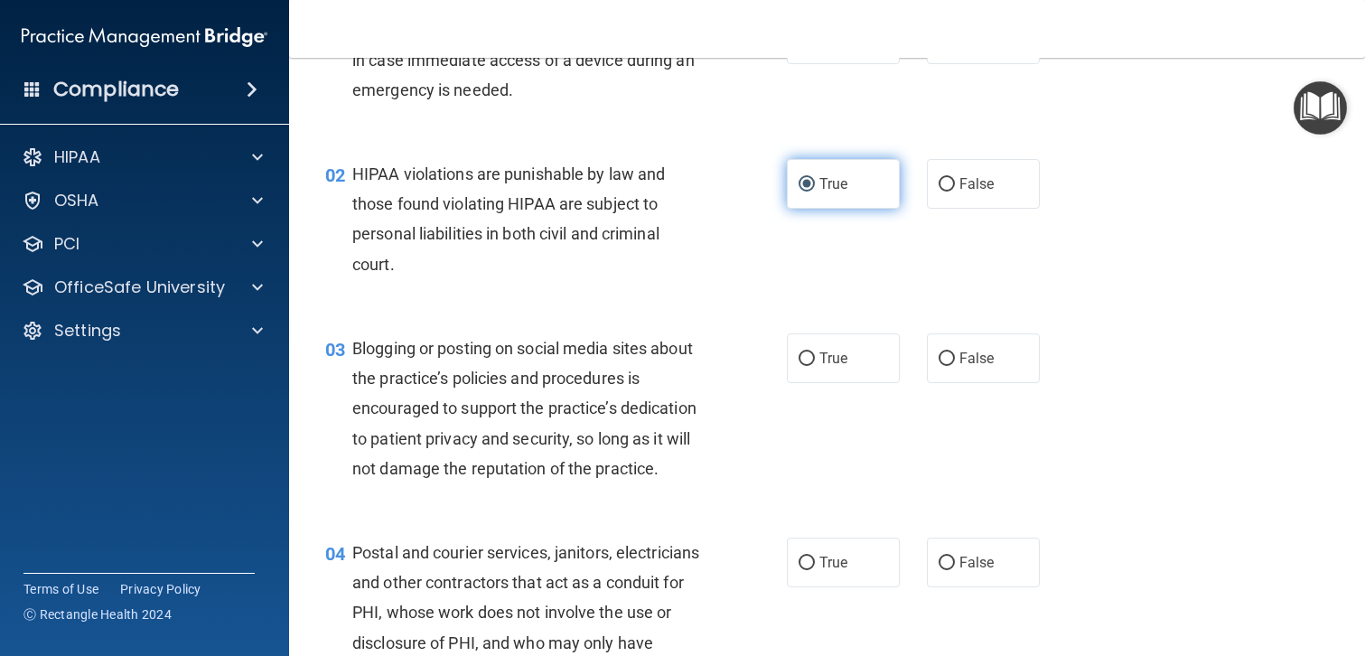
scroll to position [129, 0]
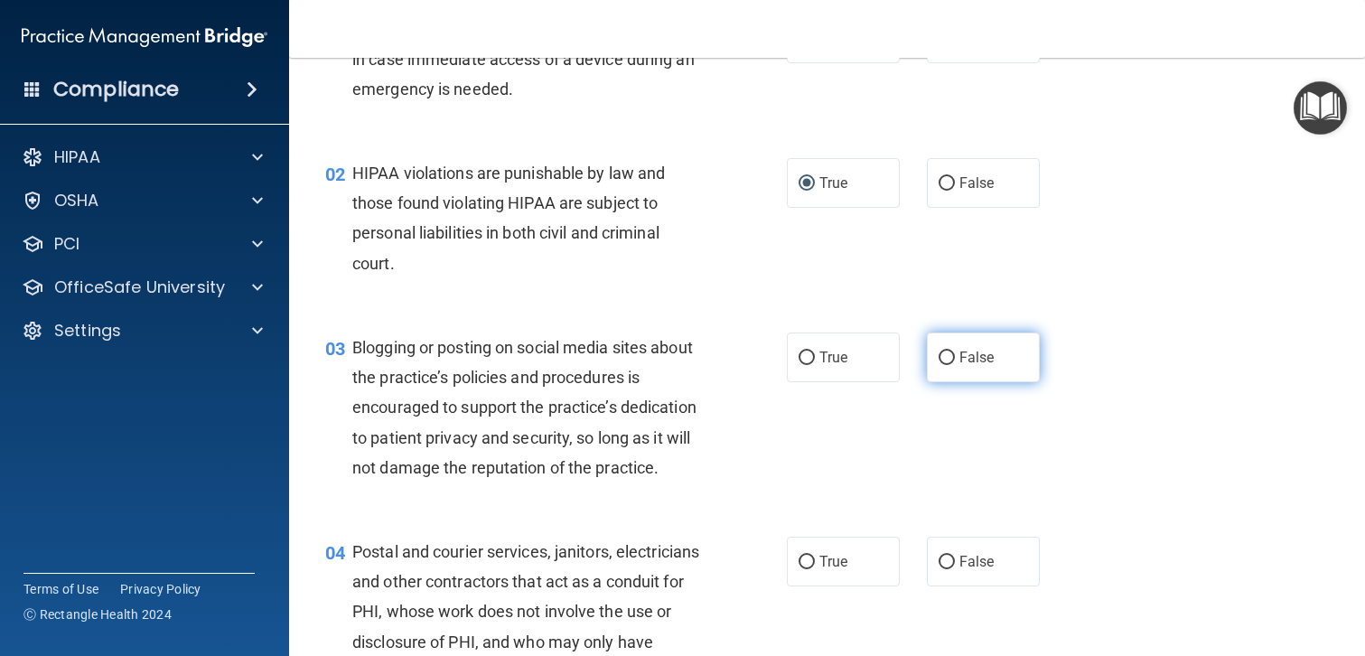
click at [955, 348] on label "False" at bounding box center [983, 357] width 113 height 50
click at [955, 351] on input "False" at bounding box center [947, 358] width 16 height 14
radio input "true"
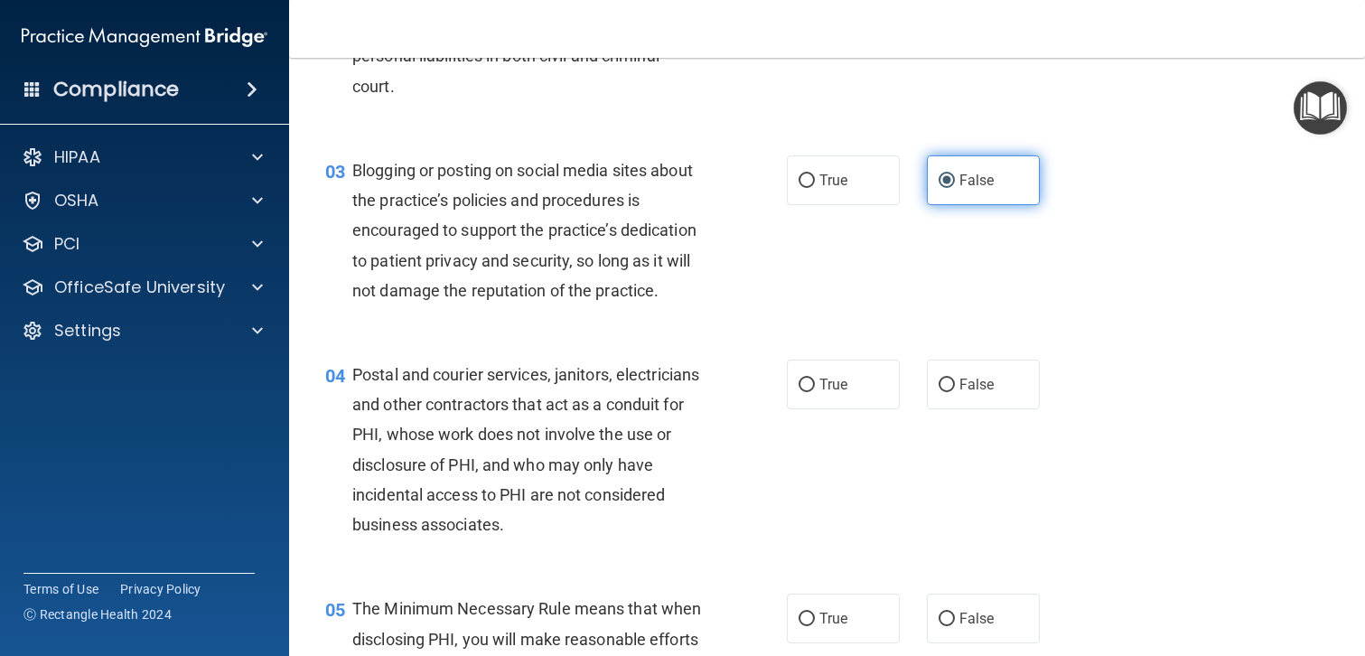
scroll to position [310, 0]
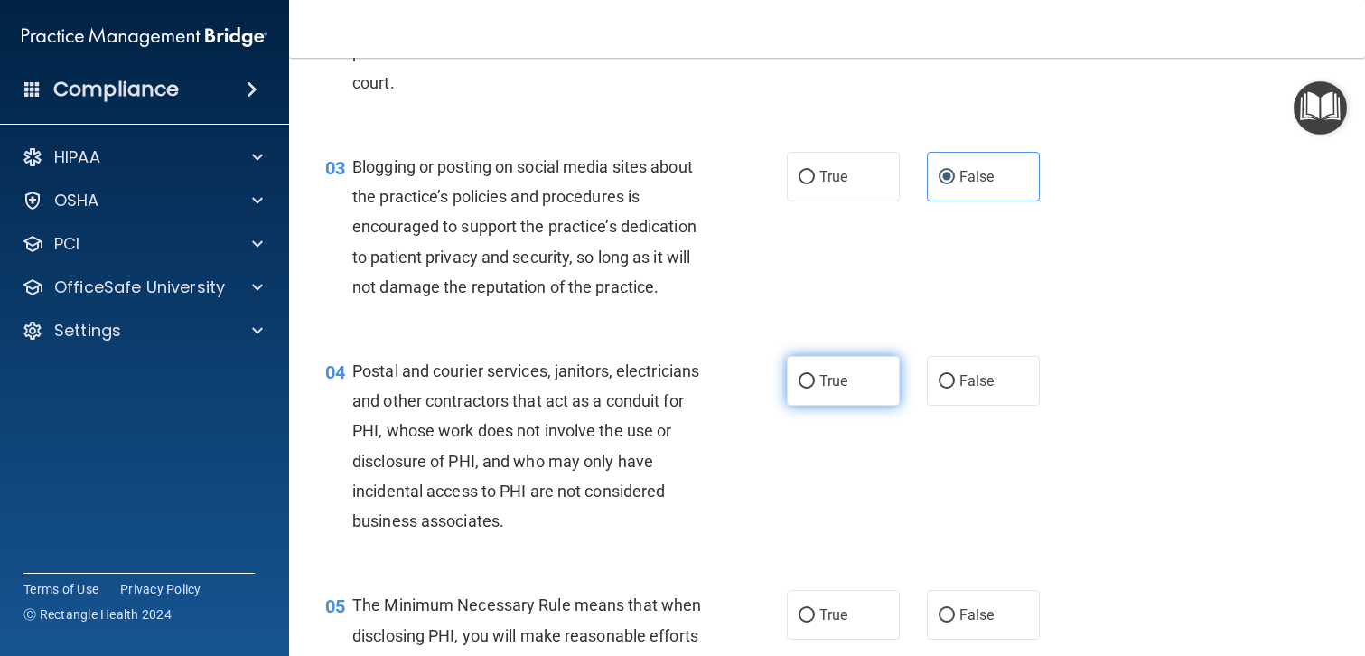
click at [833, 390] on label "True" at bounding box center [843, 381] width 113 height 50
click at [815, 388] on input "True" at bounding box center [807, 382] width 16 height 14
radio input "true"
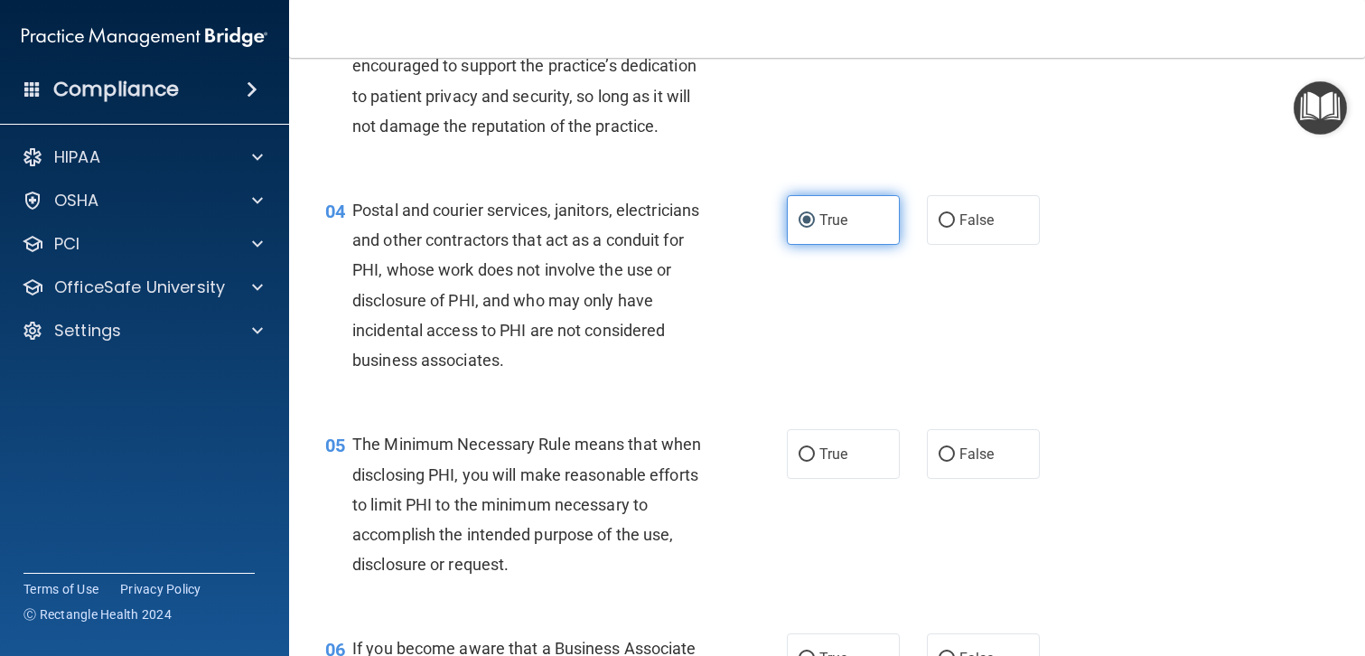
scroll to position [485, 0]
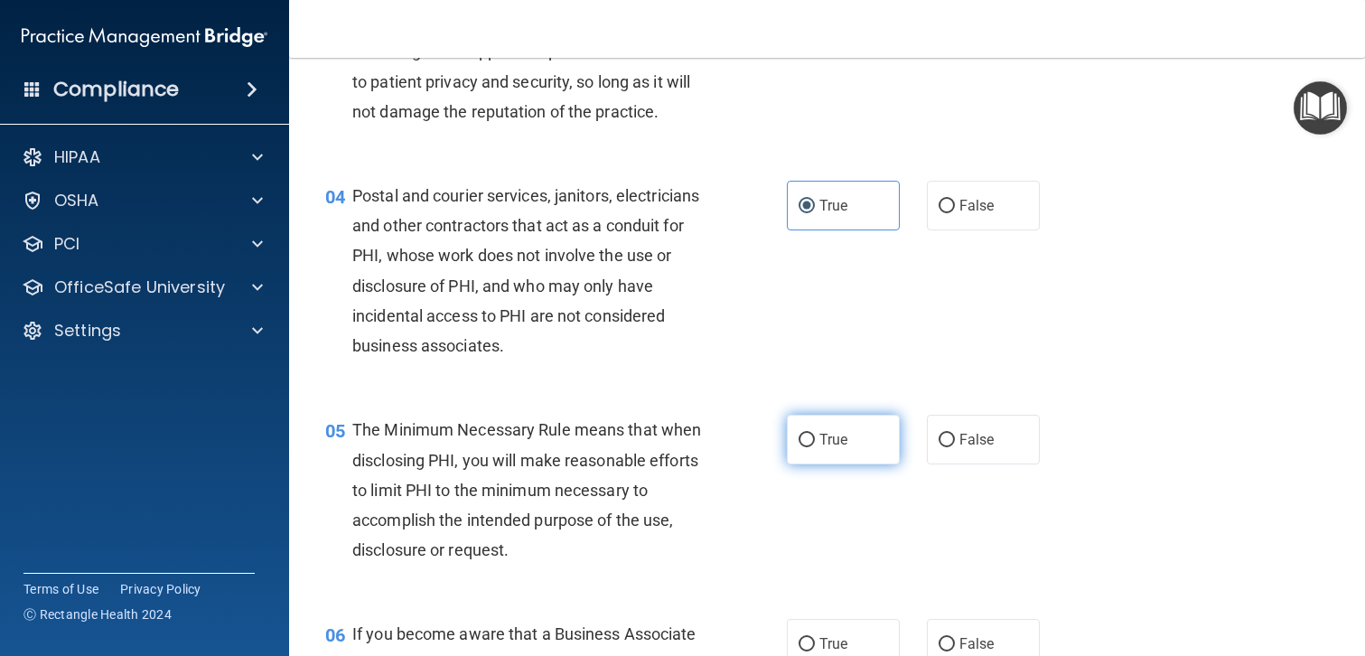
click at [831, 439] on span "True" at bounding box center [833, 439] width 28 height 17
click at [815, 439] on input "True" at bounding box center [807, 441] width 16 height 14
radio input "true"
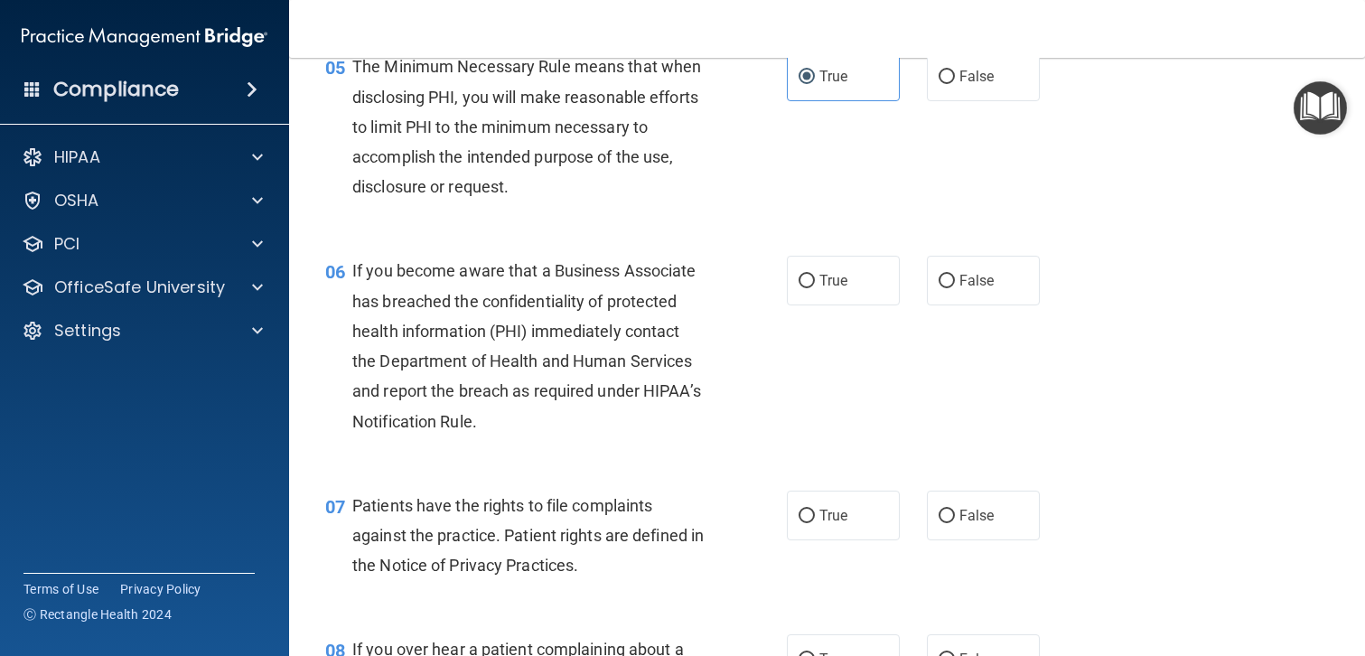
scroll to position [852, 0]
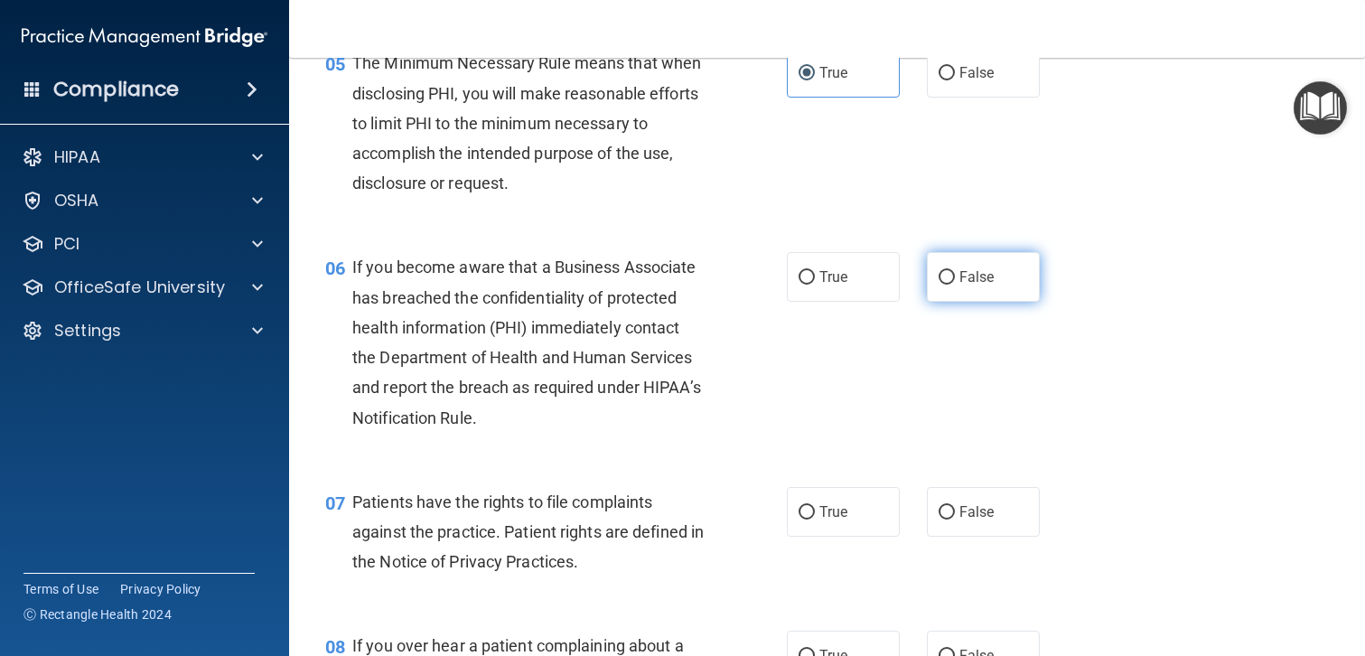
click at [943, 277] on input "False" at bounding box center [947, 278] width 16 height 14
radio input "true"
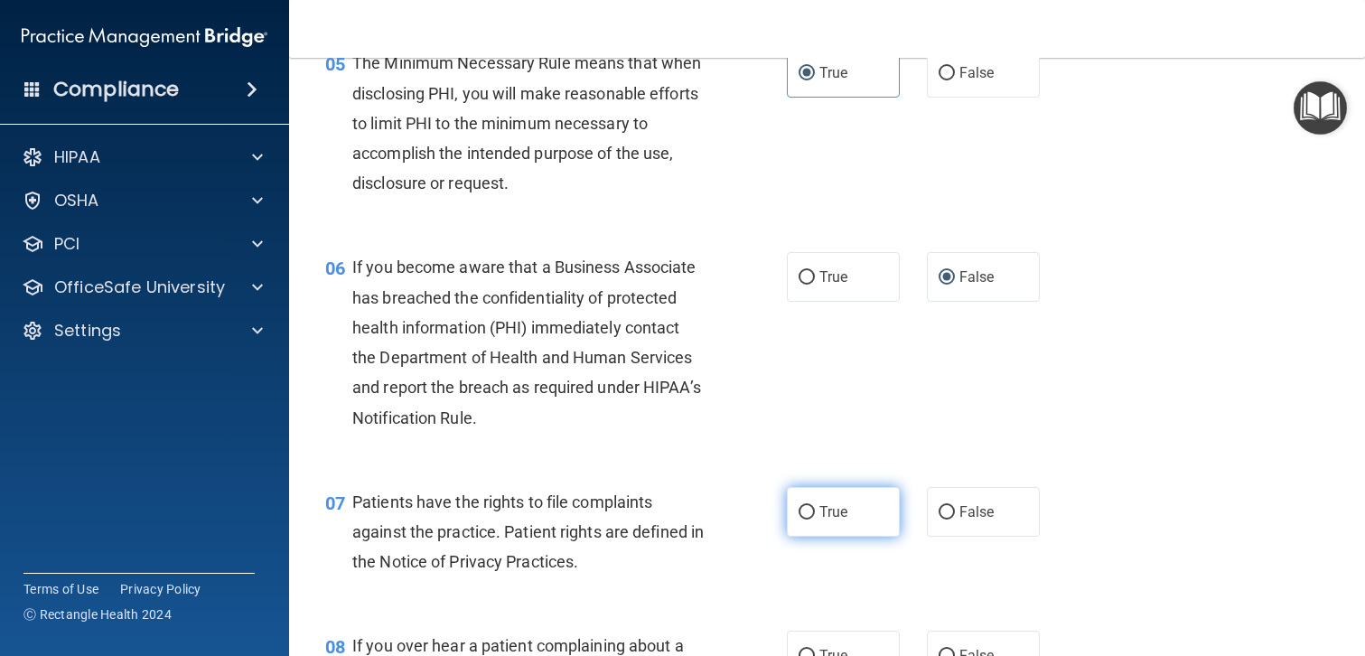
click at [824, 512] on span "True" at bounding box center [833, 511] width 28 height 17
click at [815, 512] on input "True" at bounding box center [807, 513] width 16 height 14
radio input "true"
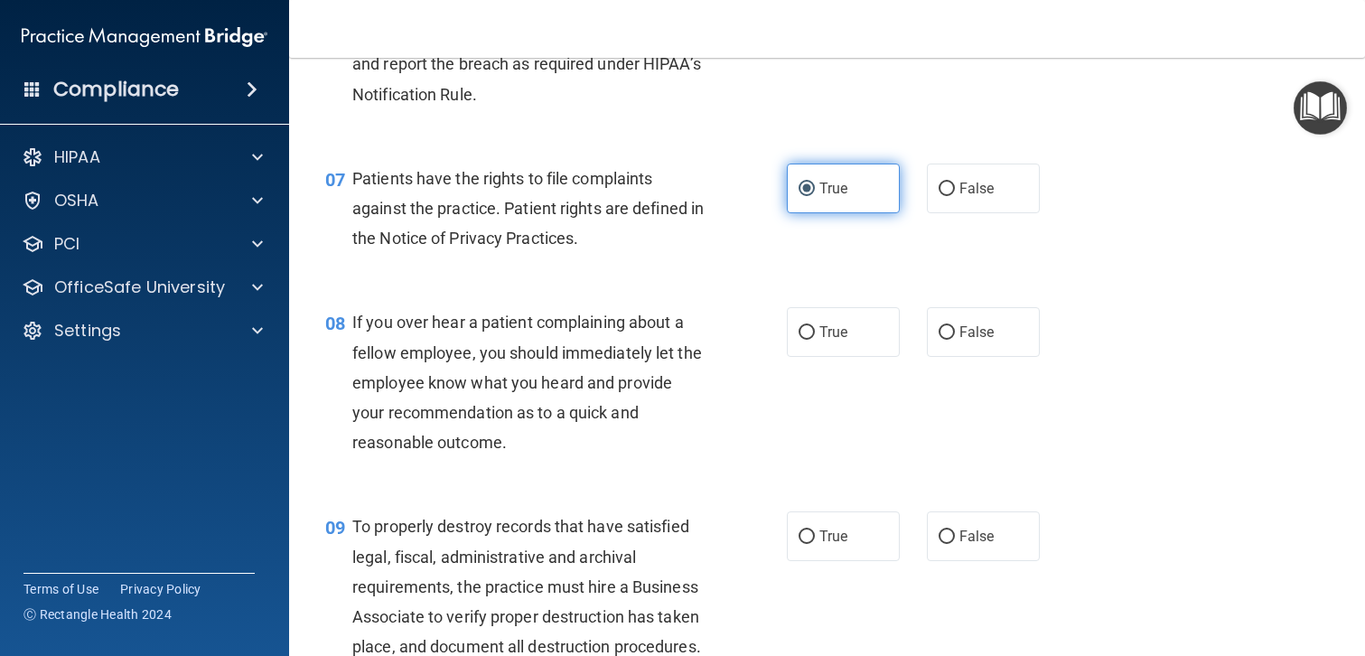
scroll to position [1176, 0]
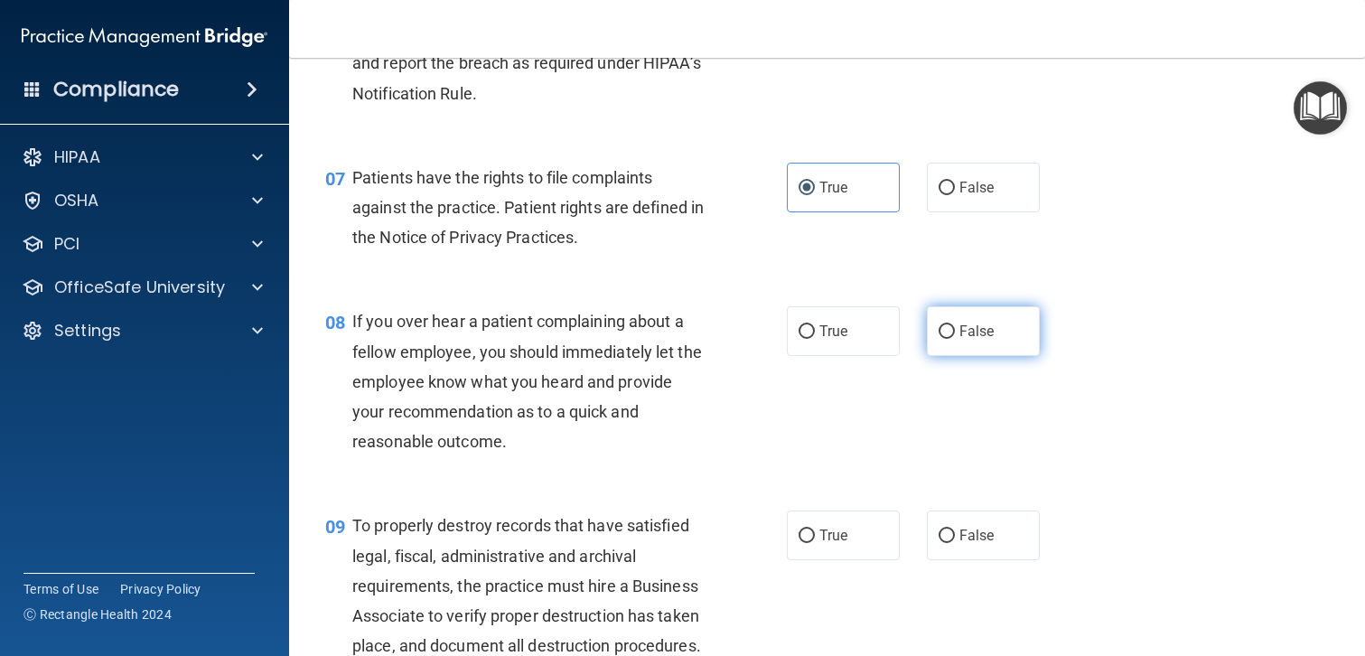
click at [959, 332] on span "False" at bounding box center [976, 331] width 35 height 17
click at [955, 332] on input "False" at bounding box center [947, 332] width 16 height 14
radio input "true"
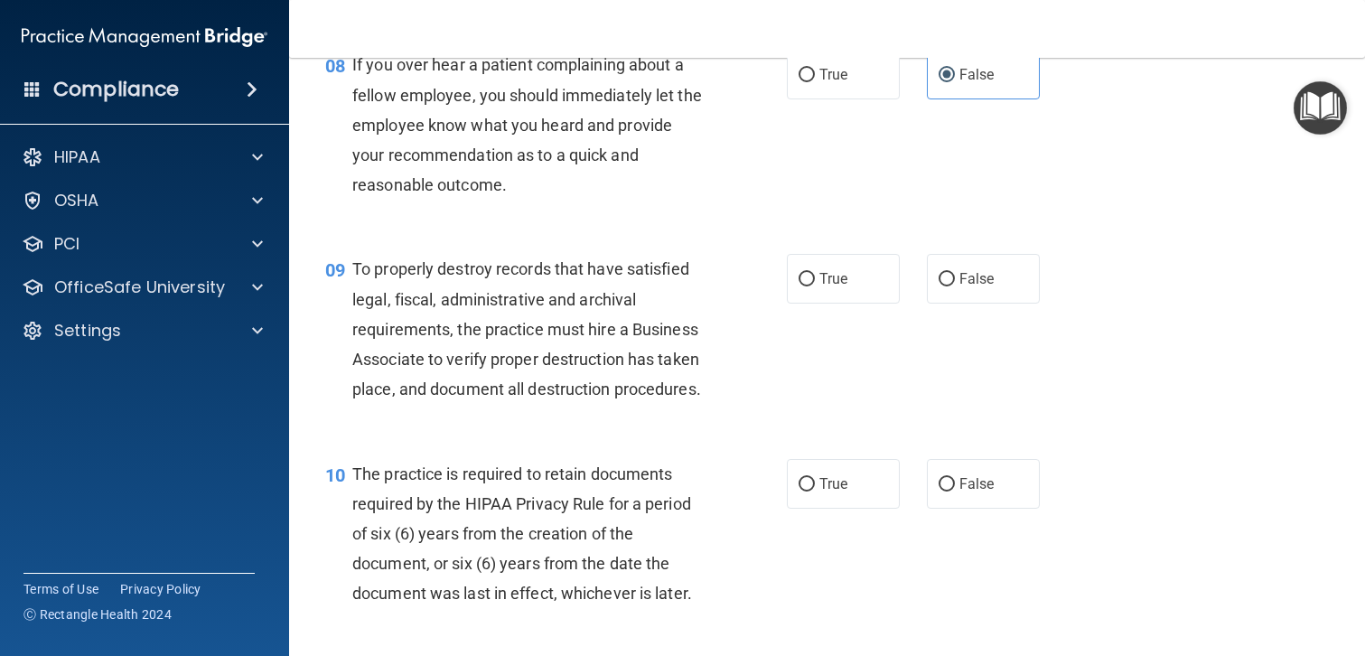
scroll to position [1434, 0]
click at [956, 277] on label "False" at bounding box center [983, 278] width 113 height 50
click at [955, 277] on input "False" at bounding box center [947, 279] width 16 height 14
radio input "true"
click at [832, 481] on span "True" at bounding box center [833, 482] width 28 height 17
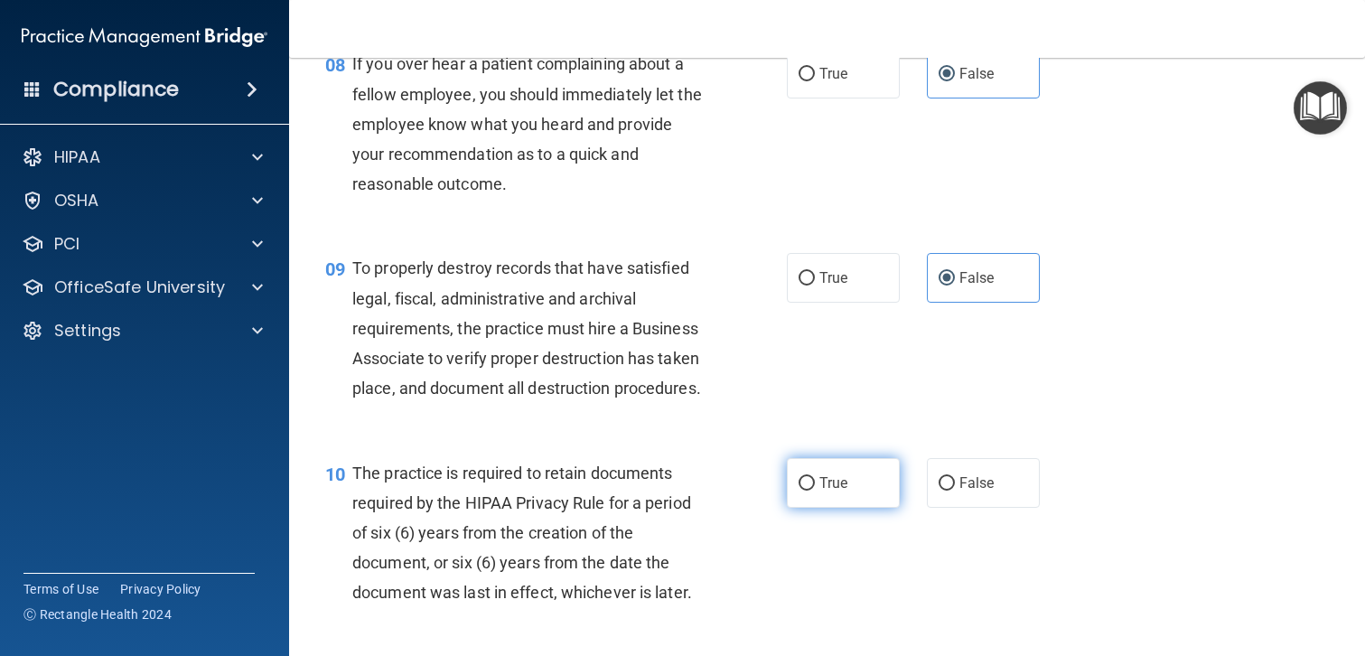
click at [815, 481] on input "True" at bounding box center [807, 484] width 16 height 14
radio input "true"
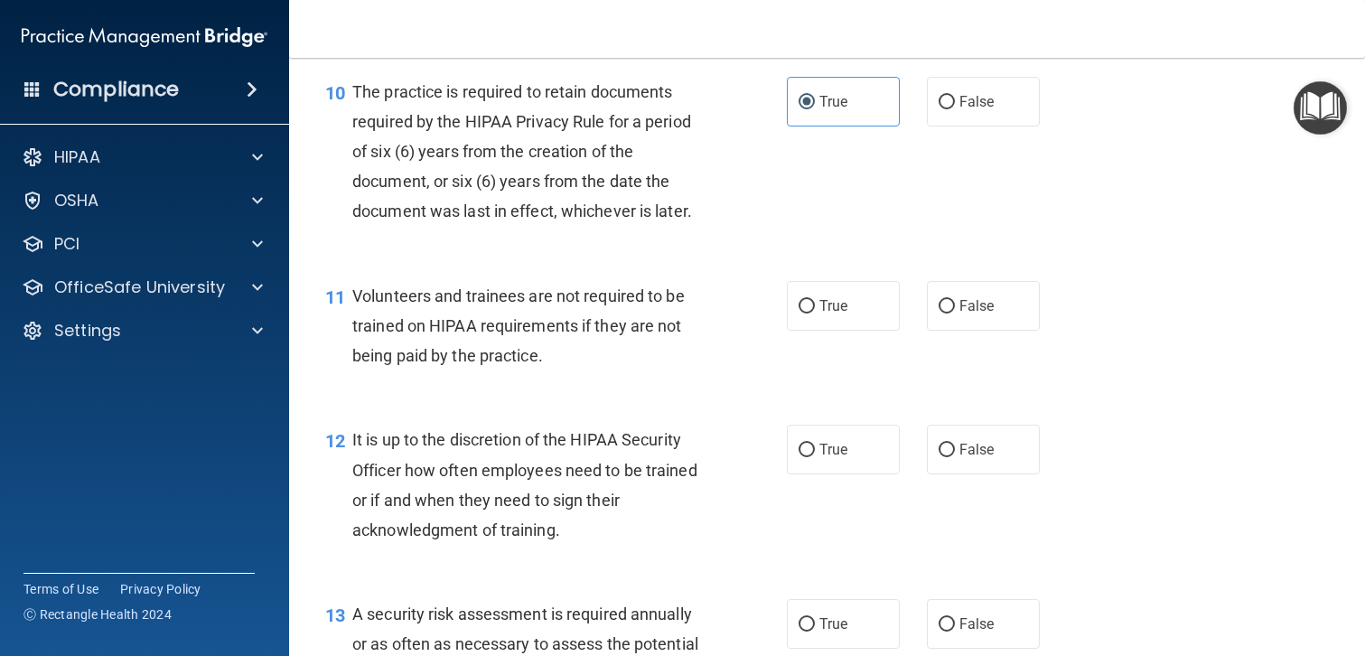
scroll to position [1816, 0]
click at [952, 296] on label "False" at bounding box center [983, 305] width 113 height 50
click at [952, 299] on input "False" at bounding box center [947, 306] width 16 height 14
radio input "true"
click at [966, 440] on span "False" at bounding box center [976, 448] width 35 height 17
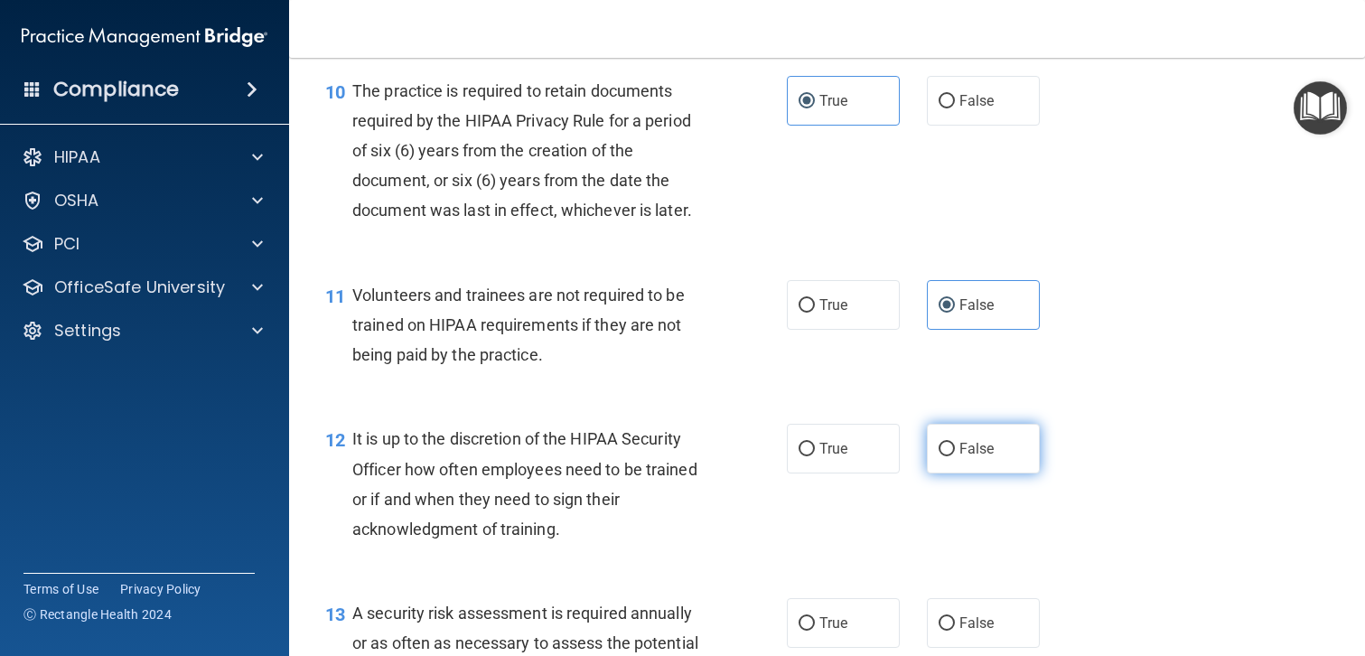
click at [955, 443] on input "False" at bounding box center [947, 450] width 16 height 14
radio input "true"
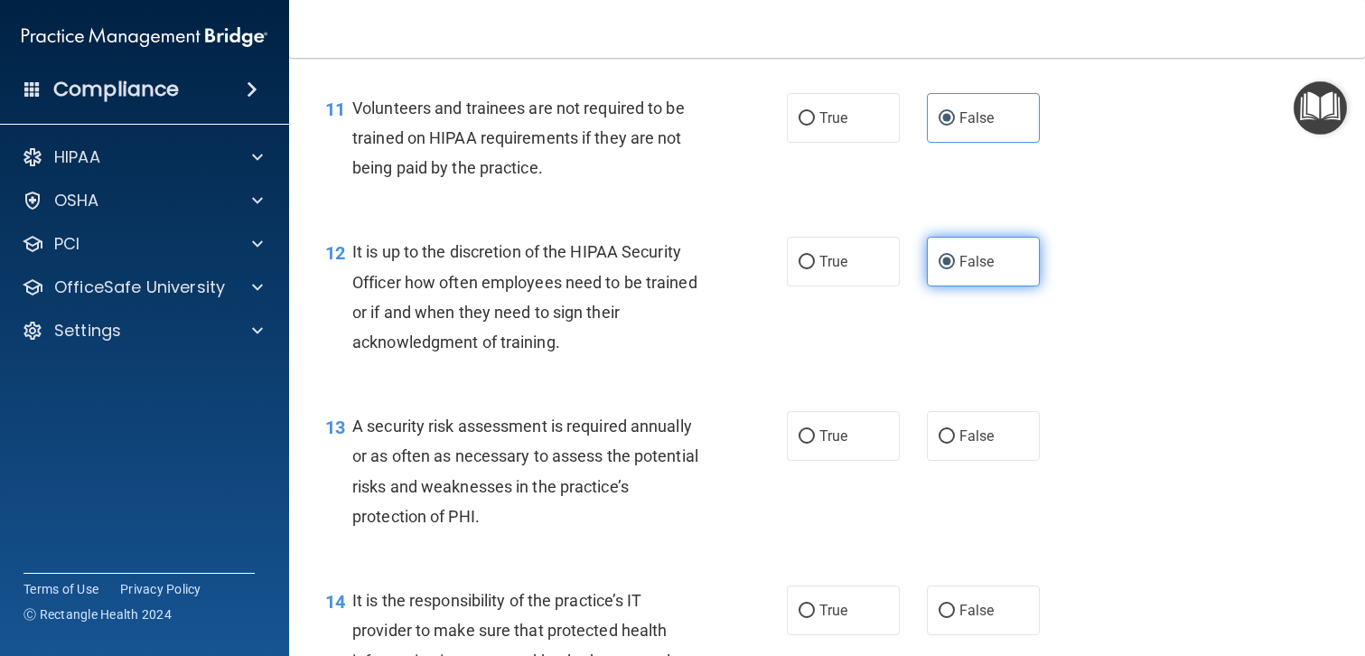
scroll to position [2006, 0]
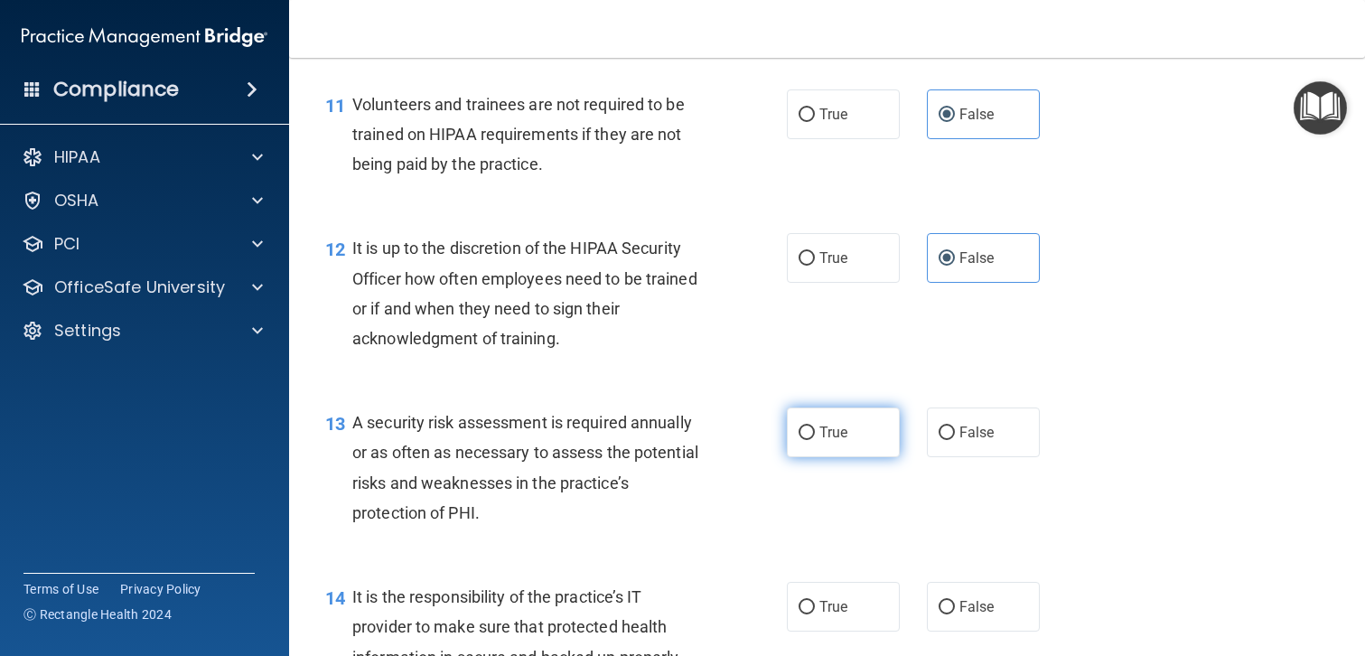
click at [824, 431] on span "True" at bounding box center [833, 432] width 28 height 17
click at [815, 431] on input "True" at bounding box center [807, 433] width 16 height 14
radio input "true"
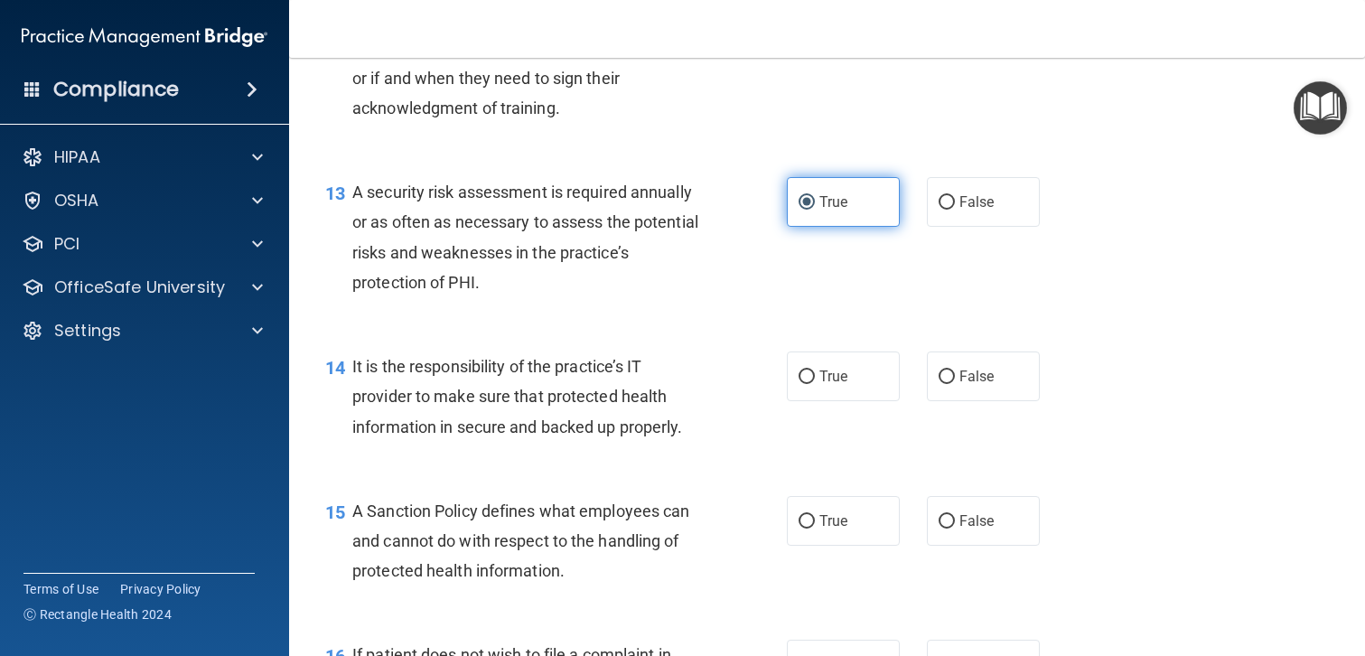
scroll to position [2238, 0]
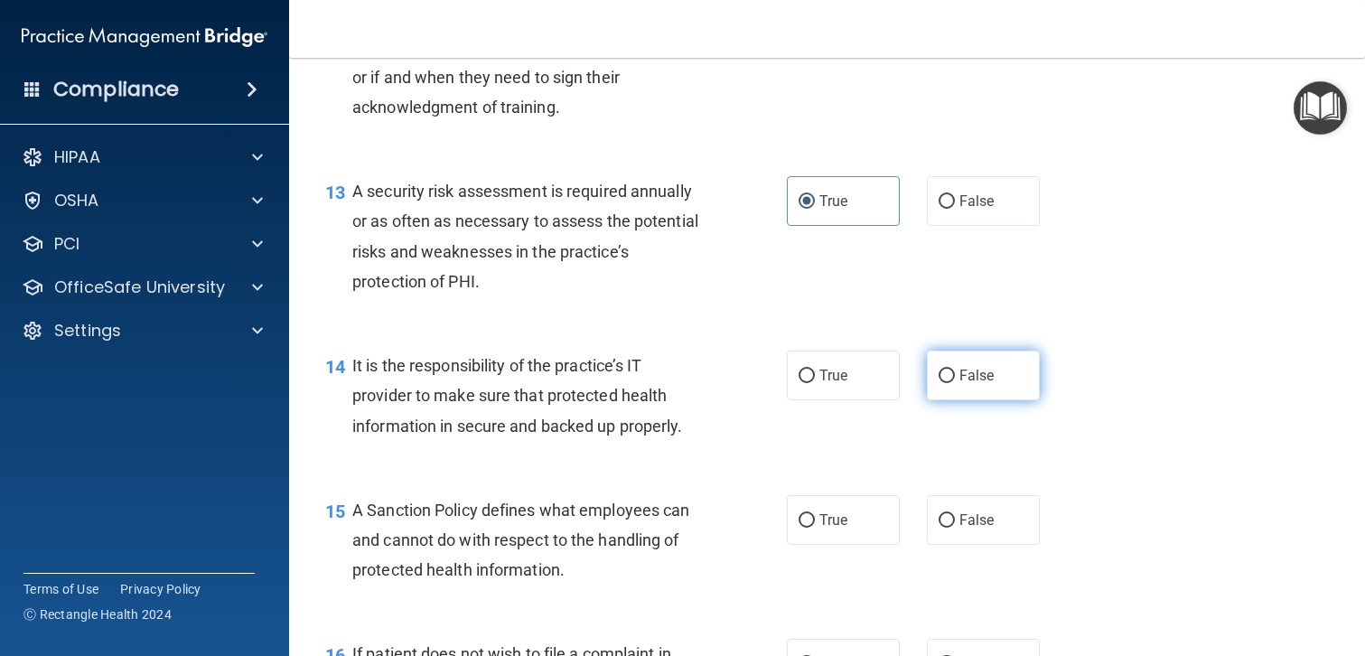
click at [965, 376] on span "False" at bounding box center [976, 375] width 35 height 17
click at [955, 376] on input "False" at bounding box center [947, 376] width 16 height 14
radio input "true"
click at [967, 518] on span "False" at bounding box center [976, 519] width 35 height 17
click at [955, 518] on input "False" at bounding box center [947, 521] width 16 height 14
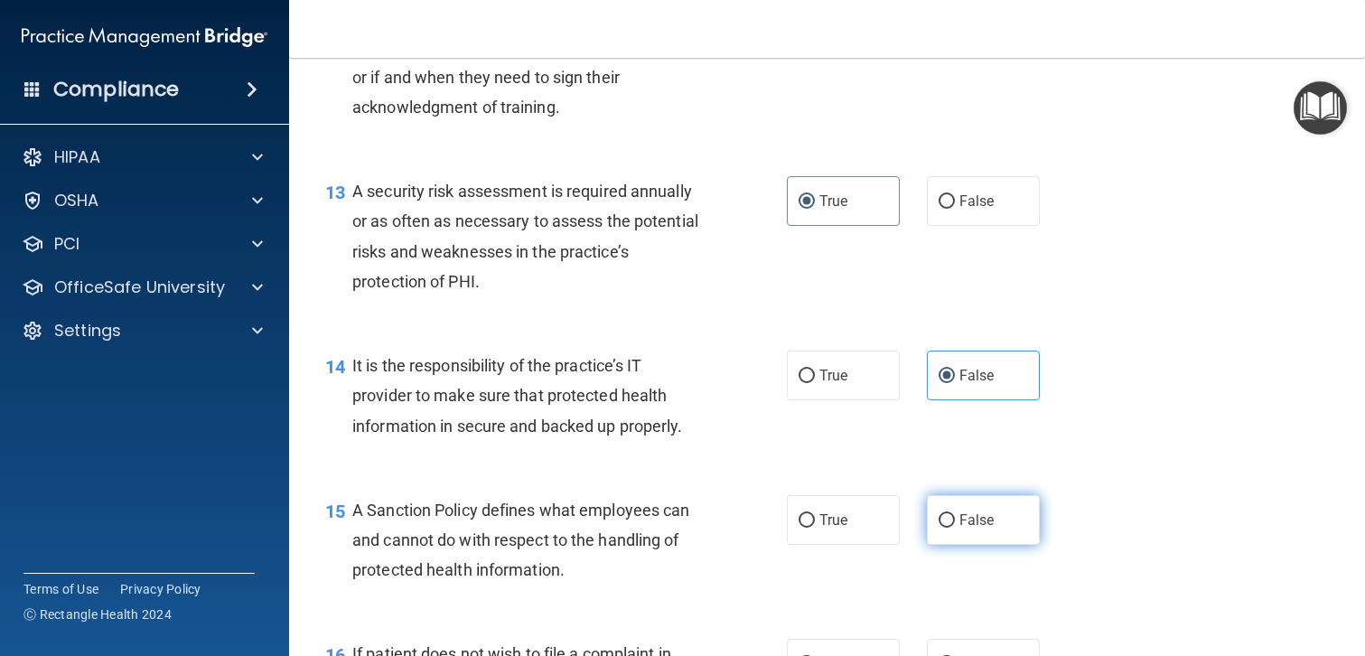
radio input "true"
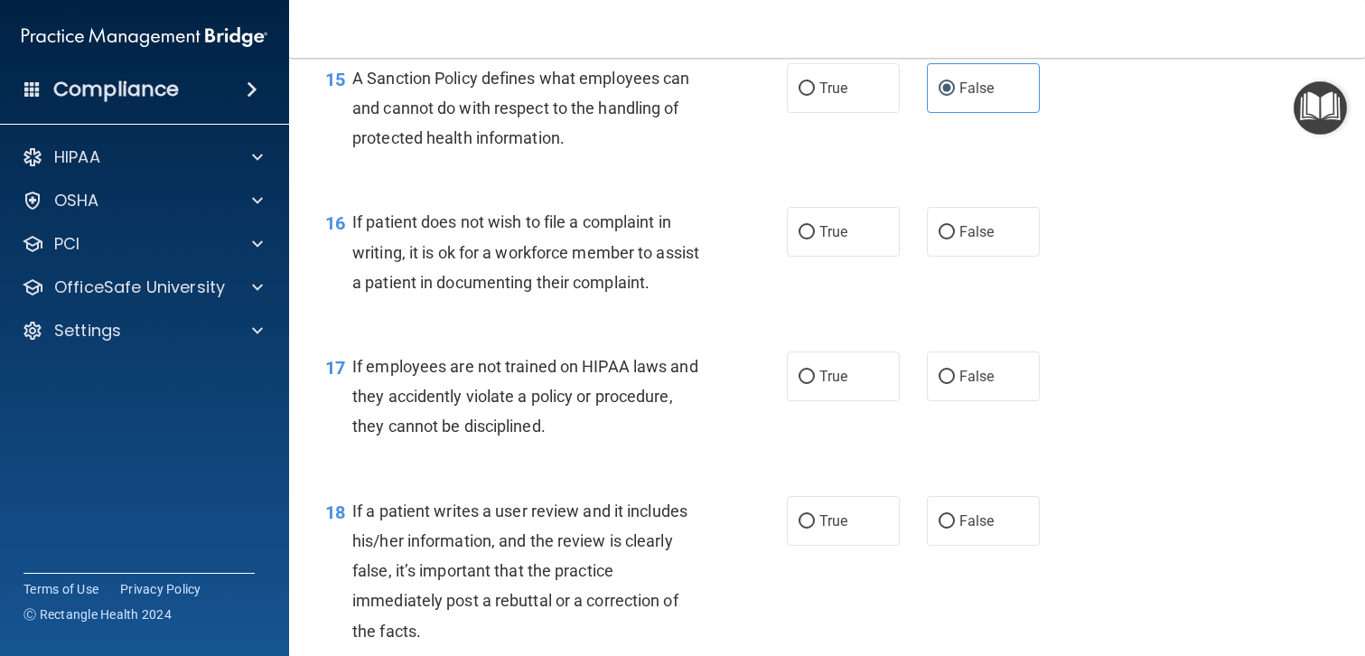
scroll to position [2663, 0]
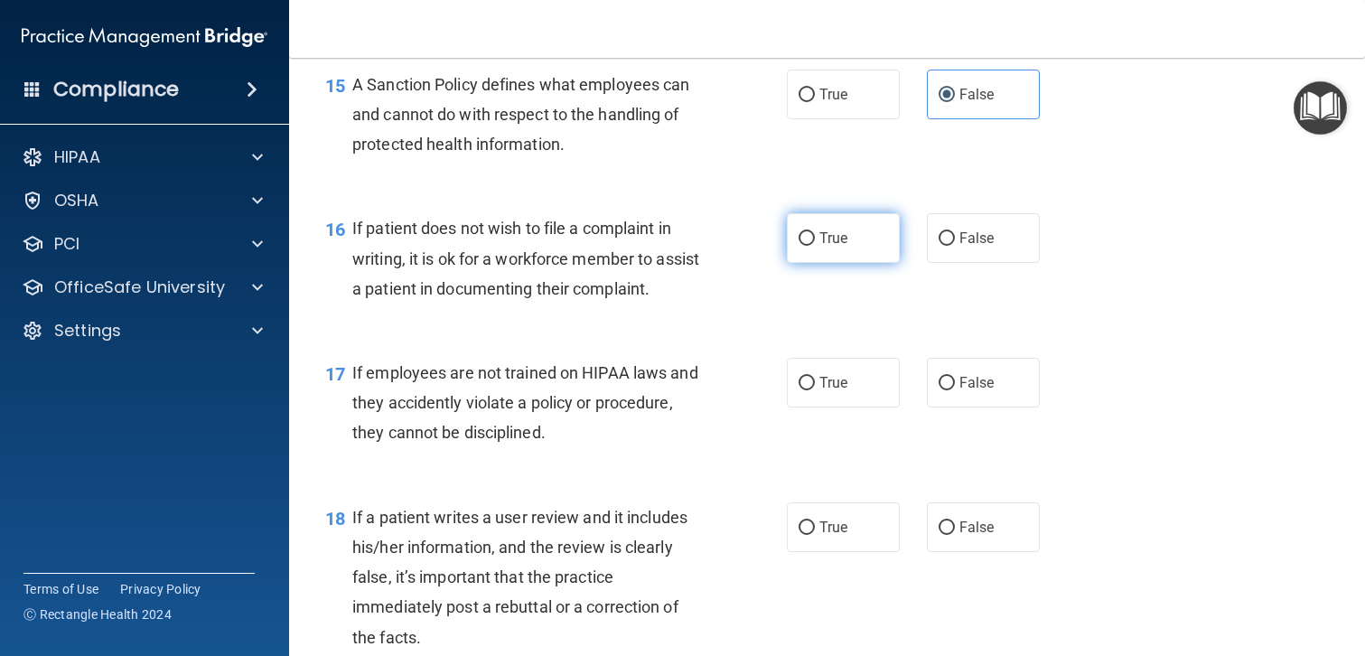
click at [836, 238] on span "True" at bounding box center [833, 237] width 28 height 17
click at [815, 238] on input "True" at bounding box center [807, 239] width 16 height 14
radio input "true"
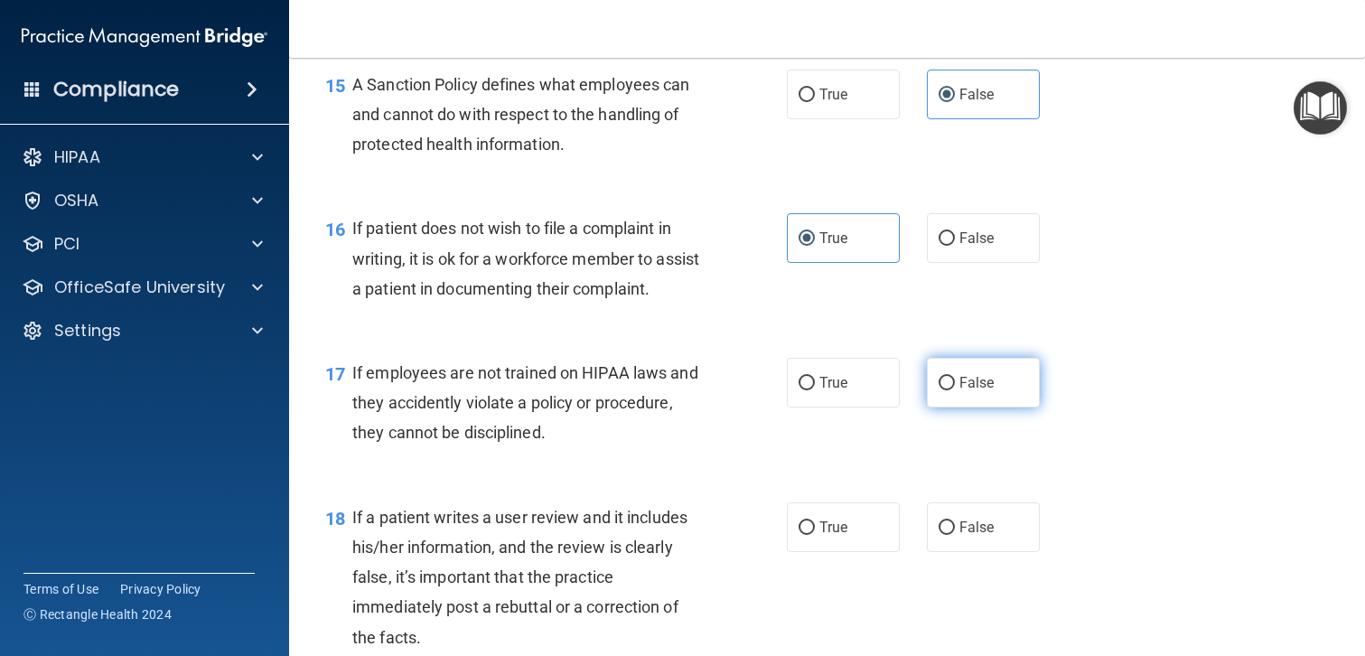
click at [968, 388] on span "False" at bounding box center [976, 382] width 35 height 17
click at [955, 388] on input "False" at bounding box center [947, 384] width 16 height 14
radio input "true"
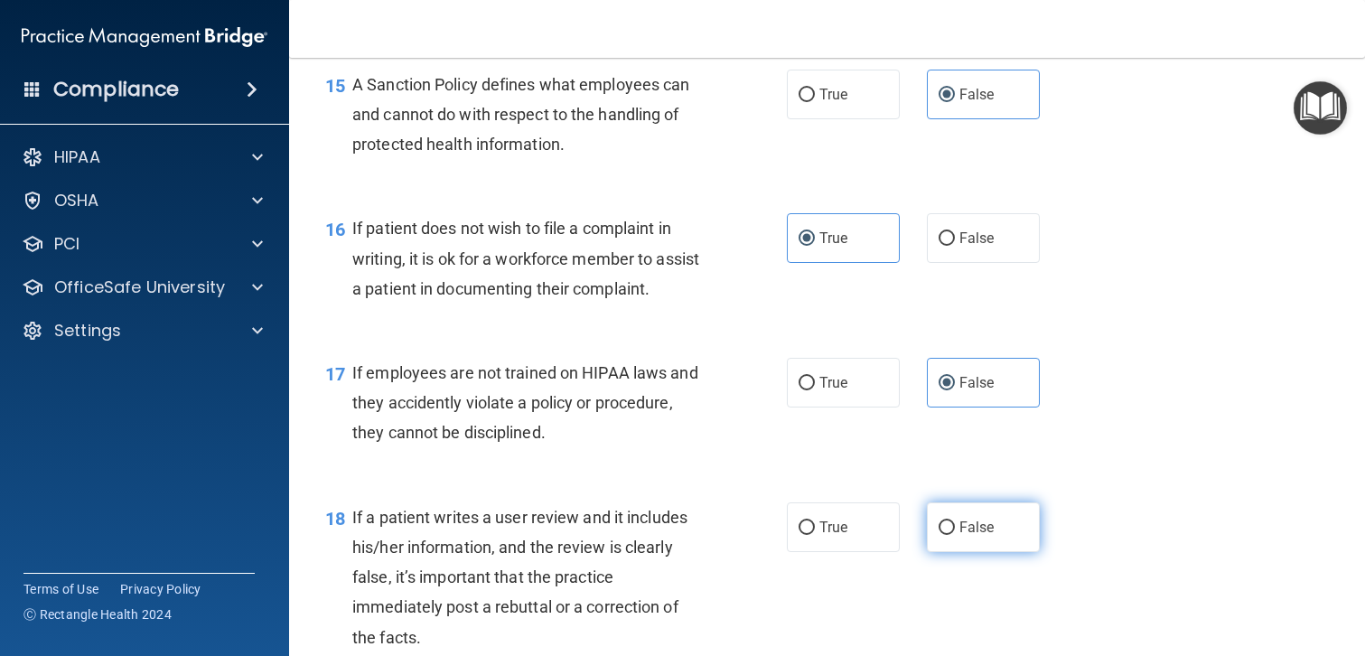
click at [983, 532] on span "False" at bounding box center [976, 527] width 35 height 17
click at [955, 532] on input "False" at bounding box center [947, 528] width 16 height 14
radio input "true"
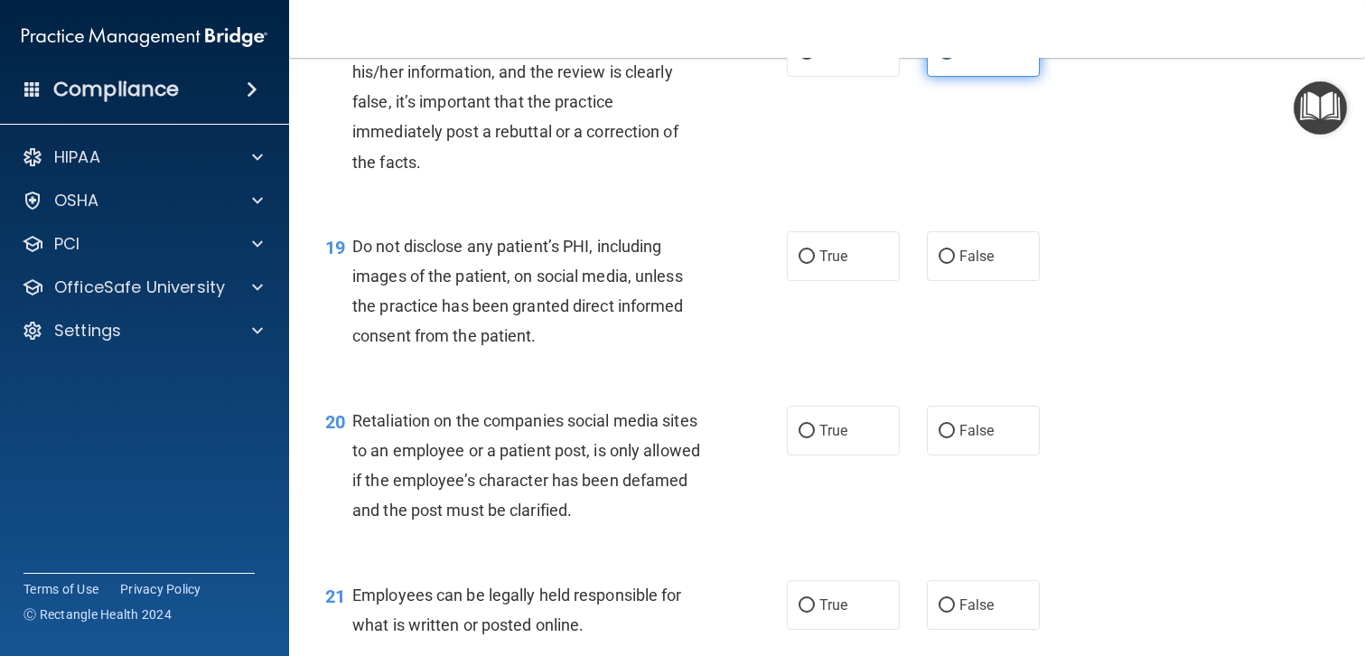
scroll to position [3139, 0]
click at [835, 258] on span "True" at bounding box center [833, 255] width 28 height 17
click at [815, 258] on input "True" at bounding box center [807, 256] width 16 height 14
radio input "true"
click at [978, 427] on span "False" at bounding box center [976, 429] width 35 height 17
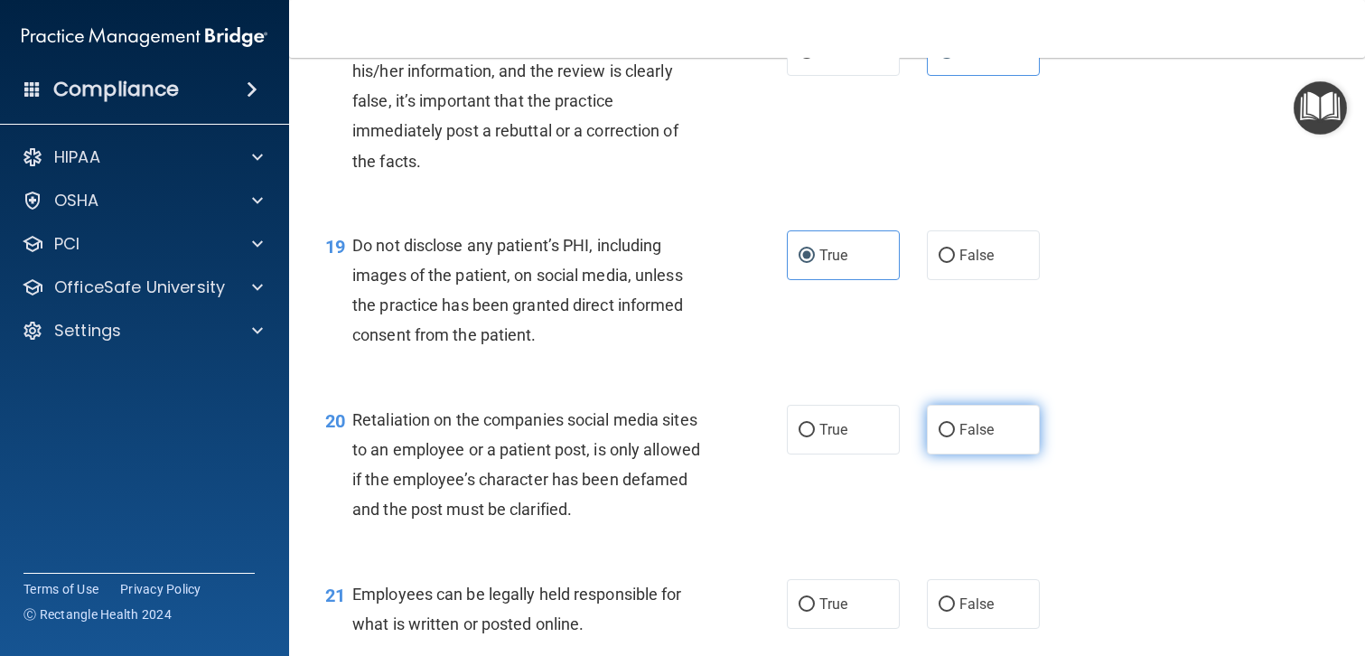
click at [955, 427] on input "False" at bounding box center [947, 431] width 16 height 14
radio input "true"
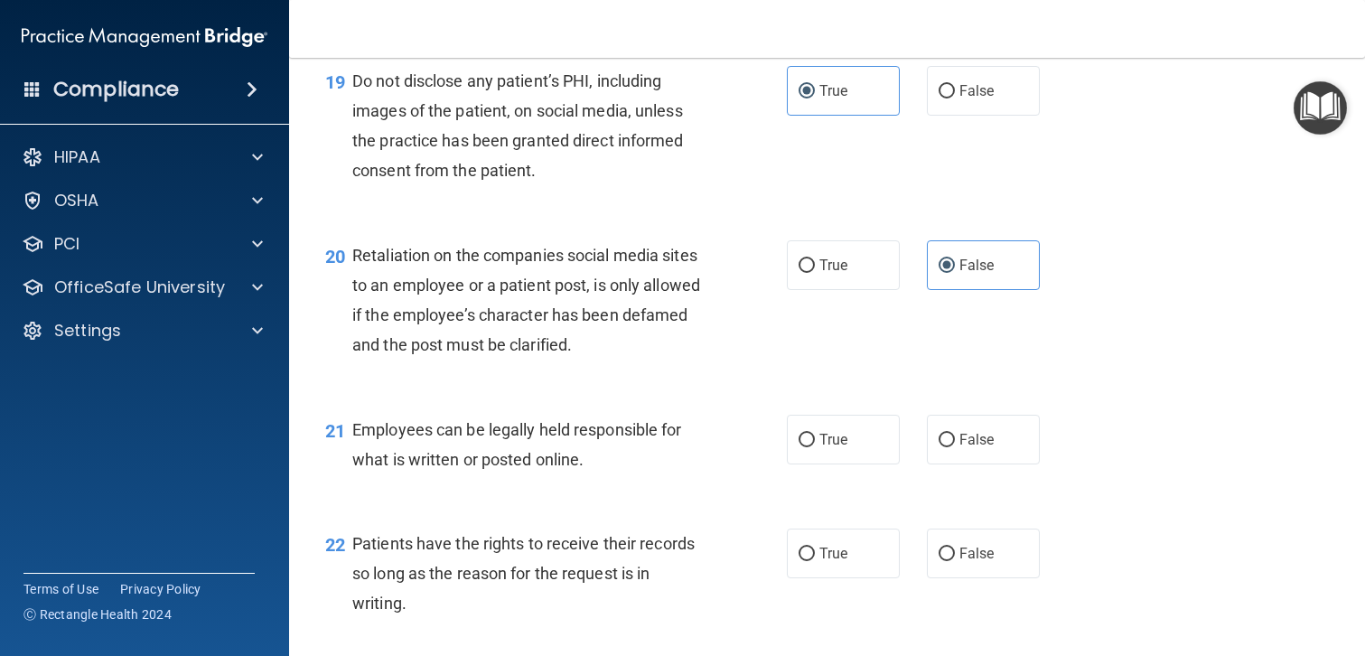
scroll to position [3314, 0]
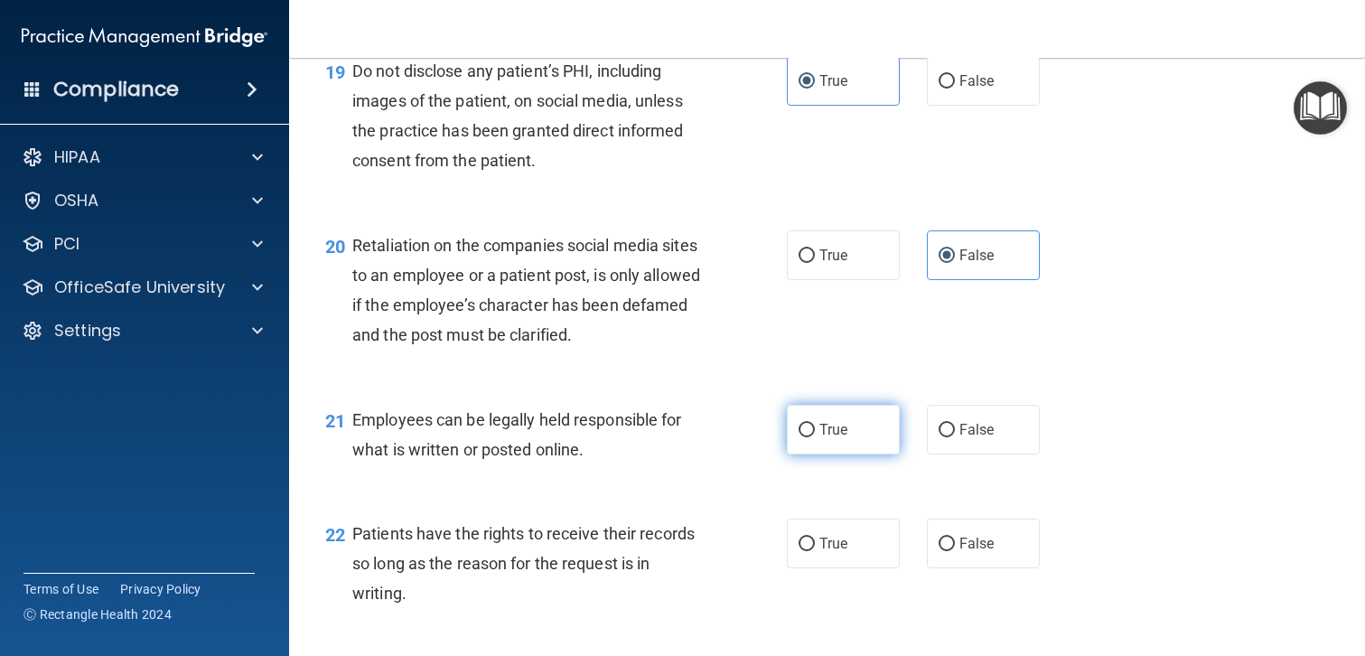
click at [819, 436] on span "True" at bounding box center [833, 429] width 28 height 17
click at [815, 436] on input "True" at bounding box center [807, 431] width 16 height 14
radio input "true"
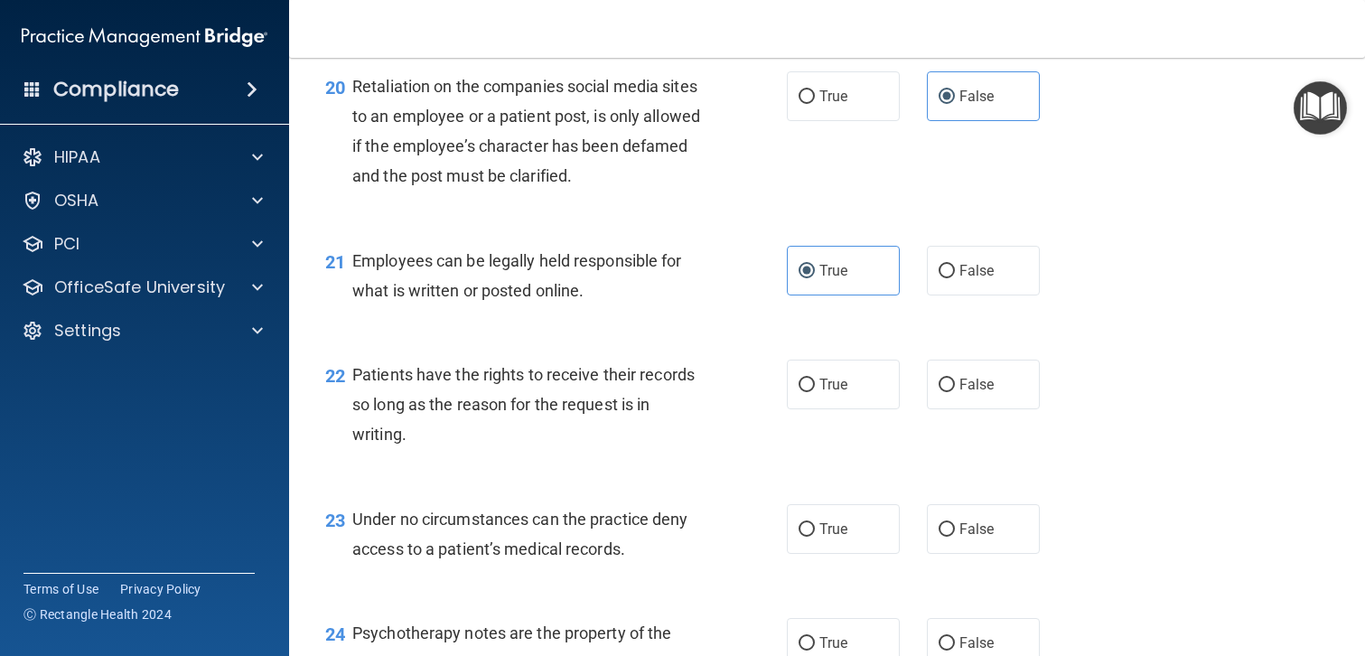
scroll to position [3474, 0]
click at [949, 384] on input "False" at bounding box center [947, 385] width 16 height 14
radio input "true"
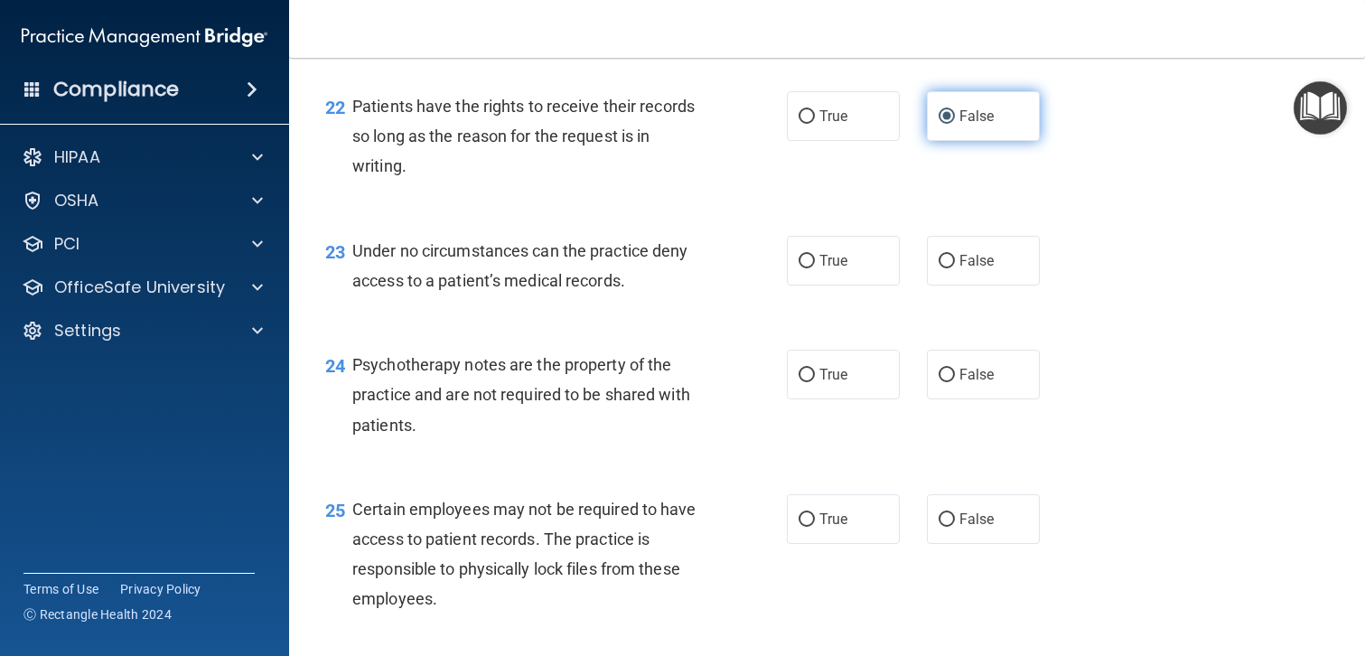
scroll to position [3739, 0]
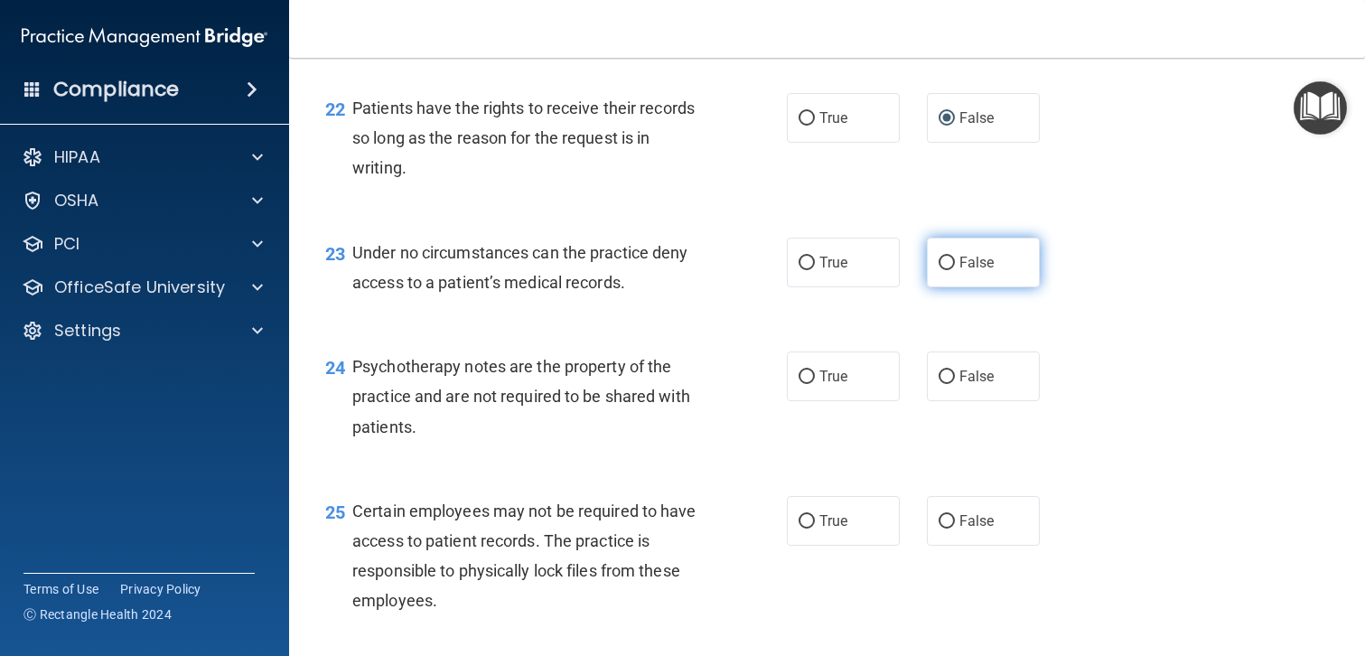
click at [944, 264] on input "False" at bounding box center [947, 264] width 16 height 14
radio input "true"
click at [822, 378] on span "True" at bounding box center [833, 376] width 28 height 17
click at [815, 378] on input "True" at bounding box center [807, 377] width 16 height 14
radio input "true"
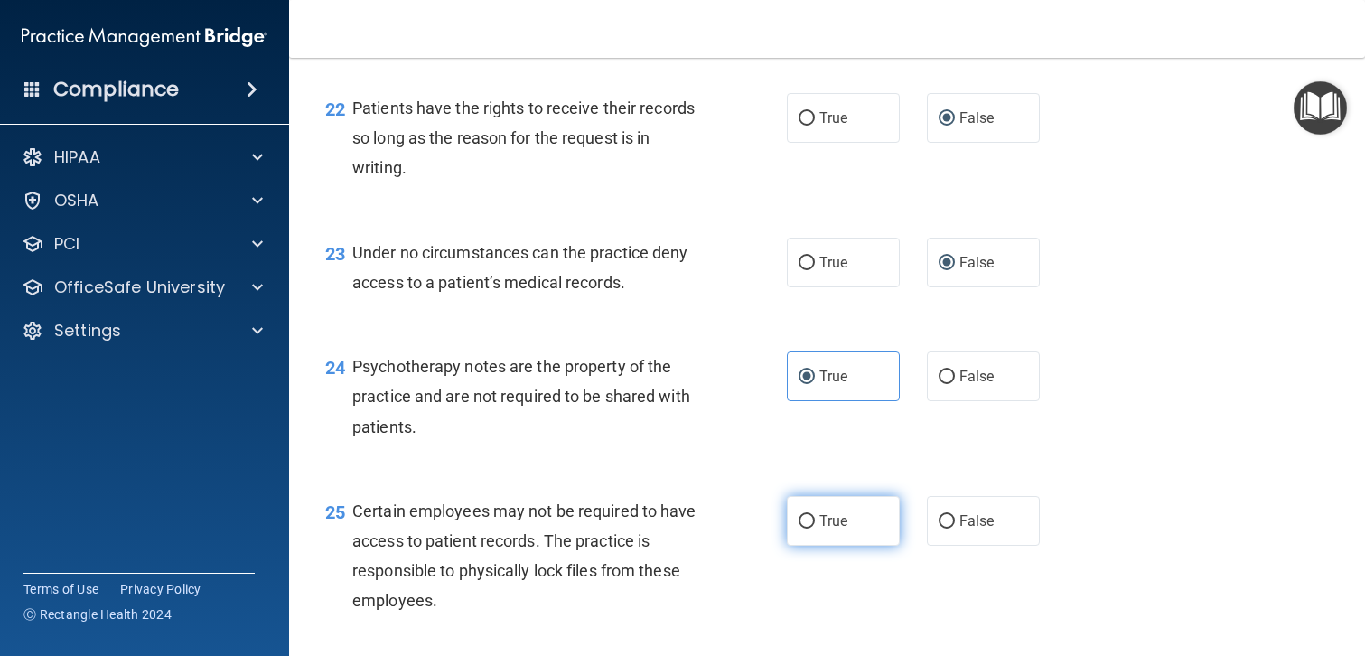
click at [828, 523] on span "True" at bounding box center [833, 520] width 28 height 17
click at [815, 523] on input "True" at bounding box center [807, 522] width 16 height 14
radio input "true"
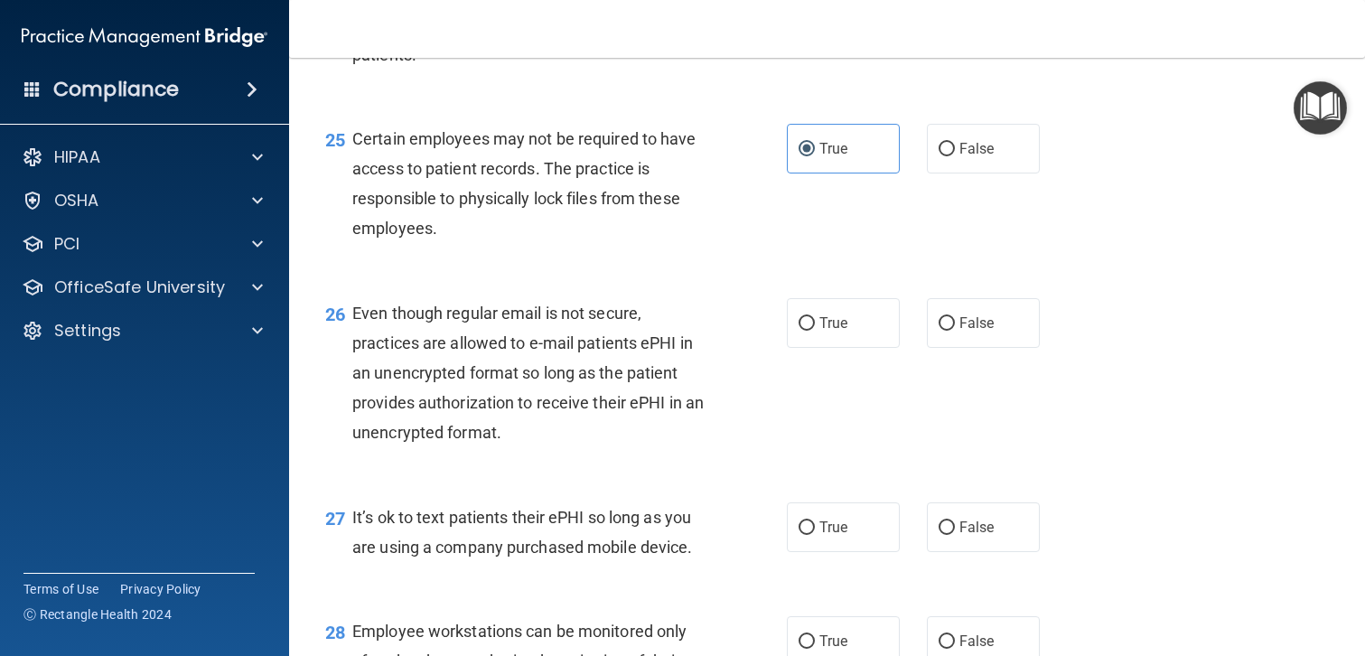
scroll to position [4103, 0]
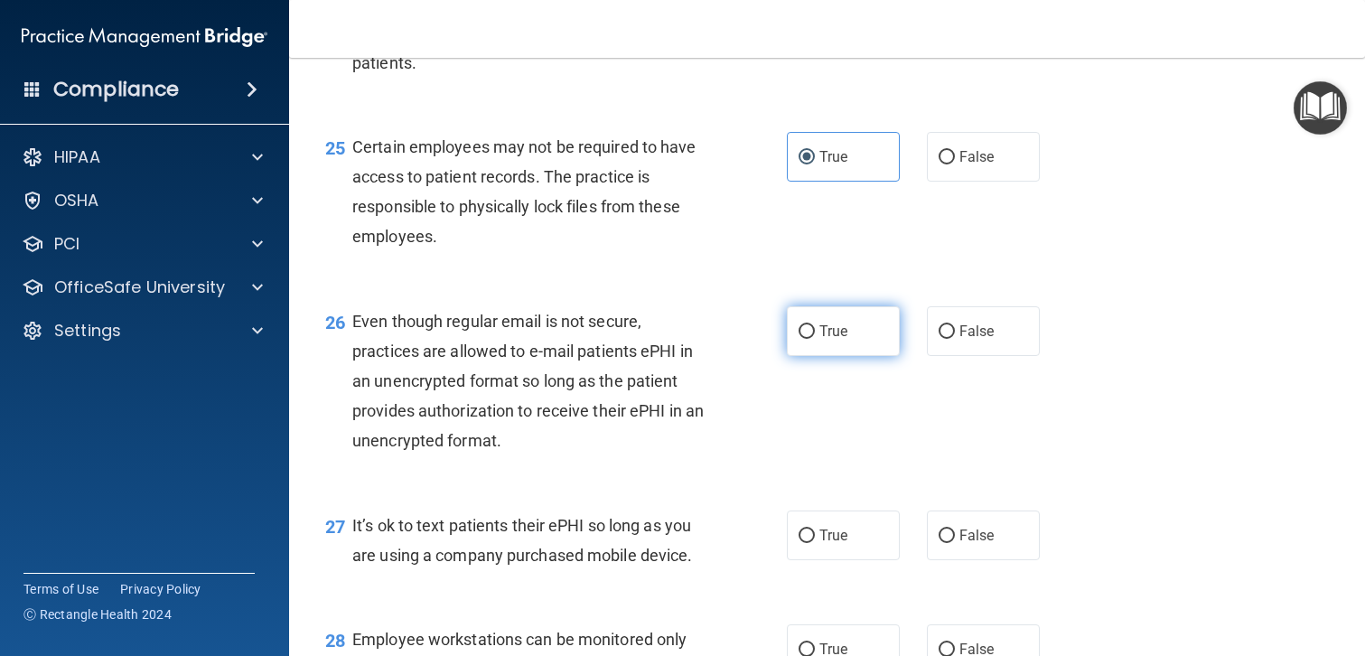
click at [835, 333] on span "True" at bounding box center [833, 331] width 28 height 17
click at [815, 333] on input "True" at bounding box center [807, 332] width 16 height 14
radio input "true"
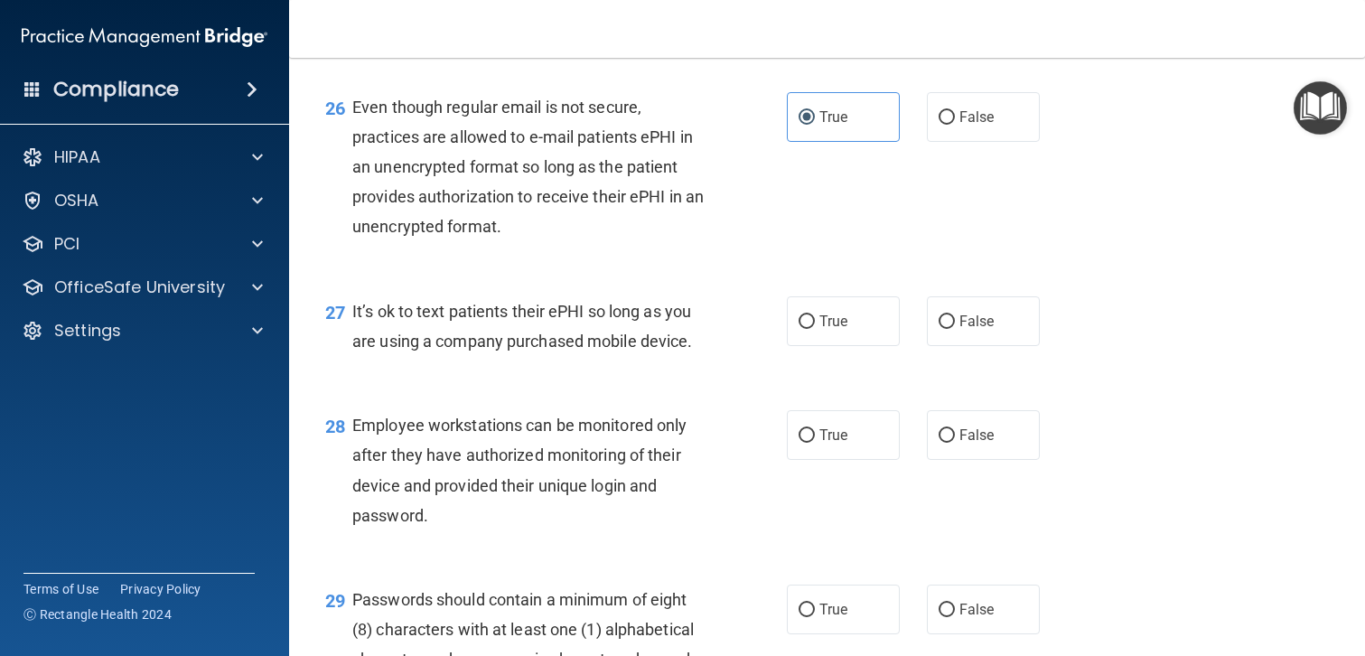
scroll to position [4318, 0]
click at [955, 324] on label "False" at bounding box center [983, 320] width 113 height 50
click at [955, 324] on input "False" at bounding box center [947, 321] width 16 height 14
radio input "true"
click at [966, 440] on span "False" at bounding box center [976, 433] width 35 height 17
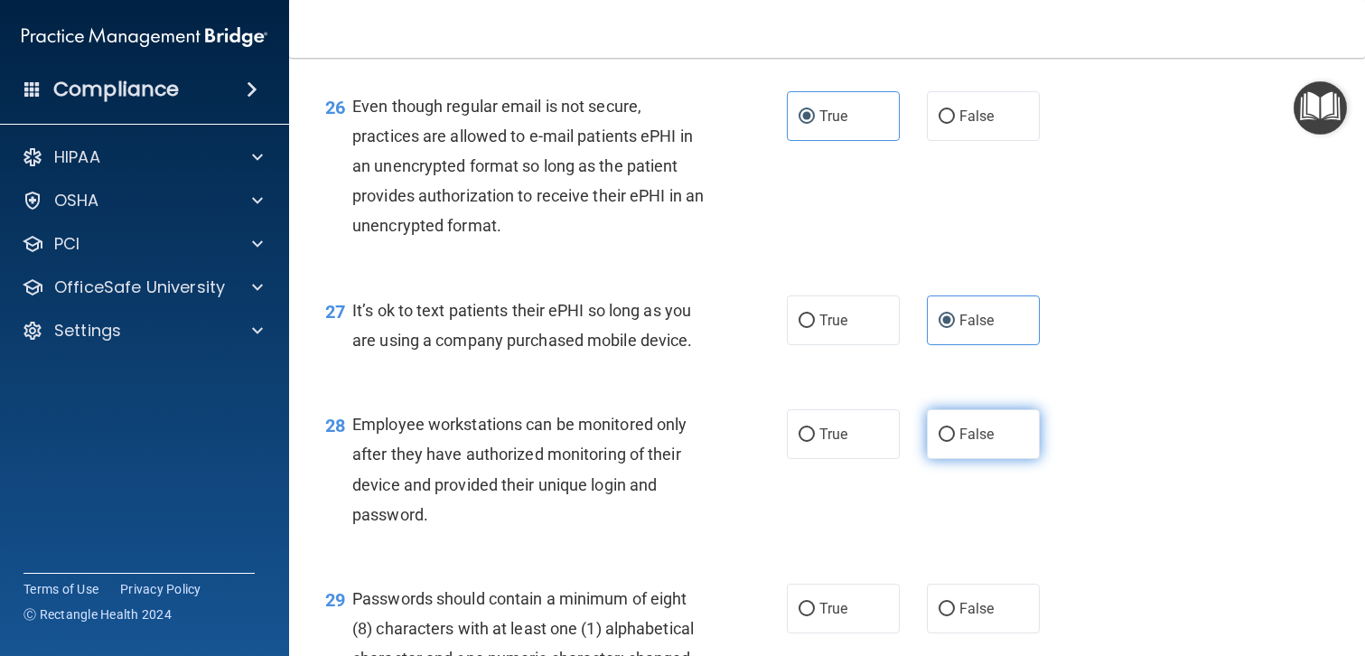
click at [955, 440] on input "False" at bounding box center [947, 435] width 16 height 14
radio input "true"
click at [835, 607] on span "True" at bounding box center [833, 608] width 28 height 17
click at [815, 607] on input "True" at bounding box center [807, 610] width 16 height 14
radio input "true"
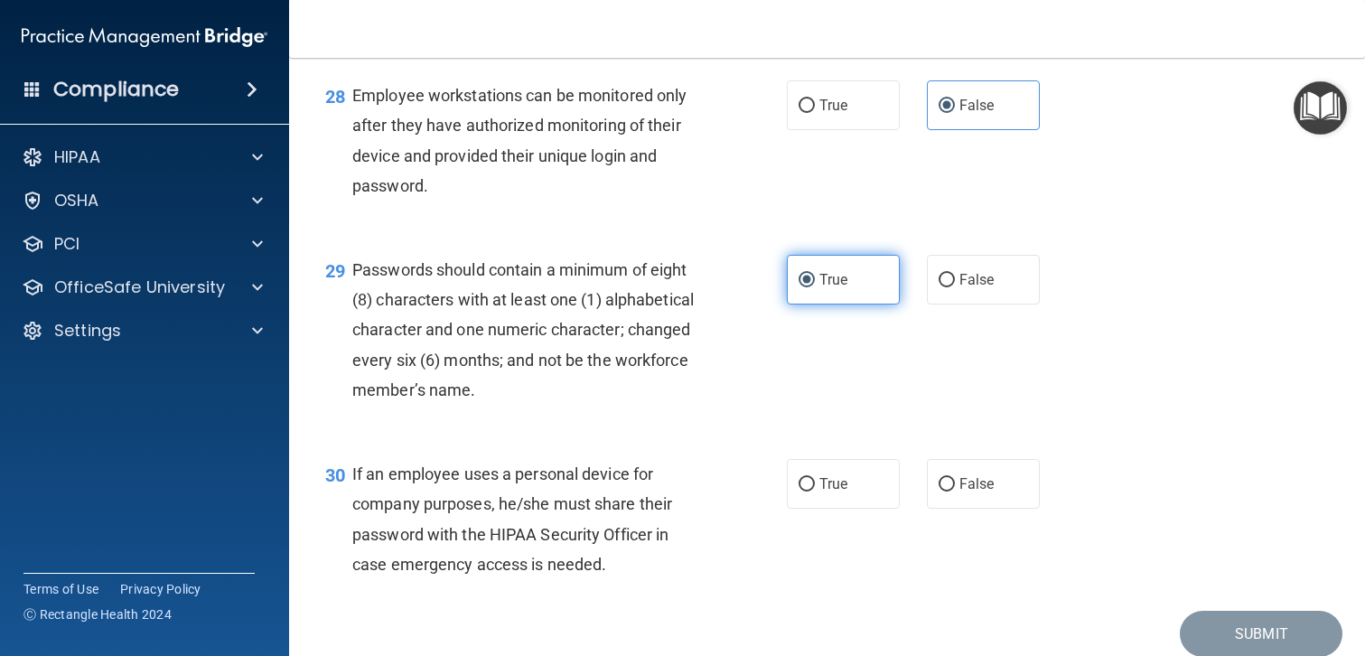
scroll to position [4648, 0]
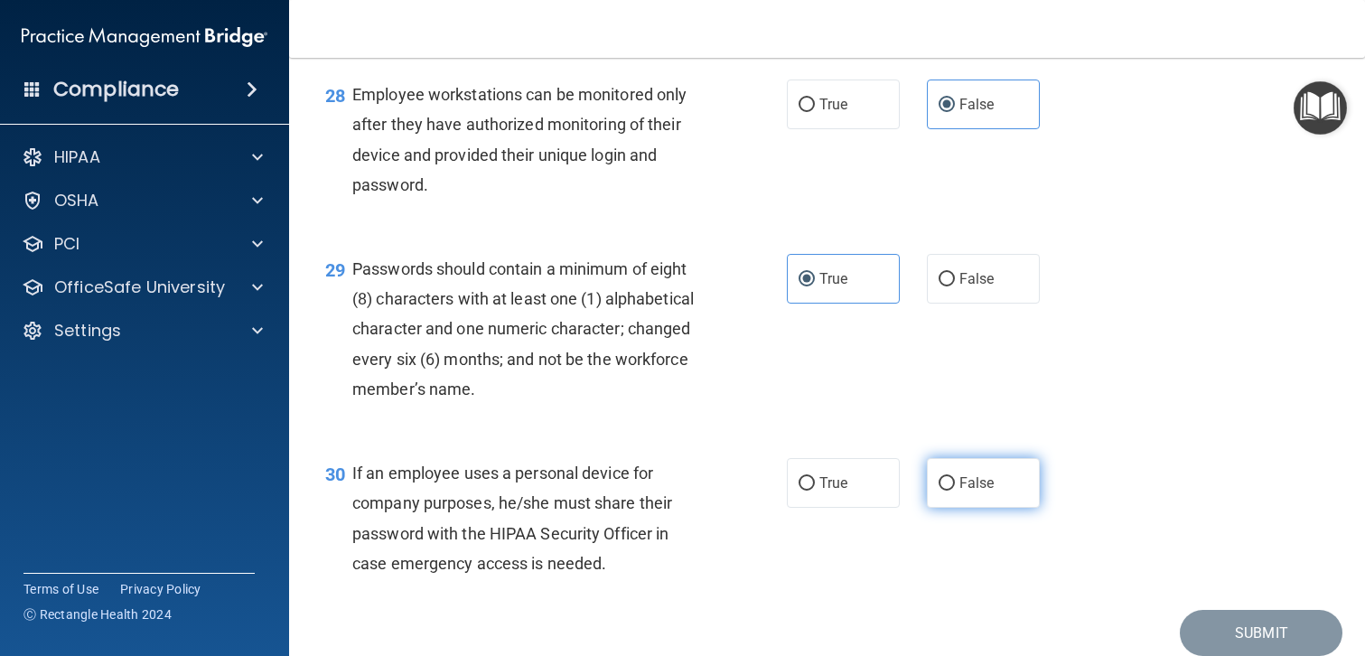
click at [970, 488] on span "False" at bounding box center [976, 482] width 35 height 17
click at [955, 488] on input "False" at bounding box center [947, 484] width 16 height 14
radio input "true"
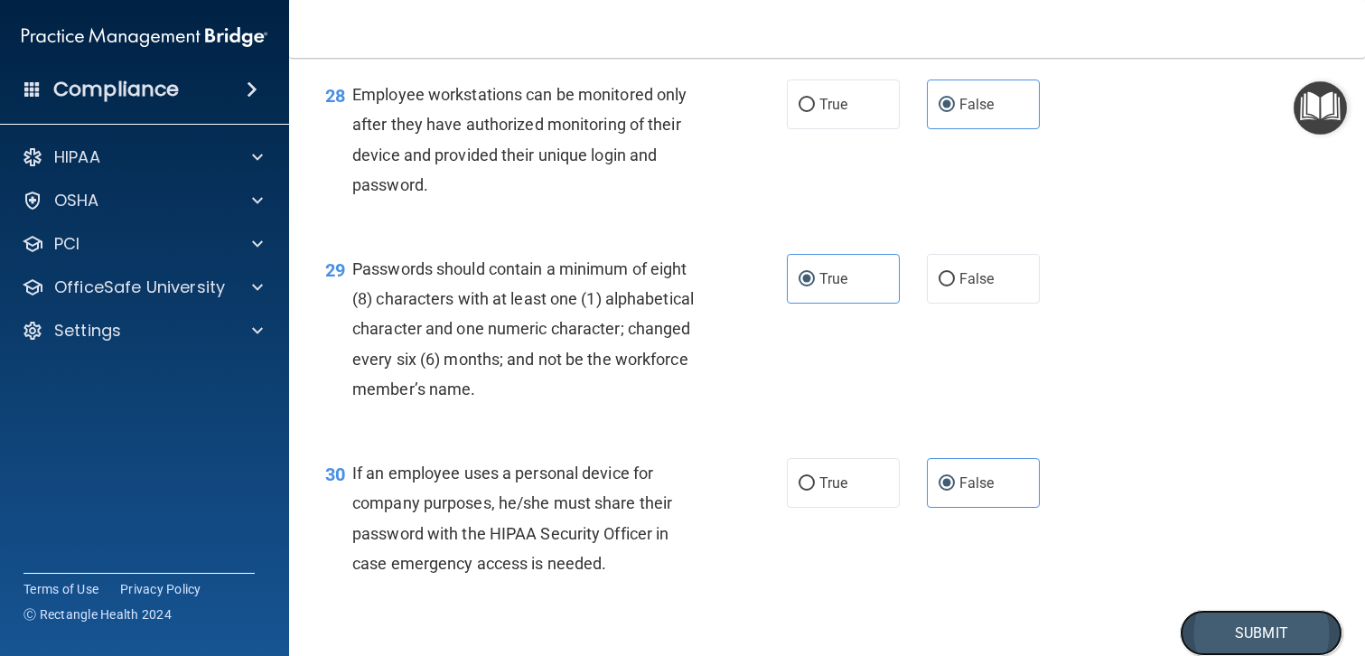
click at [1235, 633] on button "Submit" at bounding box center [1261, 633] width 163 height 46
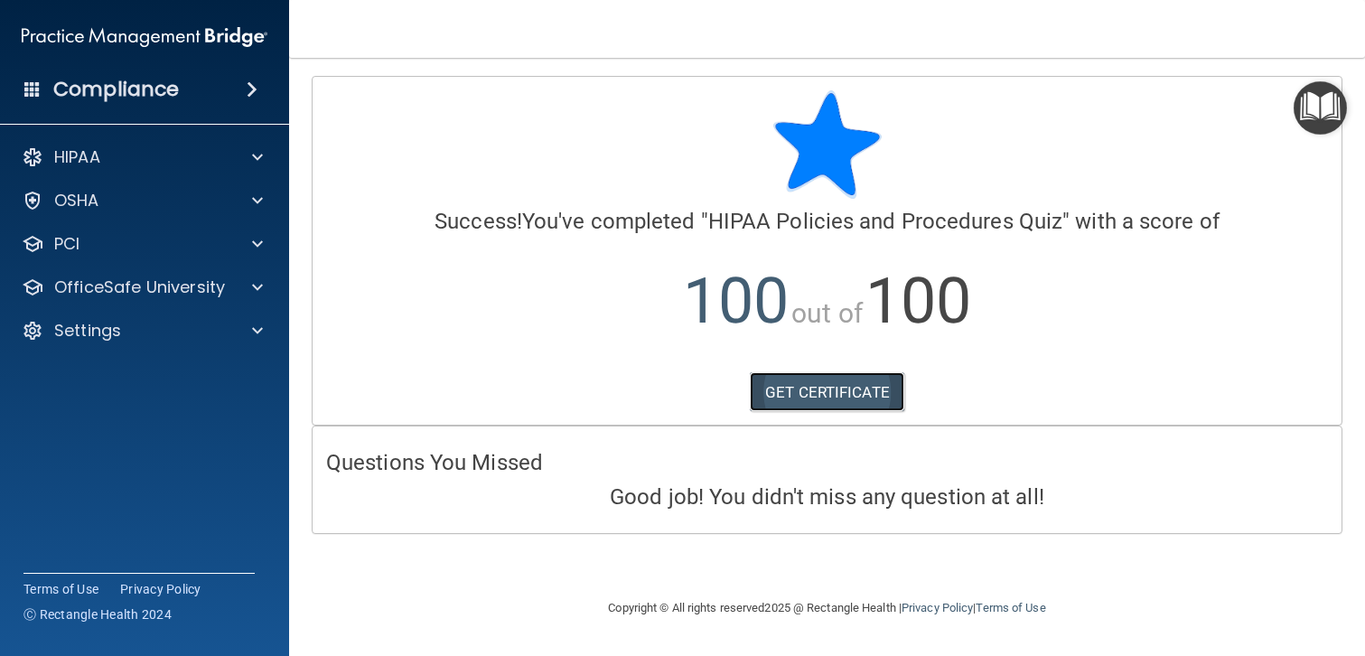
click at [818, 393] on link "GET CERTIFICATE" at bounding box center [827, 392] width 154 height 40
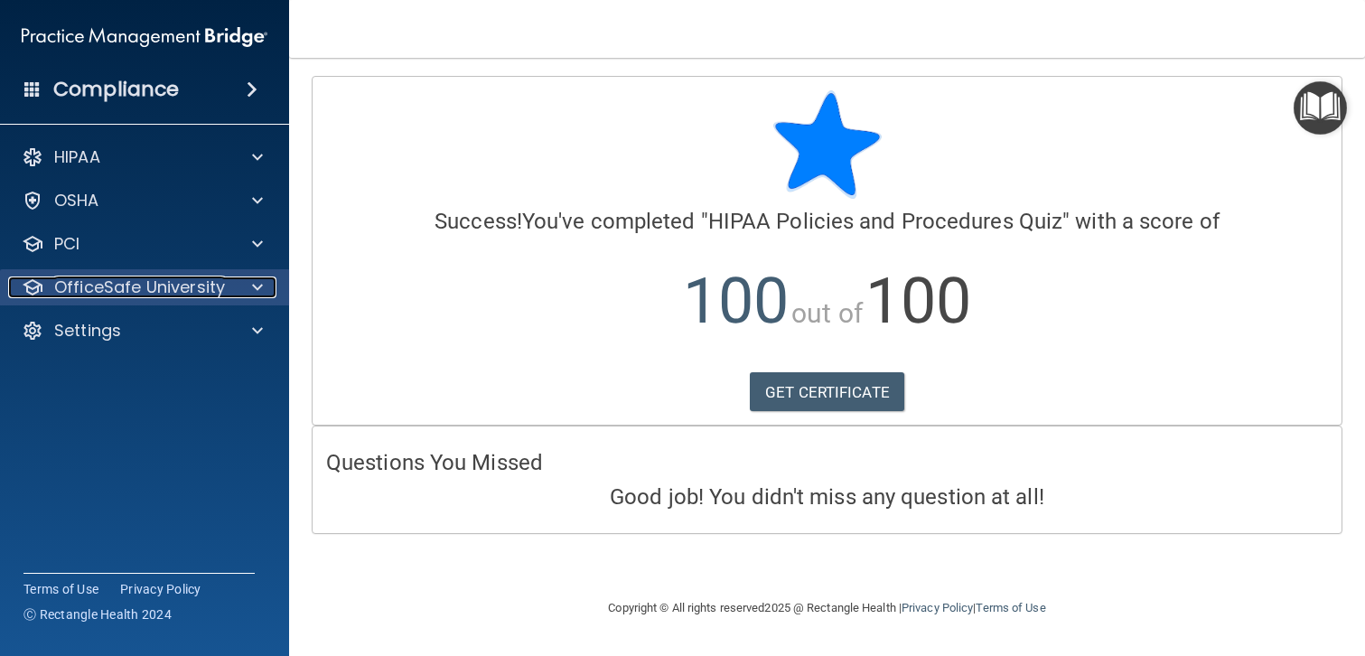
click at [142, 286] on p "OfficeSafe University" at bounding box center [139, 287] width 171 height 22
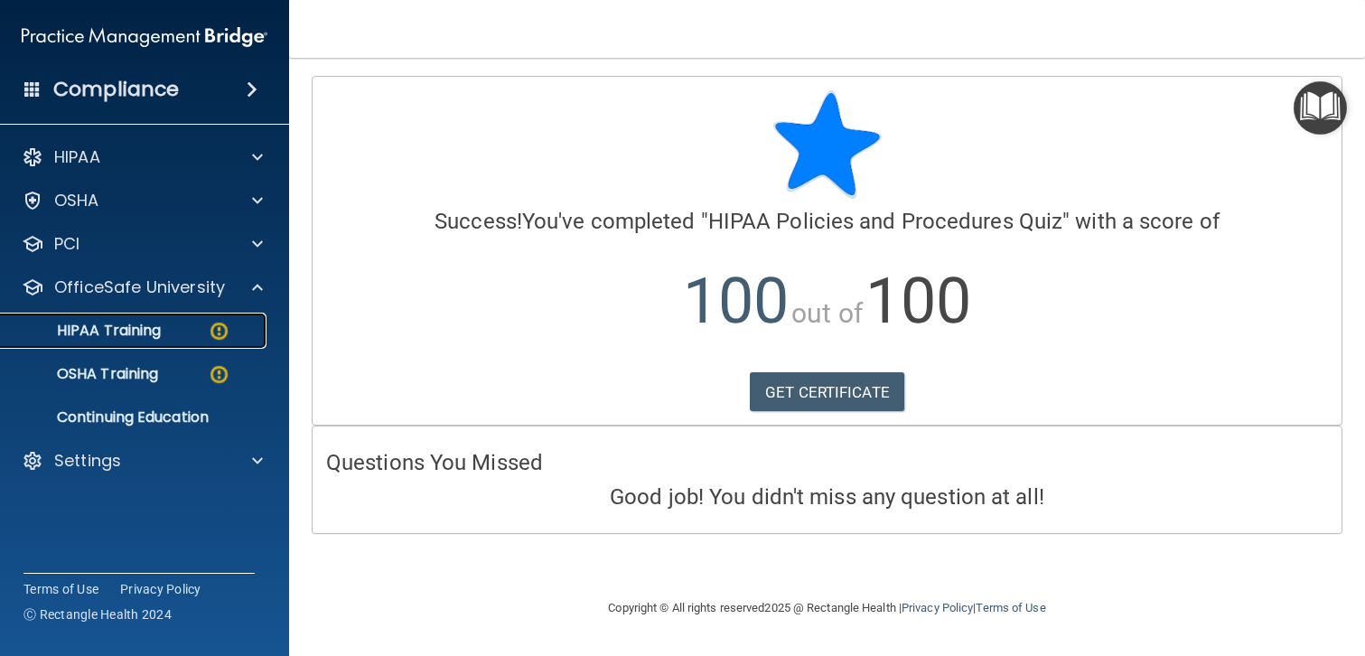
click at [143, 331] on p "HIPAA Training" at bounding box center [86, 331] width 149 height 18
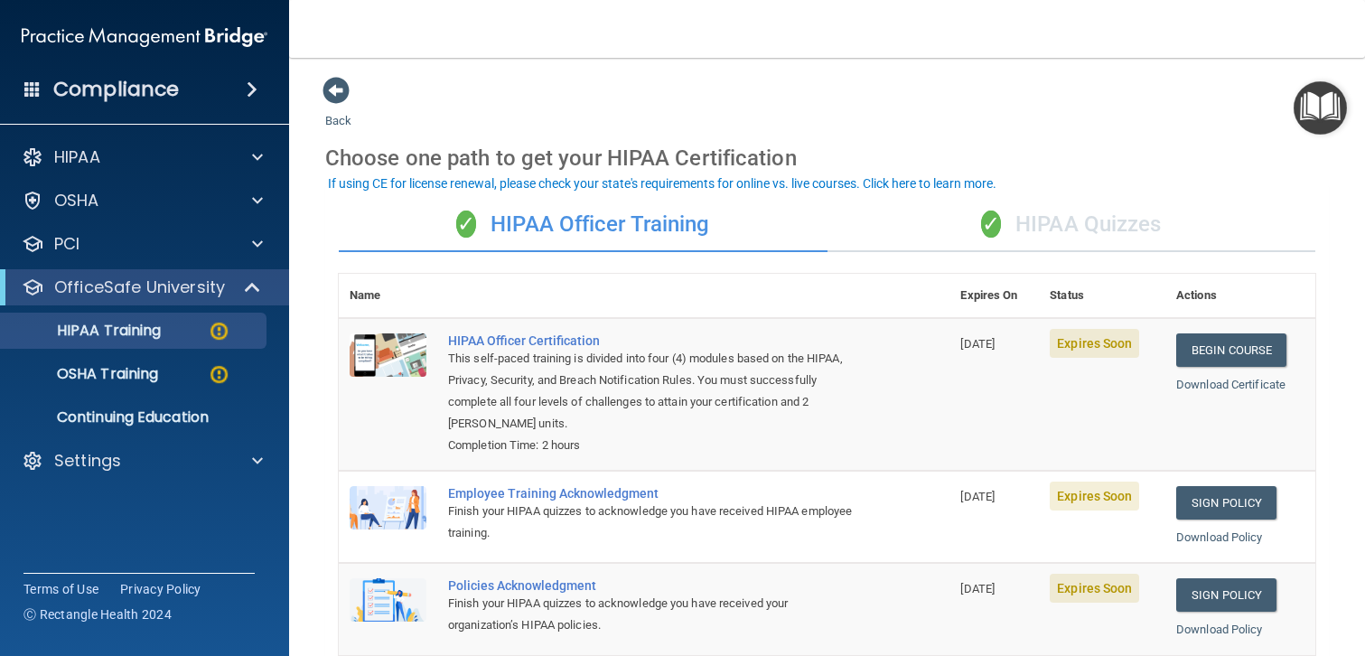
click at [1061, 220] on div "✓ HIPAA Quizzes" at bounding box center [1072, 225] width 489 height 54
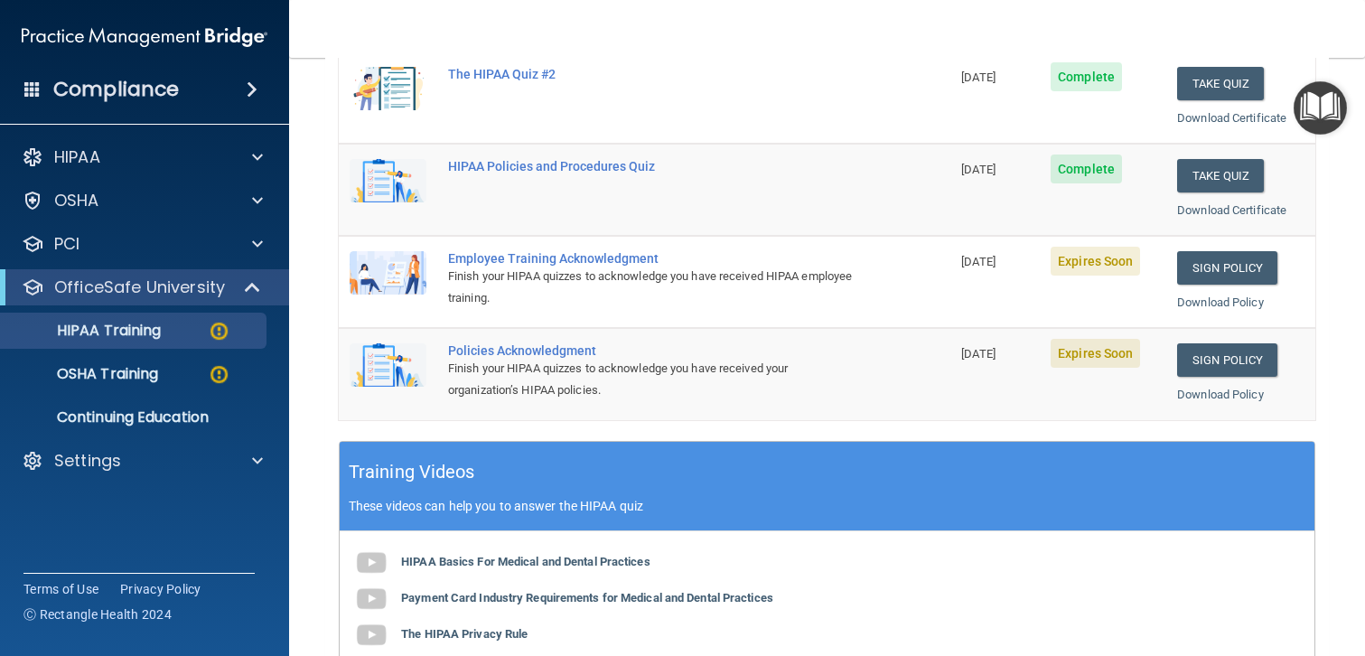
scroll to position [360, 0]
click at [1225, 264] on link "Sign Policy" at bounding box center [1227, 266] width 100 height 33
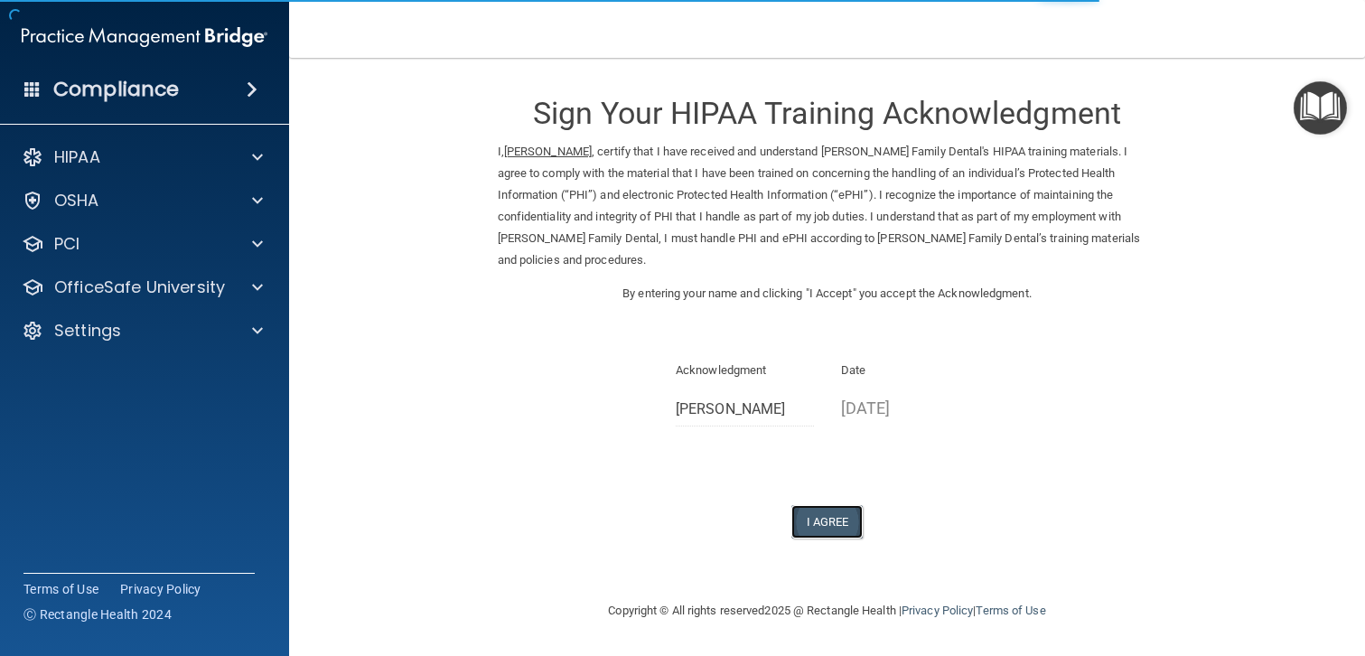
click at [821, 505] on button "I Agree" at bounding box center [827, 521] width 72 height 33
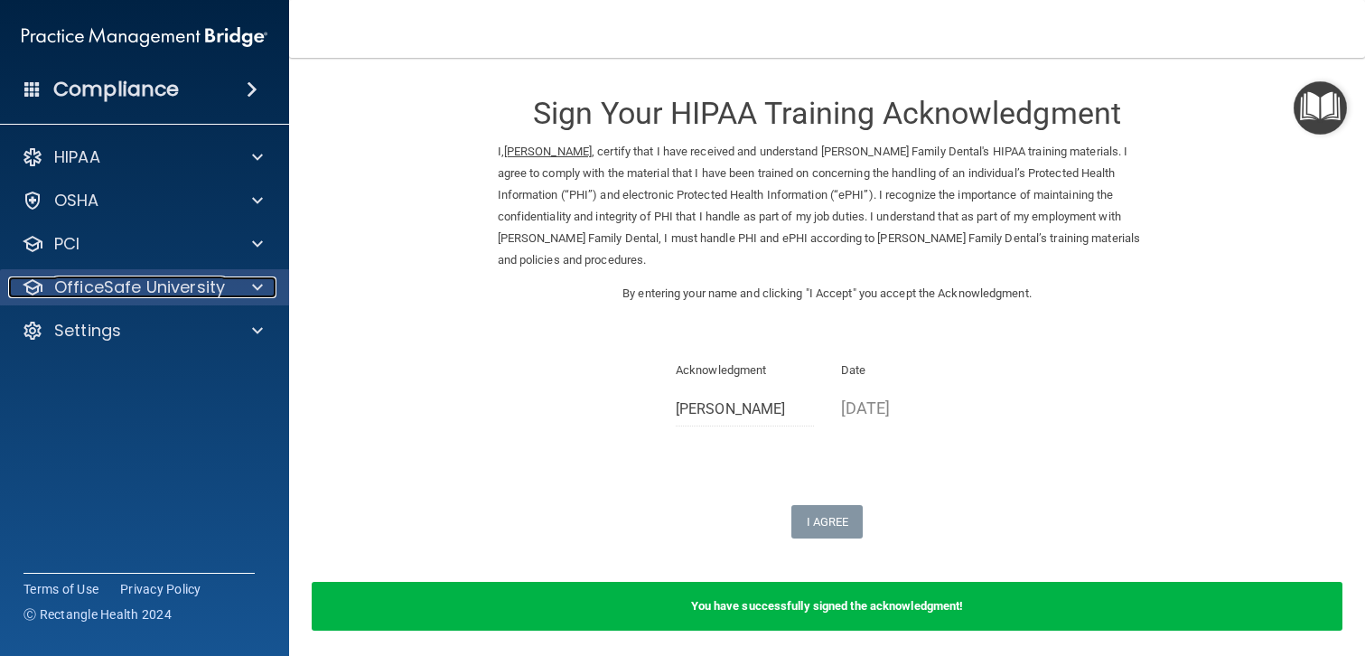
click at [149, 288] on p "OfficeSafe University" at bounding box center [139, 287] width 171 height 22
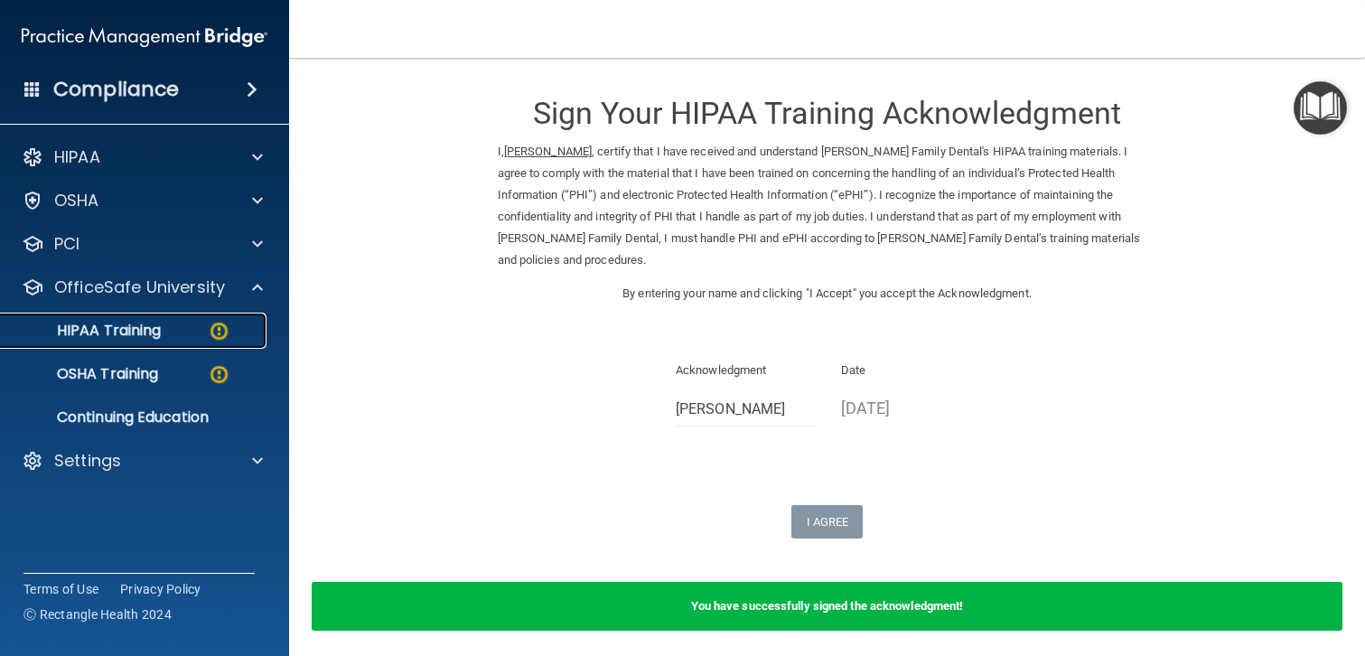
click at [148, 334] on p "HIPAA Training" at bounding box center [86, 331] width 149 height 18
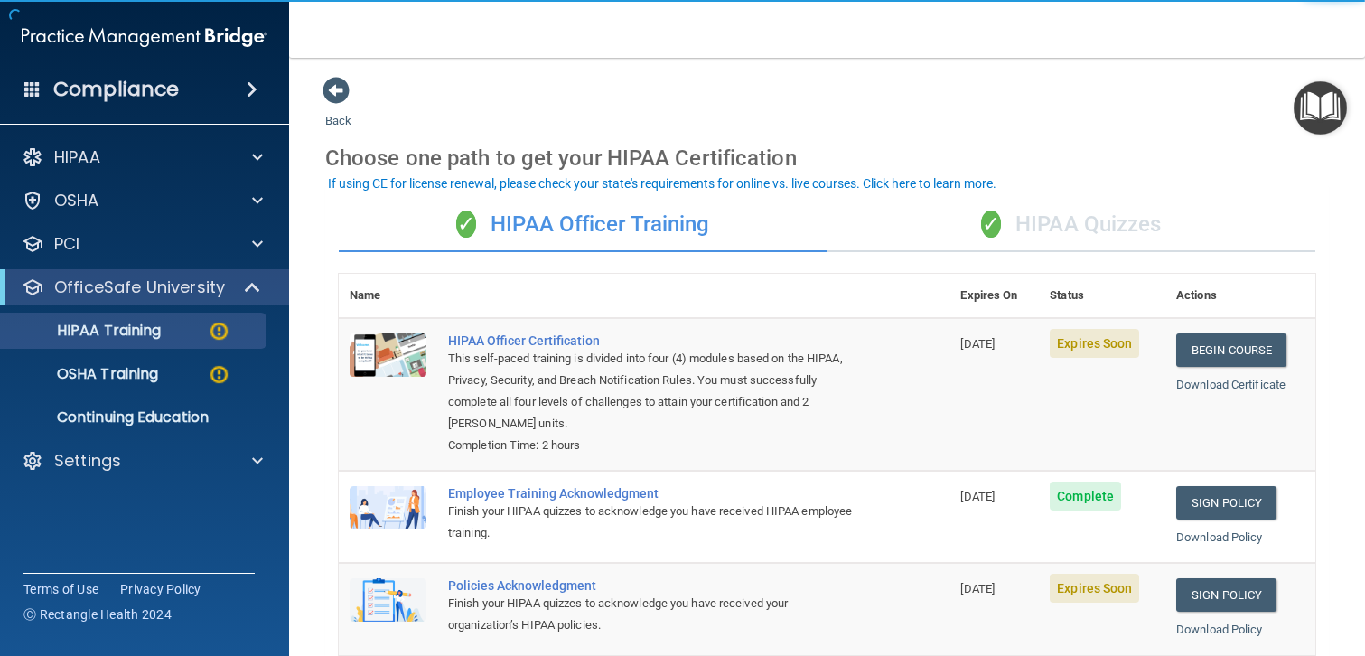
click at [1113, 225] on div "✓ HIPAA Quizzes" at bounding box center [1072, 225] width 489 height 54
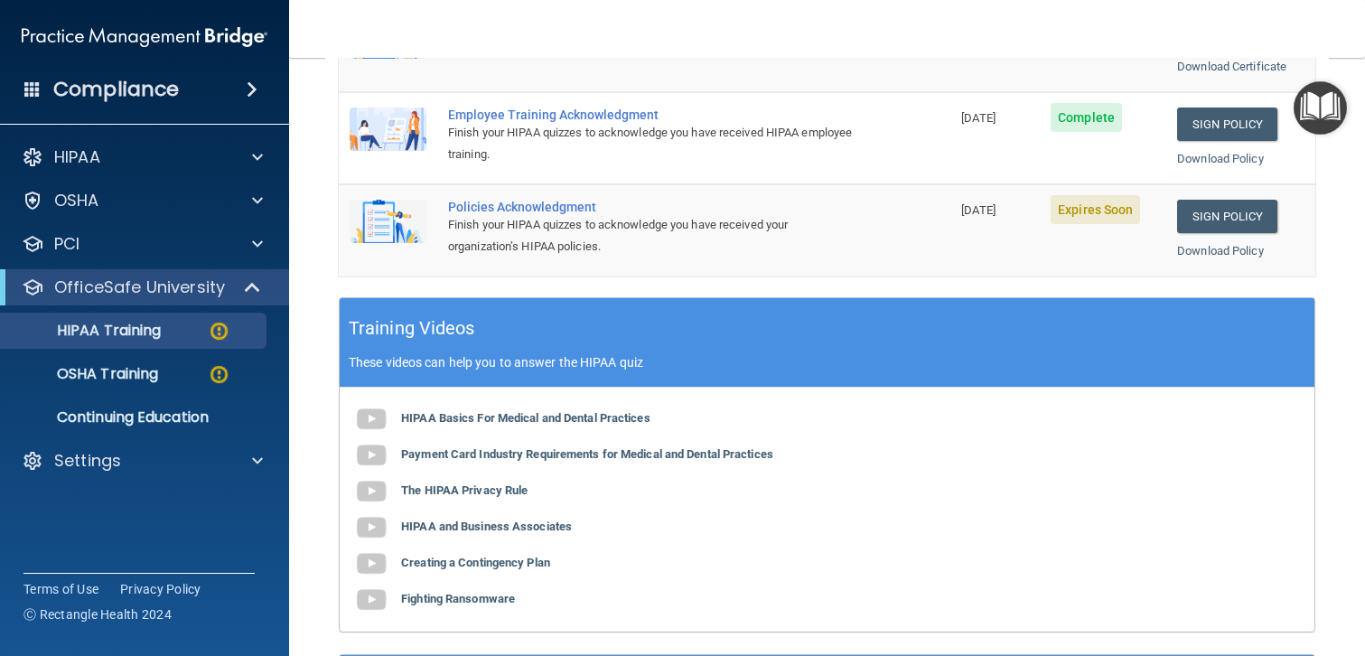
scroll to position [481, 0]
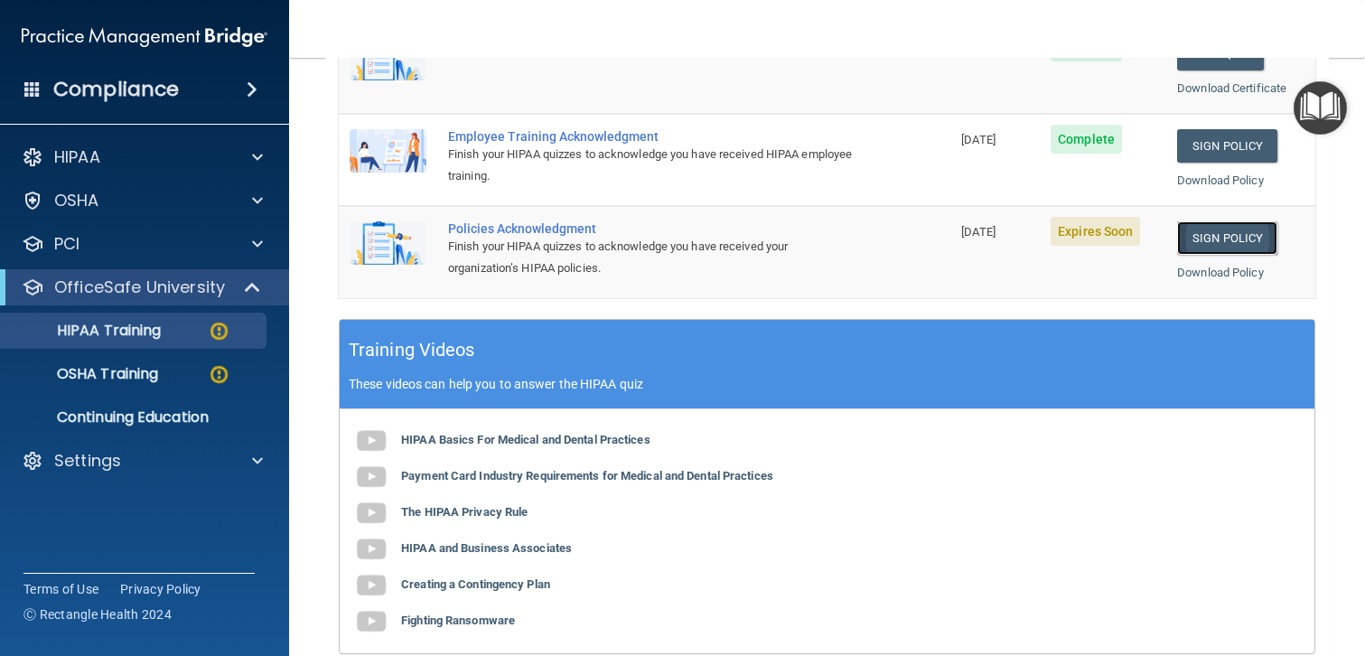
click at [1215, 234] on link "Sign Policy" at bounding box center [1227, 237] width 100 height 33
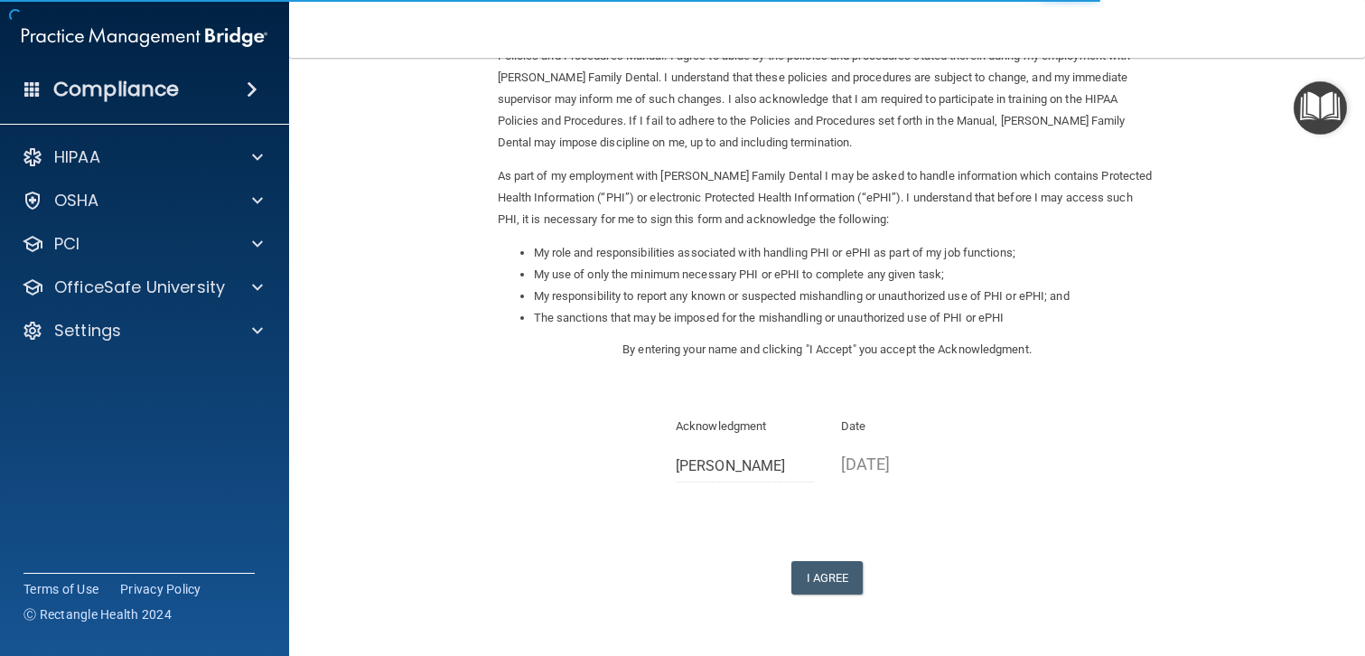
scroll to position [172, 0]
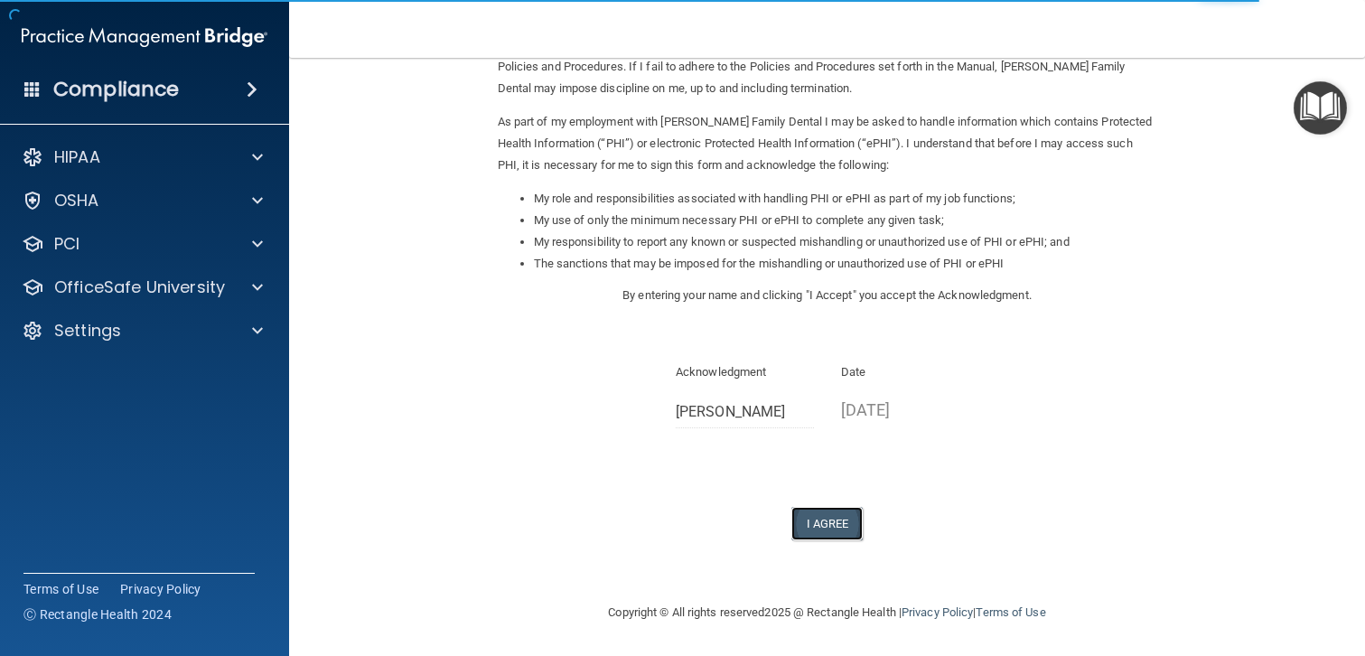
click at [832, 524] on button "I Agree" at bounding box center [827, 523] width 72 height 33
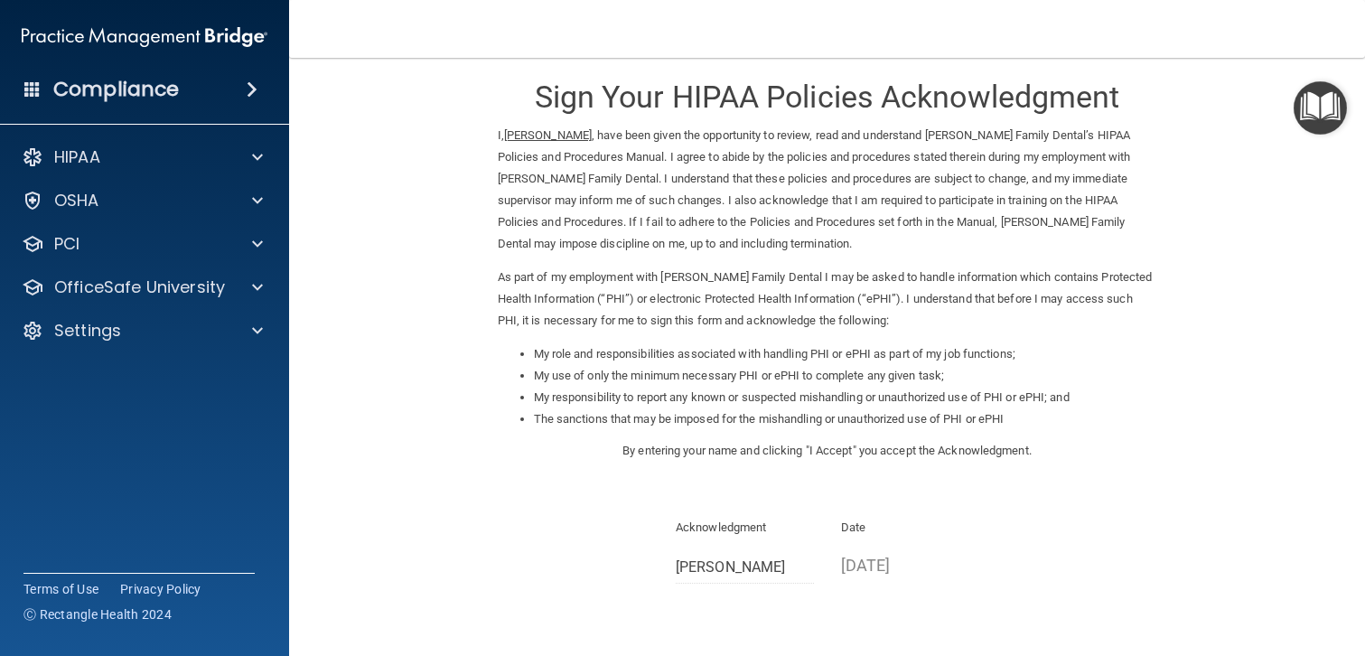
scroll to position [16, 0]
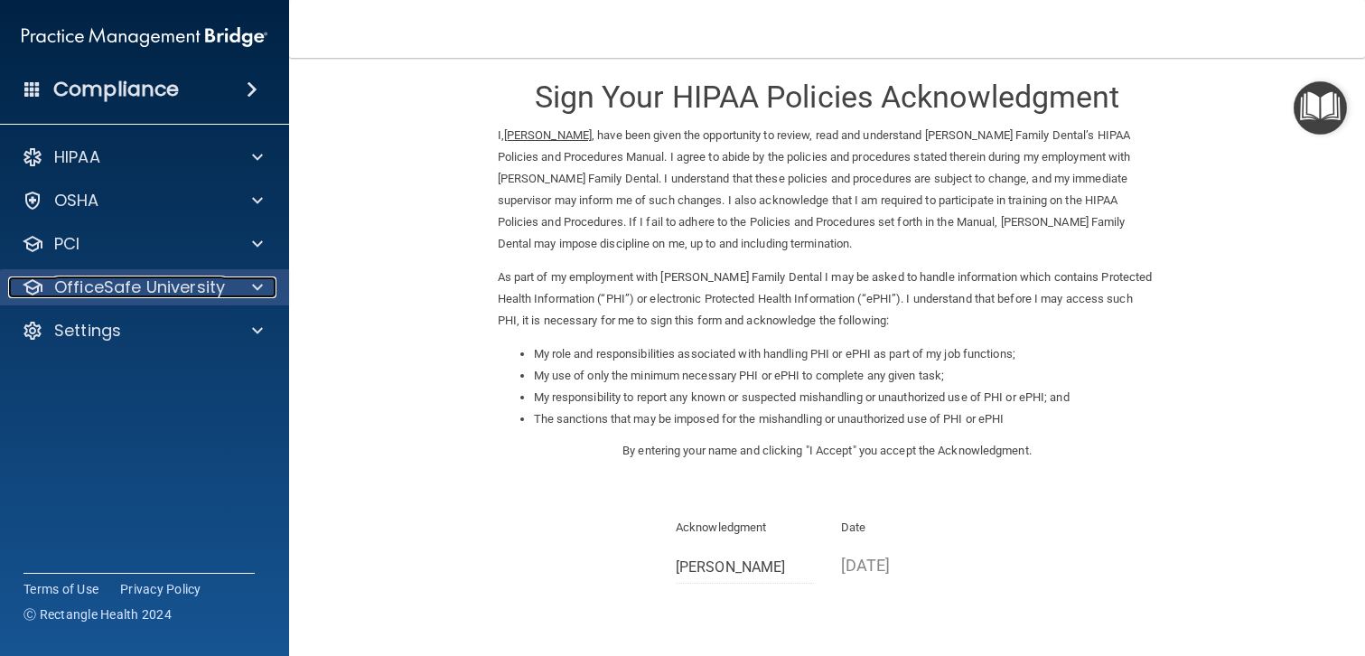
click at [181, 285] on p "OfficeSafe University" at bounding box center [139, 287] width 171 height 22
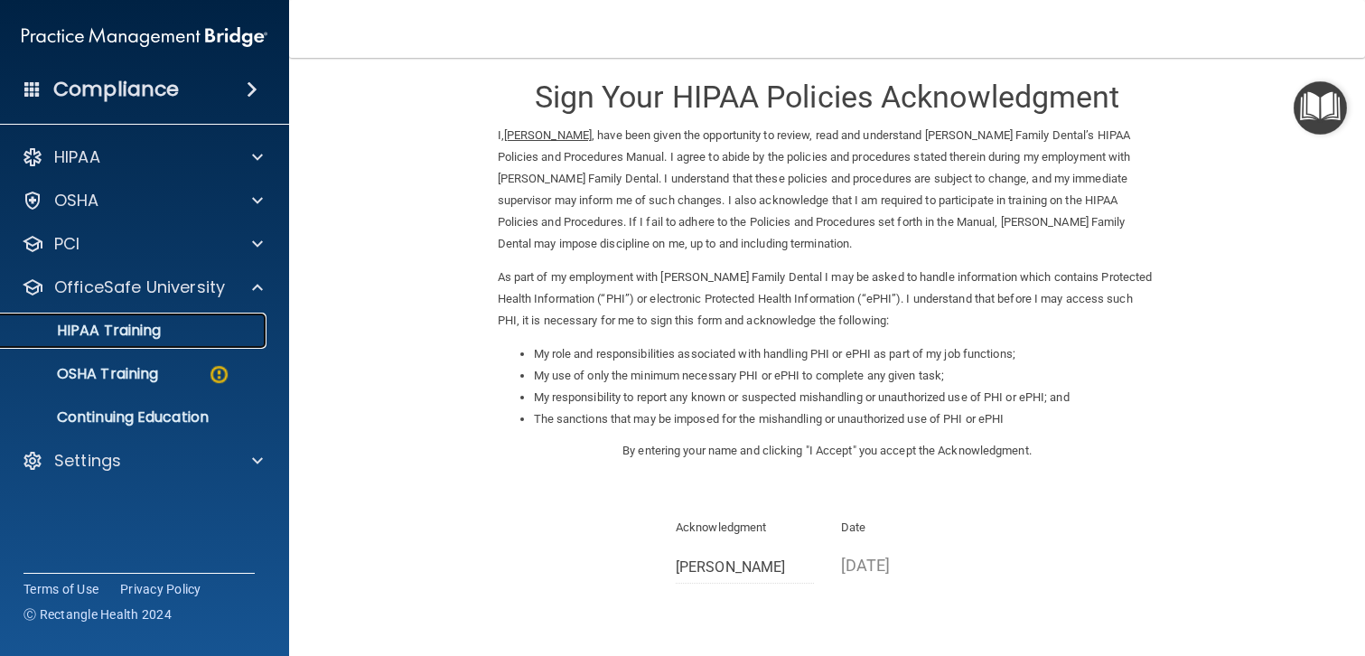
click at [141, 333] on p "HIPAA Training" at bounding box center [86, 331] width 149 height 18
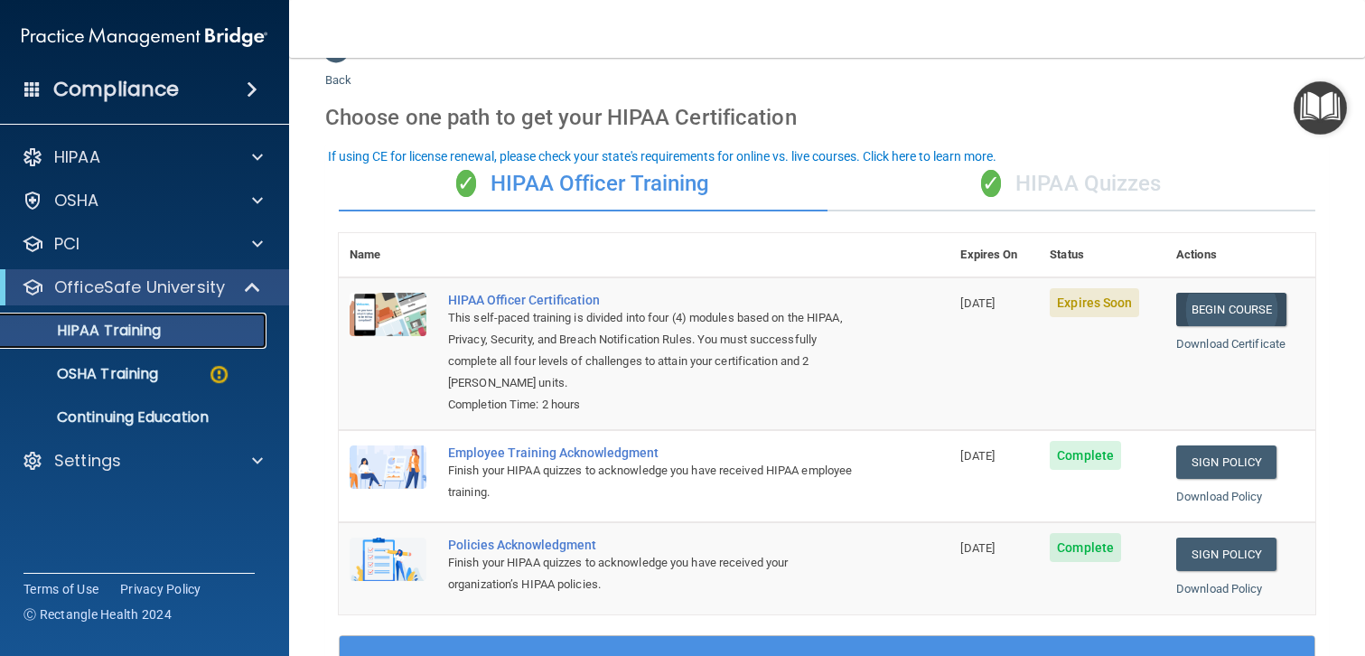
scroll to position [26, 0]
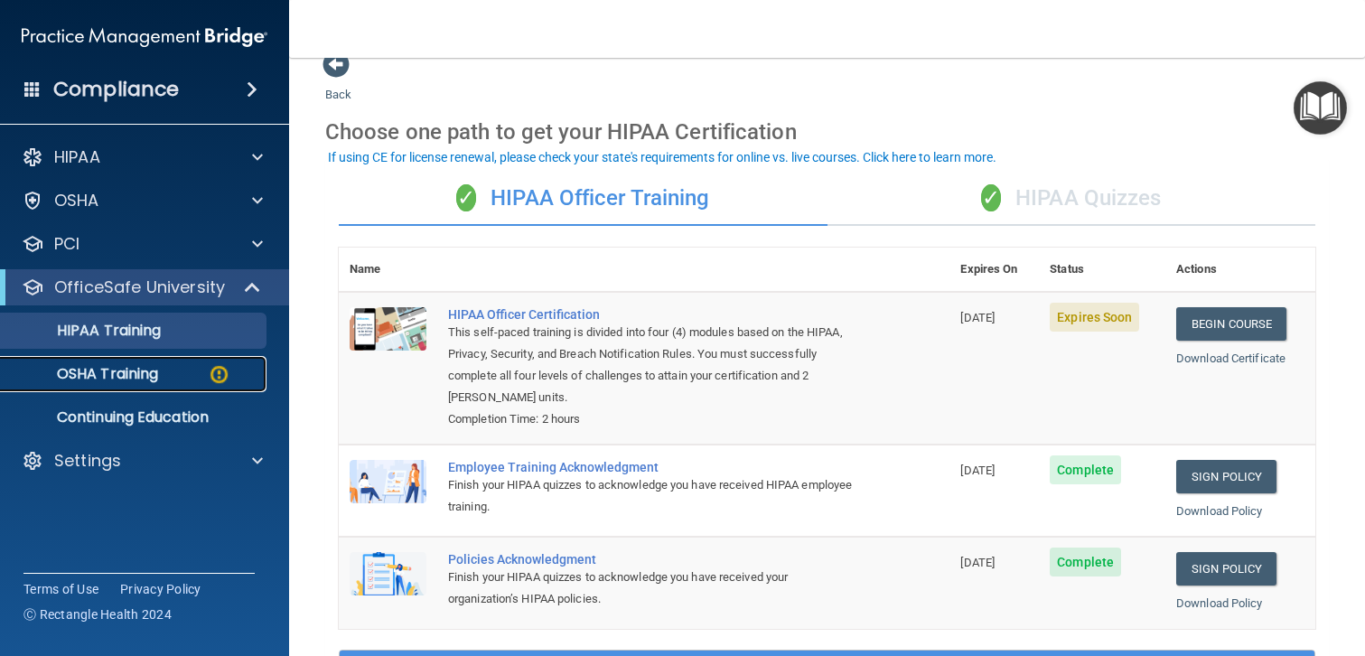
click at [129, 372] on p "OSHA Training" at bounding box center [85, 374] width 146 height 18
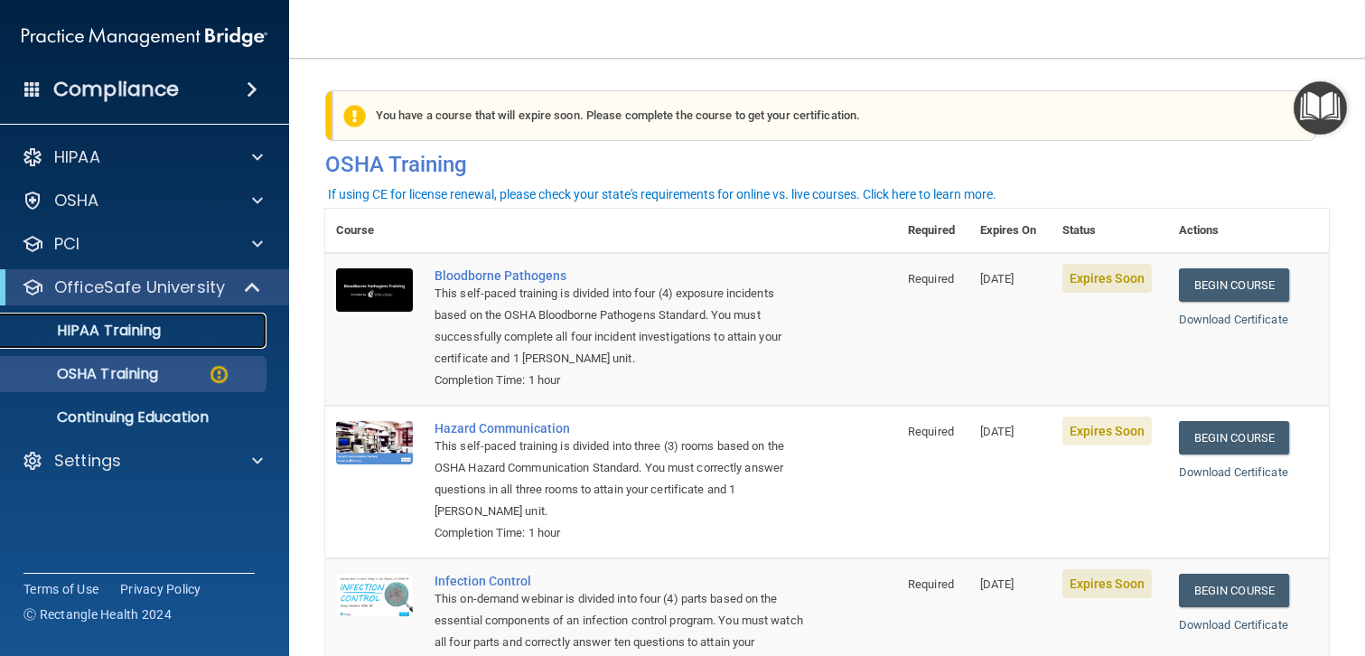
click at [139, 331] on p "HIPAA Training" at bounding box center [86, 331] width 149 height 18
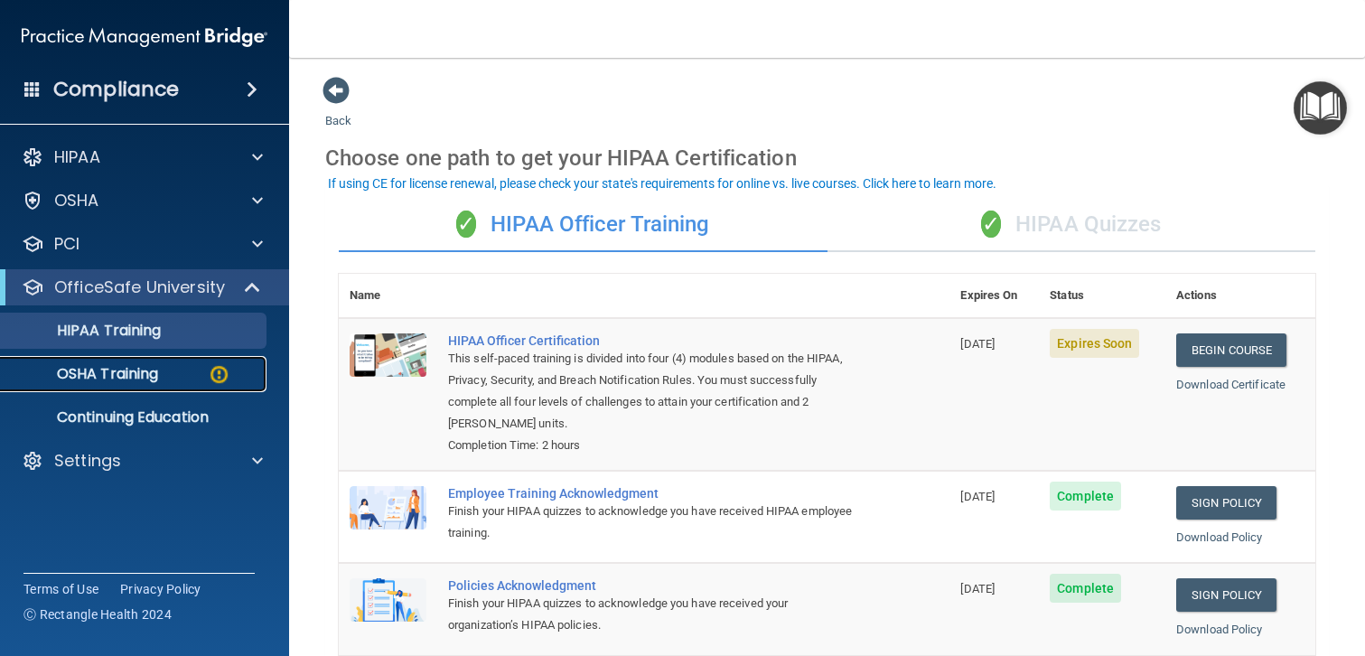
click at [126, 375] on p "OSHA Training" at bounding box center [85, 374] width 146 height 18
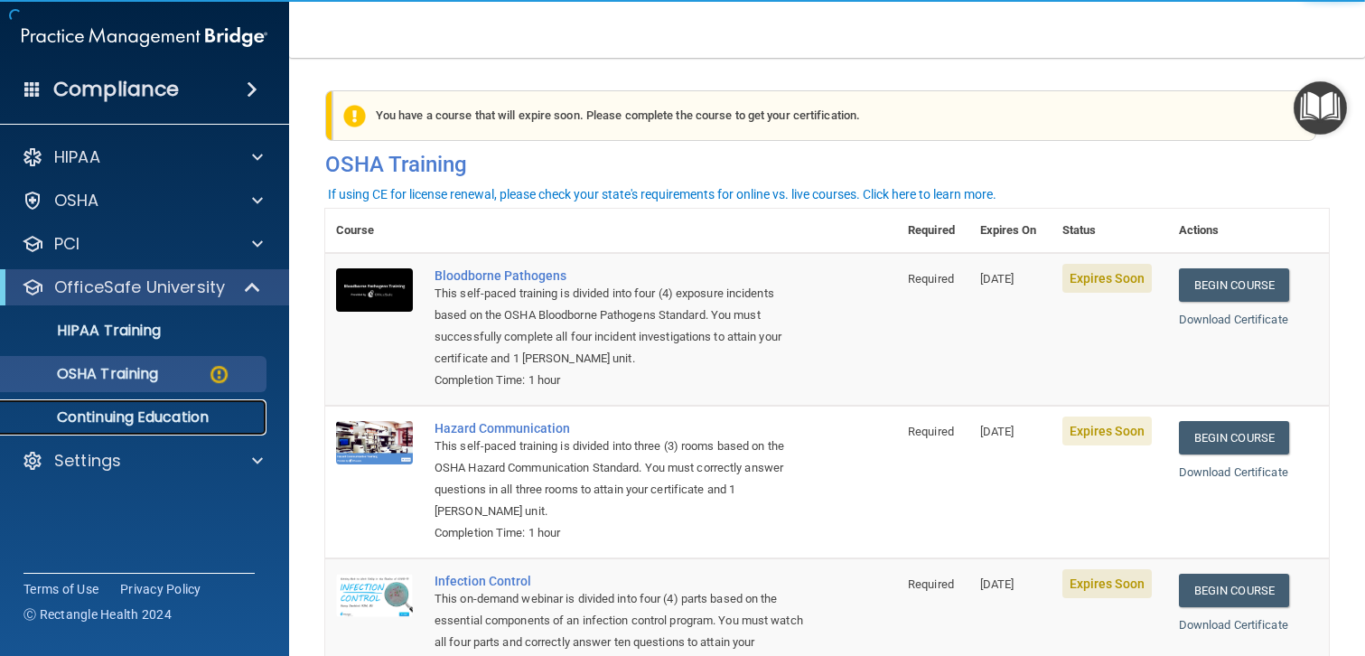
click at [175, 417] on p "Continuing Education" at bounding box center [135, 417] width 247 height 18
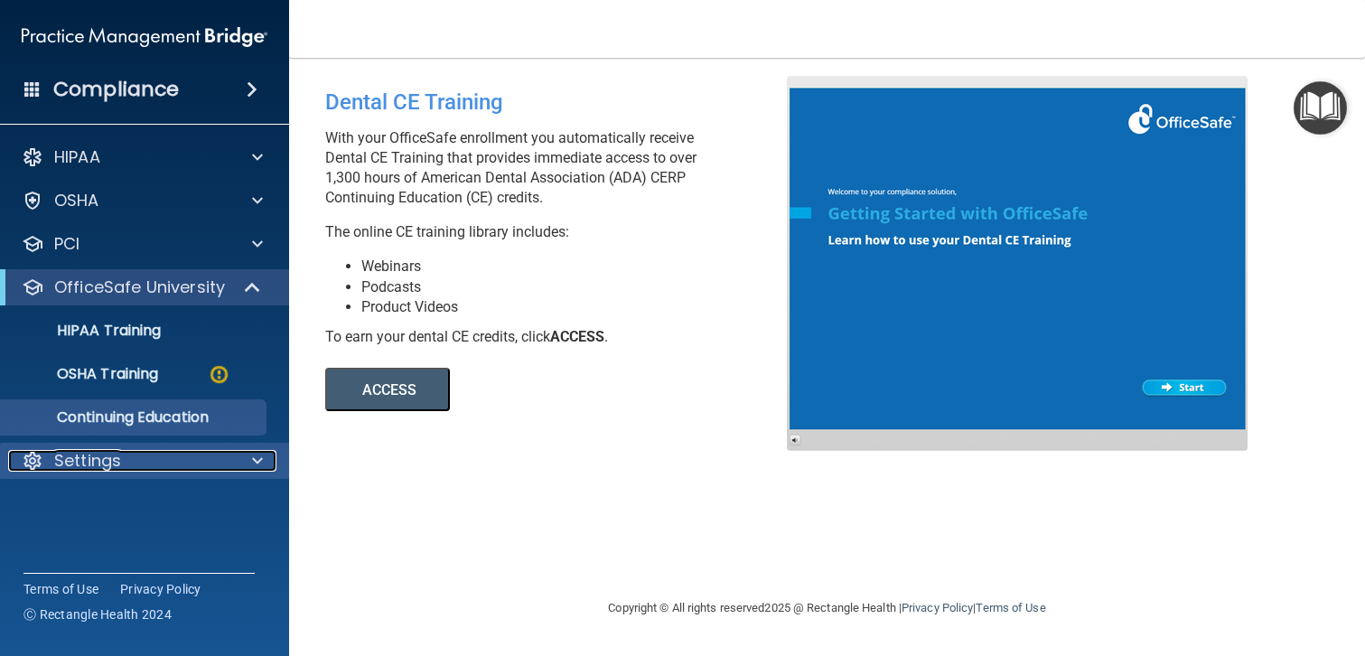
click at [99, 463] on p "Settings" at bounding box center [87, 461] width 67 height 22
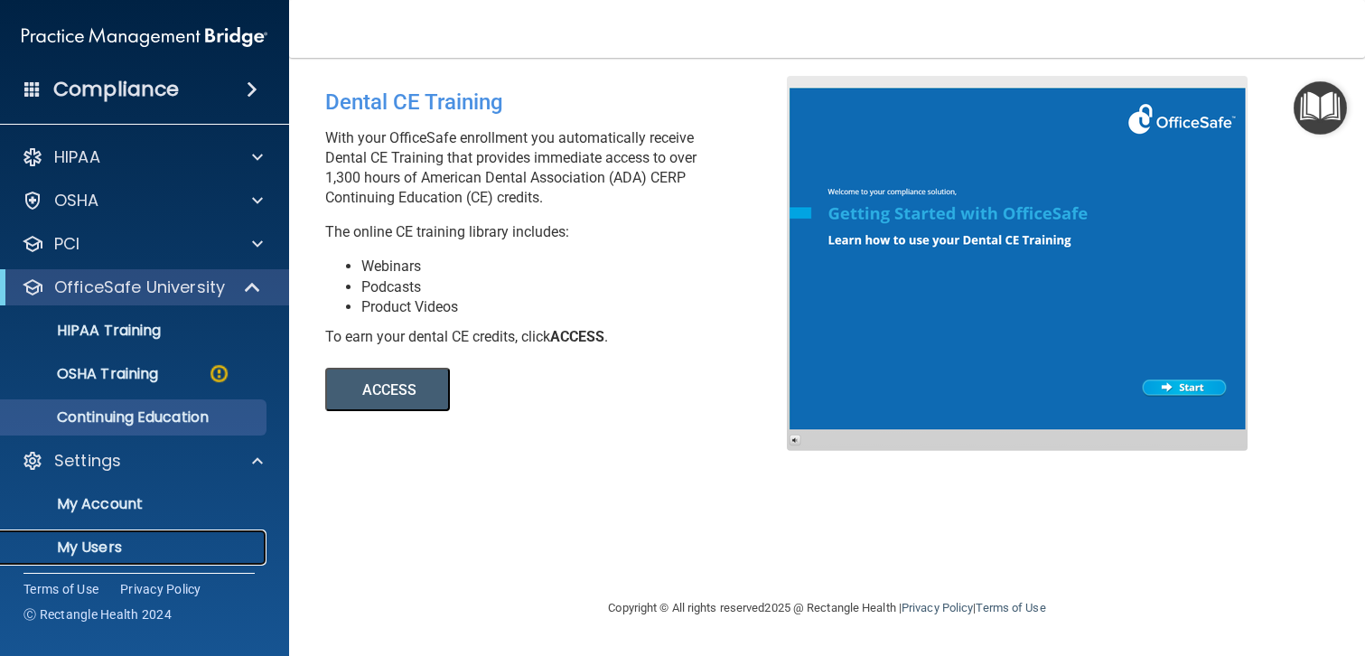
click at [98, 551] on p "My Users" at bounding box center [135, 547] width 247 height 18
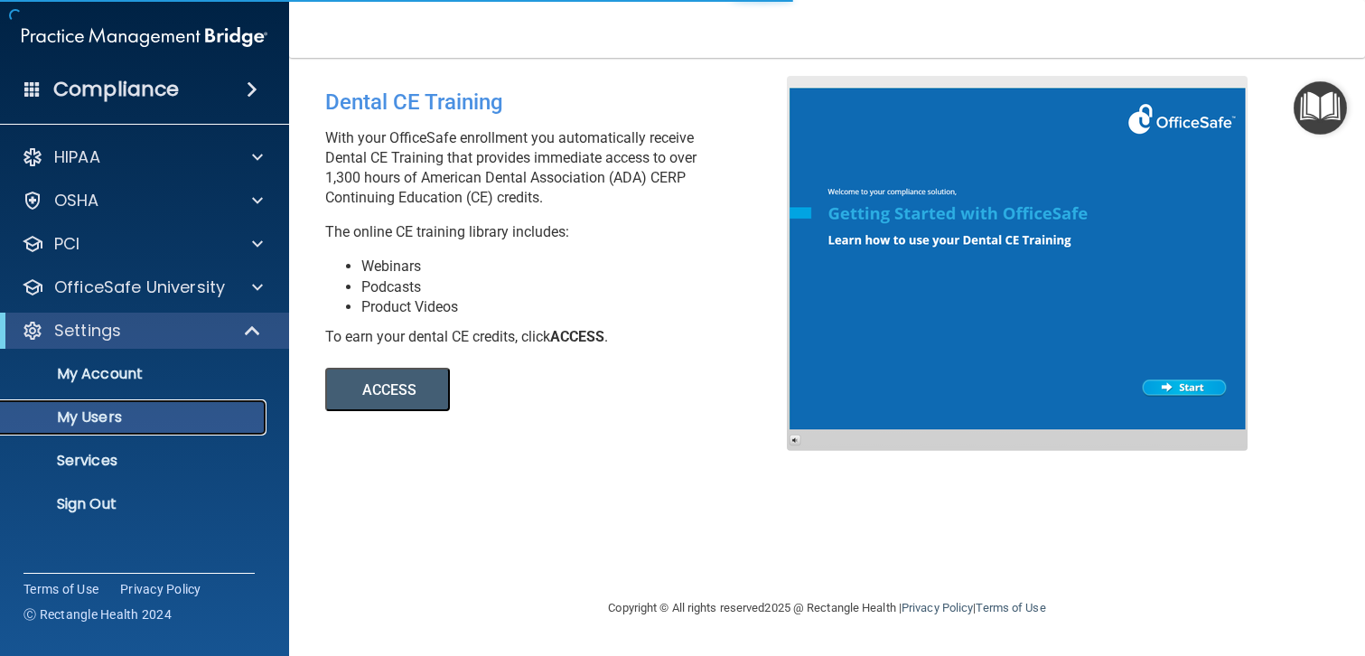
select select "20"
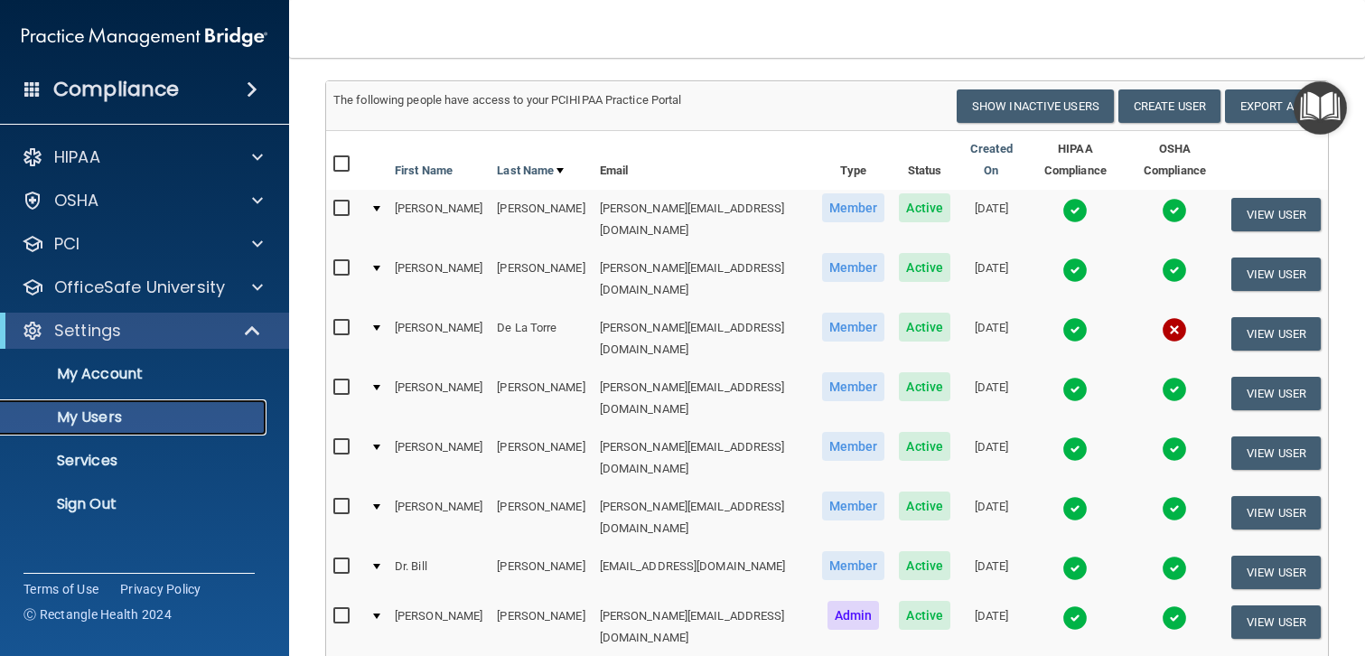
scroll to position [123, 0]
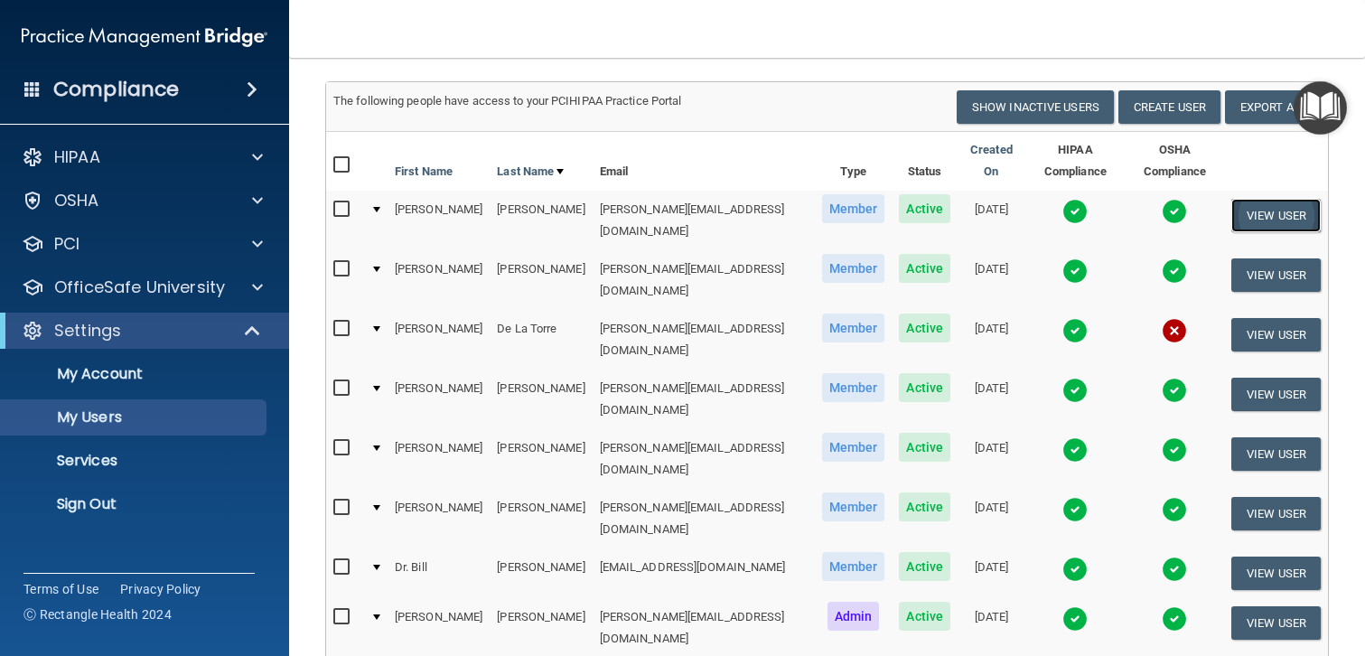
click at [1272, 201] on button "View User" at bounding box center [1275, 215] width 89 height 33
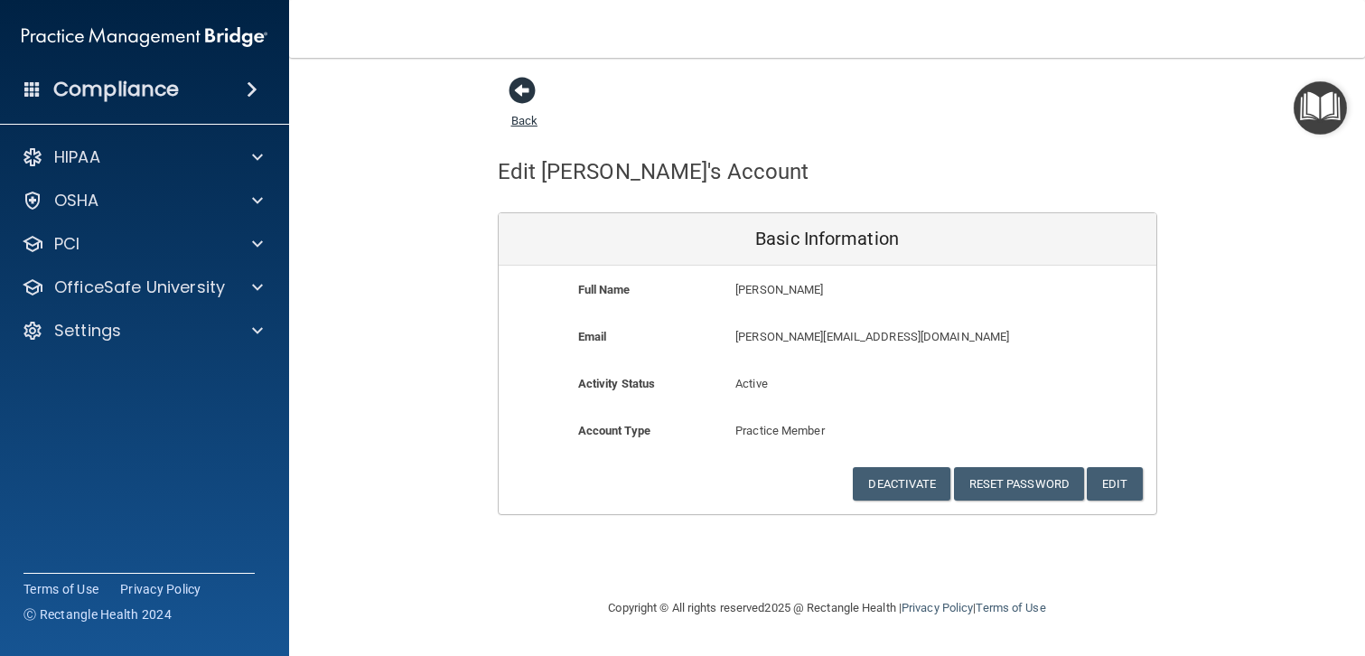
click at [526, 81] on span at bounding box center [522, 90] width 27 height 27
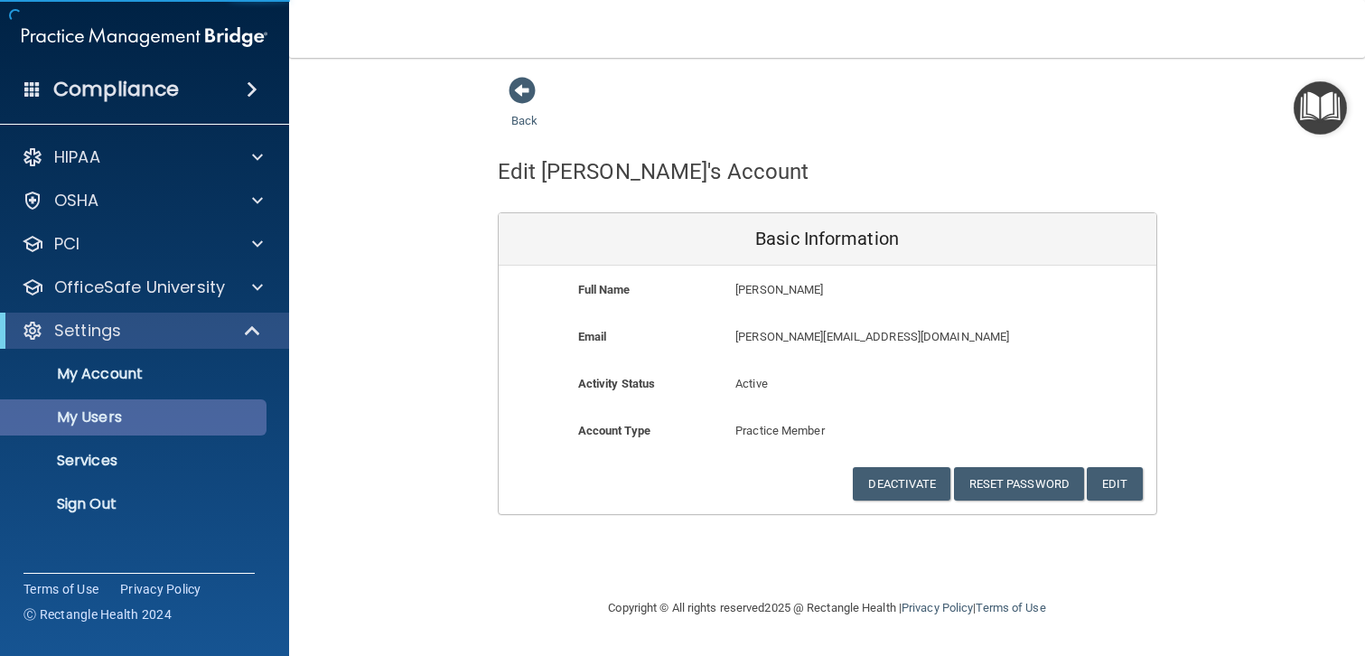
select select "20"
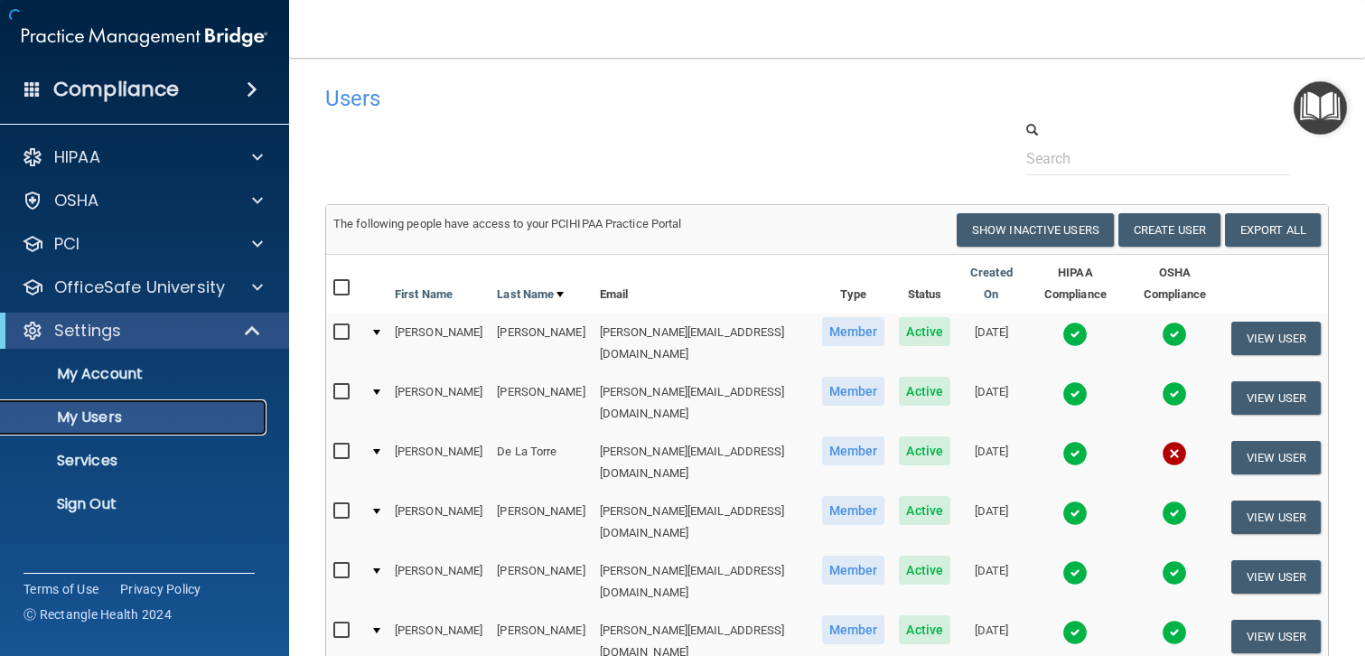
click at [95, 421] on p "My Users" at bounding box center [135, 417] width 247 height 18
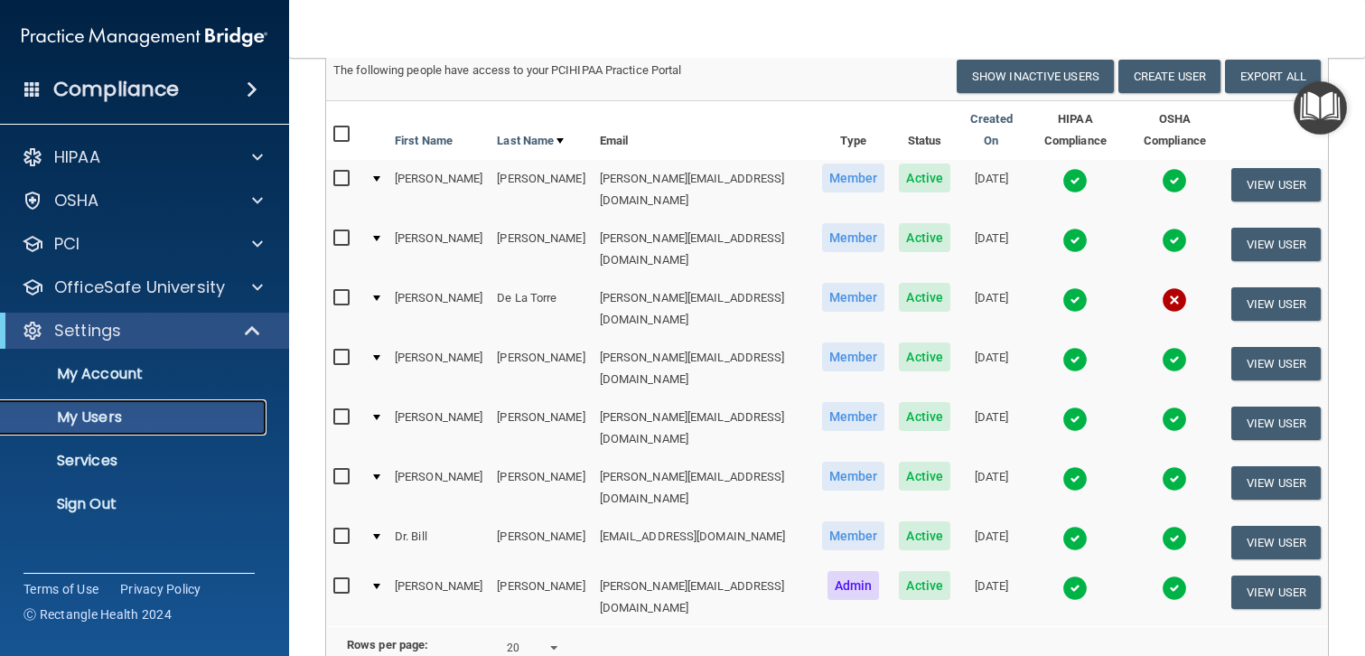
scroll to position [154, 0]
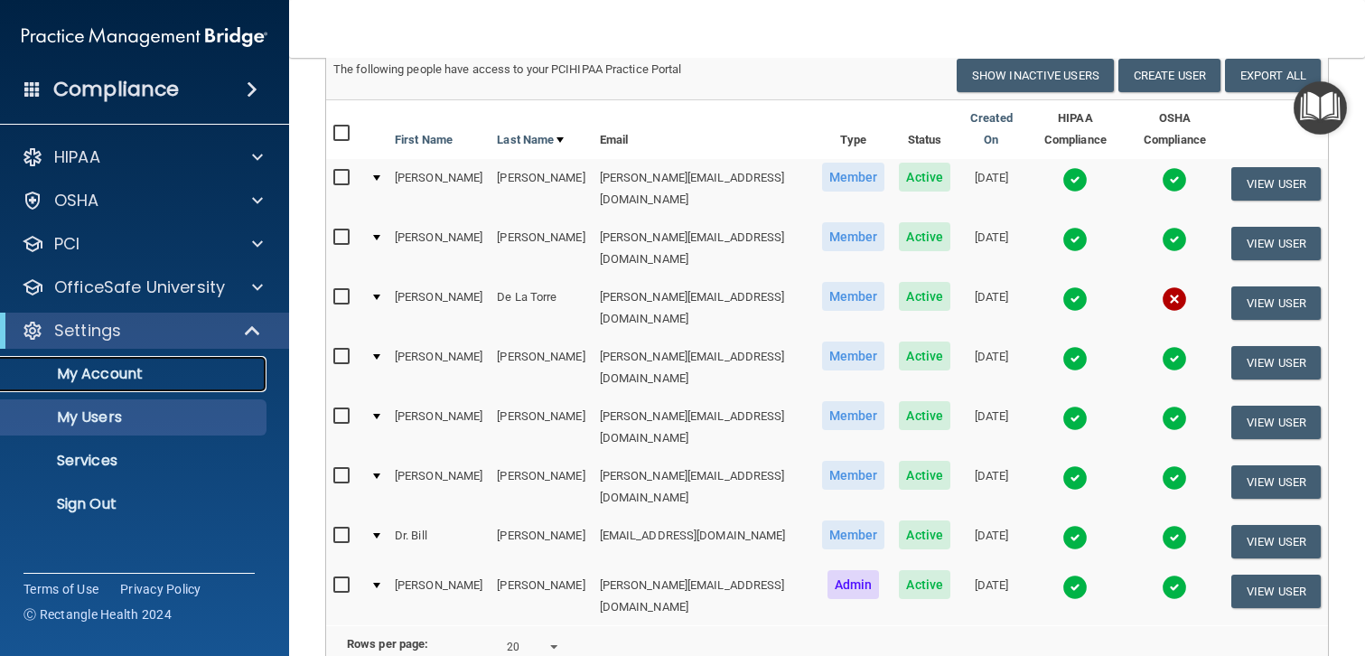
click at [117, 377] on p "My Account" at bounding box center [135, 374] width 247 height 18
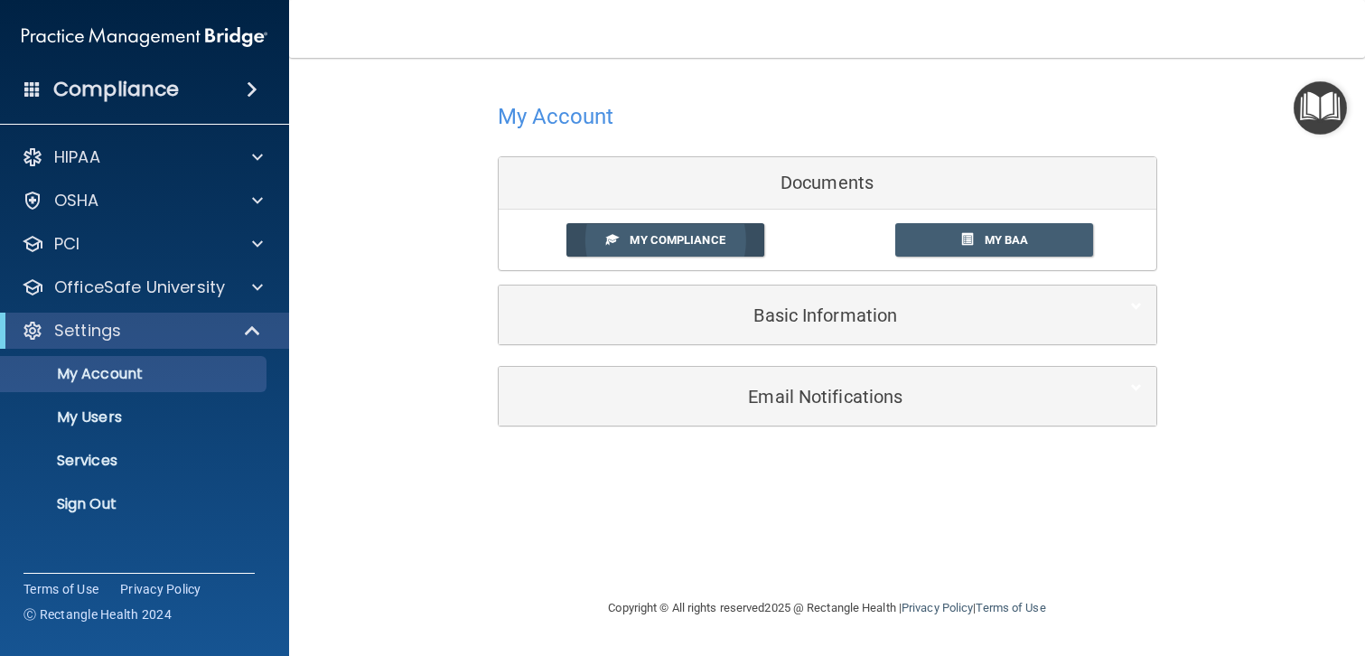
click at [644, 237] on span "My Compliance" at bounding box center [677, 240] width 95 height 14
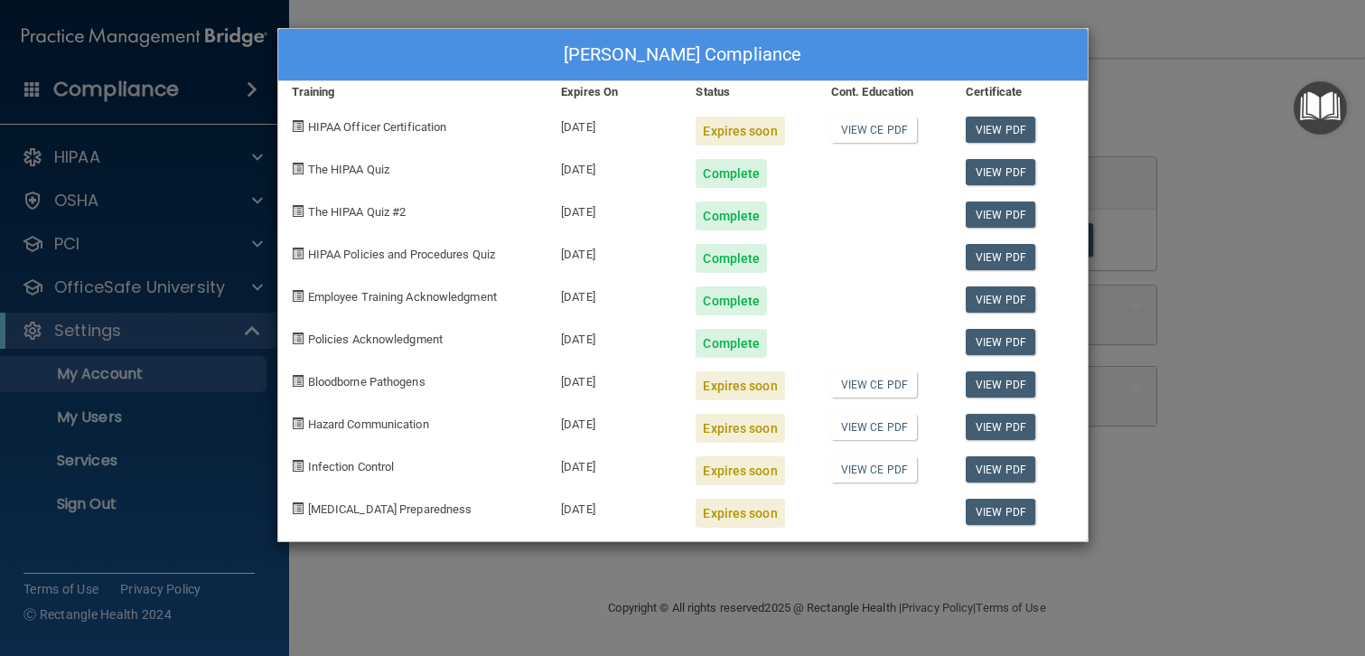
click at [108, 379] on div "Tamara Whitley's Compliance Training Expires On Status Cont. Education Certific…" at bounding box center [682, 328] width 1365 height 656
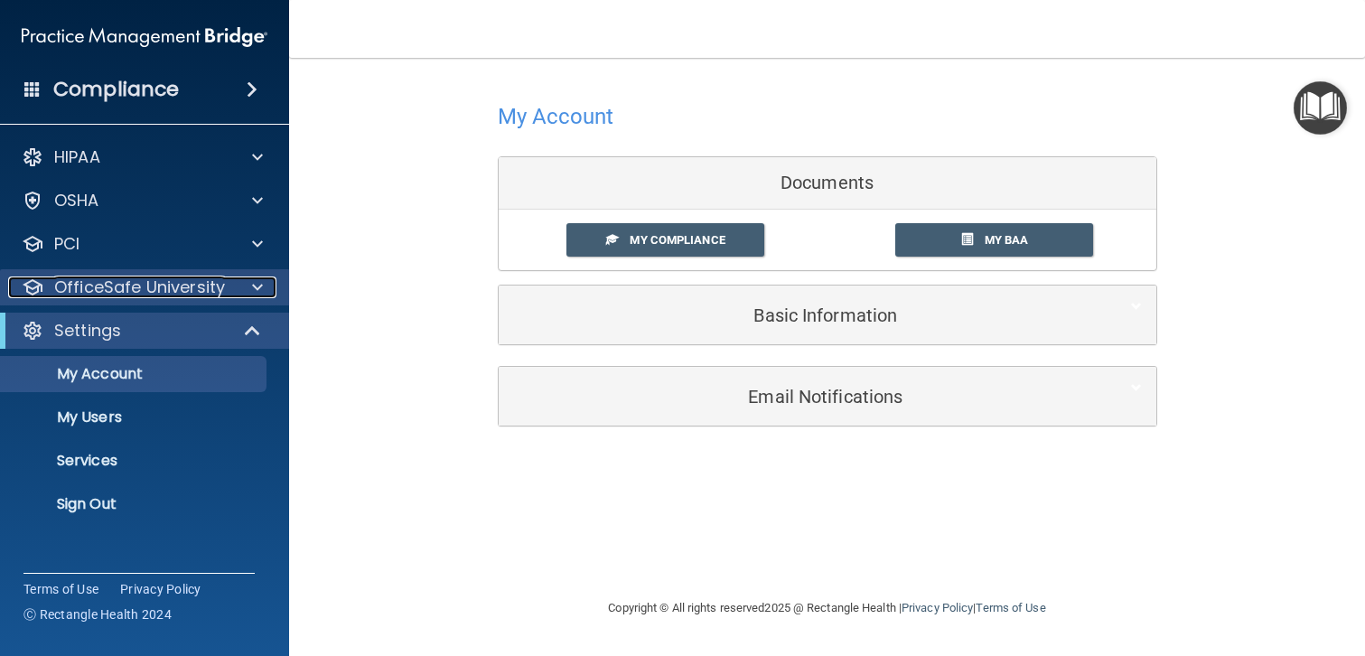
click at [133, 289] on p "OfficeSafe University" at bounding box center [139, 287] width 171 height 22
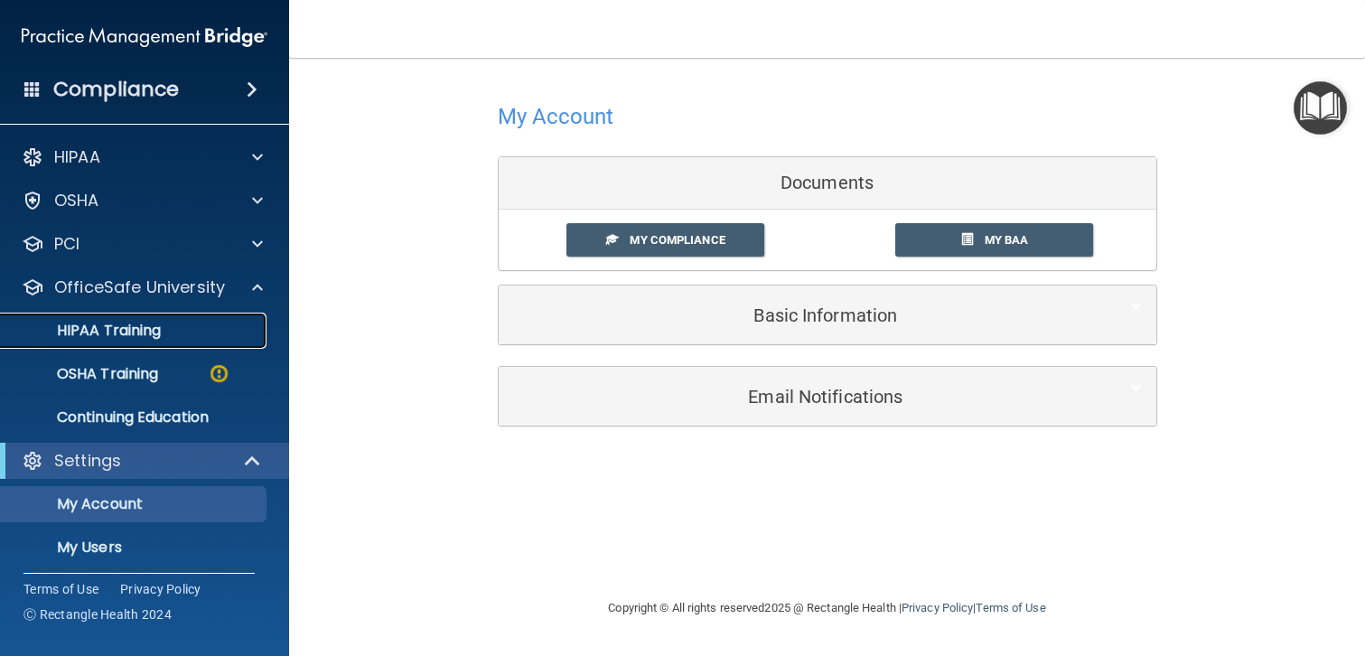
click at [124, 332] on p "HIPAA Training" at bounding box center [86, 331] width 149 height 18
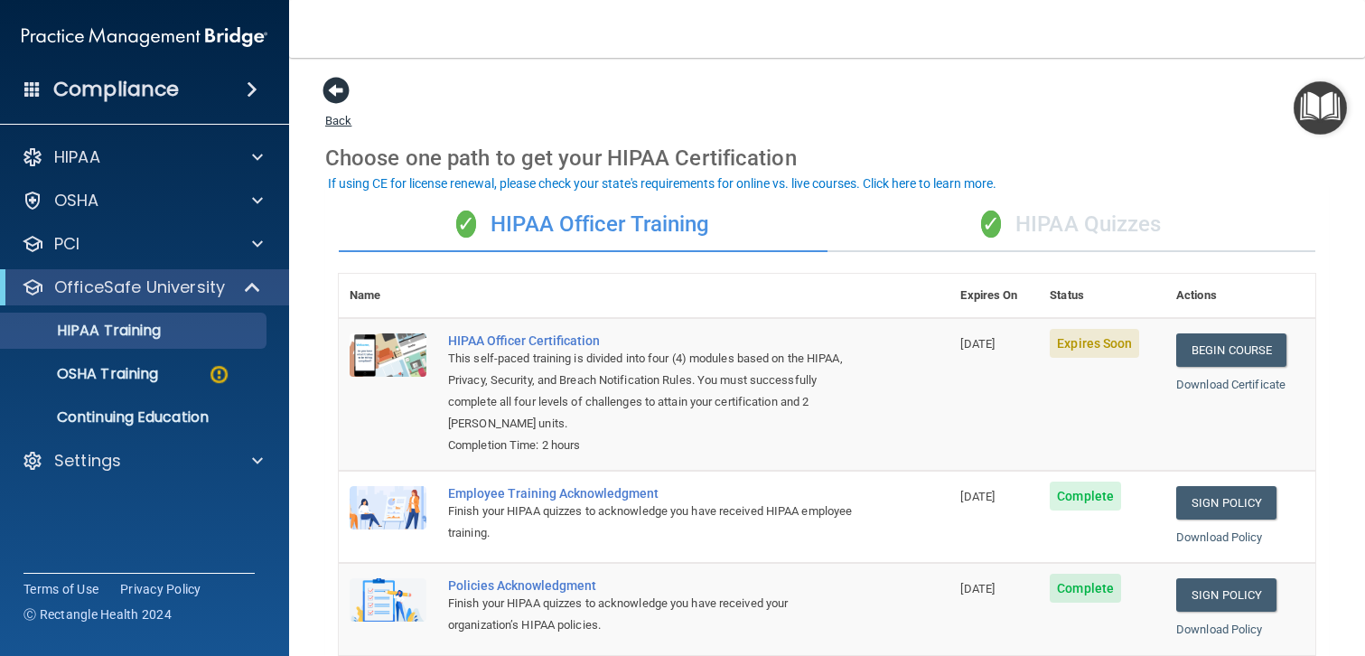
click at [334, 86] on span at bounding box center [336, 90] width 27 height 27
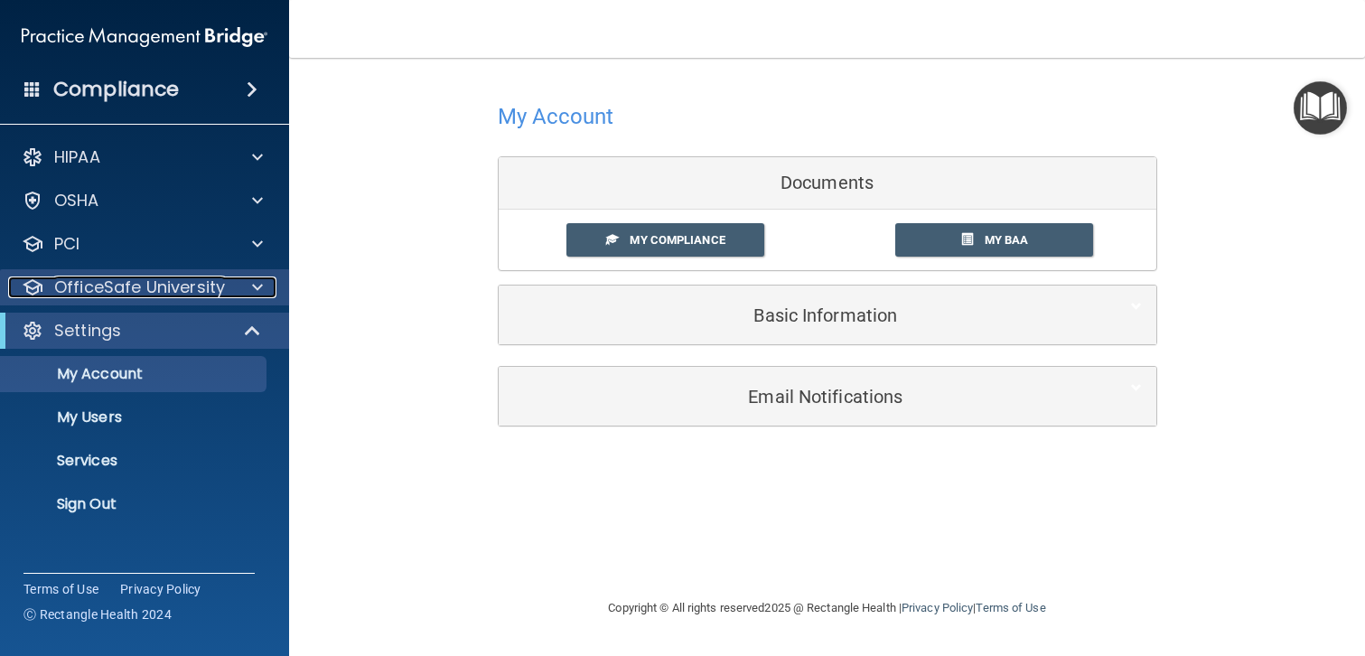
click at [145, 286] on p "OfficeSafe University" at bounding box center [139, 287] width 171 height 22
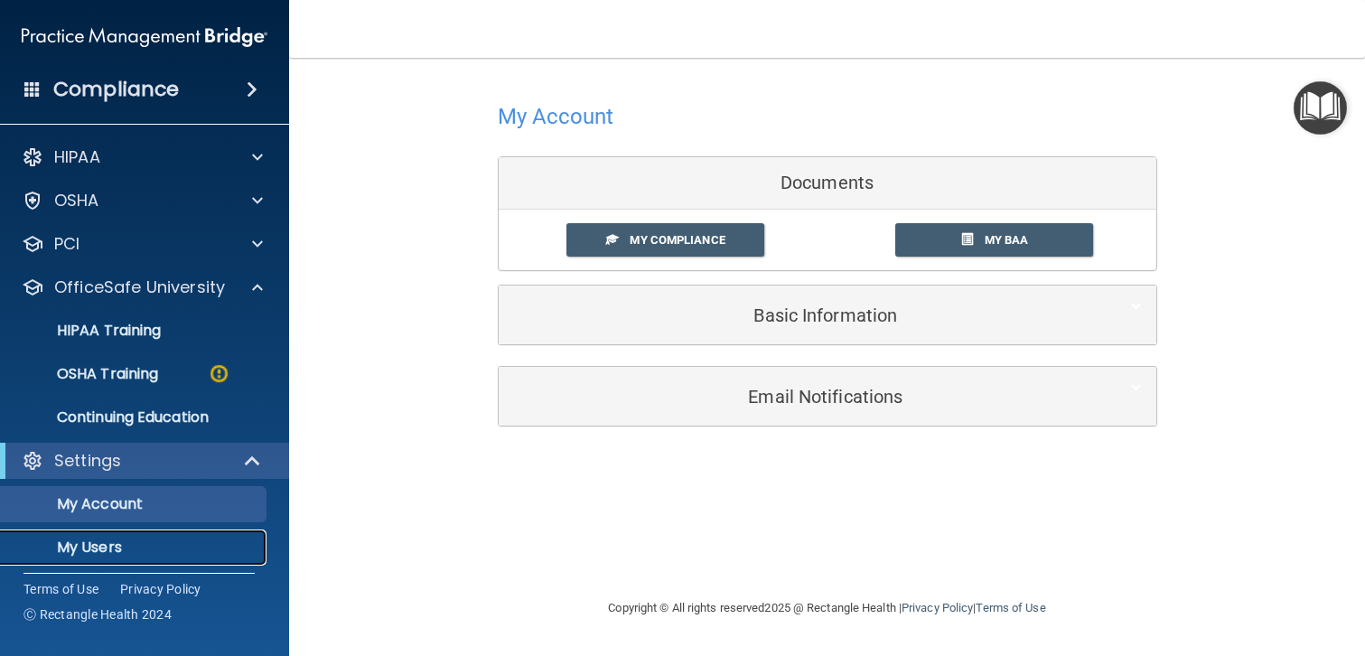
click at [98, 547] on p "My Users" at bounding box center [135, 547] width 247 height 18
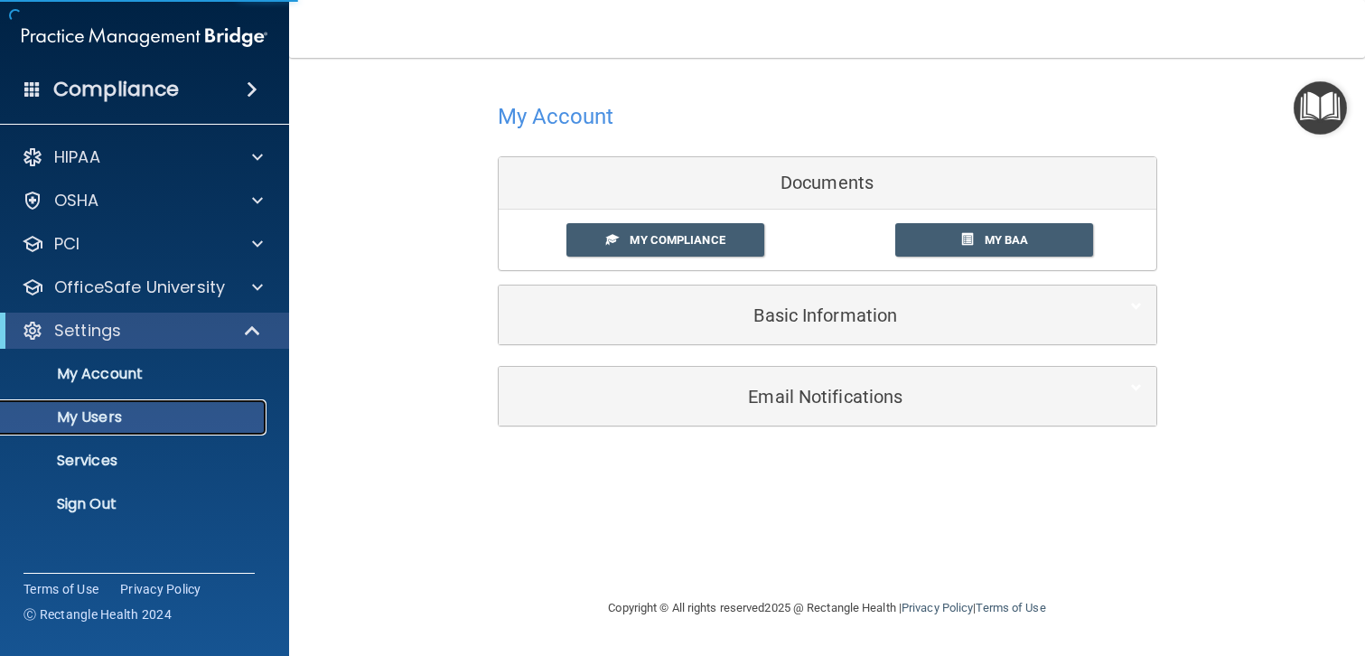
select select "20"
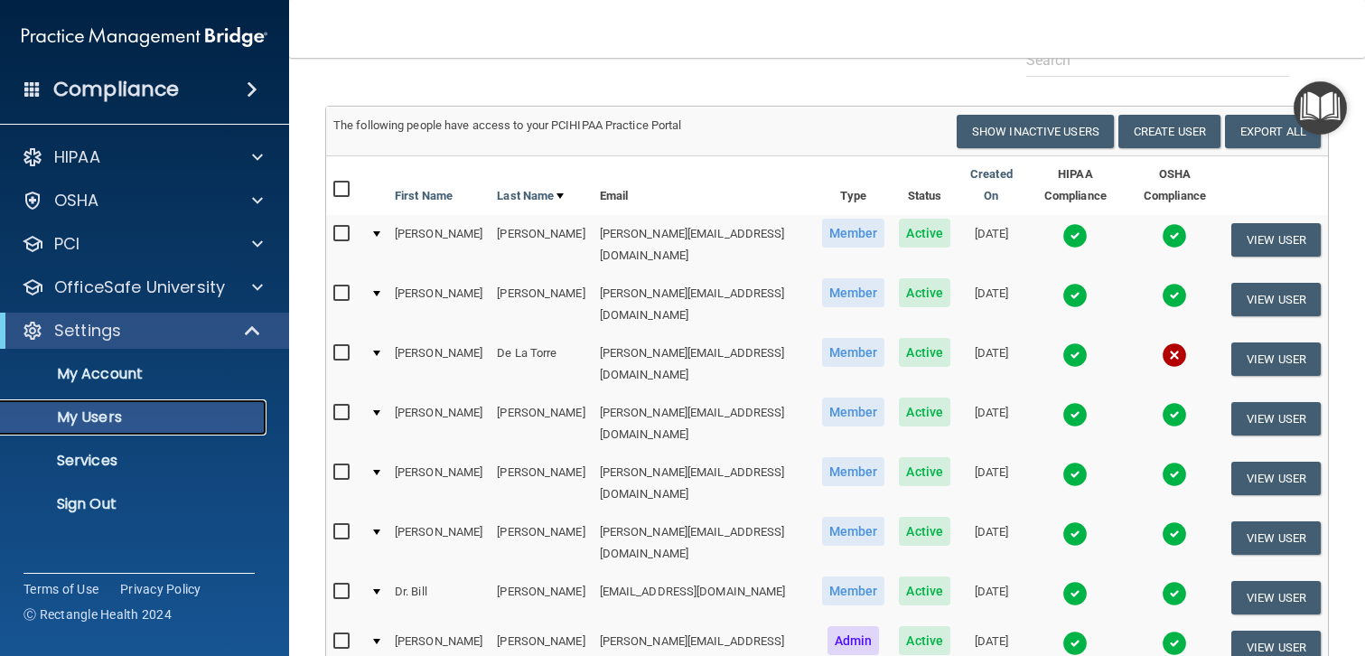
scroll to position [103, 0]
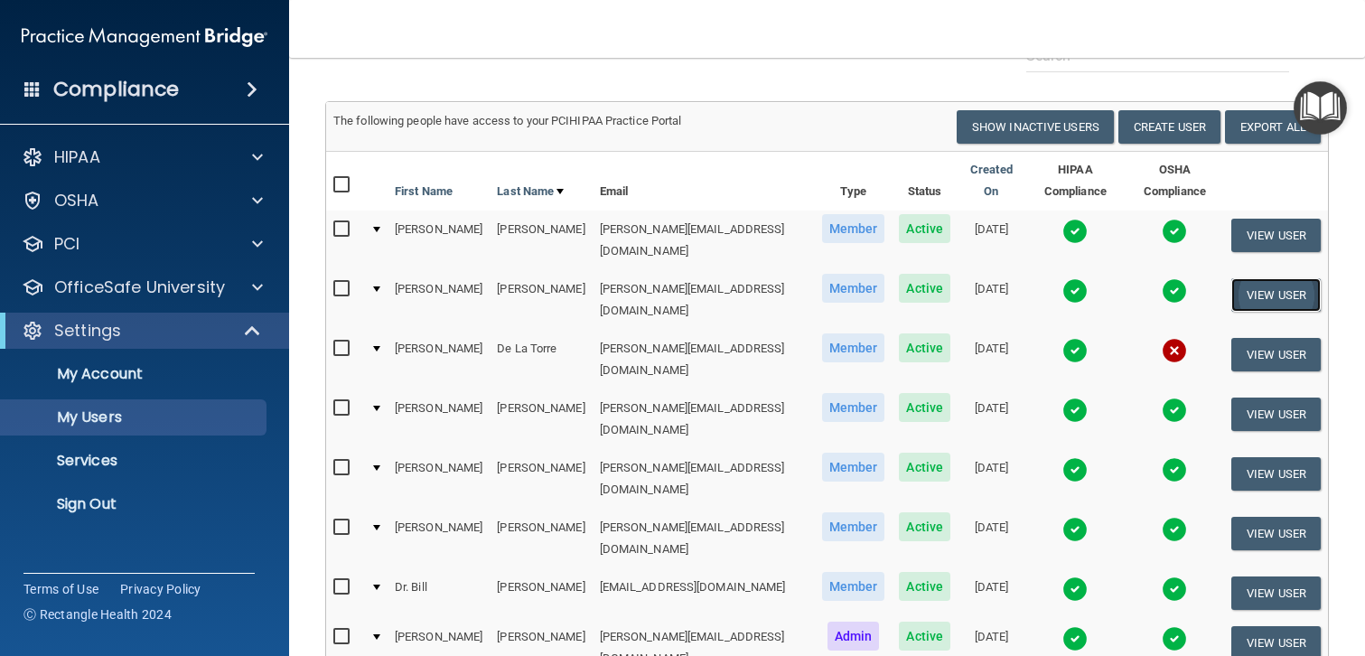
click at [1256, 278] on button "View User" at bounding box center [1275, 294] width 89 height 33
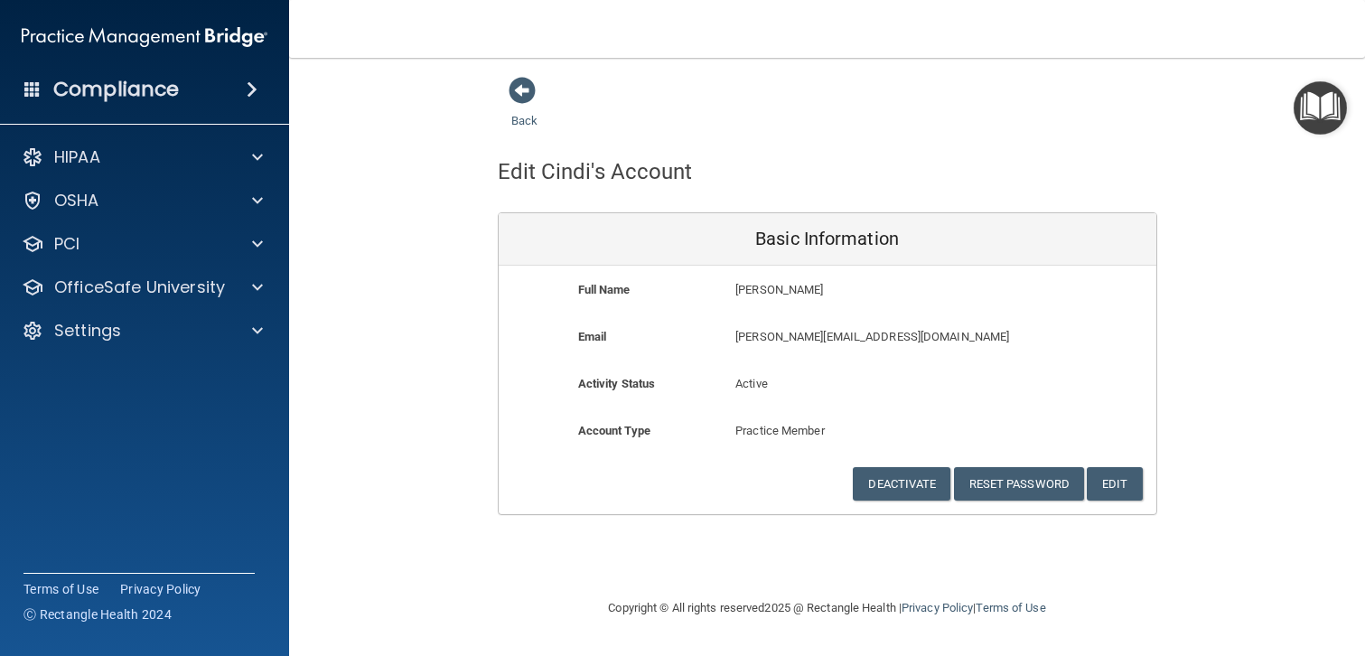
click at [1320, 109] on img "Open Resource Center" at bounding box center [1320, 107] width 53 height 53
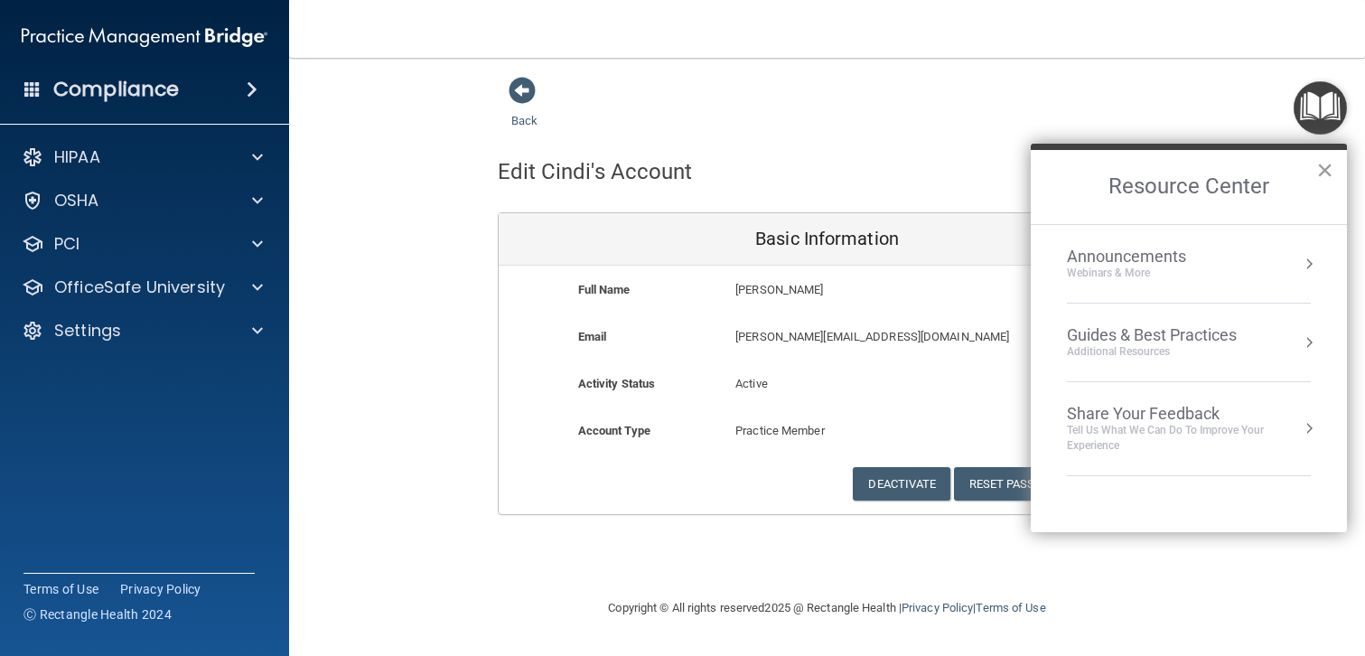
click at [1324, 177] on button "×" at bounding box center [1324, 169] width 17 height 29
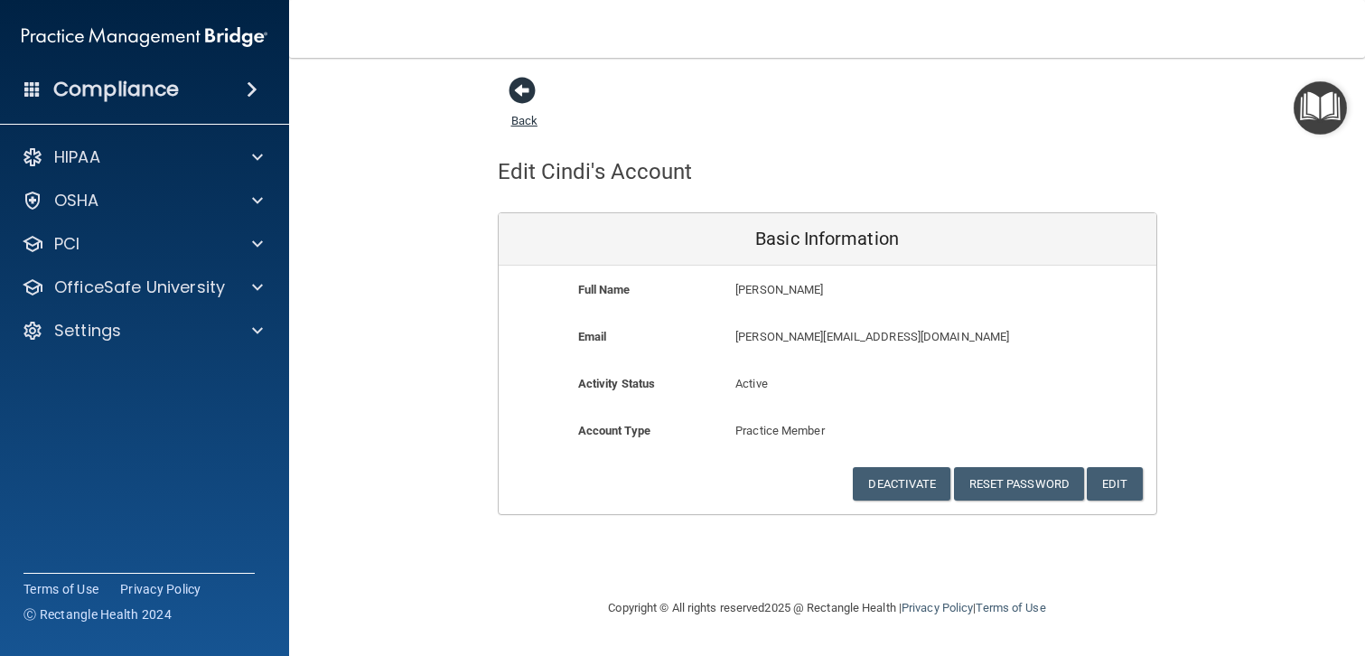
click at [518, 87] on span at bounding box center [522, 90] width 27 height 27
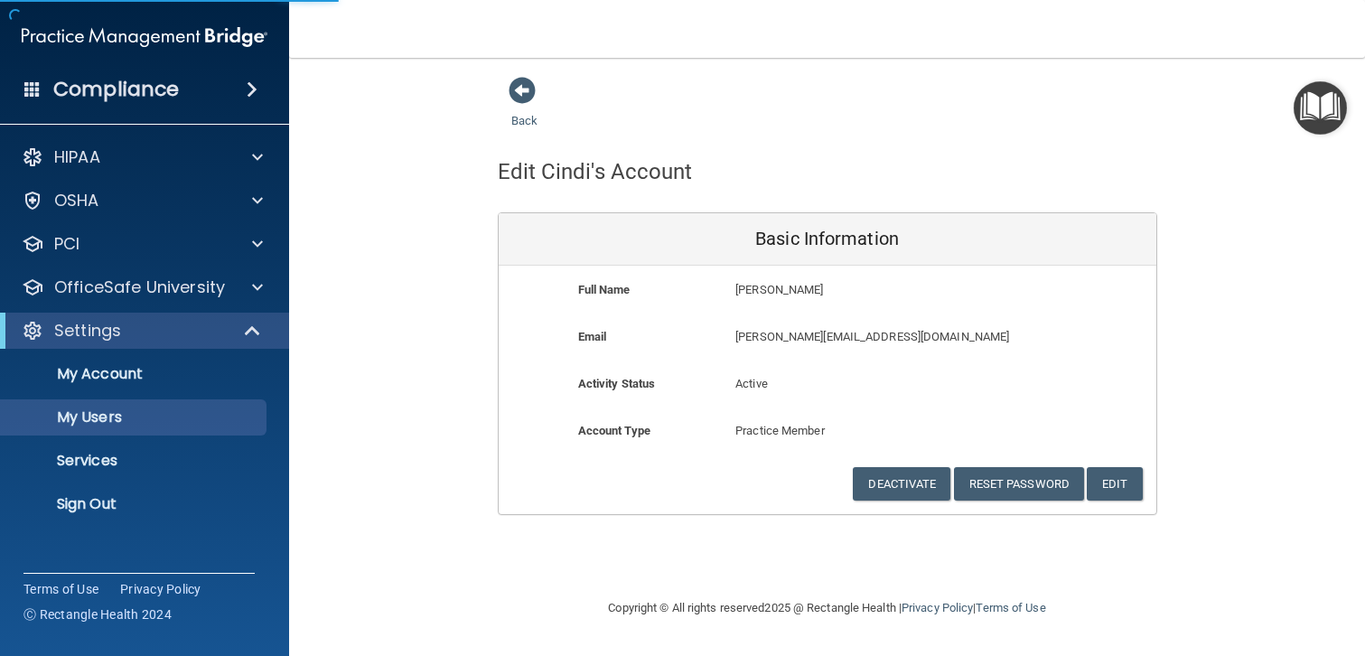
select select "20"
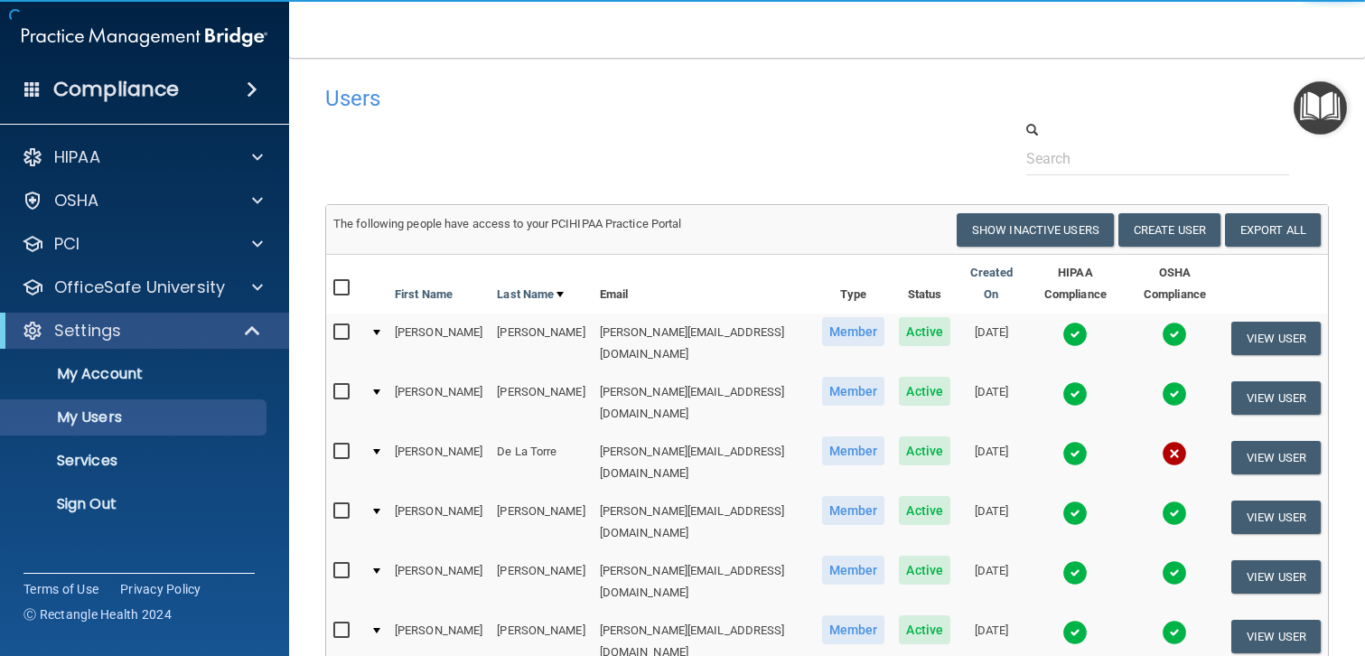
click at [138, 77] on h4 "Compliance" at bounding box center [116, 89] width 126 height 25
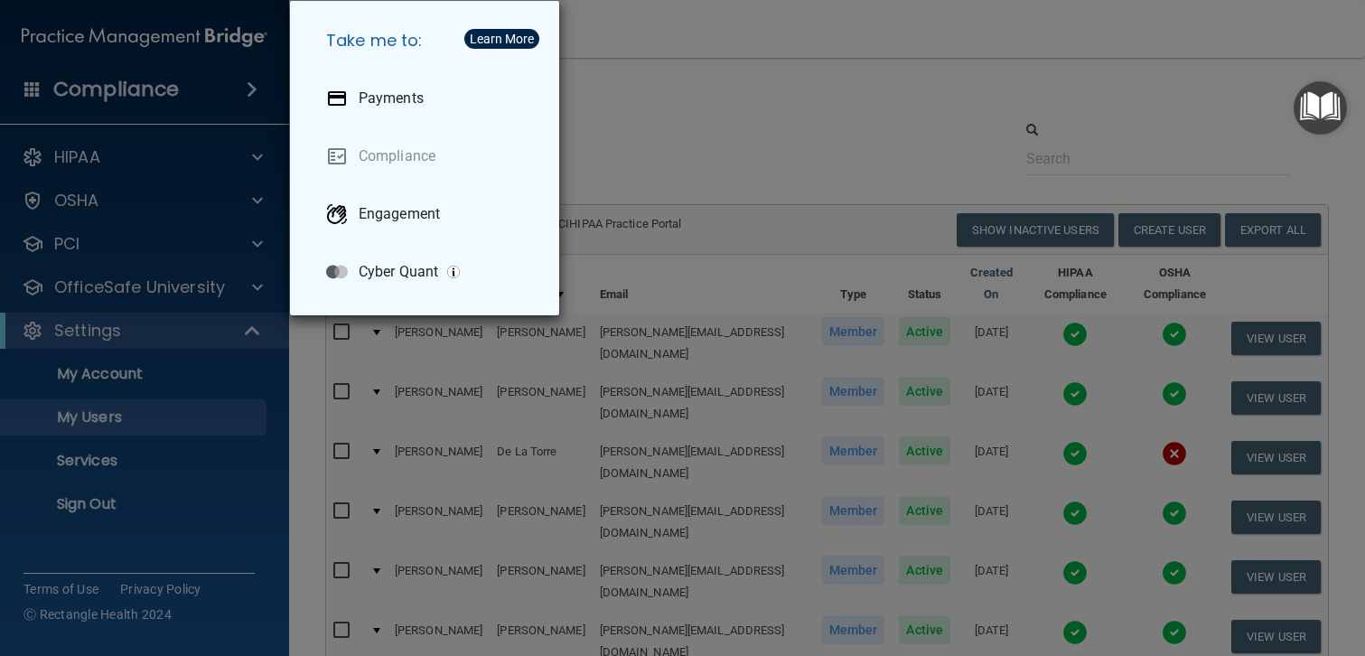
click at [91, 160] on div "Take me to: Payments Compliance Engagement Cyber Quant" at bounding box center [682, 328] width 1365 height 656
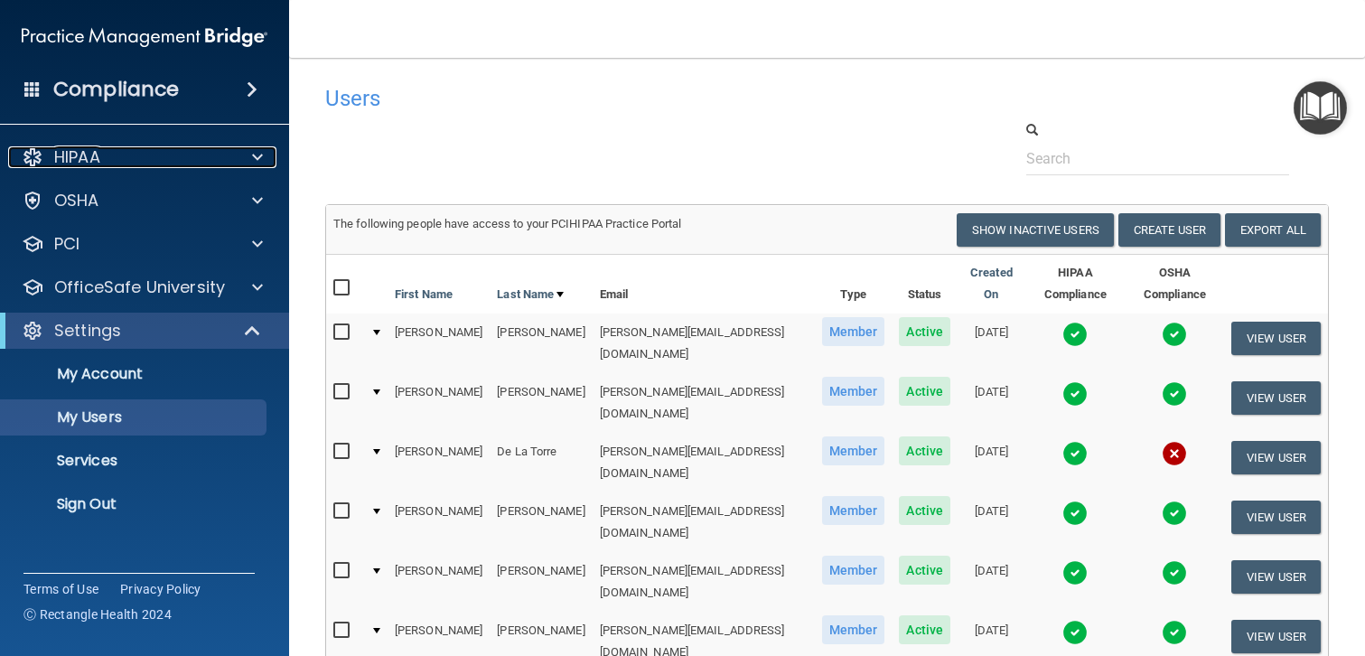
click at [91, 160] on p "HIPAA" at bounding box center [77, 157] width 46 height 22
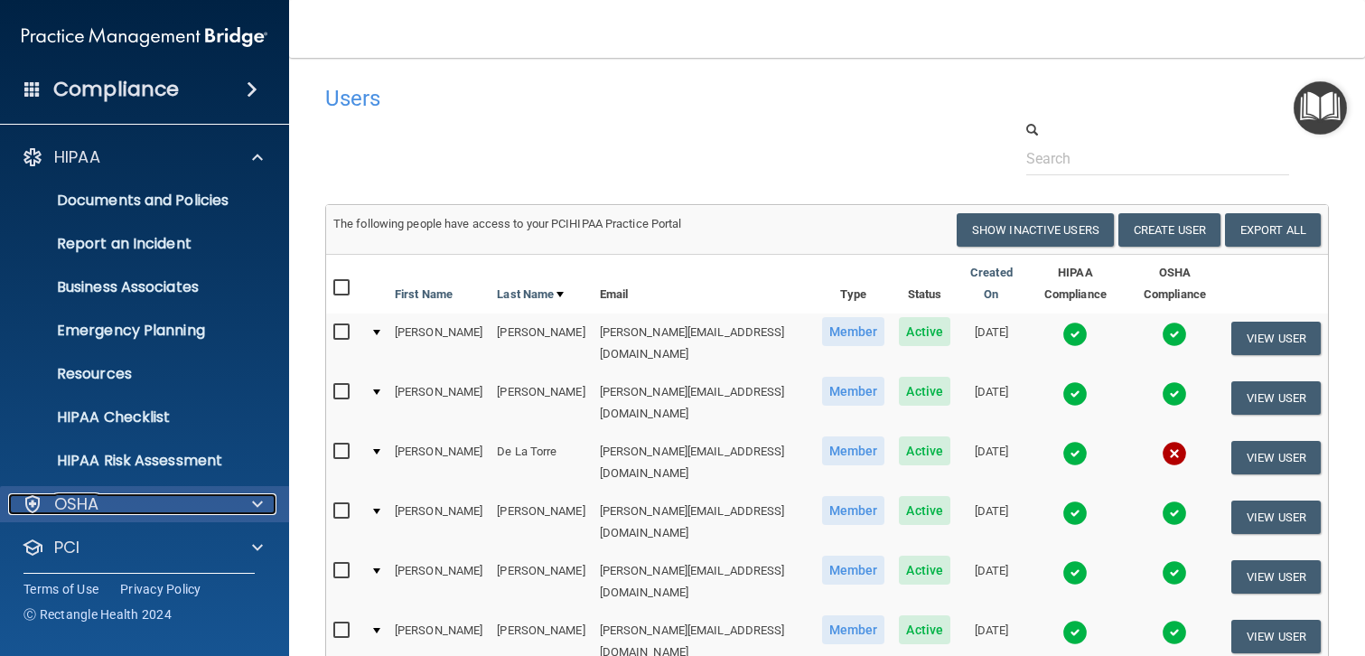
click at [88, 497] on p "OSHA" at bounding box center [76, 504] width 45 height 22
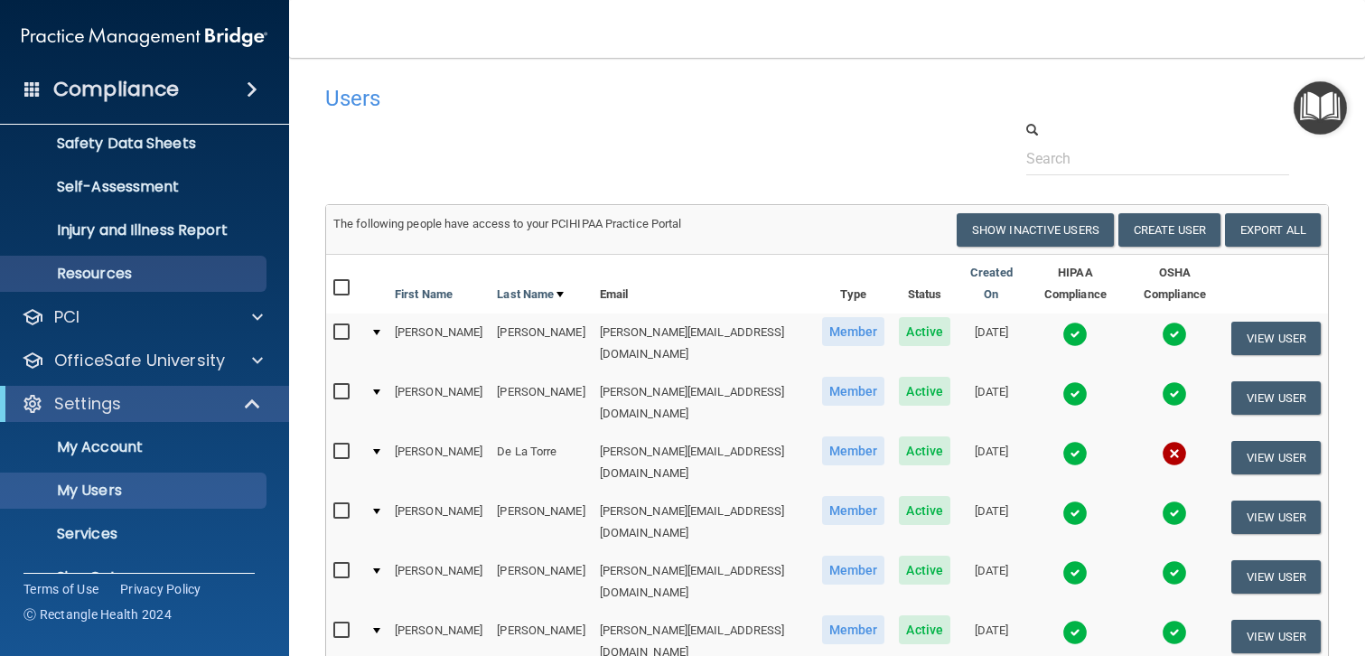
scroll to position [483, 0]
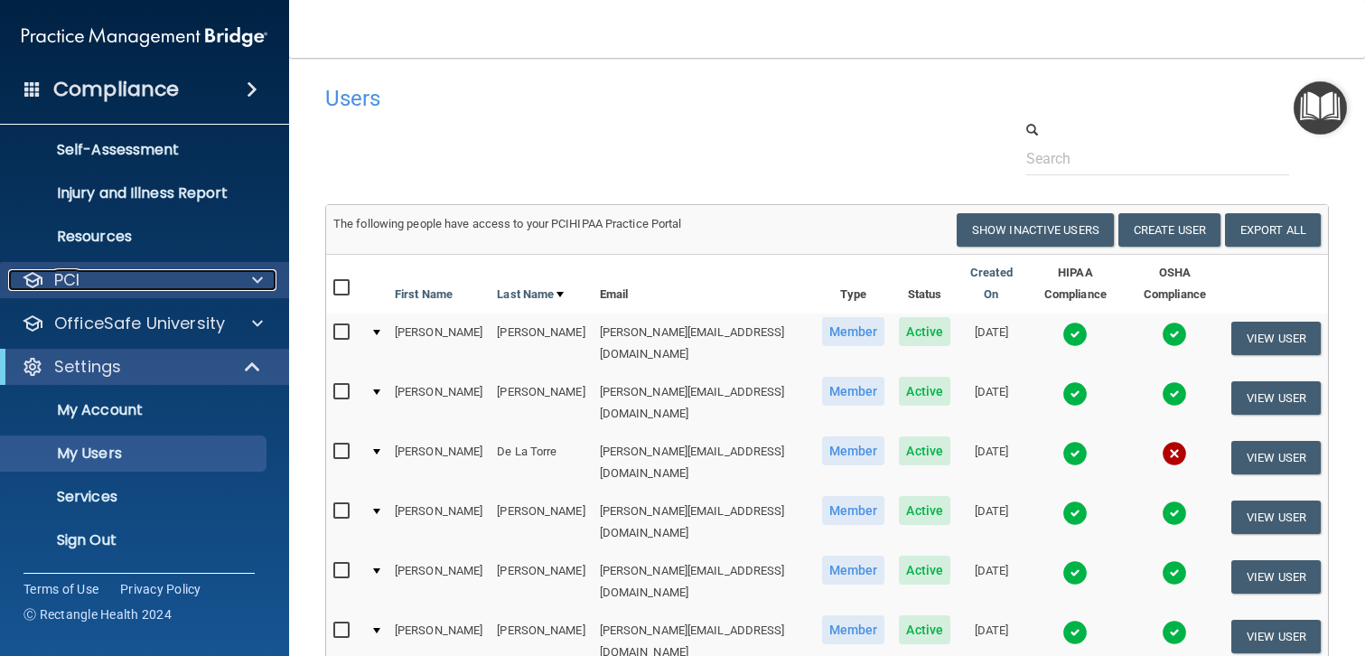
click at [70, 287] on p "PCI" at bounding box center [66, 280] width 25 height 22
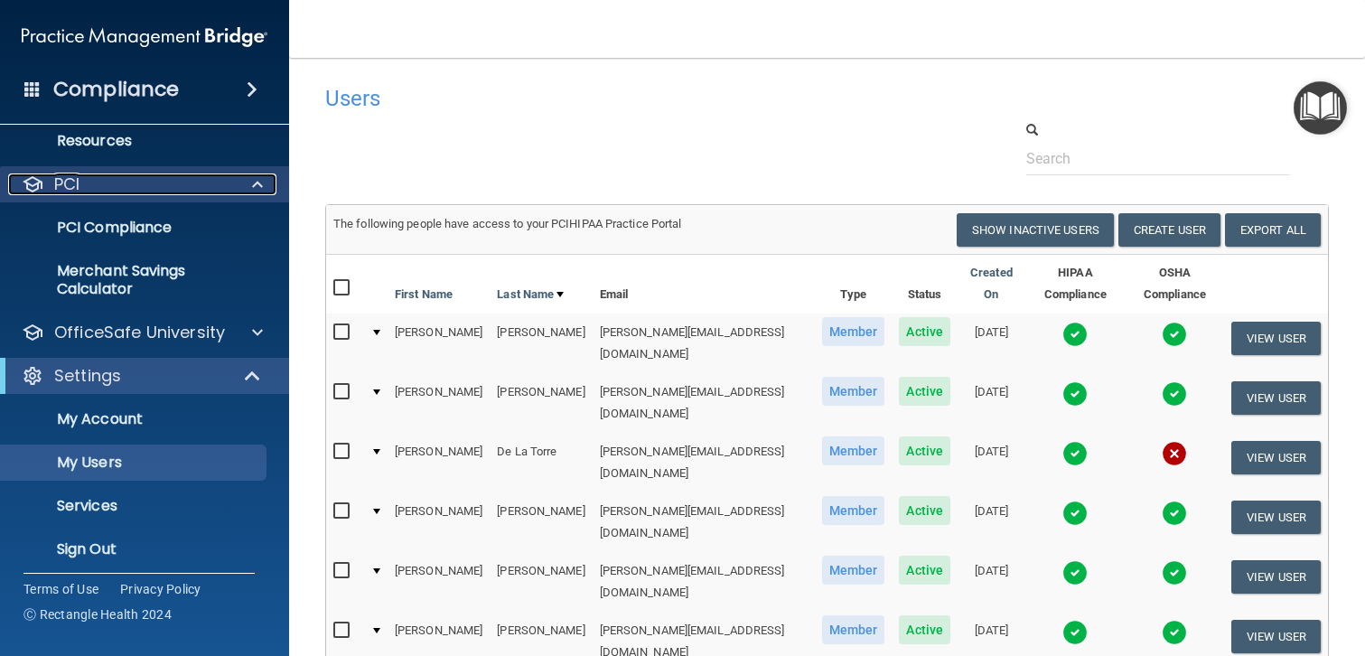
scroll to position [588, 0]
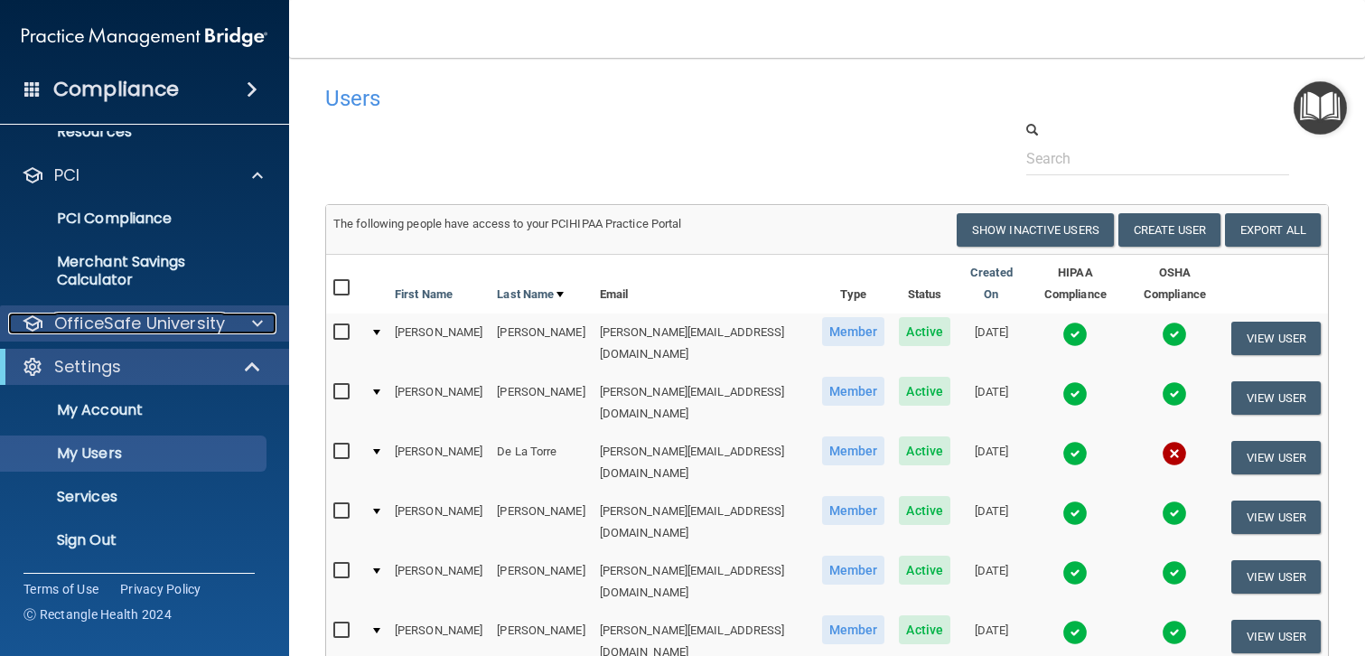
click at [186, 327] on p "OfficeSafe University" at bounding box center [139, 324] width 171 height 22
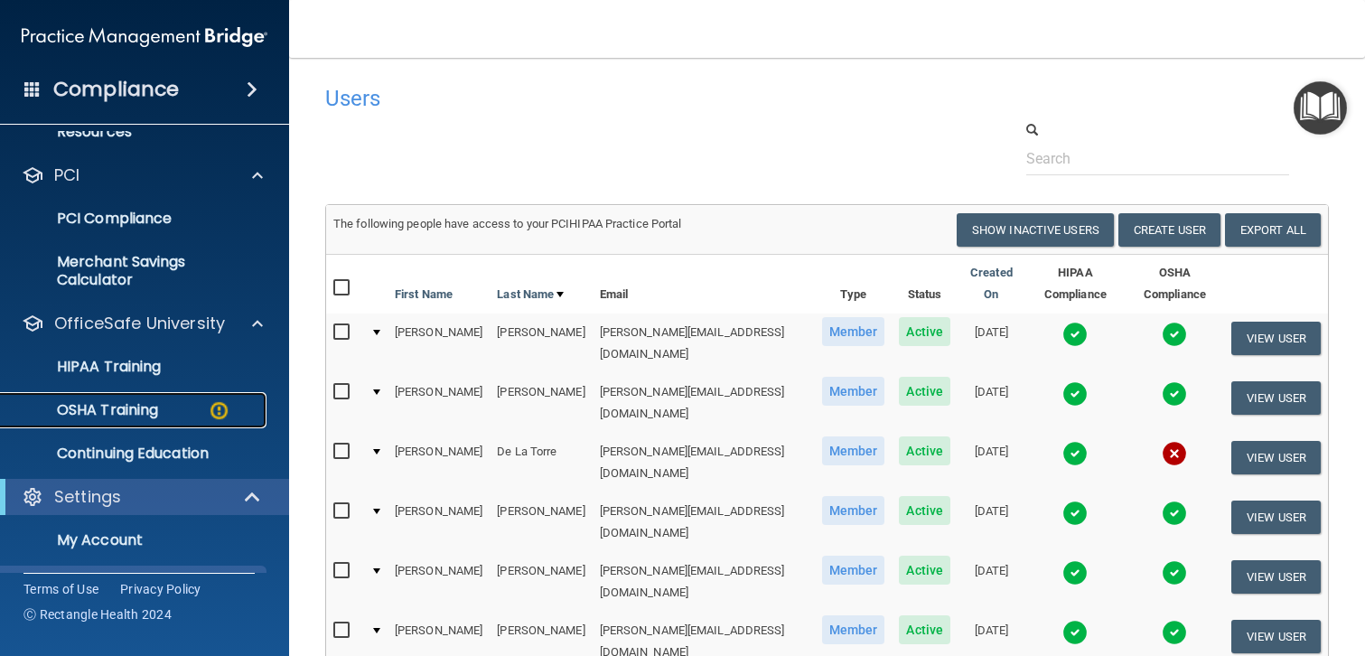
click at [220, 407] on img at bounding box center [219, 410] width 23 height 23
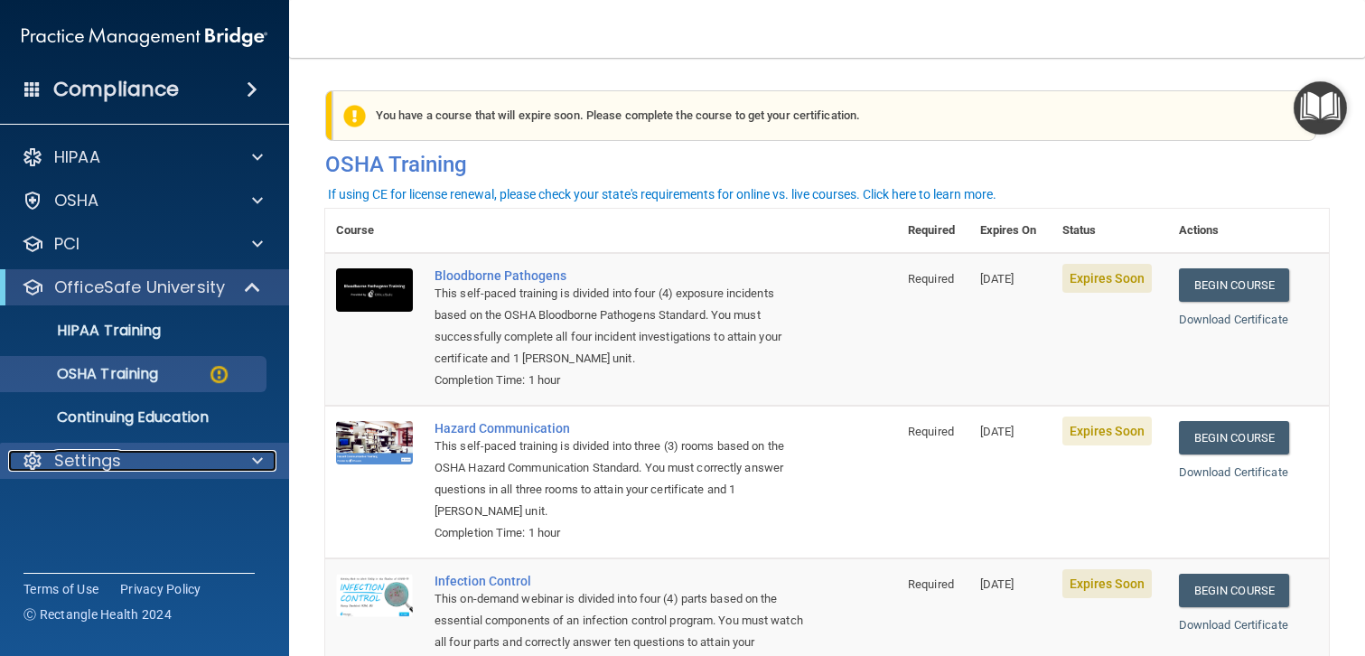
click at [95, 460] on p "Settings" at bounding box center [87, 461] width 67 height 22
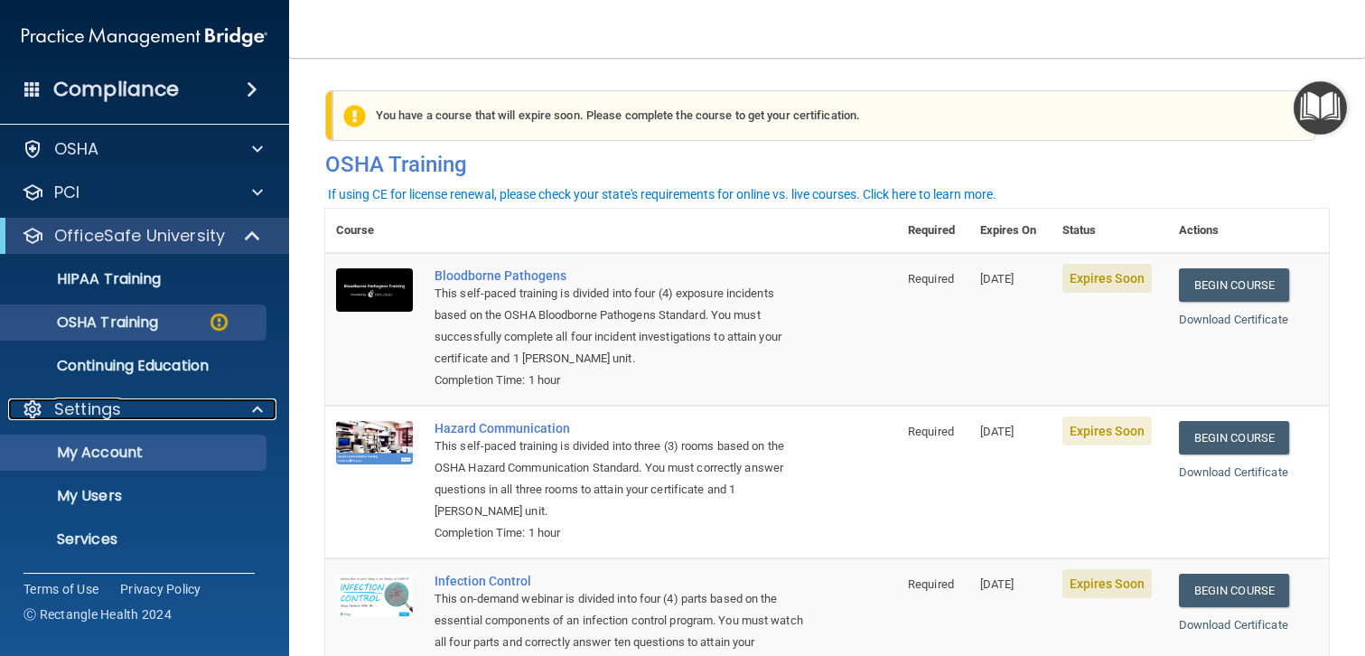
scroll to position [94, 0]
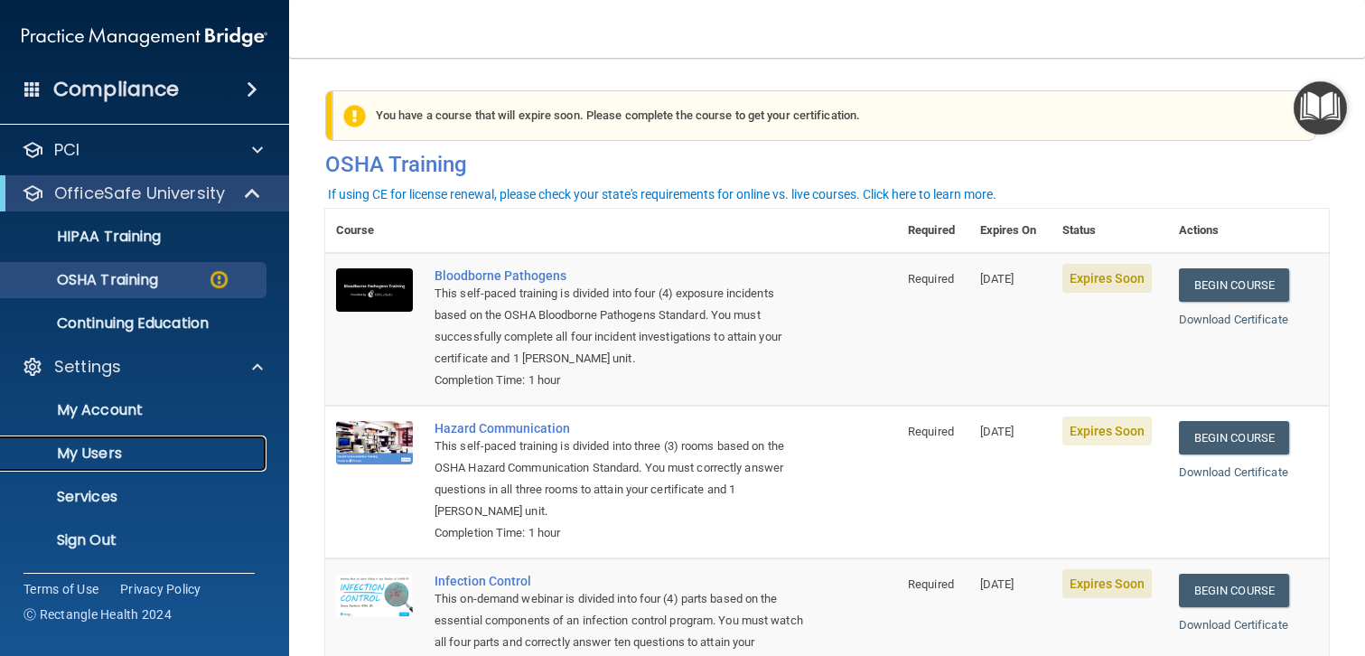
click at [92, 461] on p "My Users" at bounding box center [135, 453] width 247 height 18
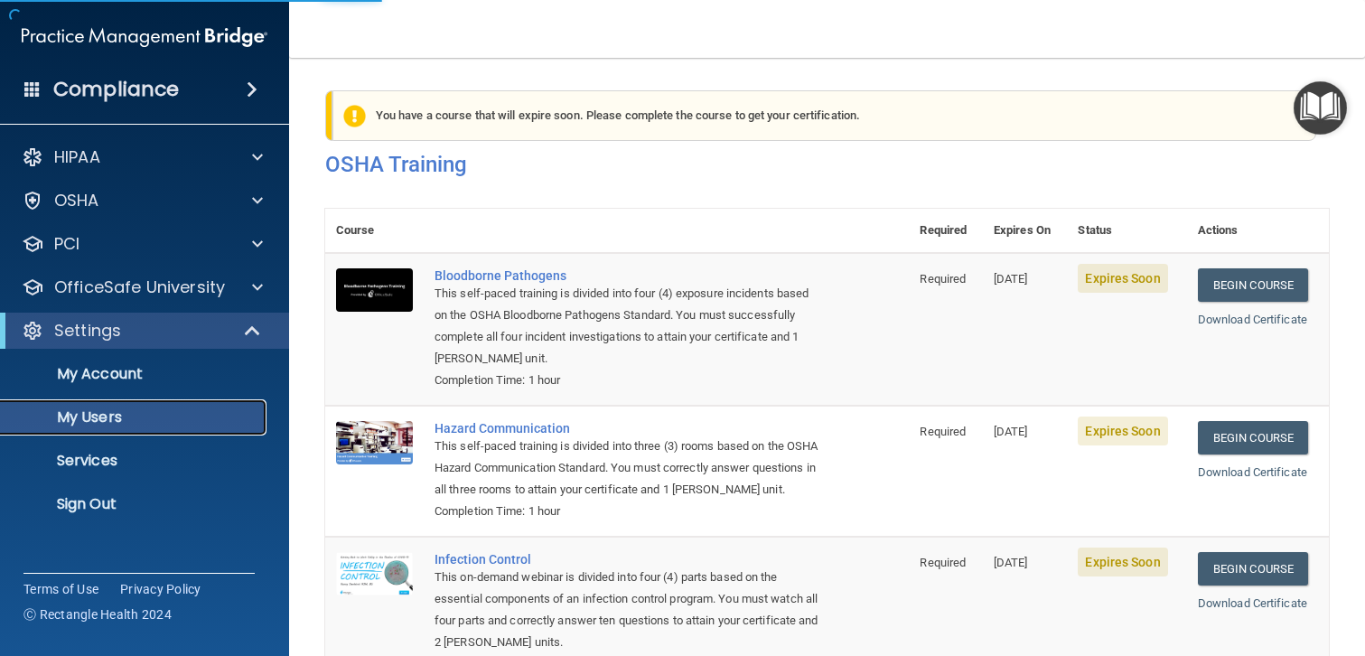
select select "20"
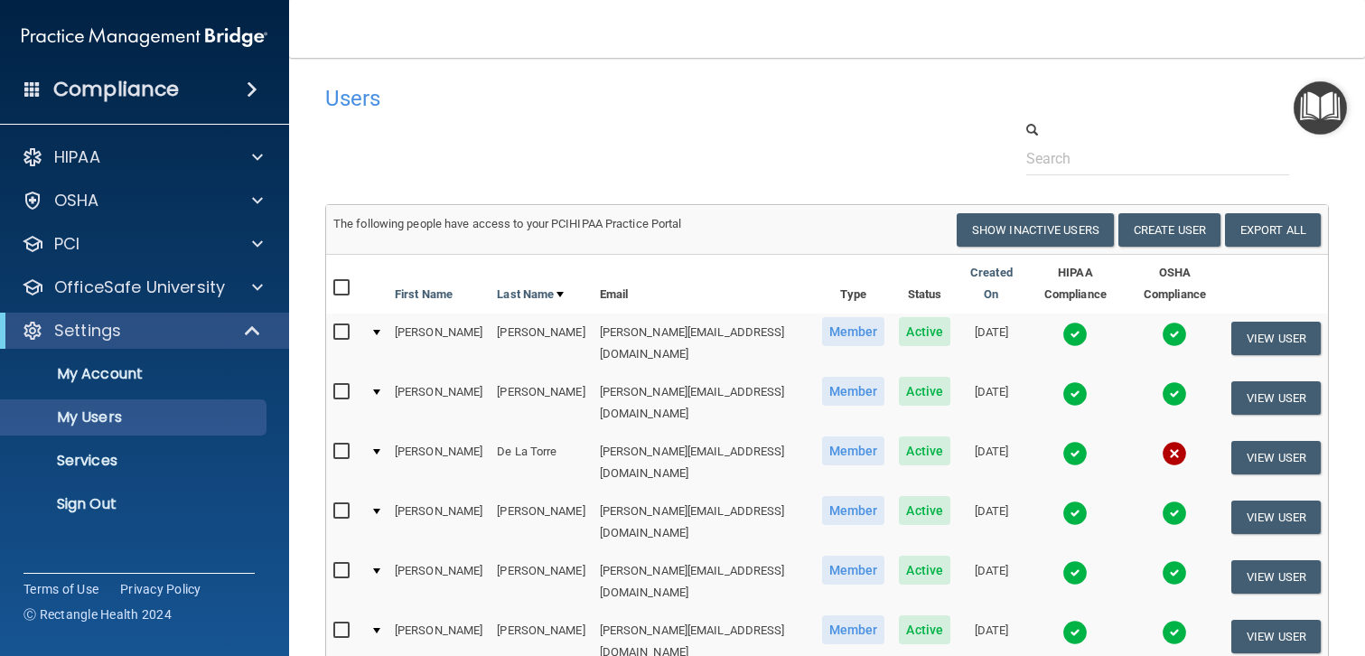
click at [379, 449] on div at bounding box center [376, 451] width 7 height 5
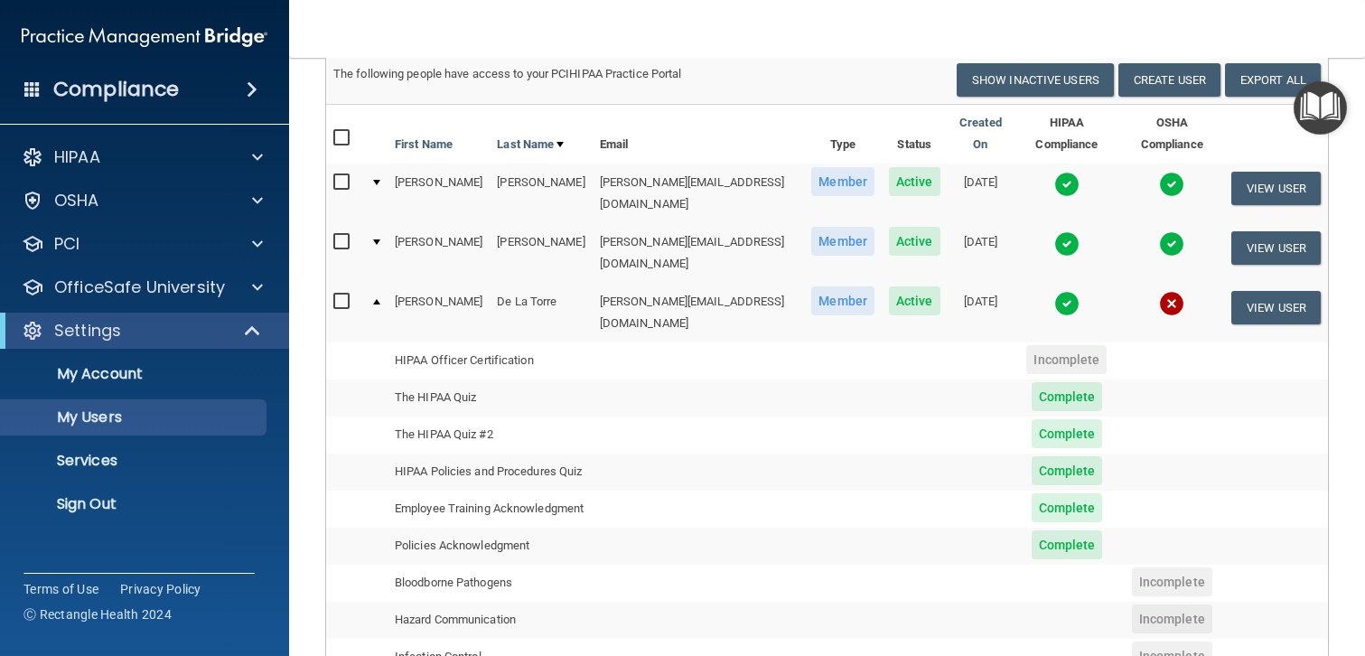
scroll to position [155, 0]
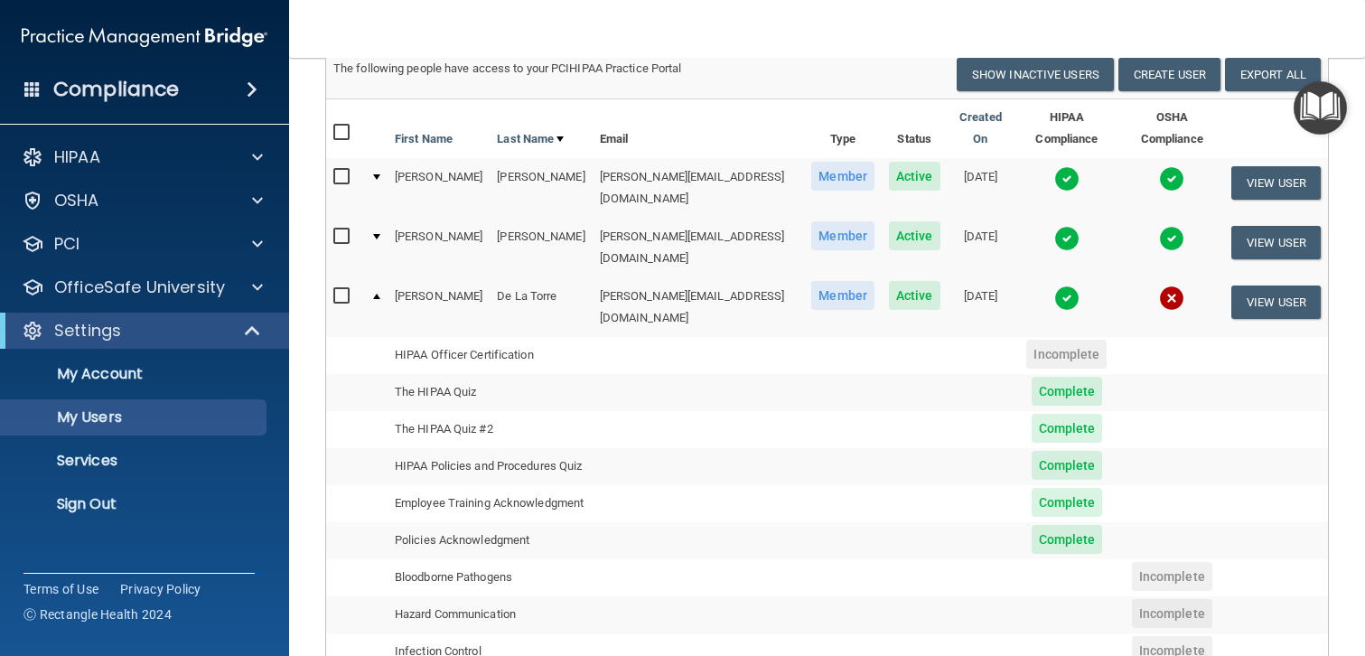
click at [378, 158] on td at bounding box center [375, 188] width 24 height 60
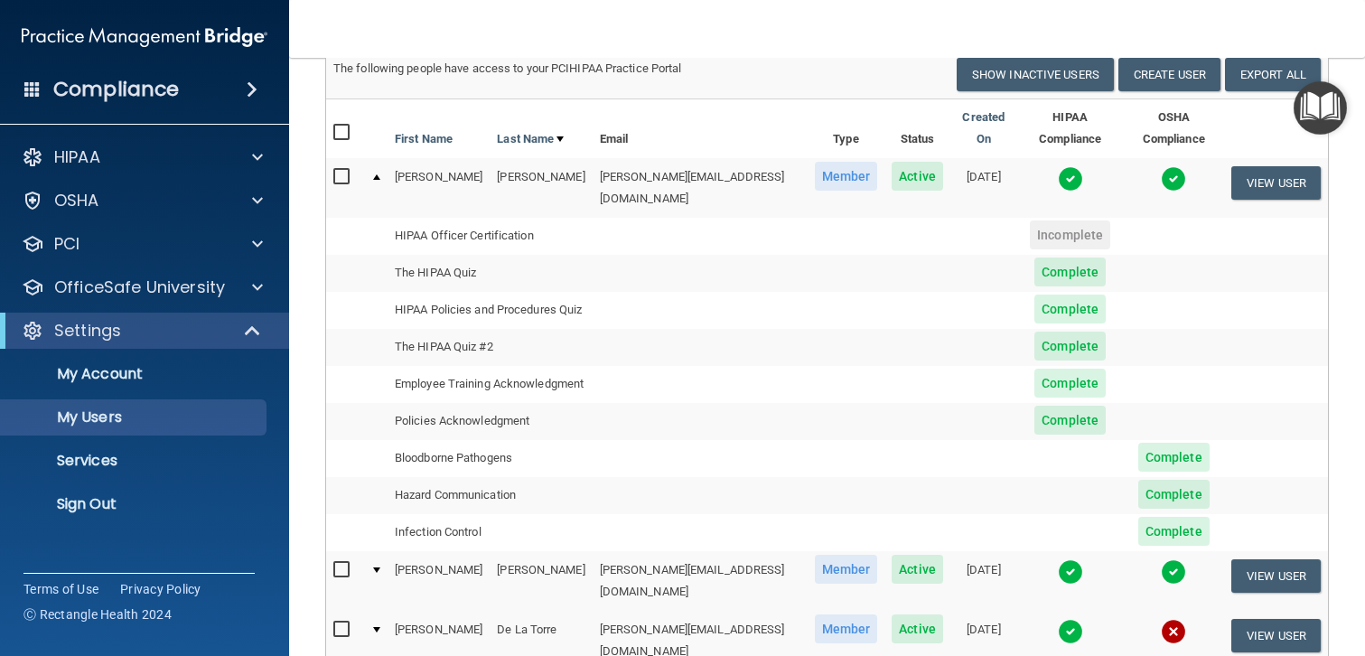
click at [377, 567] on div at bounding box center [376, 569] width 7 height 5
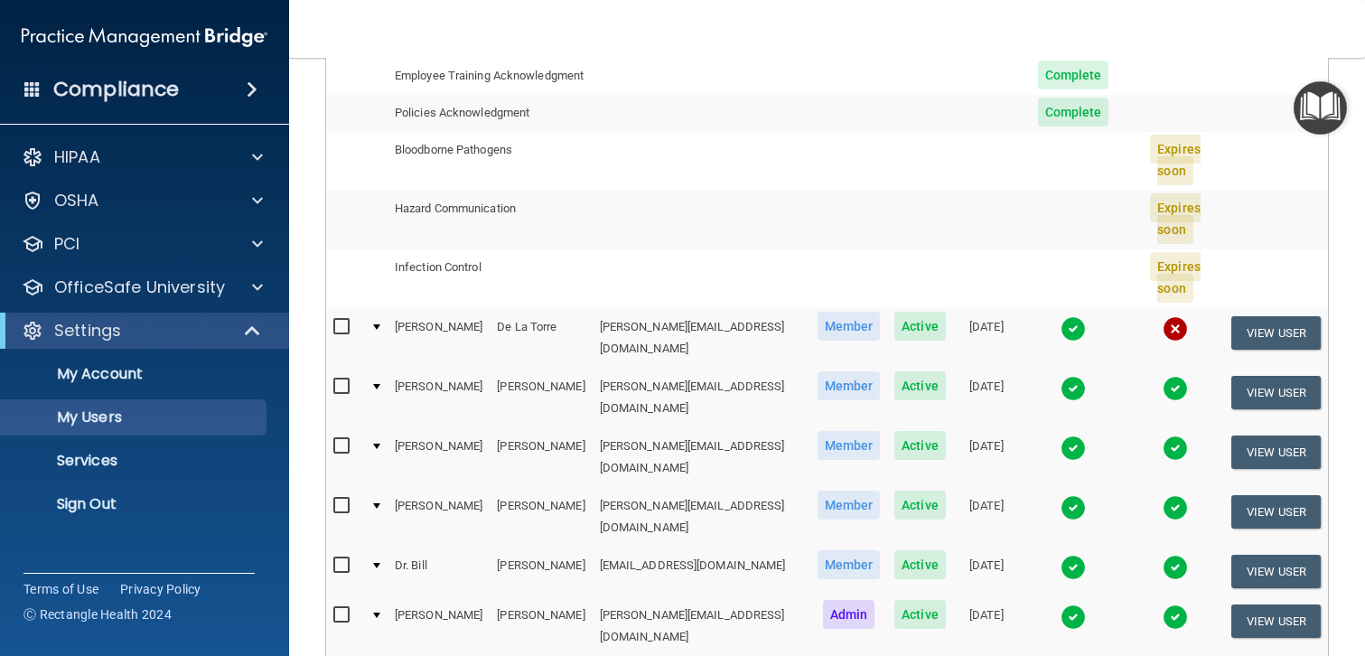
scroll to position [528, 0]
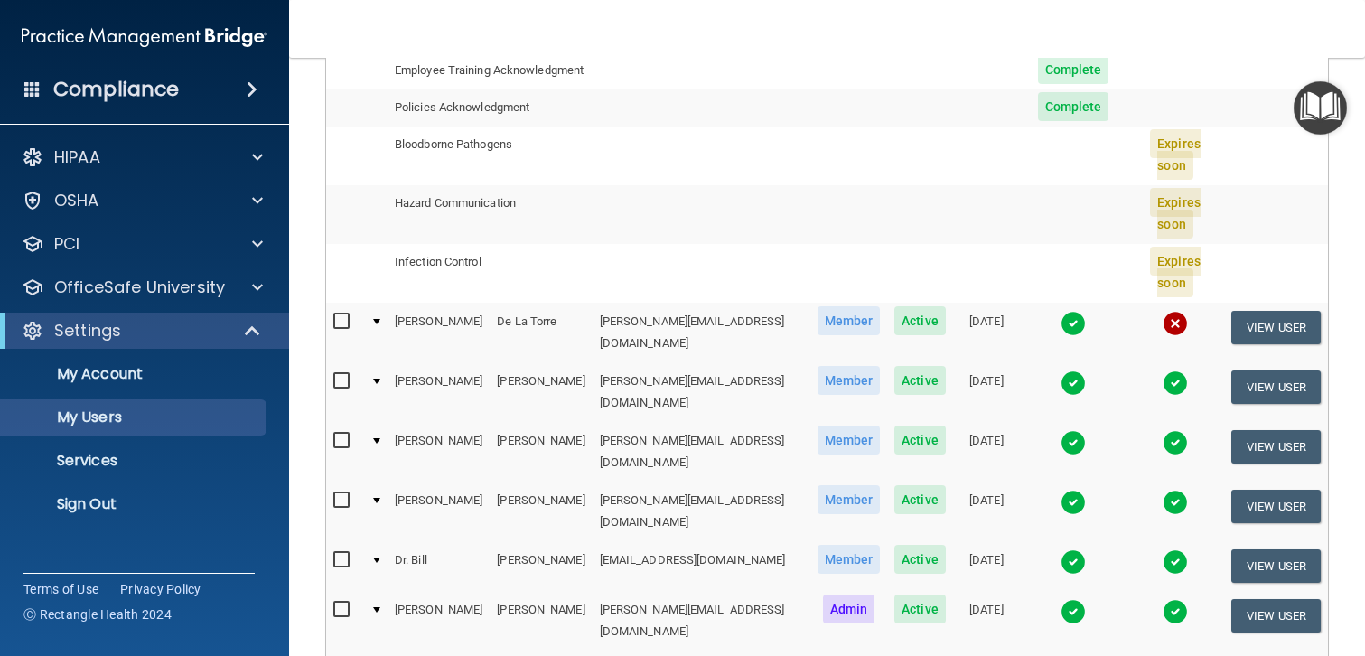
click at [379, 557] on div at bounding box center [376, 559] width 7 height 5
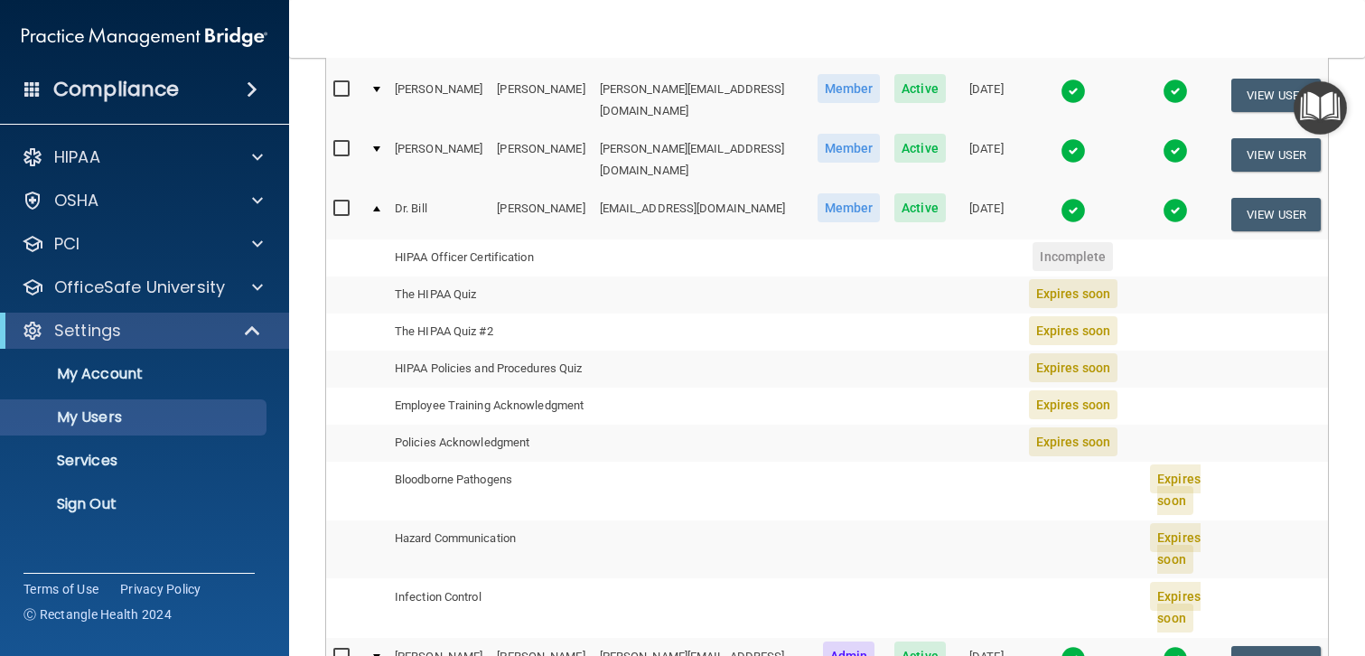
scroll to position [440, 0]
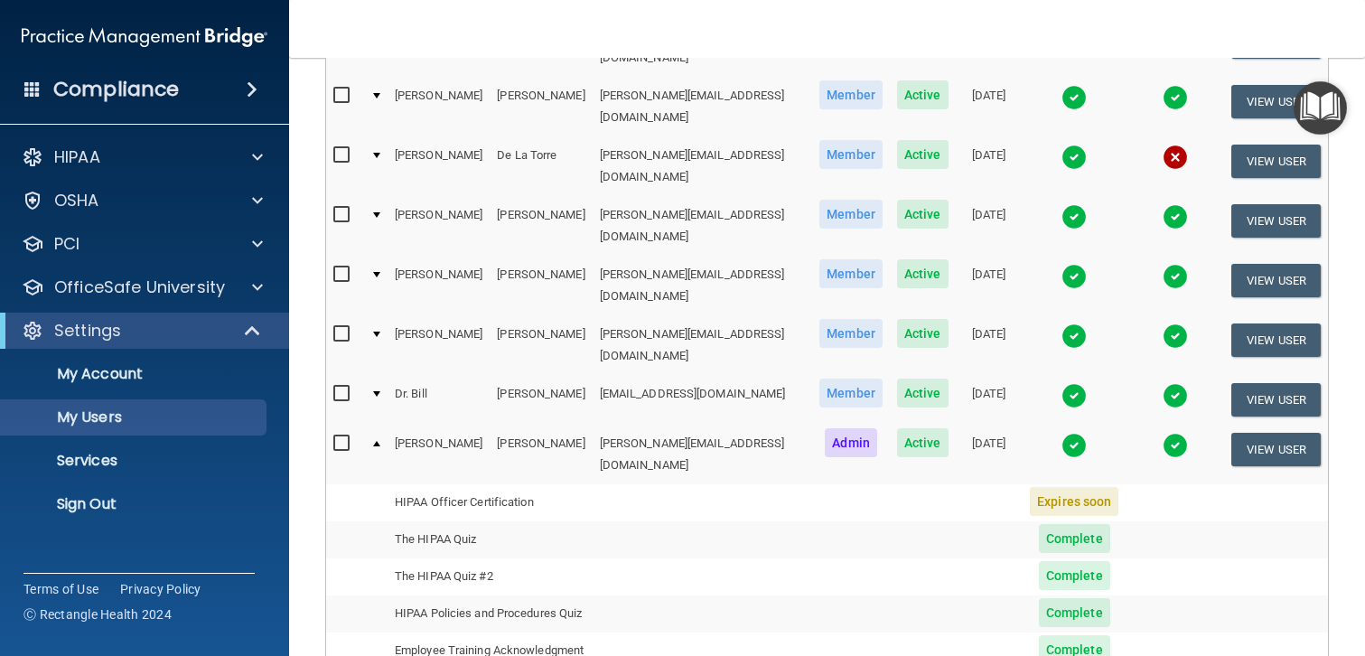
scroll to position [299, 0]
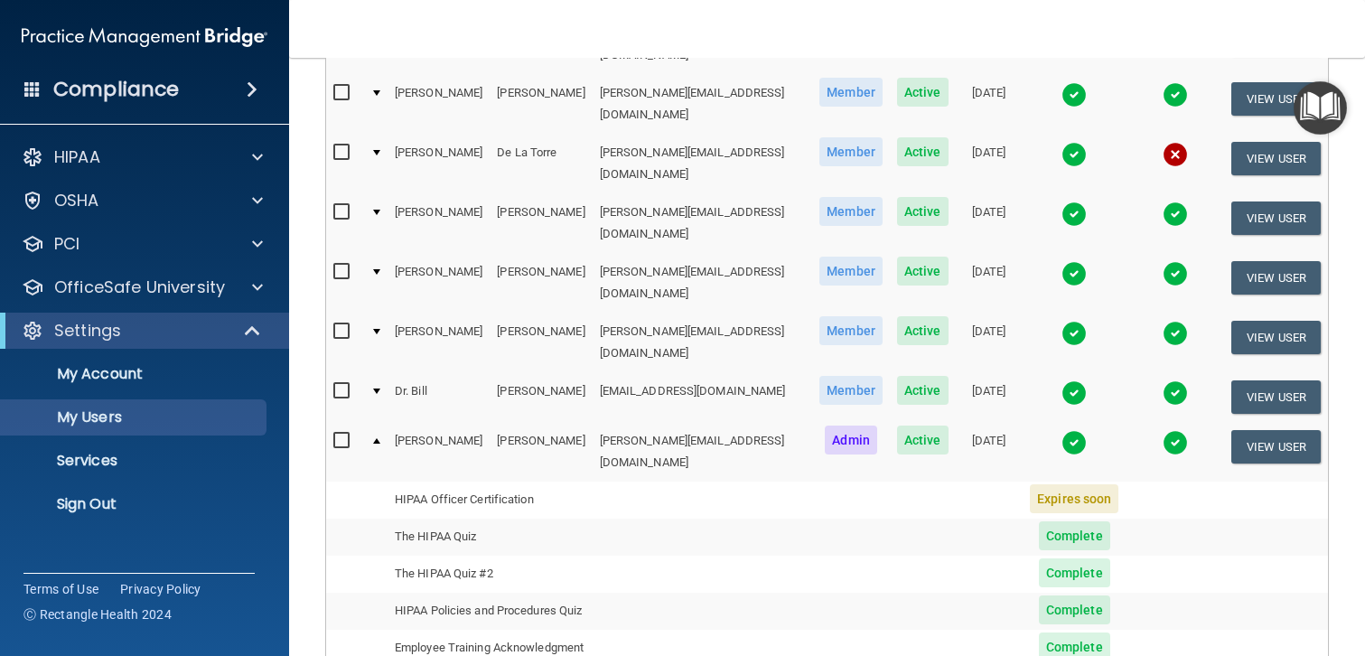
click at [379, 150] on div at bounding box center [376, 152] width 7 height 5
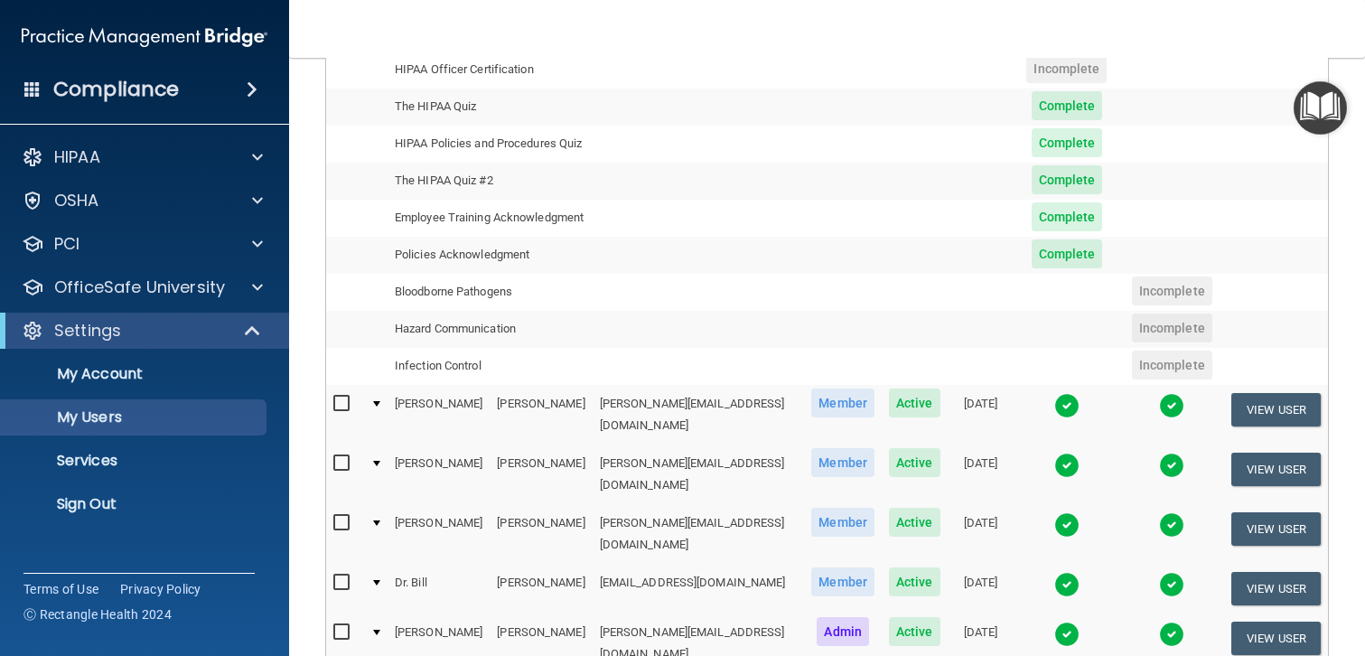
scroll to position [442, 0]
click at [379, 400] on div at bounding box center [376, 402] width 7 height 5
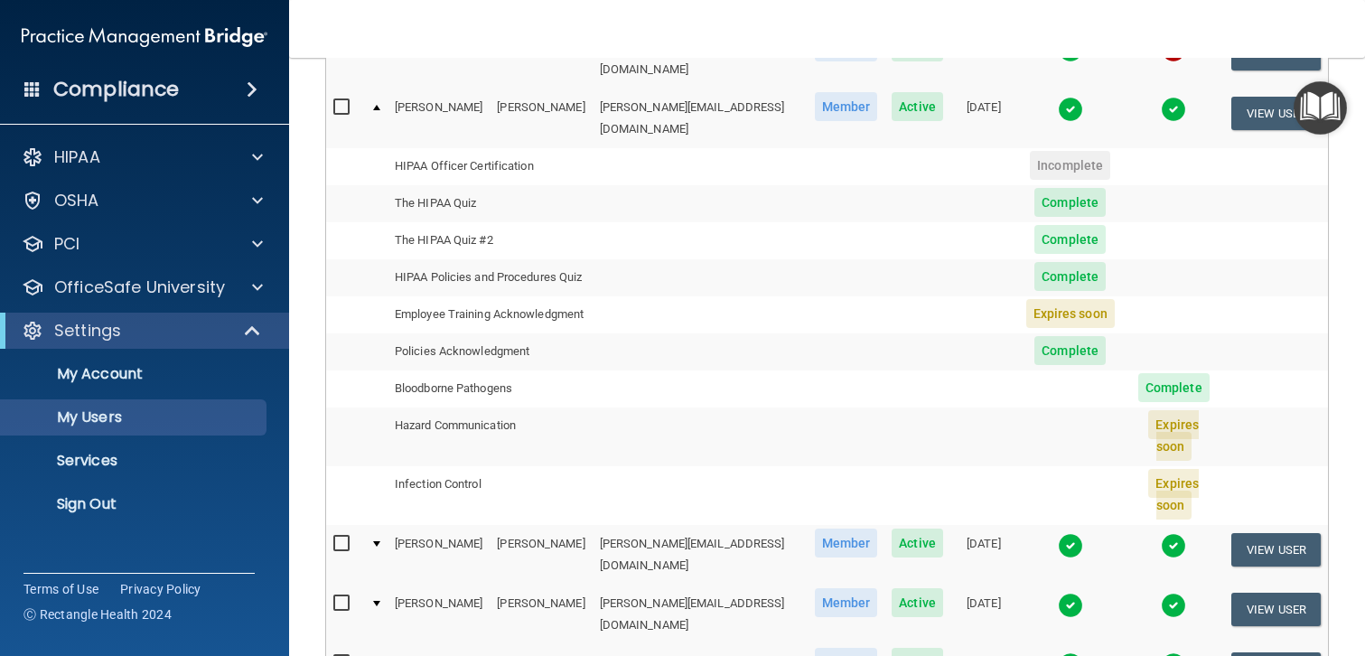
scroll to position [405, 0]
click at [378, 540] on div at bounding box center [376, 542] width 7 height 5
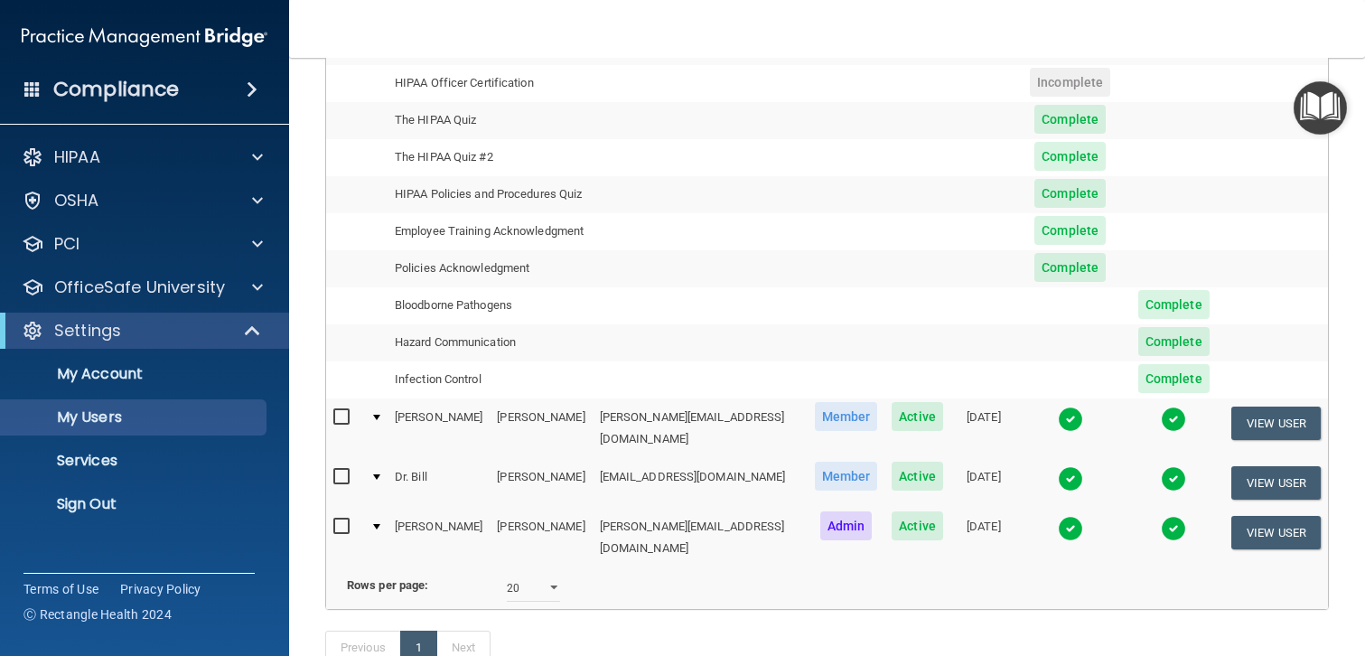
scroll to position [548, 0]
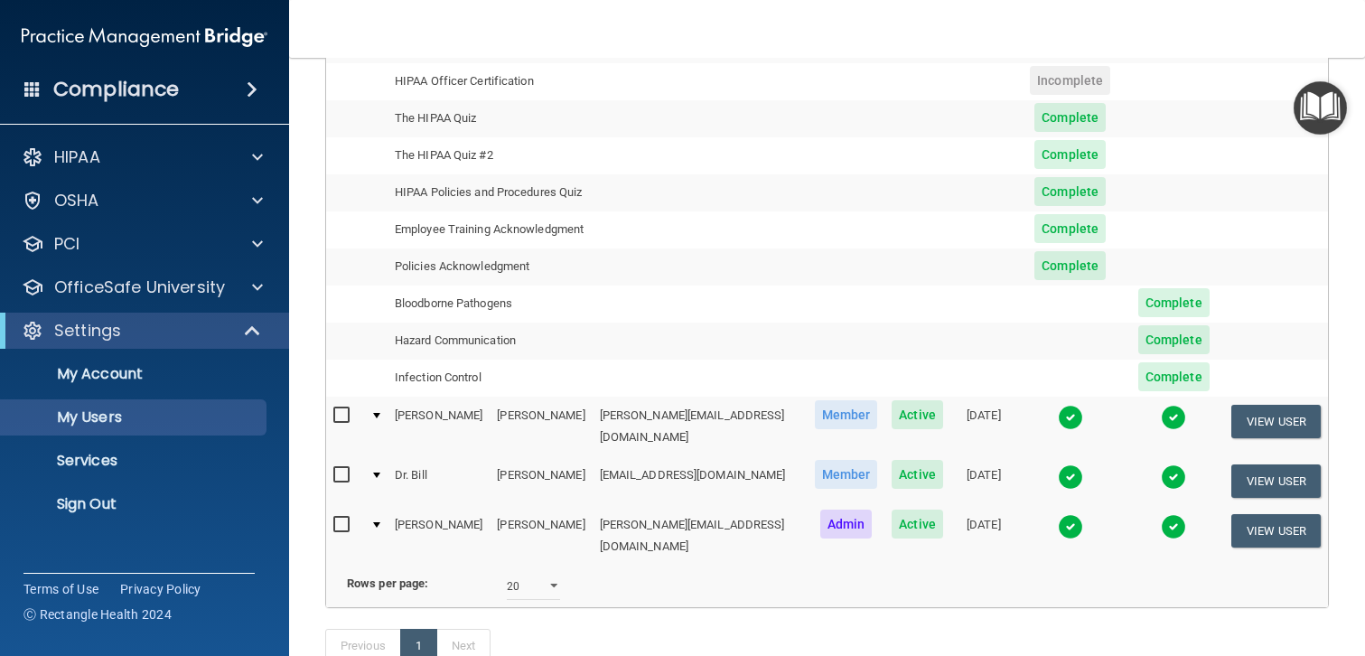
click at [375, 413] on div at bounding box center [376, 415] width 7 height 5
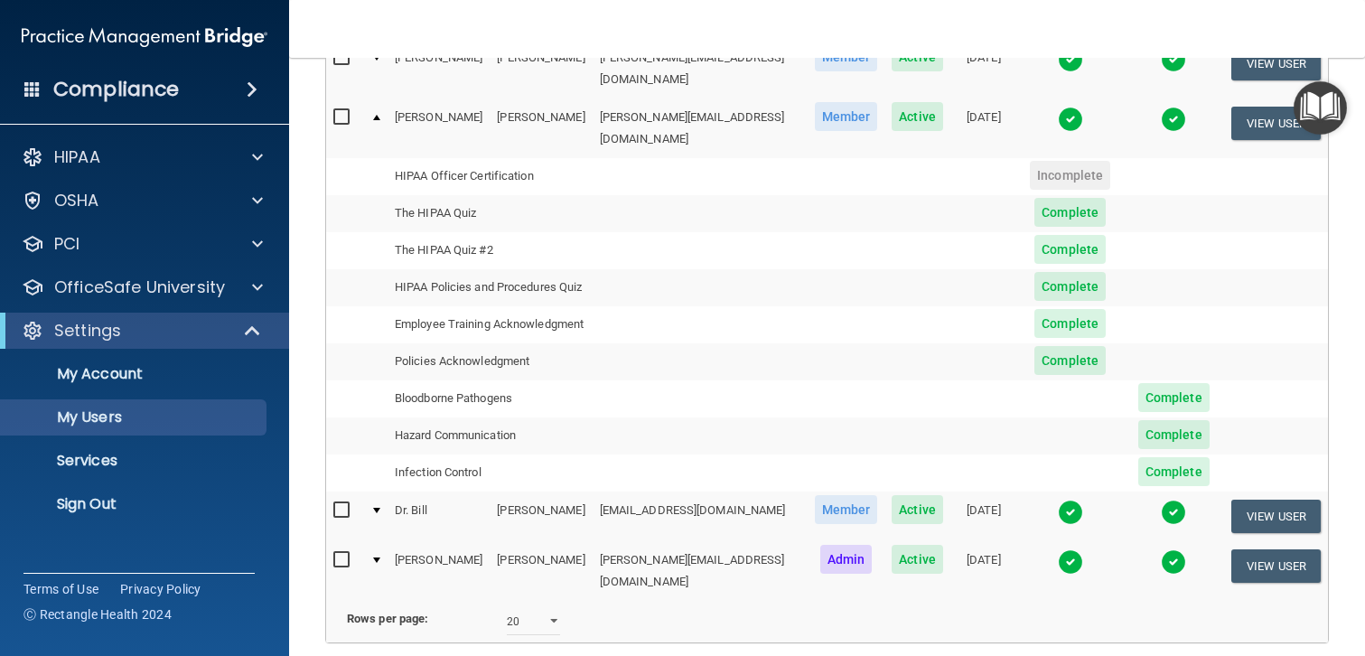
scroll to position [571, 0]
